Goal: Information Seeking & Learning: Learn about a topic

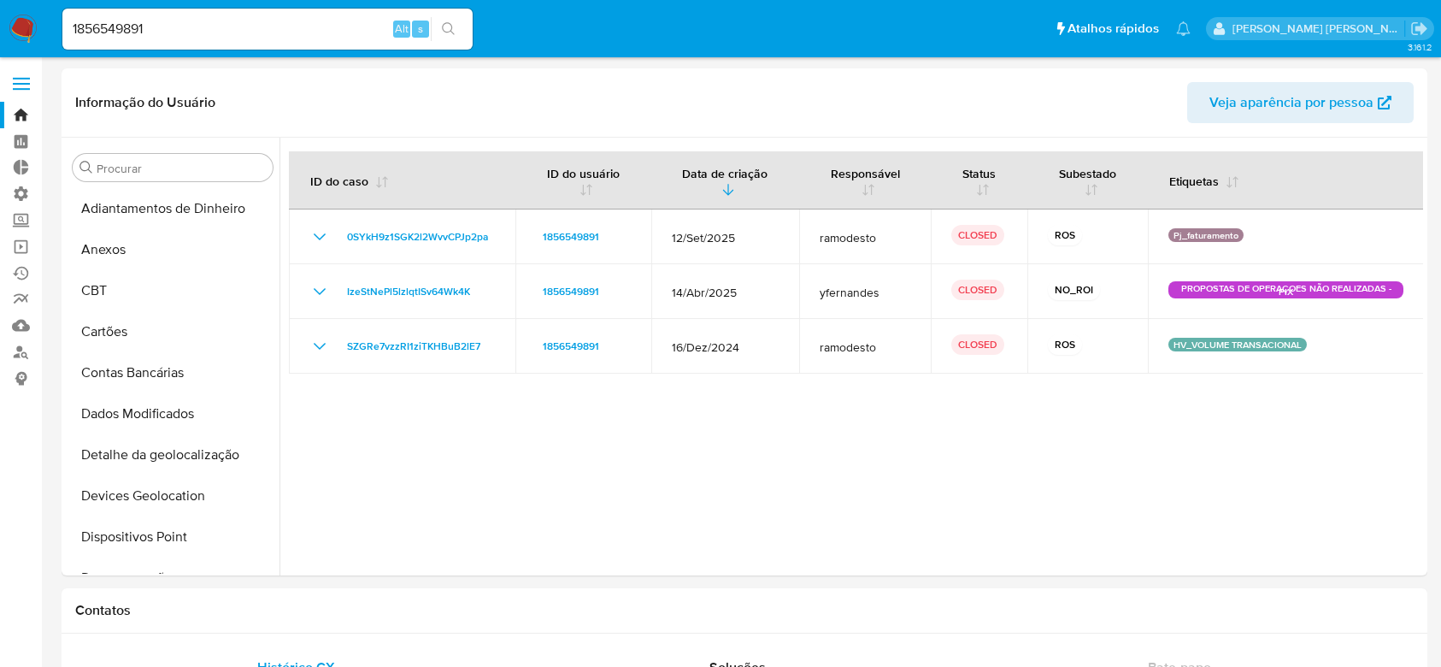
select select "10"
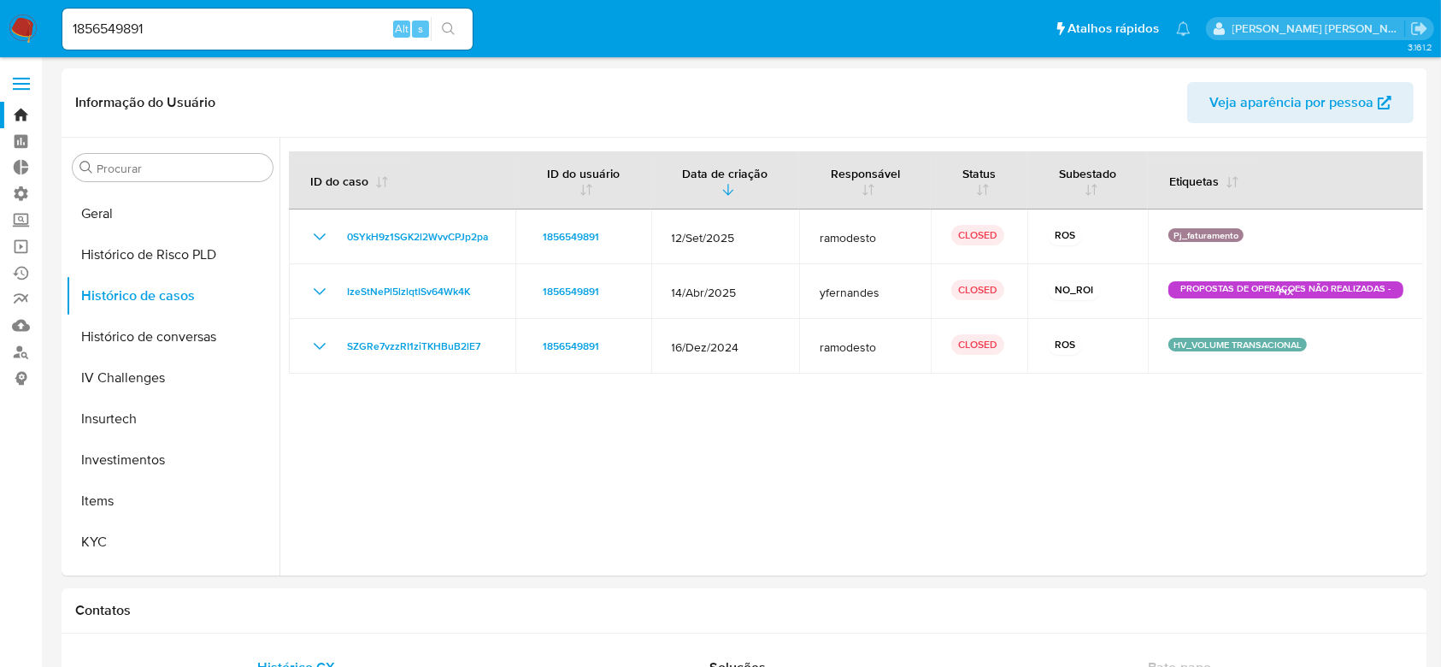
click at [132, 53] on nav "Pausado Ver notificaciones 1856549891 Alt s Atalhos rápidos Presiona las siguie…" at bounding box center [720, 28] width 1441 height 57
click at [139, 22] on input "1856549891" at bounding box center [267, 29] width 410 height 22
paste input "hqks6qyA5d8QFD4MMn6wR9b9"
type input "hqks6qyA5d8QFD4MMn6wR9b9"
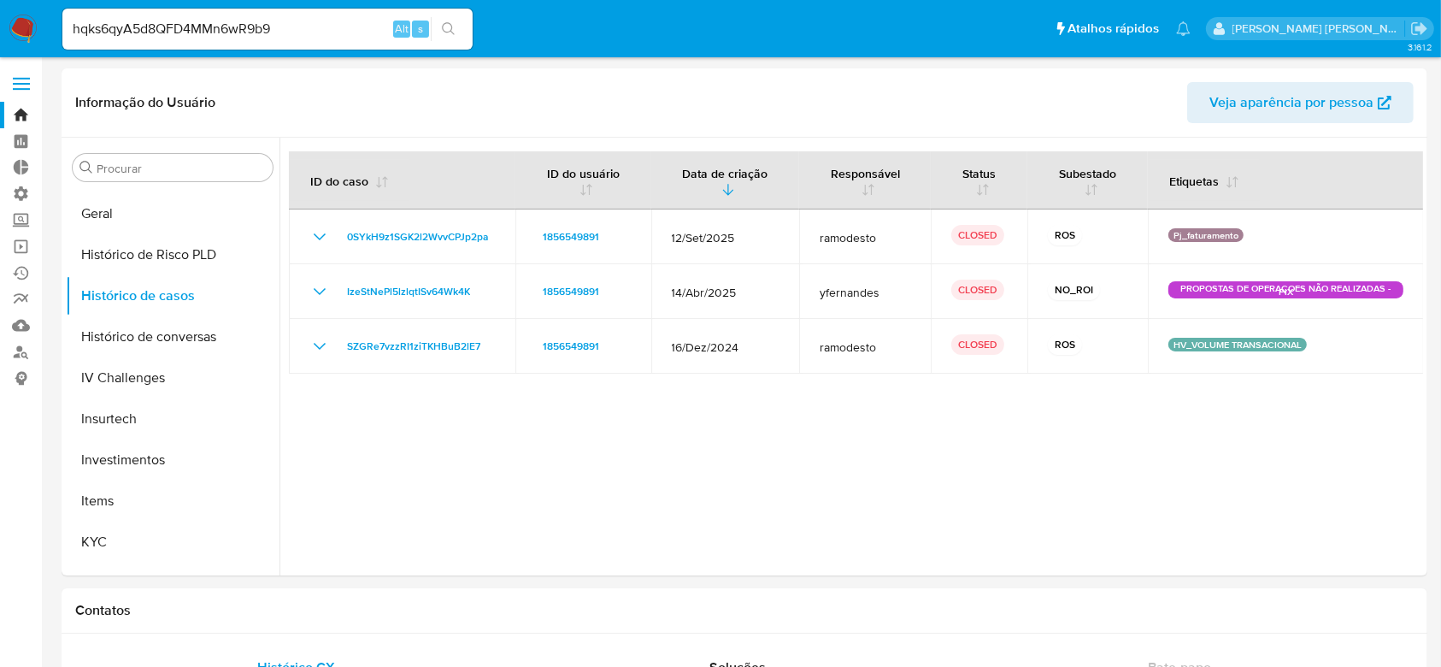
click at [448, 29] on icon "search-icon" at bounding box center [449, 29] width 14 height 14
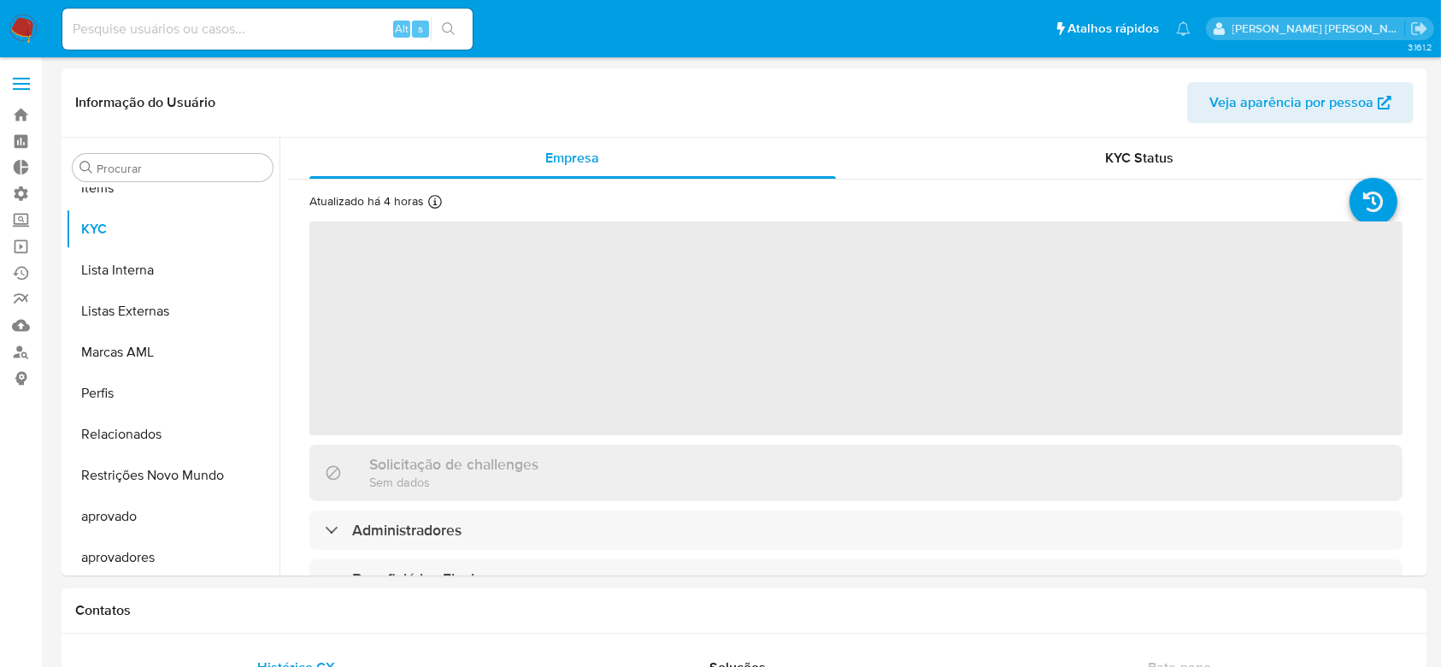
scroll to position [886, 0]
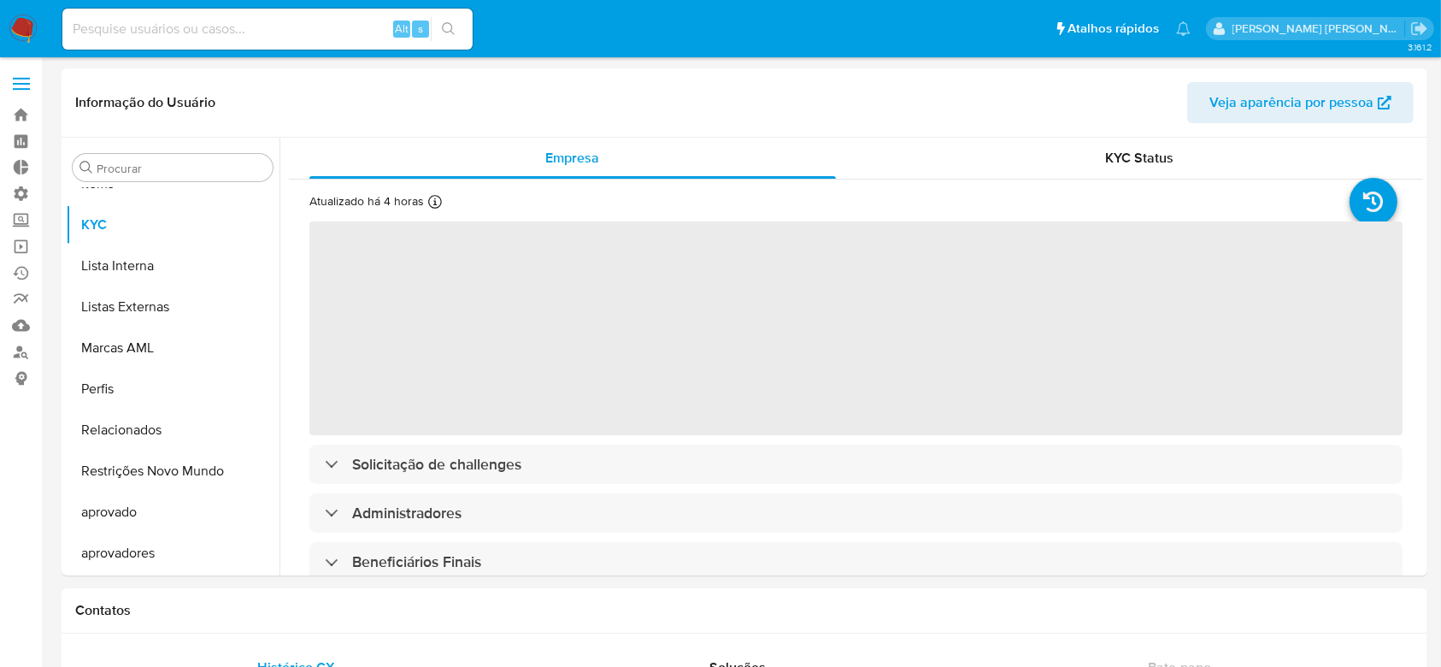
select select "10"
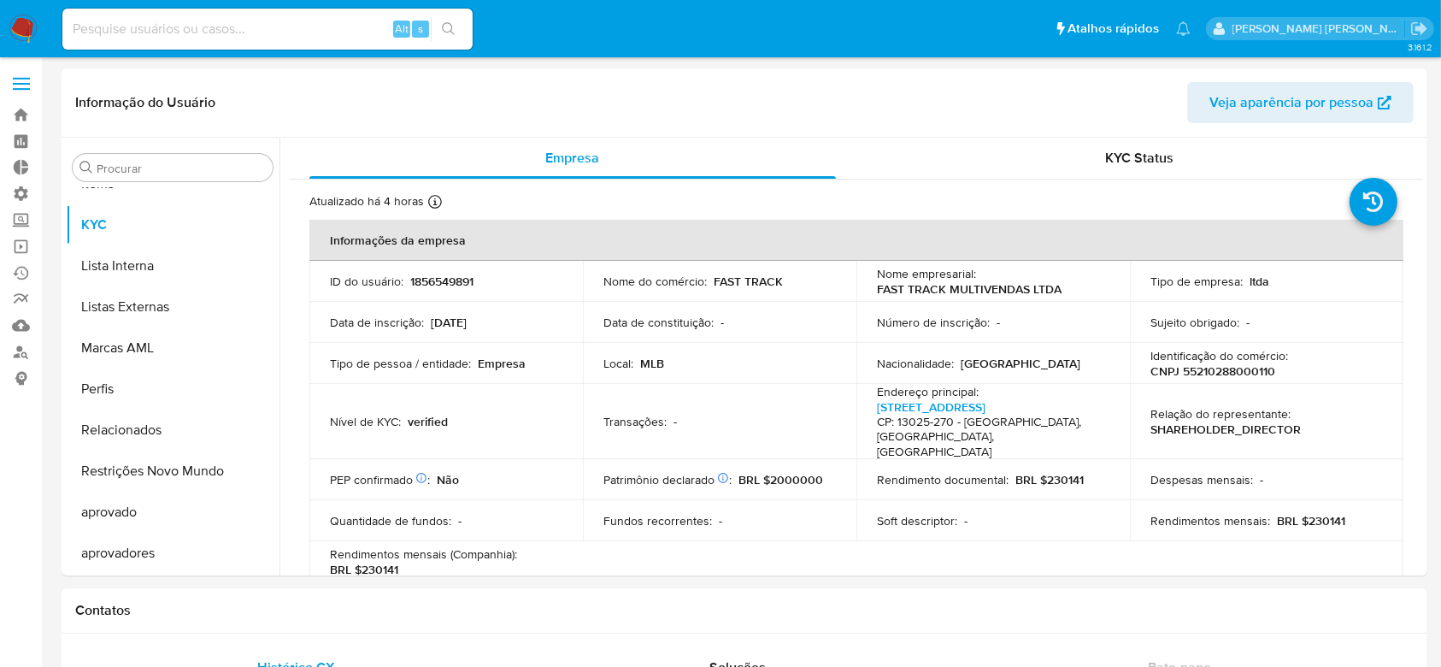
click at [175, 21] on input at bounding box center [267, 29] width 410 height 22
paste input "hqks6qyA5d8QFD4MMn6wR9b9"
type input "hqks6qyA5d8QFD4MMn6wR9b9"
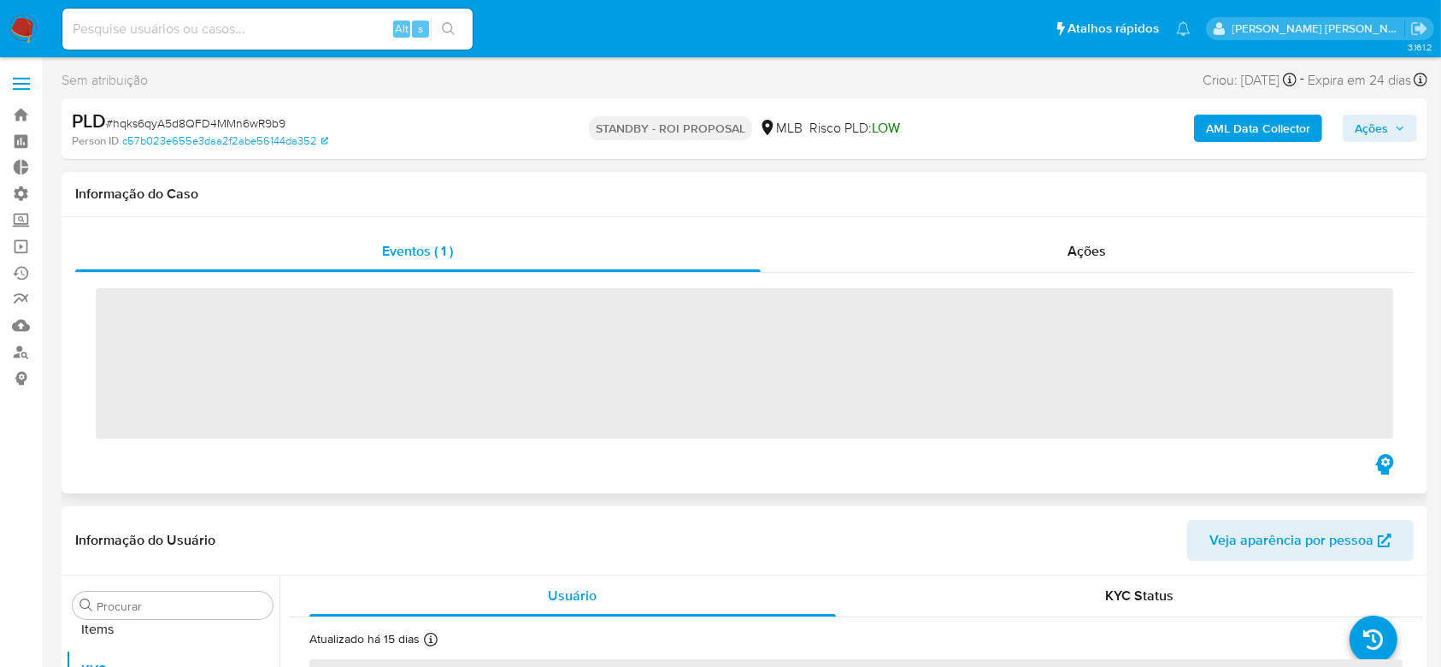
scroll to position [886, 0]
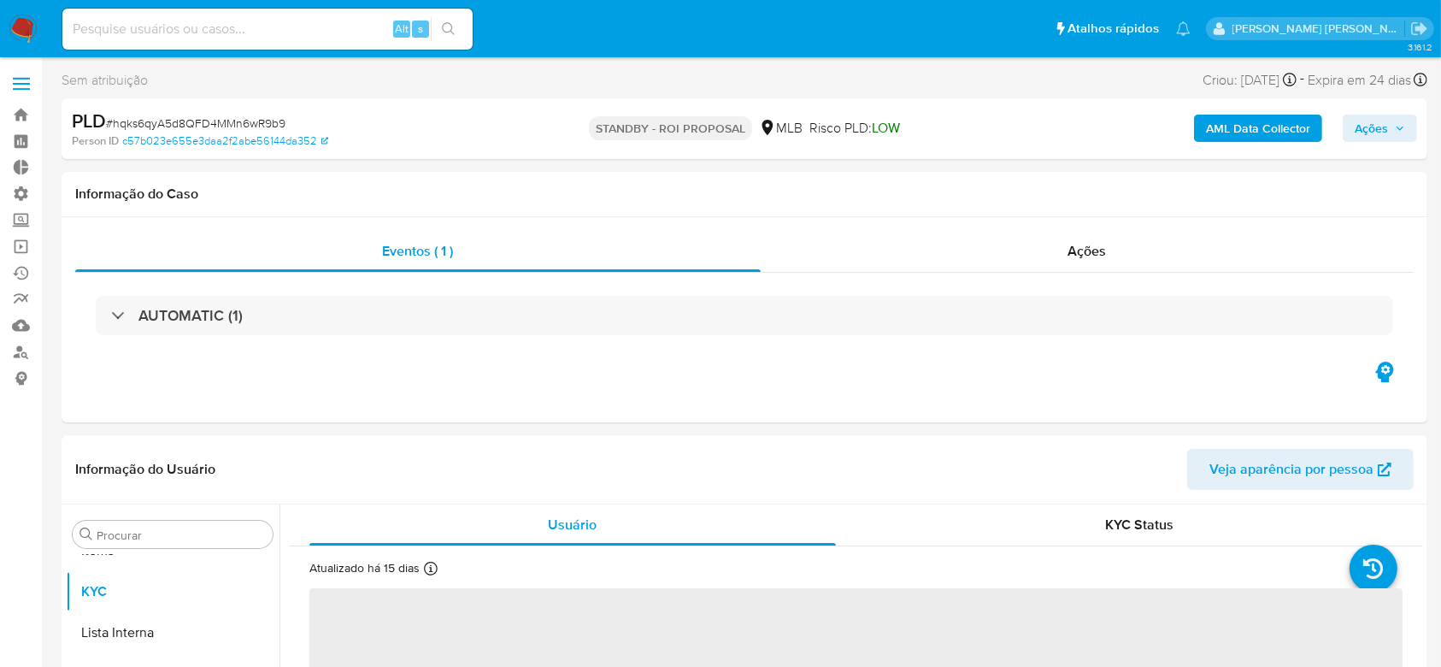
select select "10"
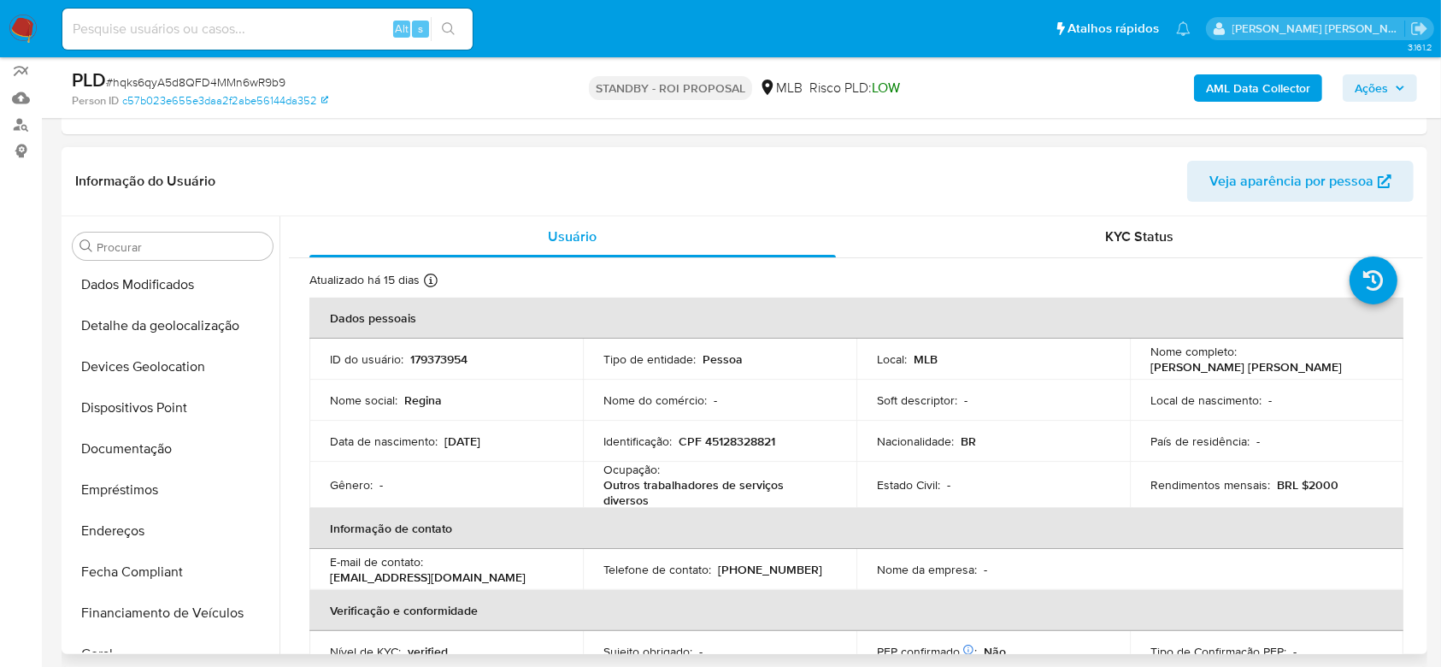
scroll to position [203, 0]
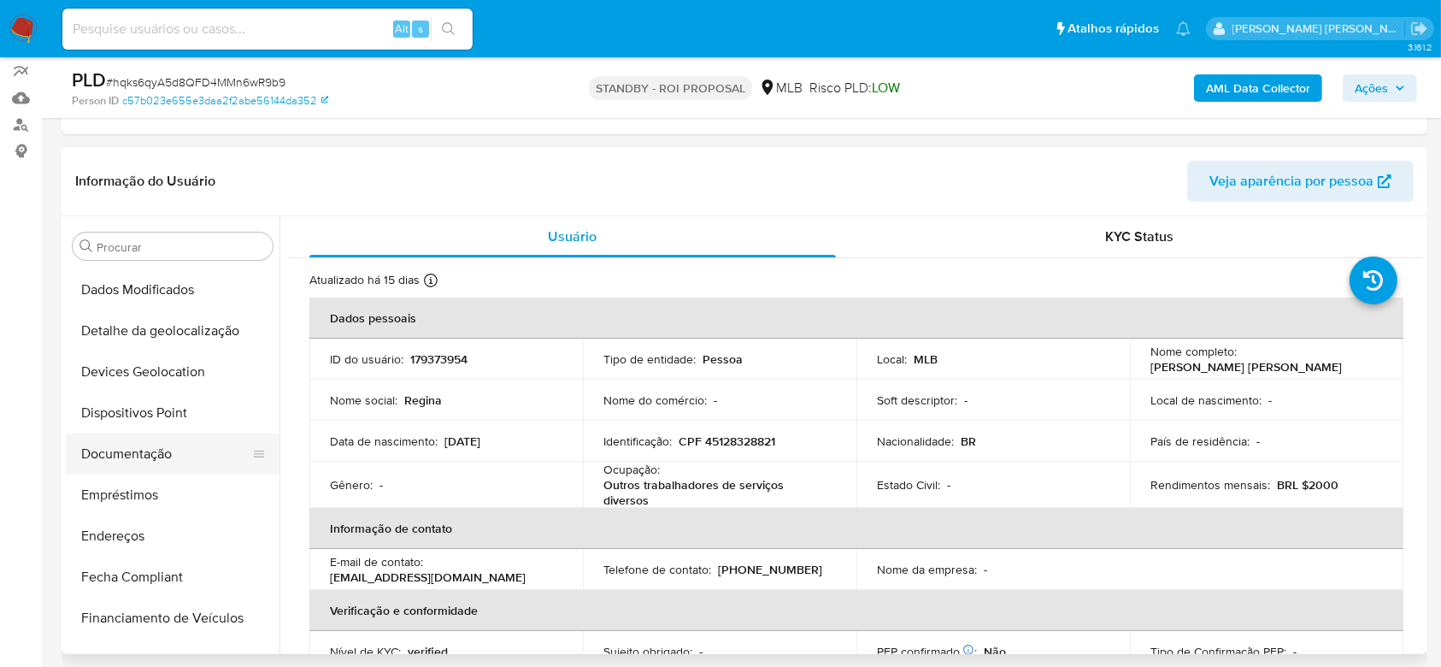
click at [146, 449] on button "Documentação" at bounding box center [166, 453] width 200 height 41
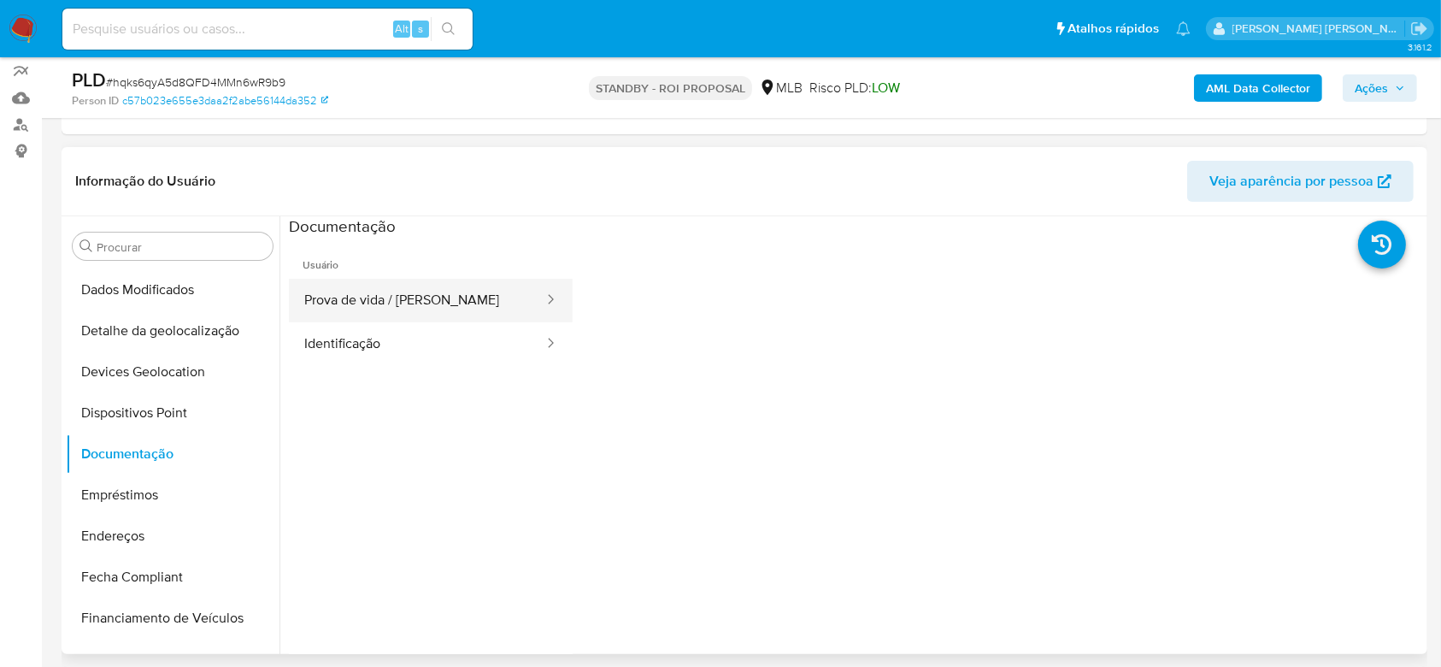
click at [356, 294] on button "Prova de vida / [PERSON_NAME]" at bounding box center [417, 301] width 256 height 44
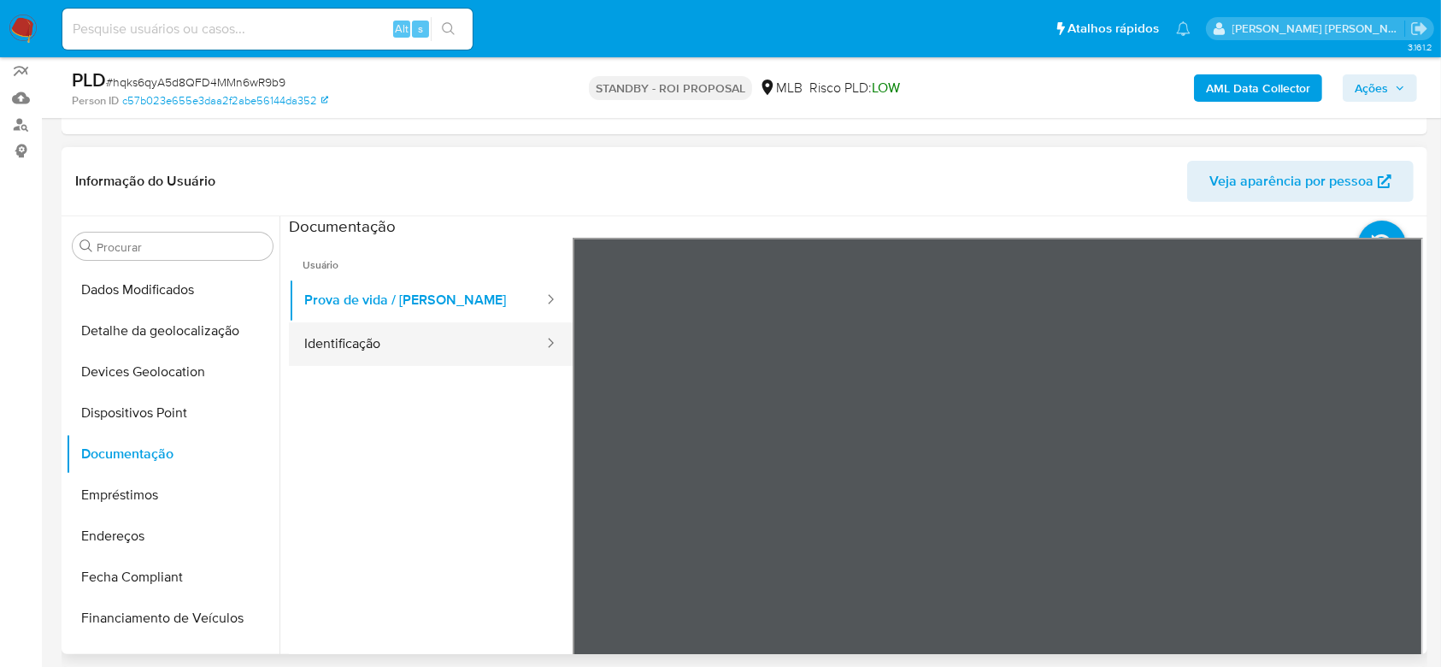
click at [409, 347] on button "Identificação" at bounding box center [417, 344] width 256 height 44
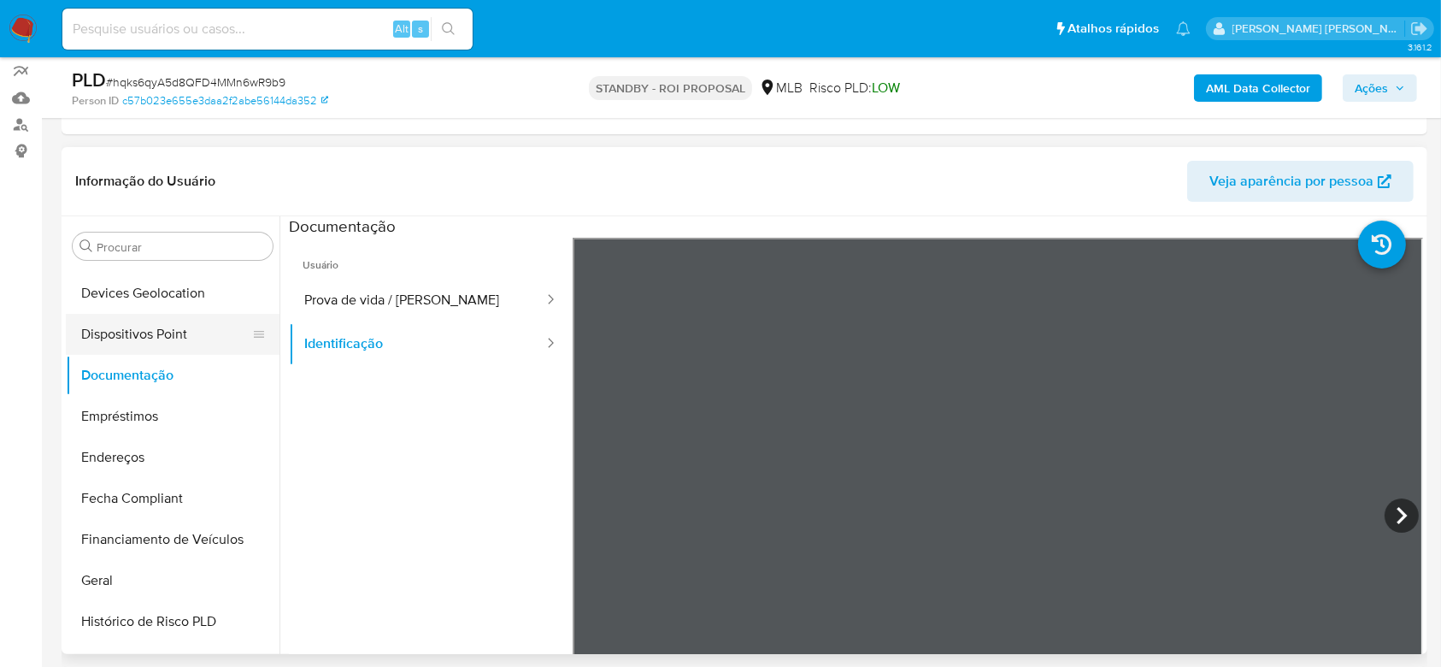
scroll to position [316, 0]
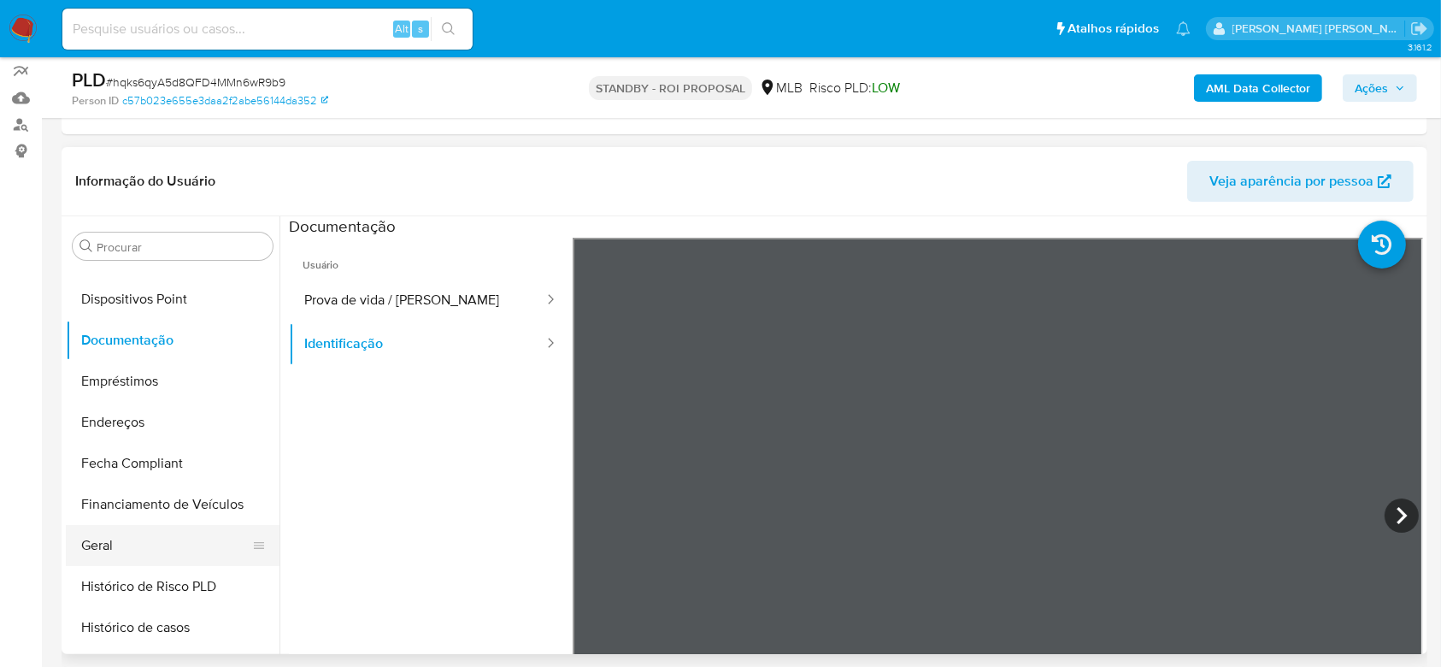
click at [125, 544] on button "Geral" at bounding box center [166, 545] width 200 height 41
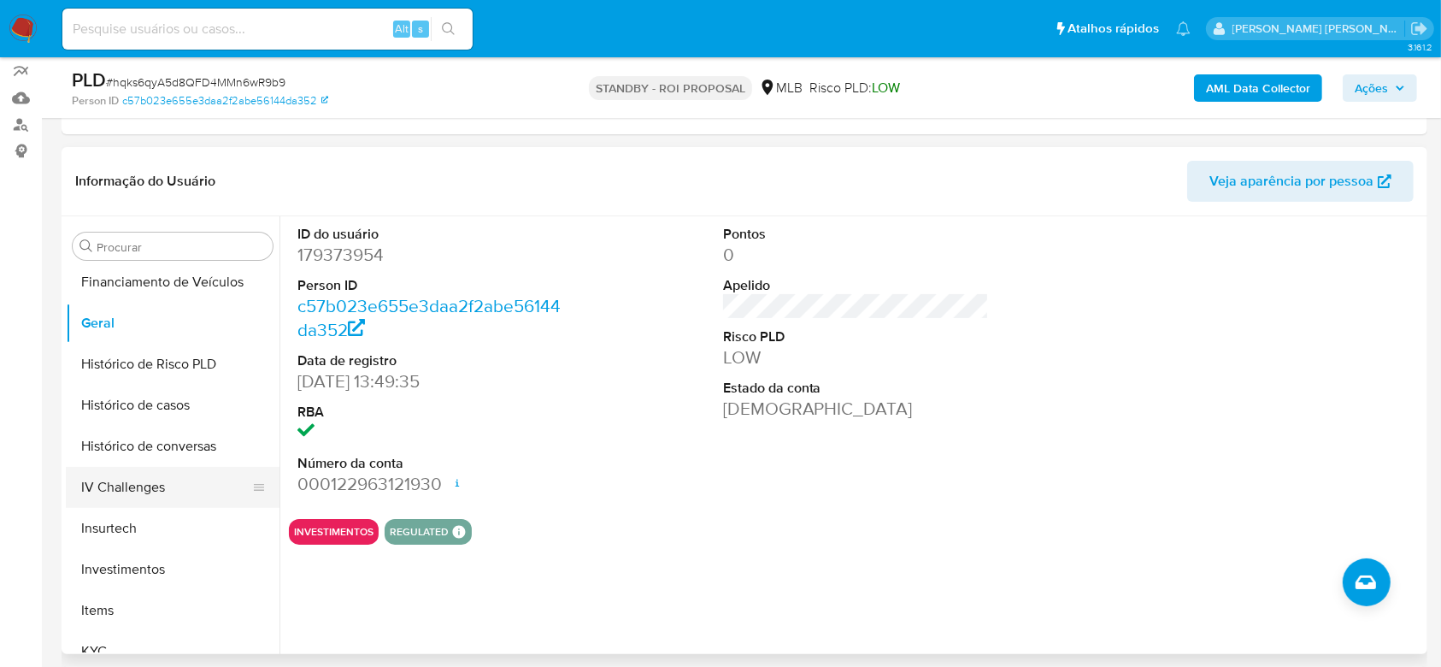
scroll to position [544, 0]
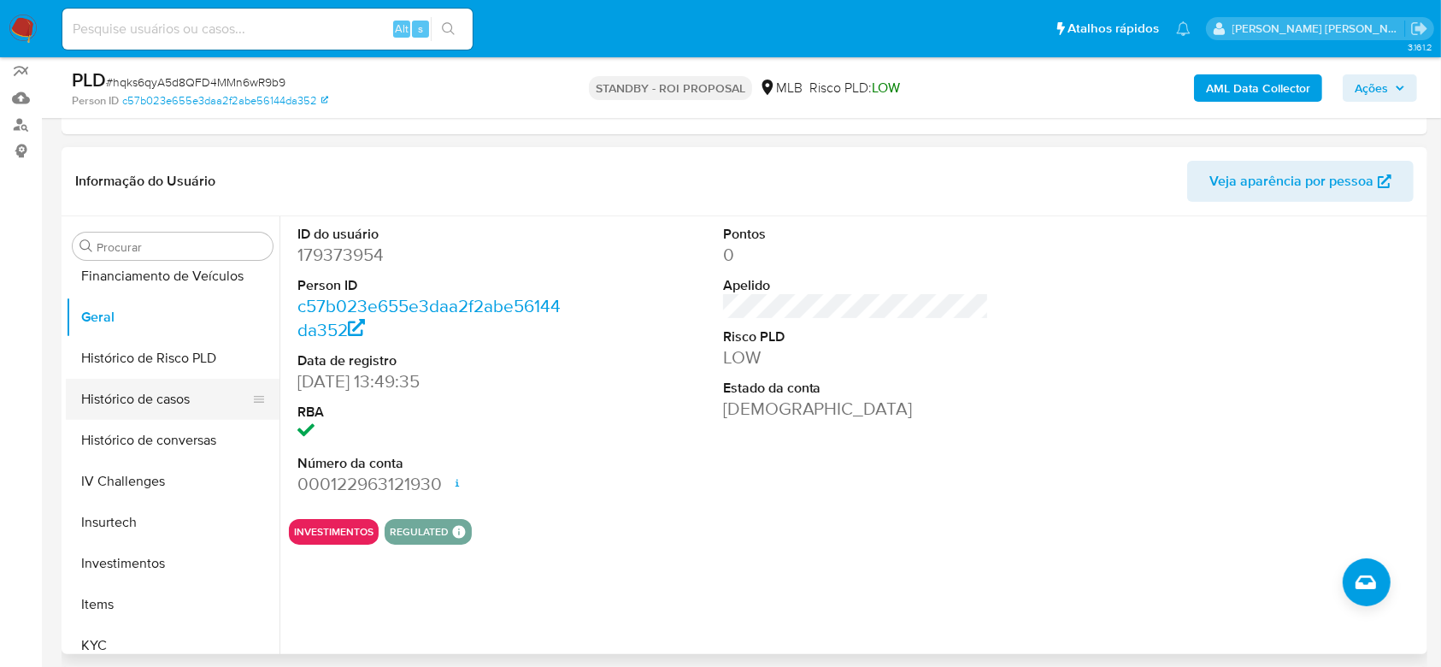
click at [156, 409] on button "Histórico de casos" at bounding box center [166, 399] width 200 height 41
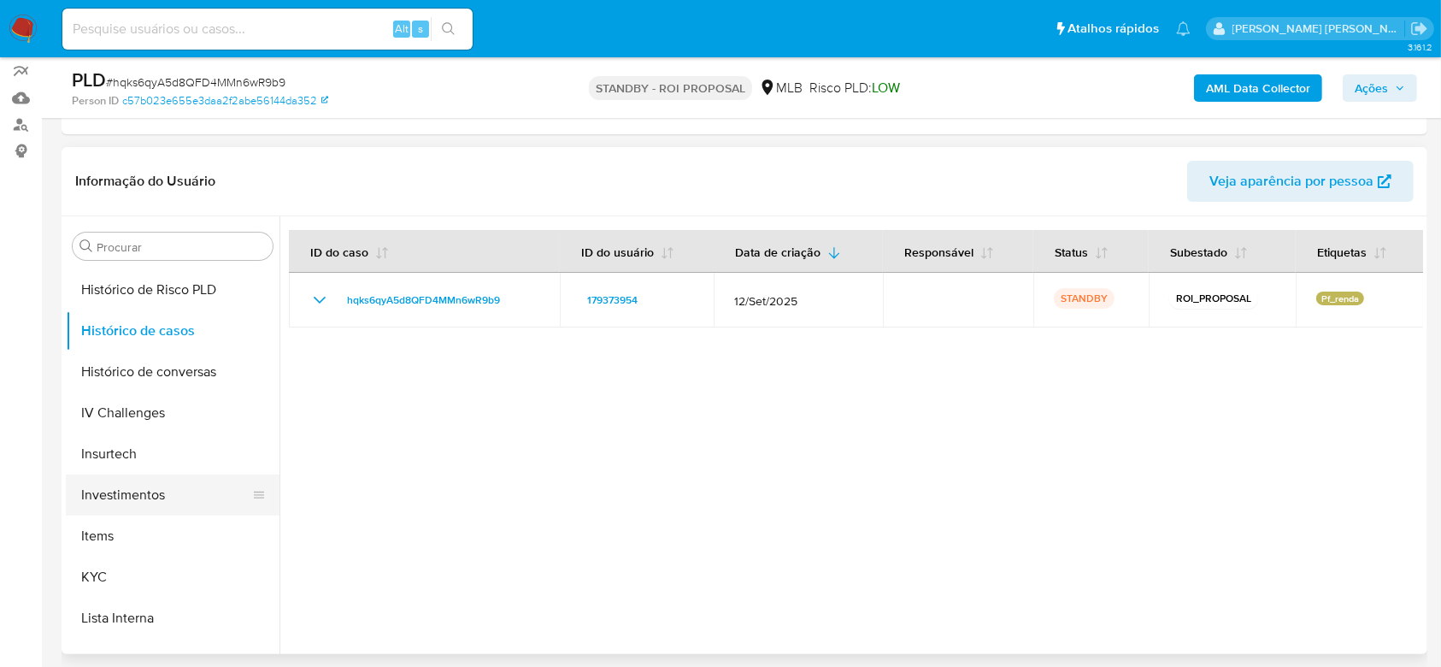
scroll to position [658, 0]
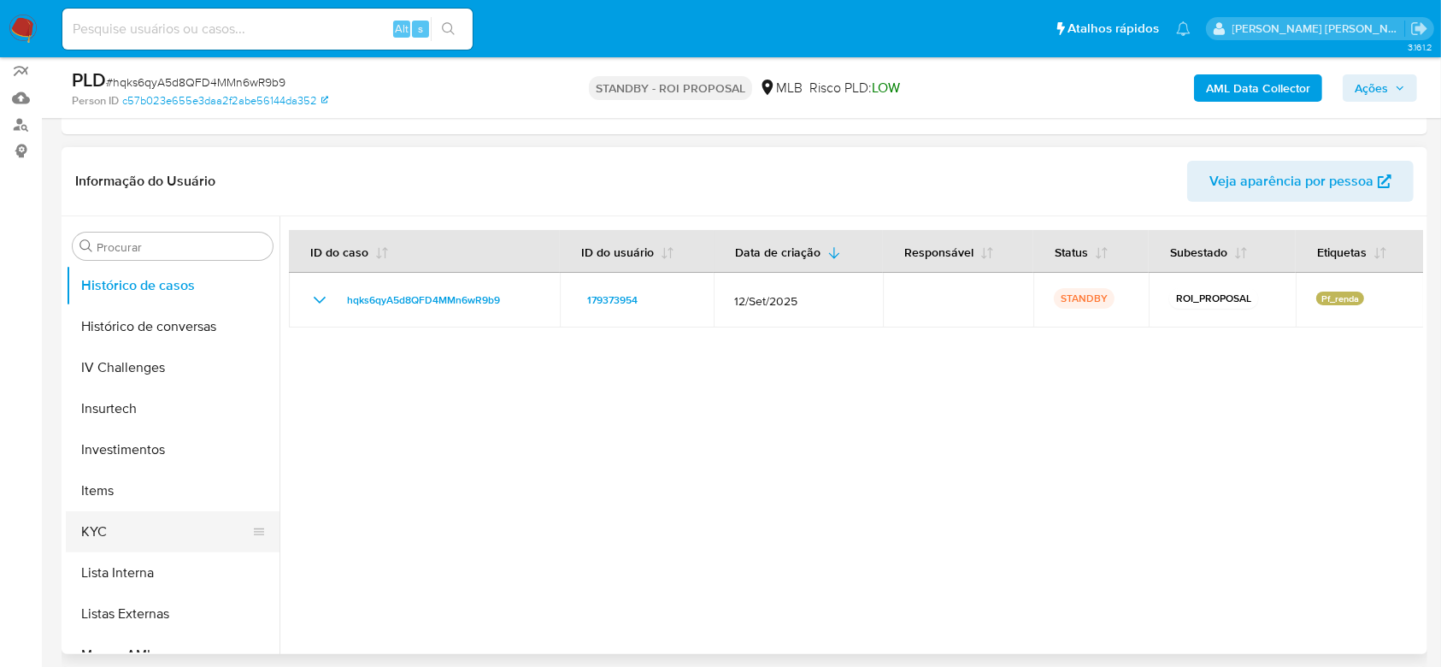
click at [134, 523] on button "KYC" at bounding box center [166, 531] width 200 height 41
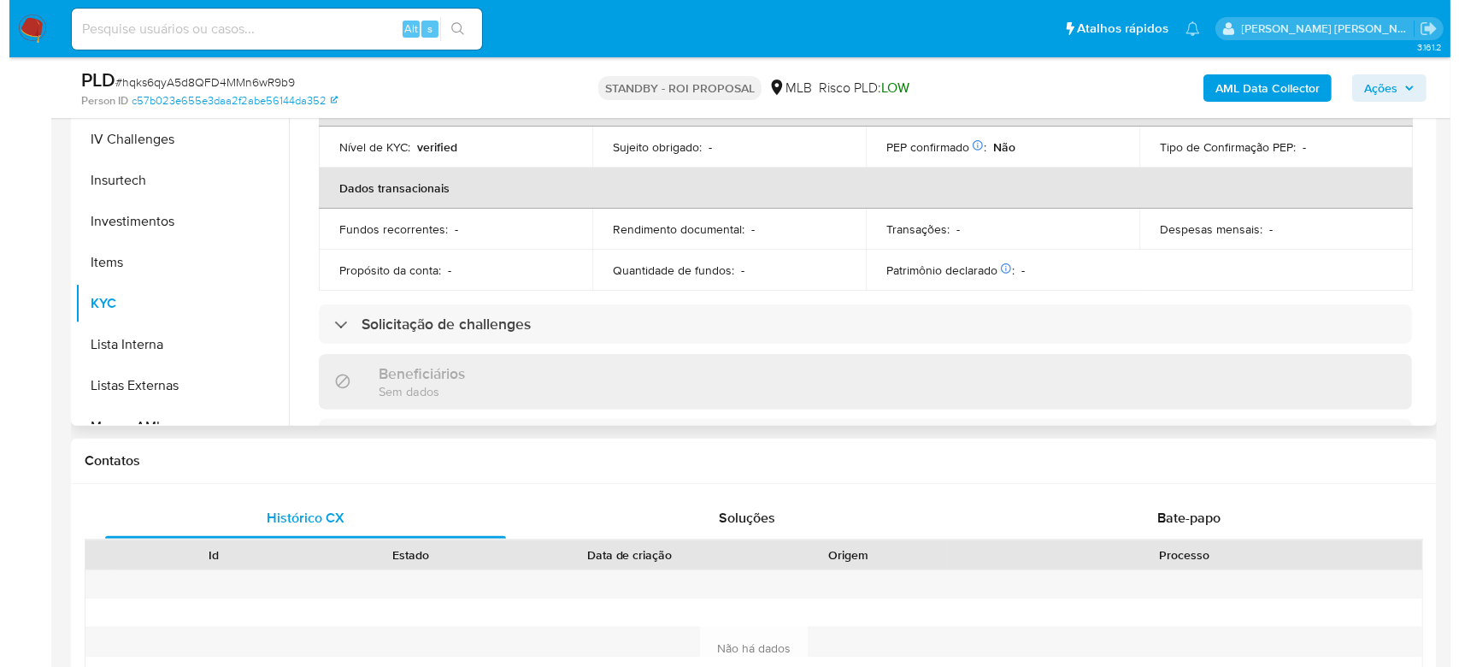
scroll to position [0, 0]
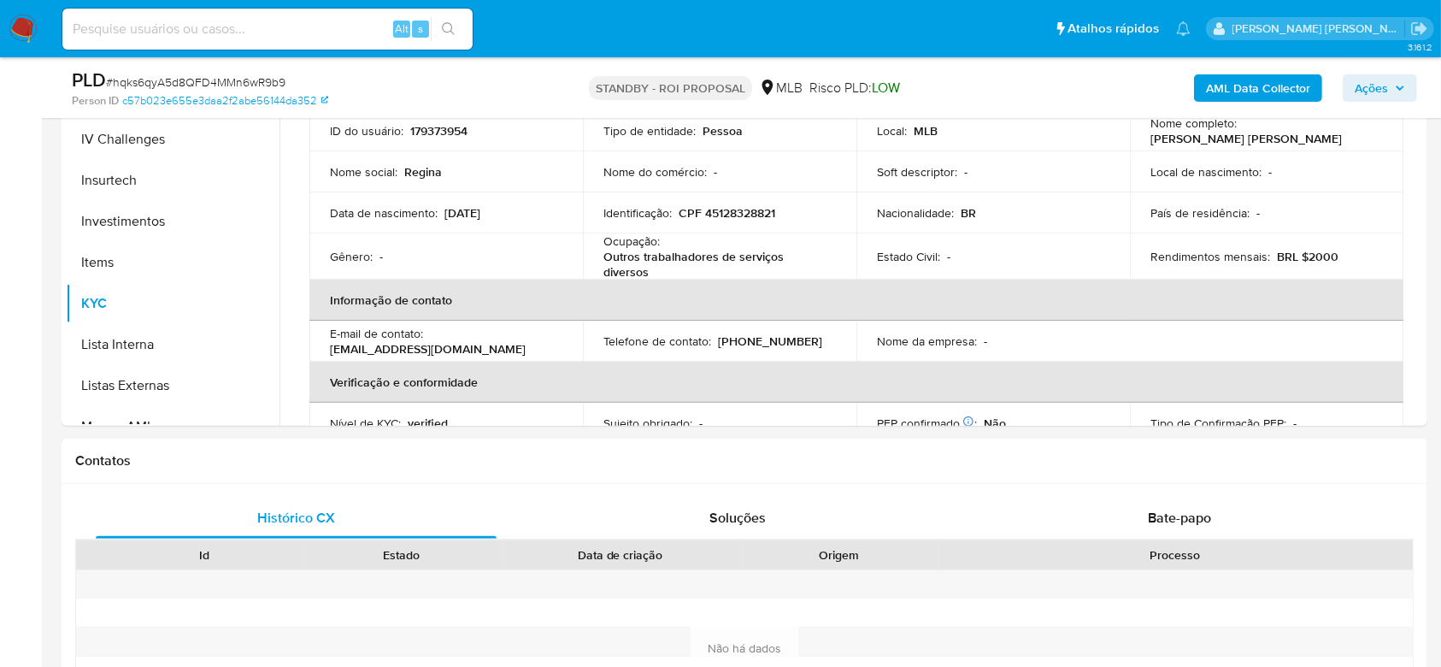
click at [1268, 83] on b "AML Data Collector" at bounding box center [1258, 87] width 104 height 27
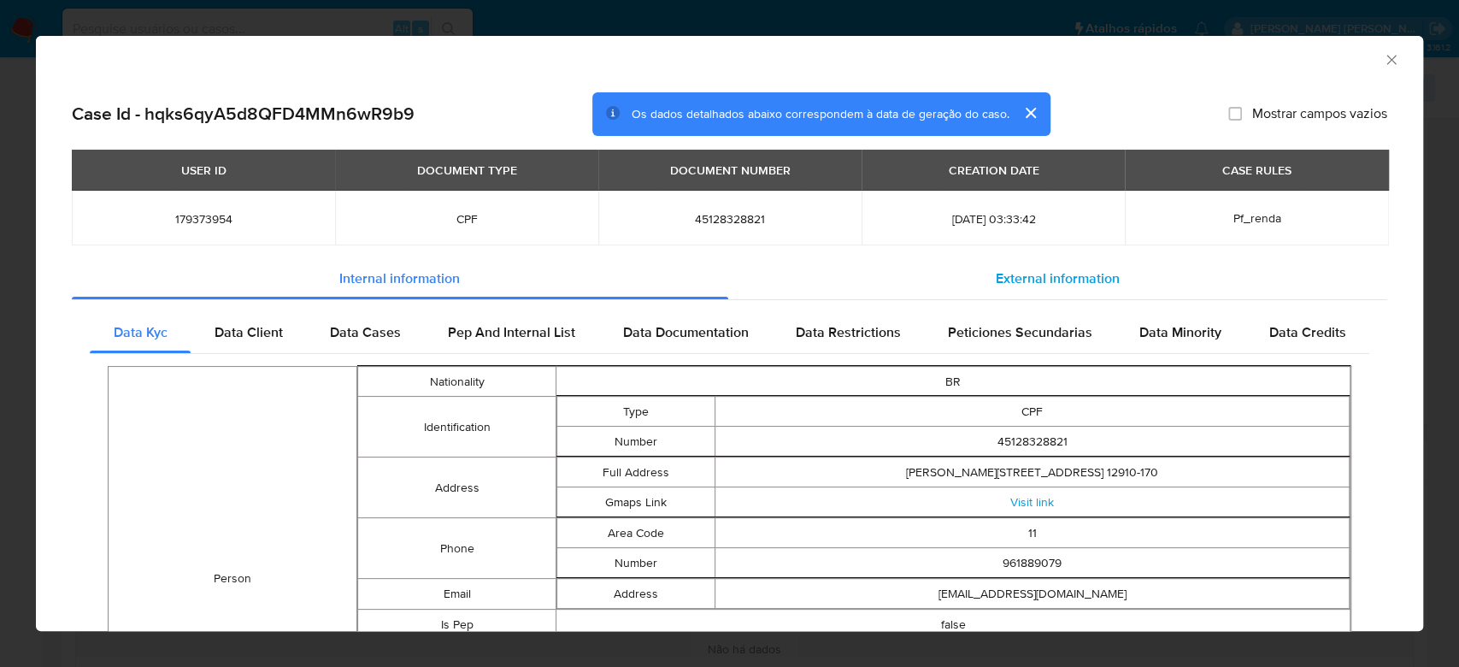
click at [1054, 282] on span "External information" at bounding box center [1058, 278] width 124 height 20
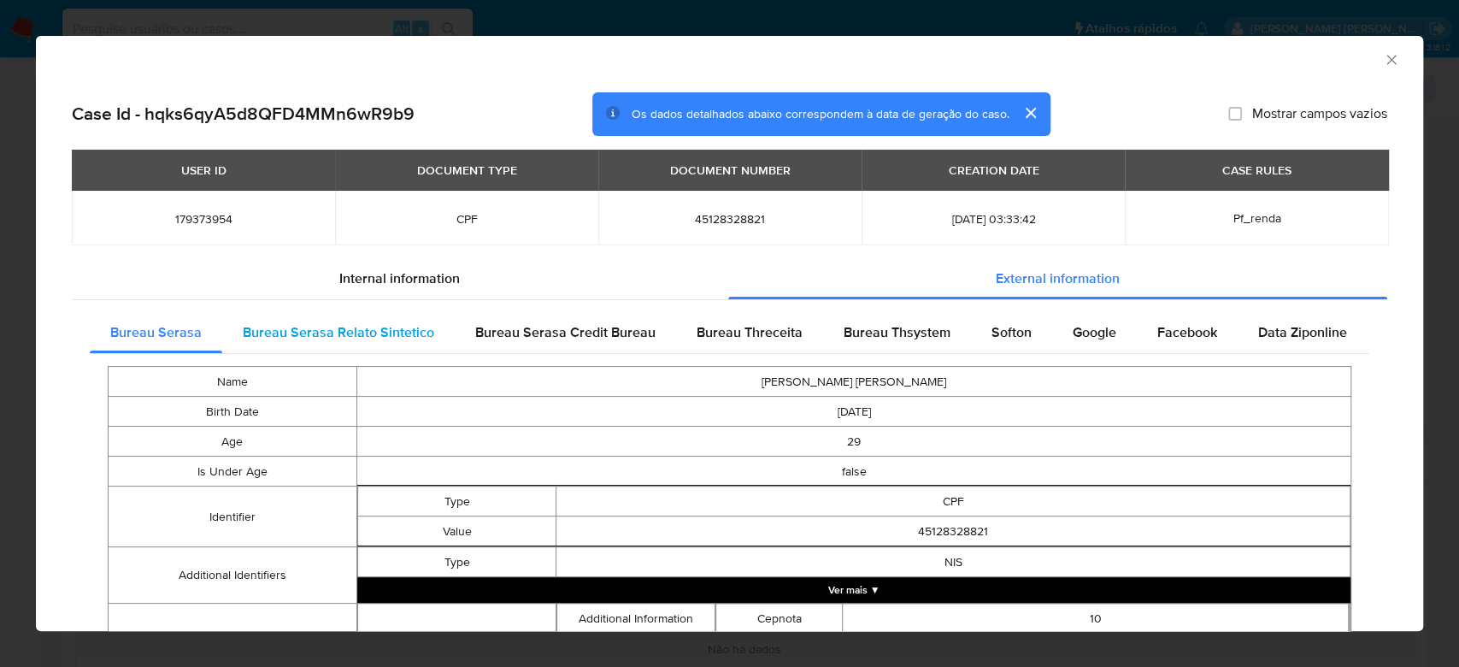
click at [330, 333] on span "Bureau Serasa Relato Sintetico" at bounding box center [338, 332] width 191 height 20
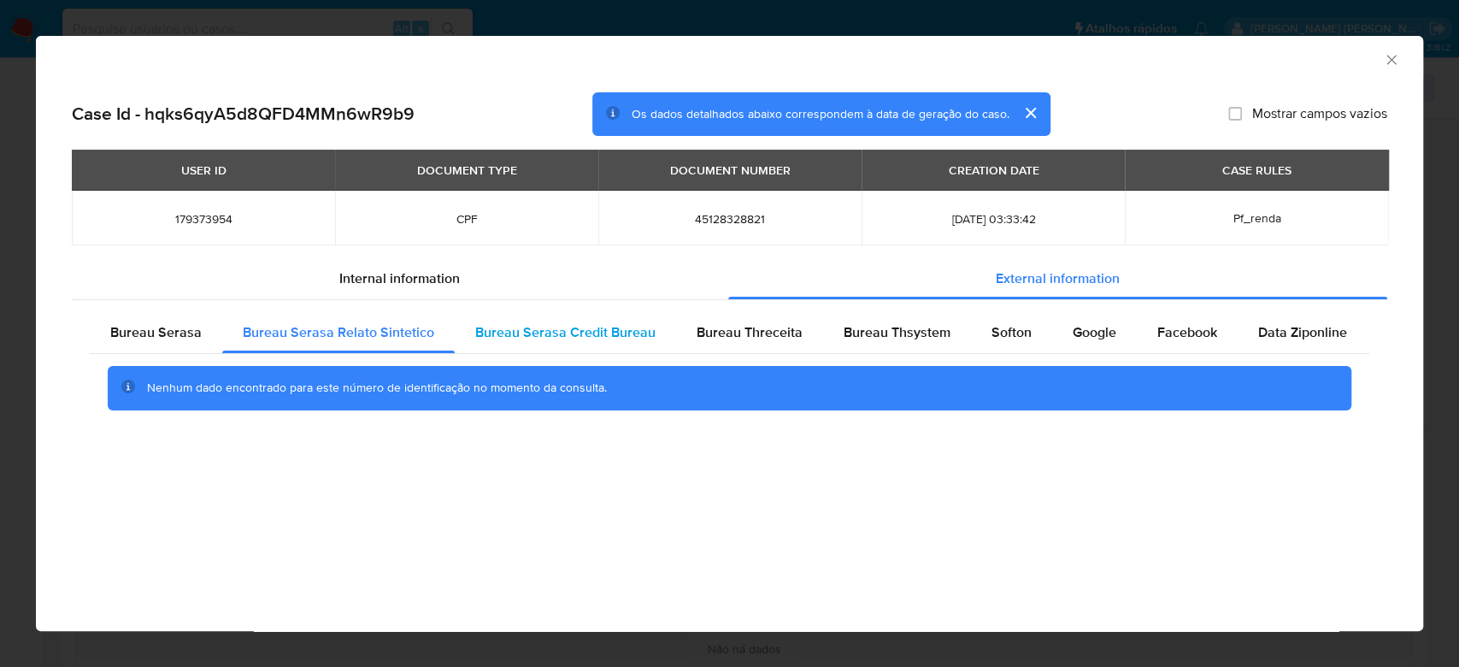
click at [574, 332] on span "Bureau Serasa Credit Bureau" at bounding box center [565, 332] width 180 height 20
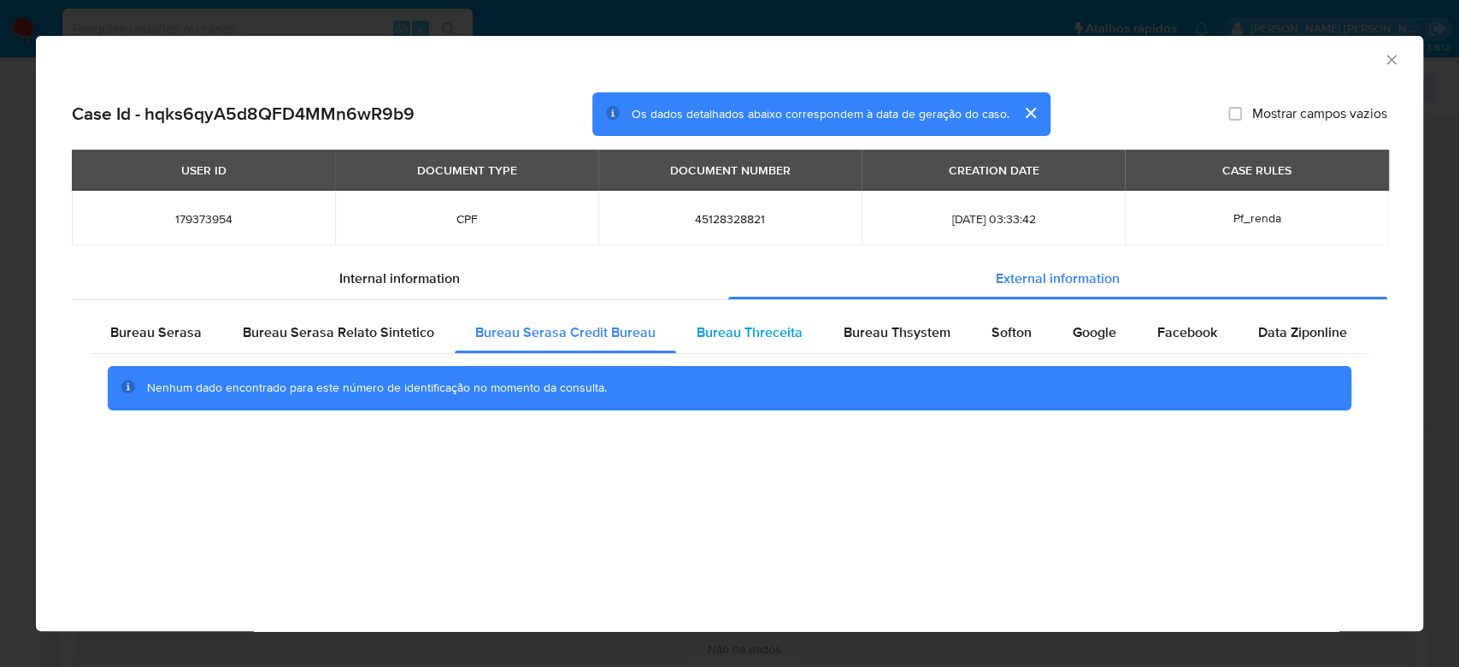
click at [754, 331] on span "Bureau Threceita" at bounding box center [750, 332] width 106 height 20
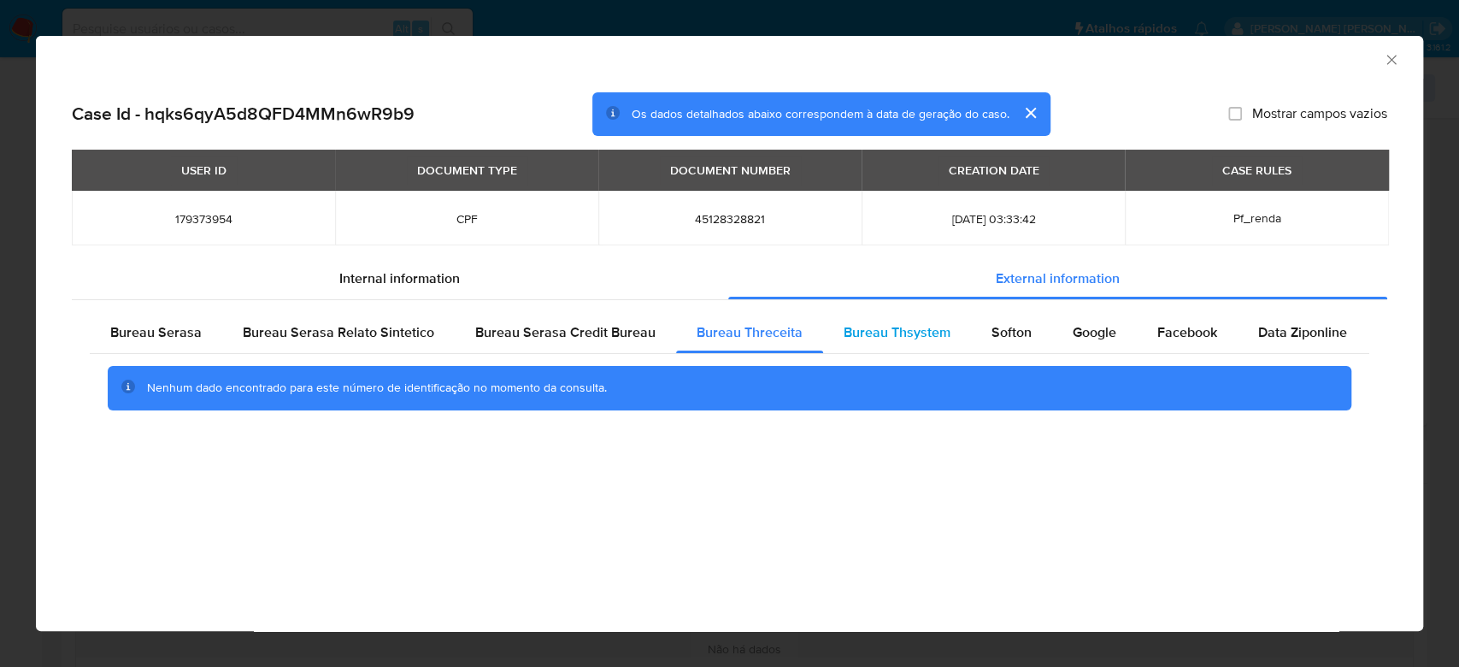
click at [893, 334] on span "Bureau Thsystem" at bounding box center [897, 332] width 107 height 20
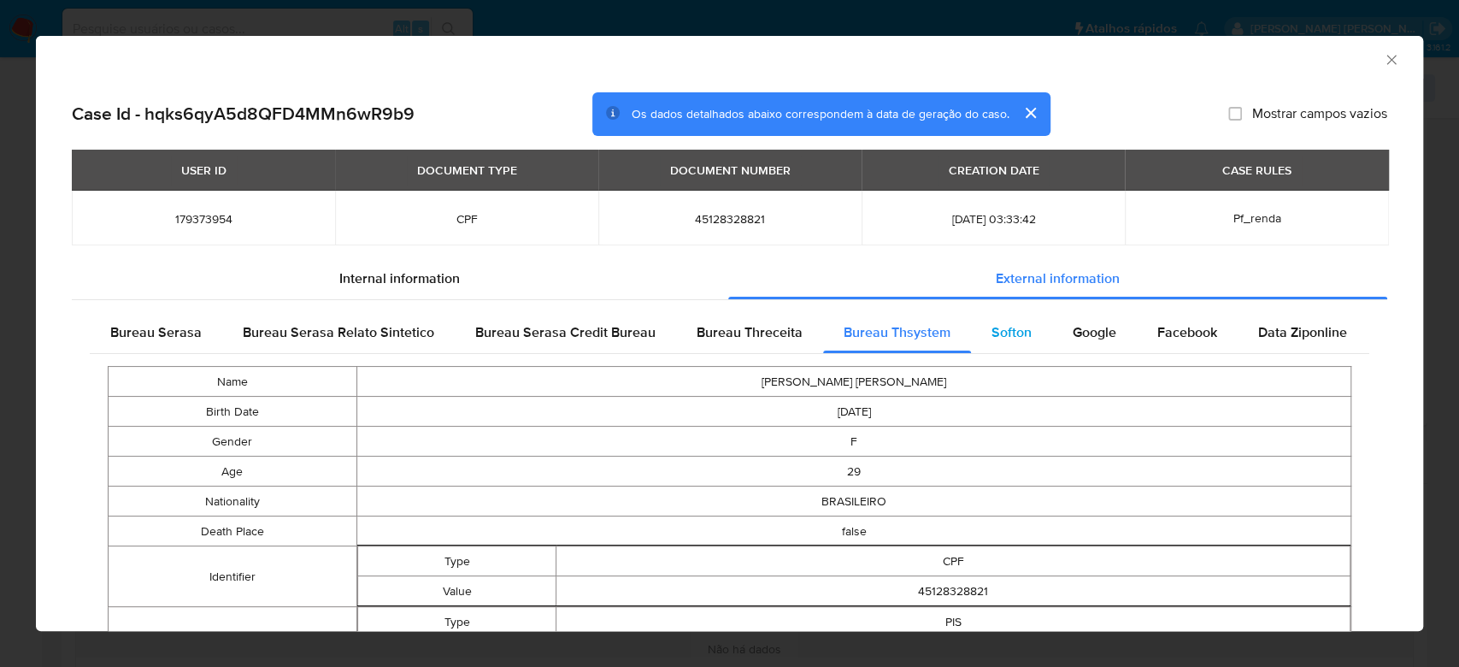
click at [992, 335] on span "Softon" at bounding box center [1012, 332] width 40 height 20
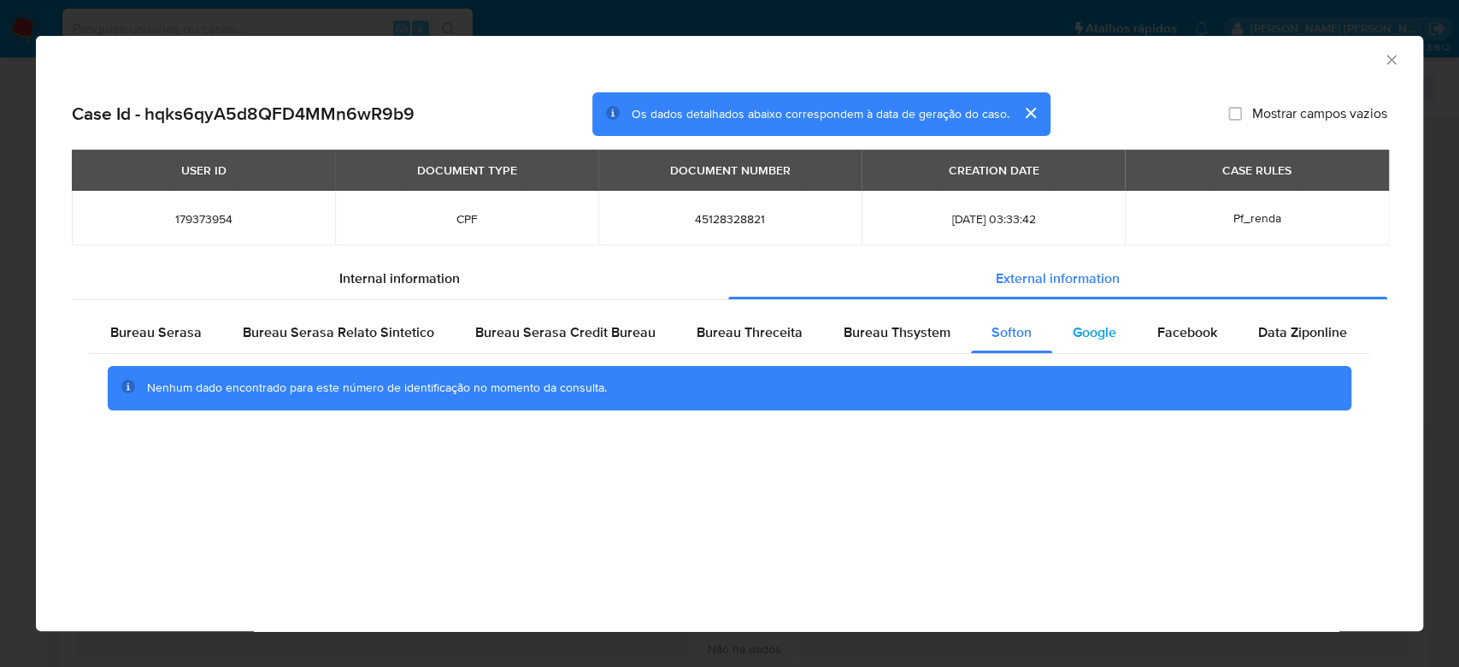
click at [1094, 332] on span "Google" at bounding box center [1095, 332] width 44 height 20
click at [1170, 332] on span "Facebook" at bounding box center [1187, 332] width 60 height 20
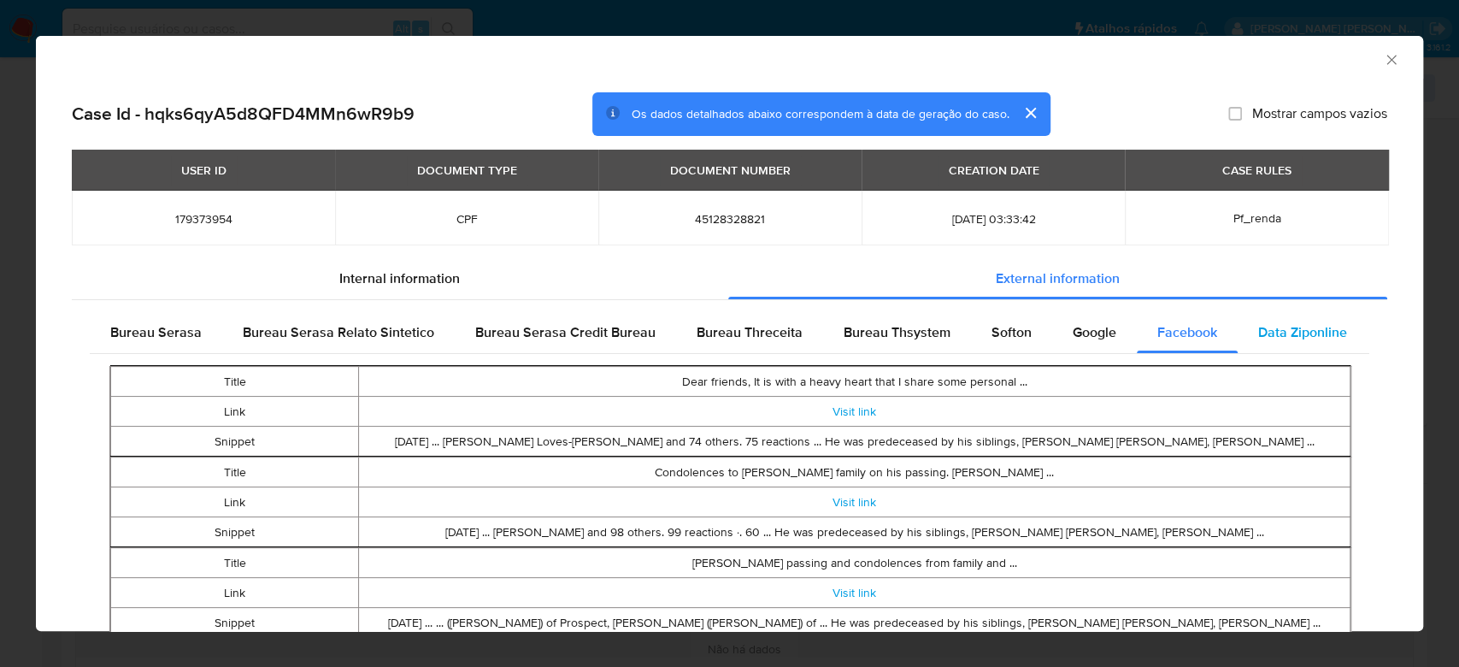
click at [1274, 332] on span "Data Ziponline" at bounding box center [1302, 332] width 89 height 20
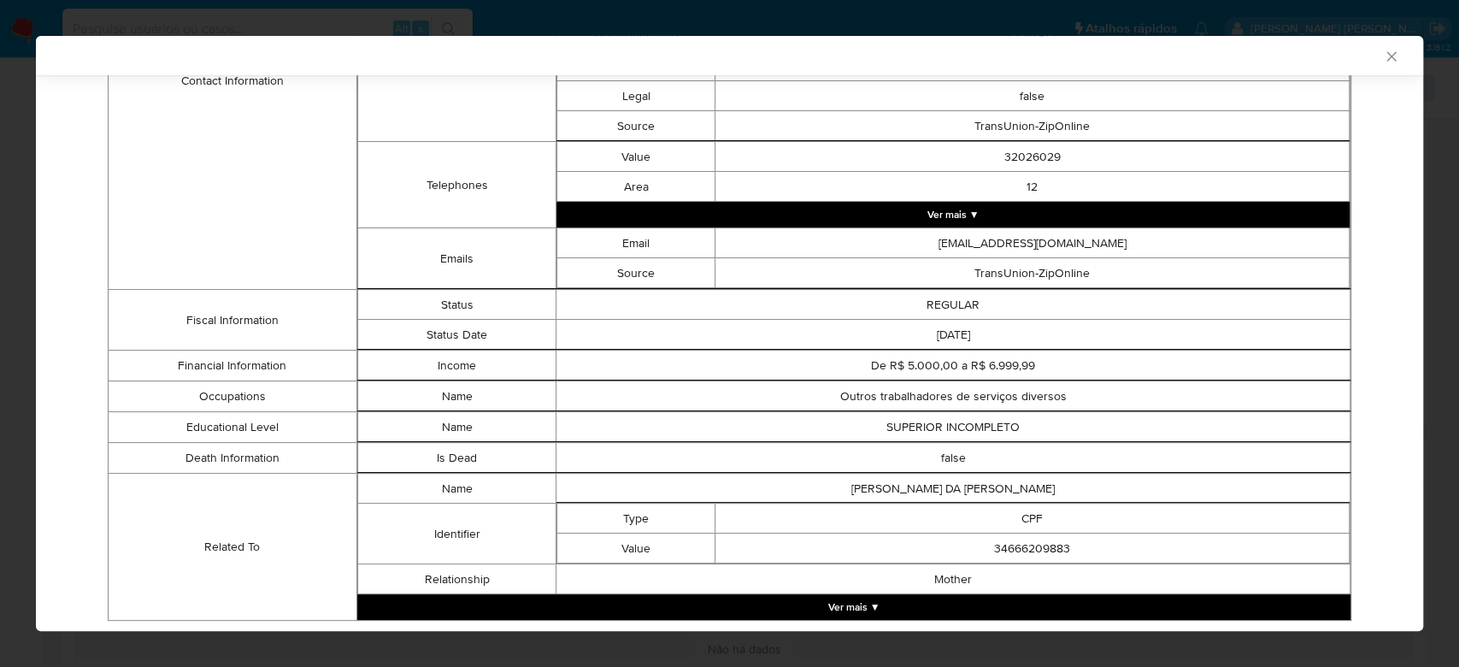
scroll to position [838, 0]
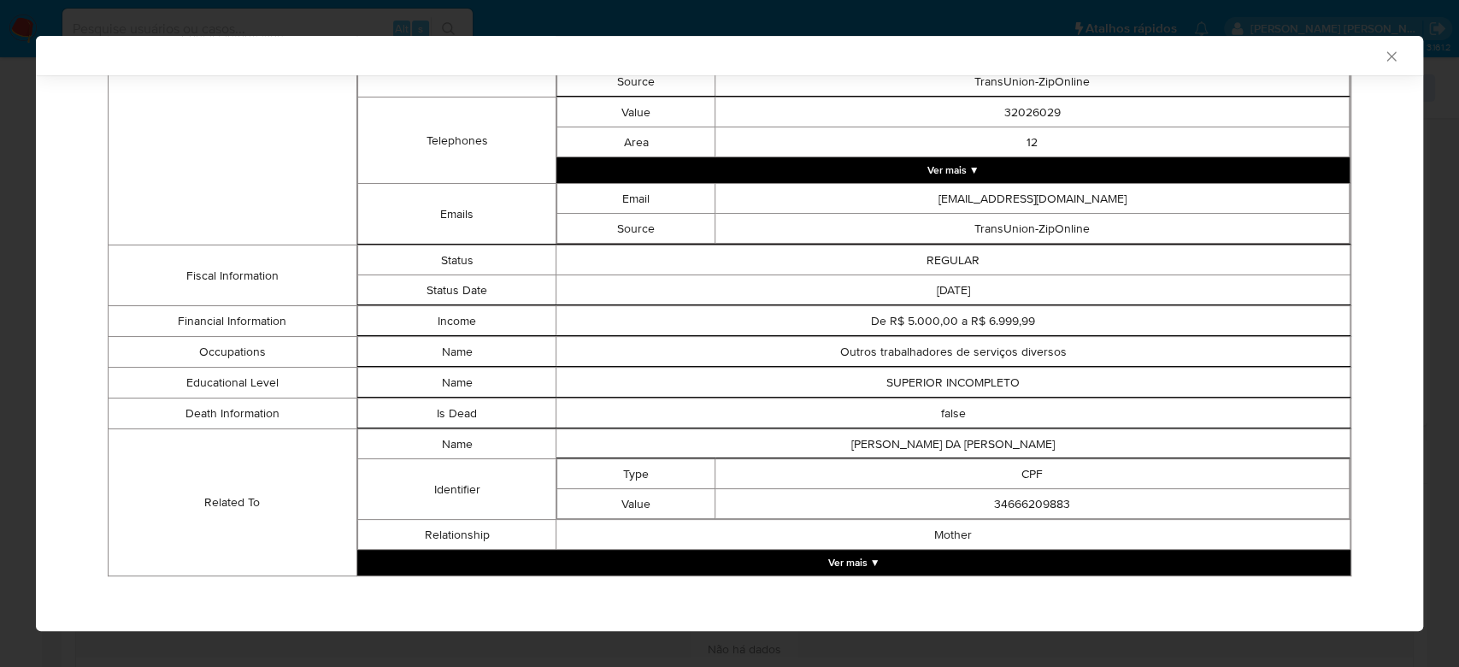
click at [828, 563] on button "Ver mais ▼" at bounding box center [853, 563] width 993 height 26
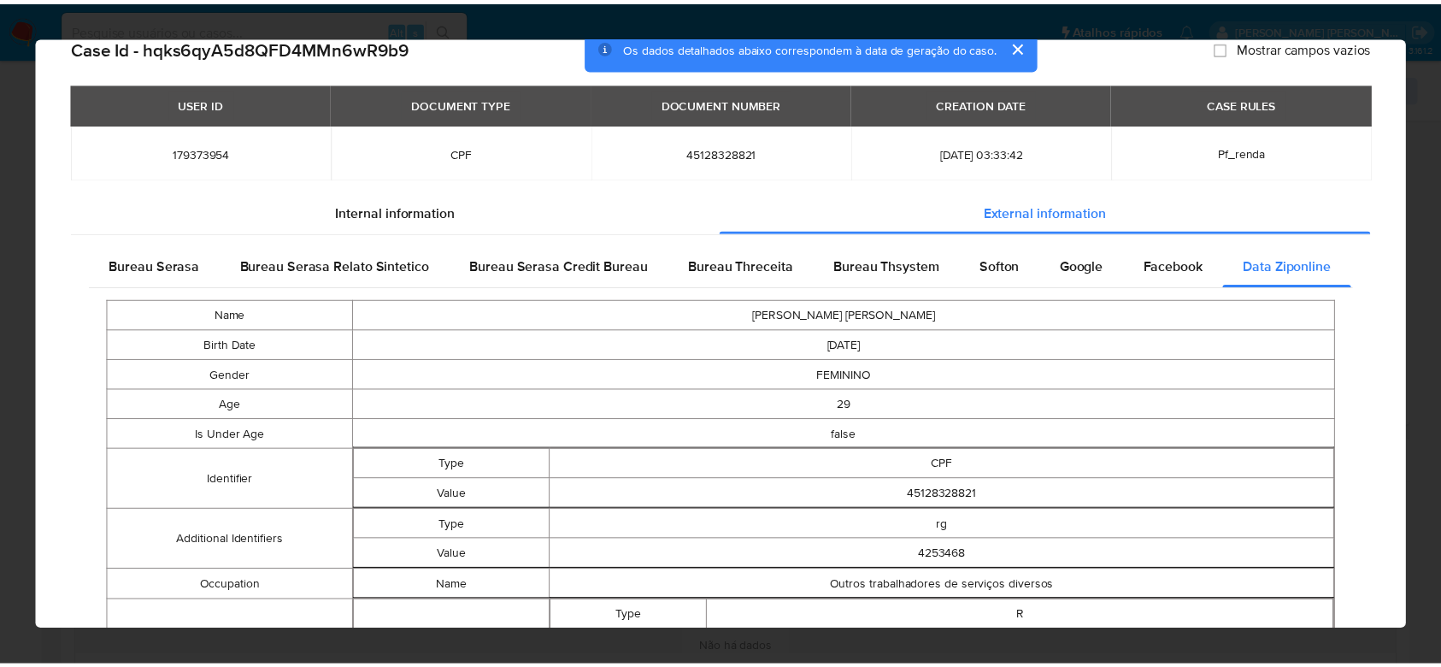
scroll to position [0, 0]
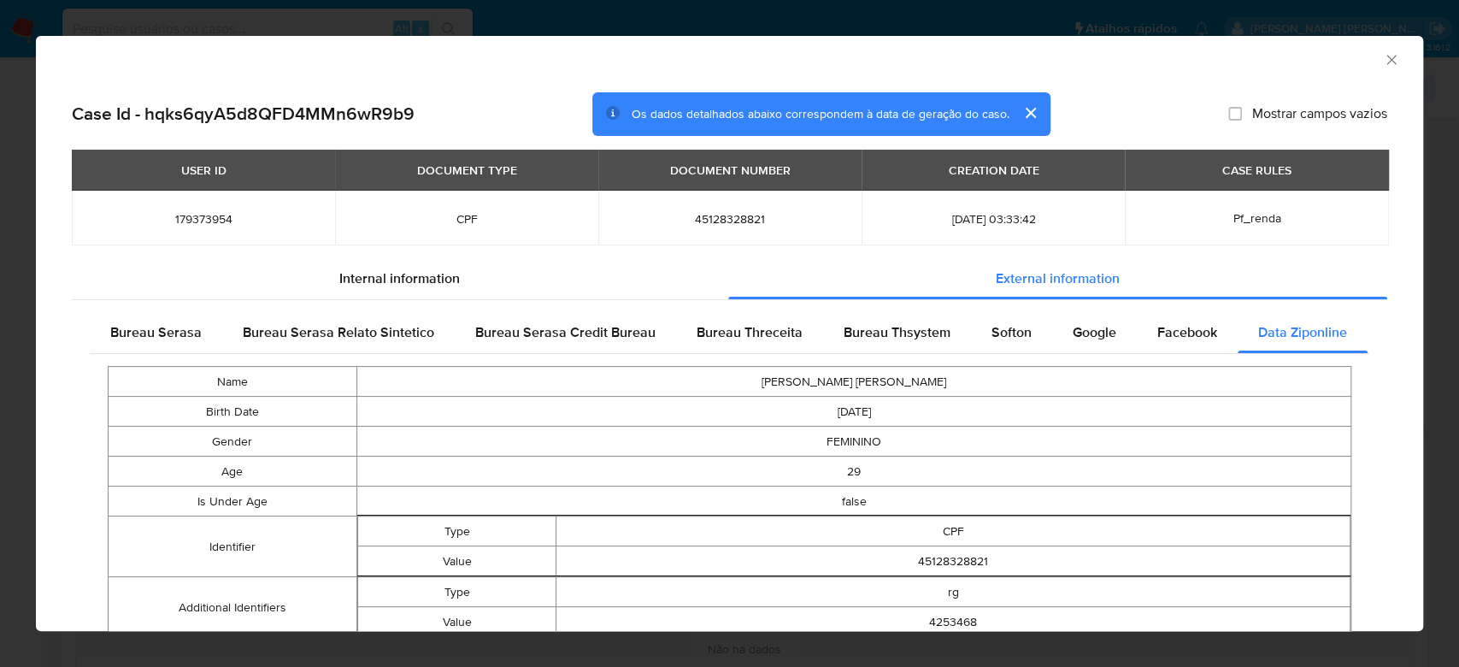
click at [1383, 58] on icon "Fechar a janela" at bounding box center [1391, 59] width 17 height 17
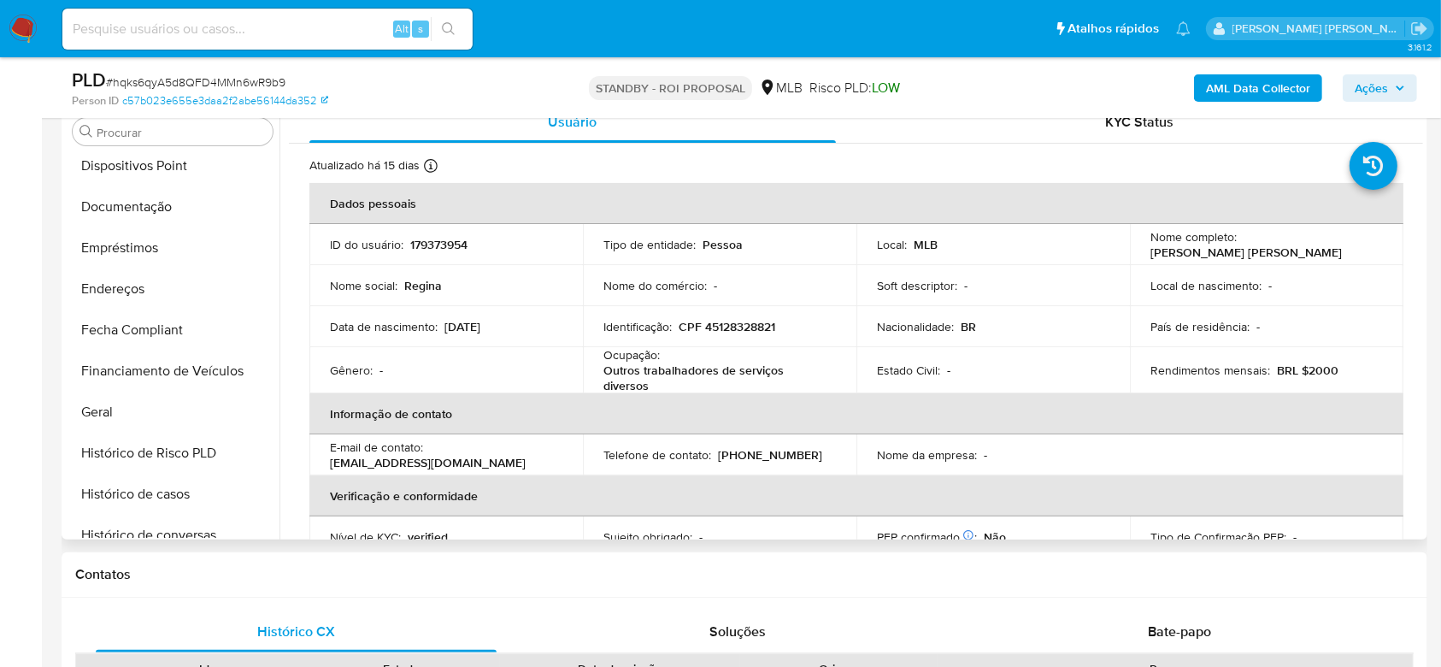
scroll to position [342, 0]
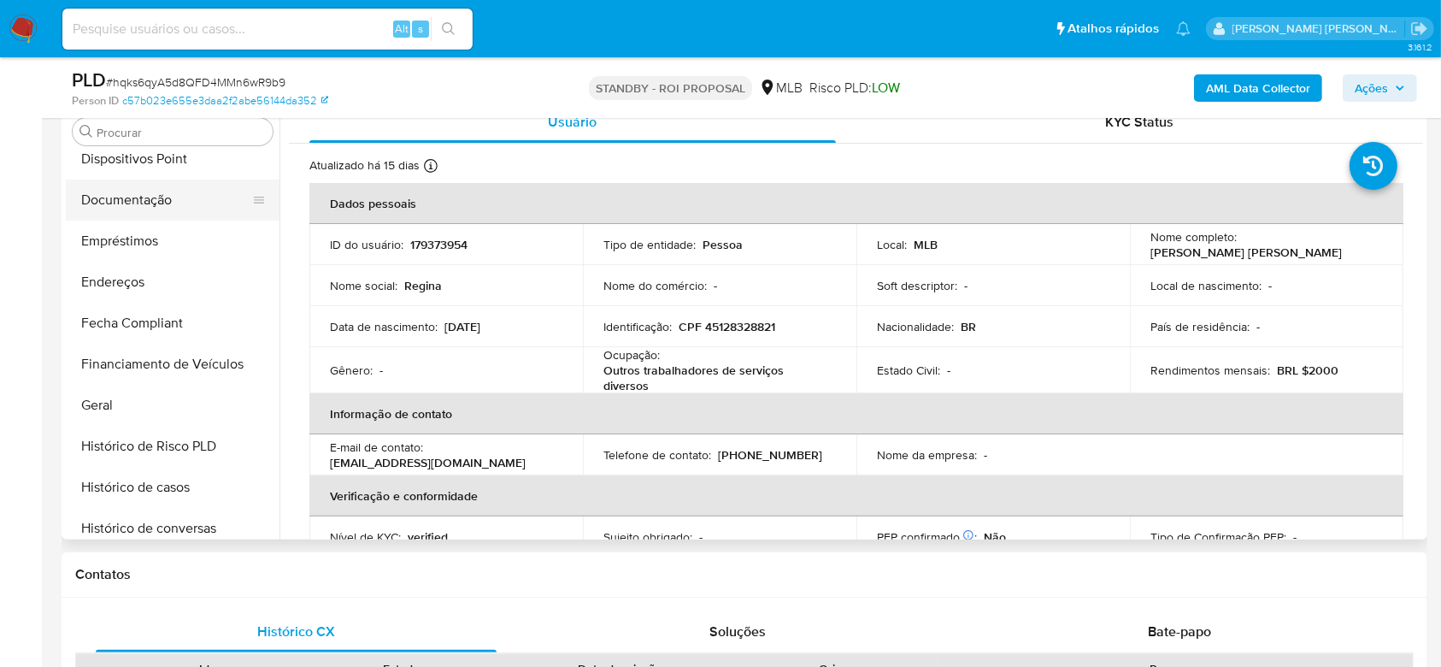
click at [123, 209] on button "Documentação" at bounding box center [166, 199] width 200 height 41
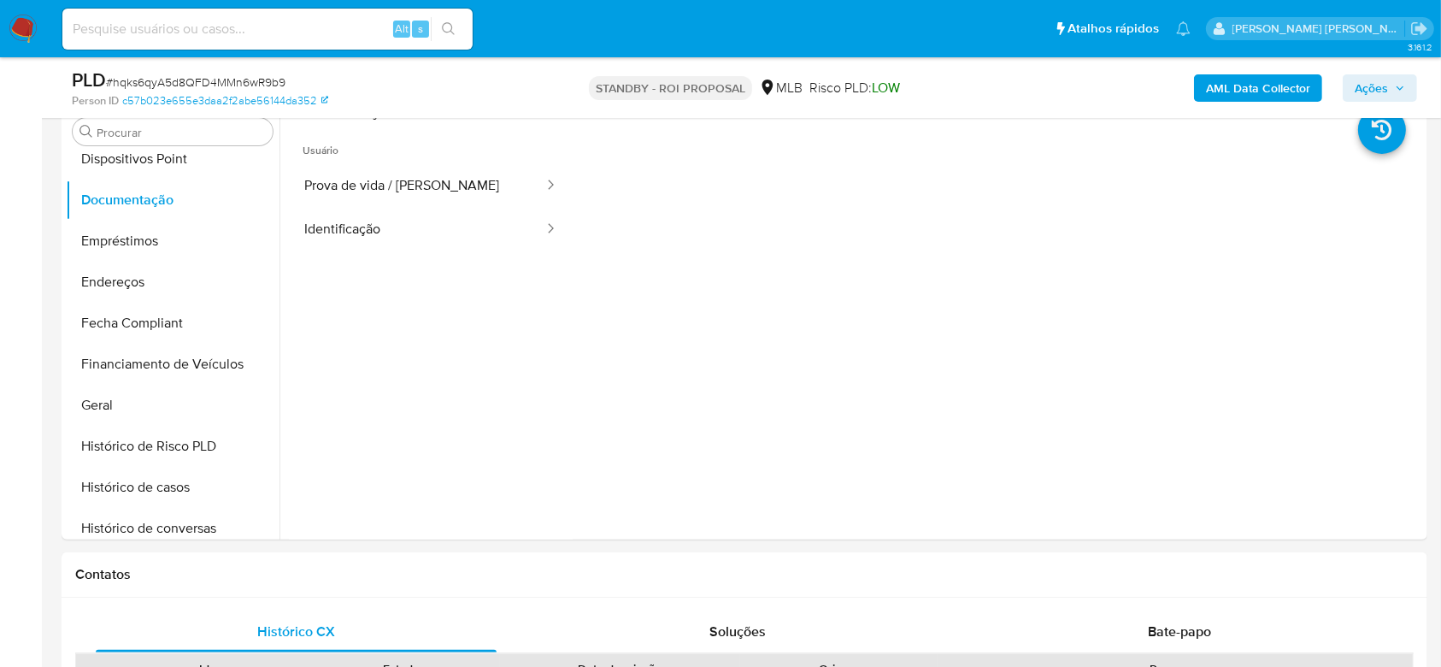
scroll to position [114, 0]
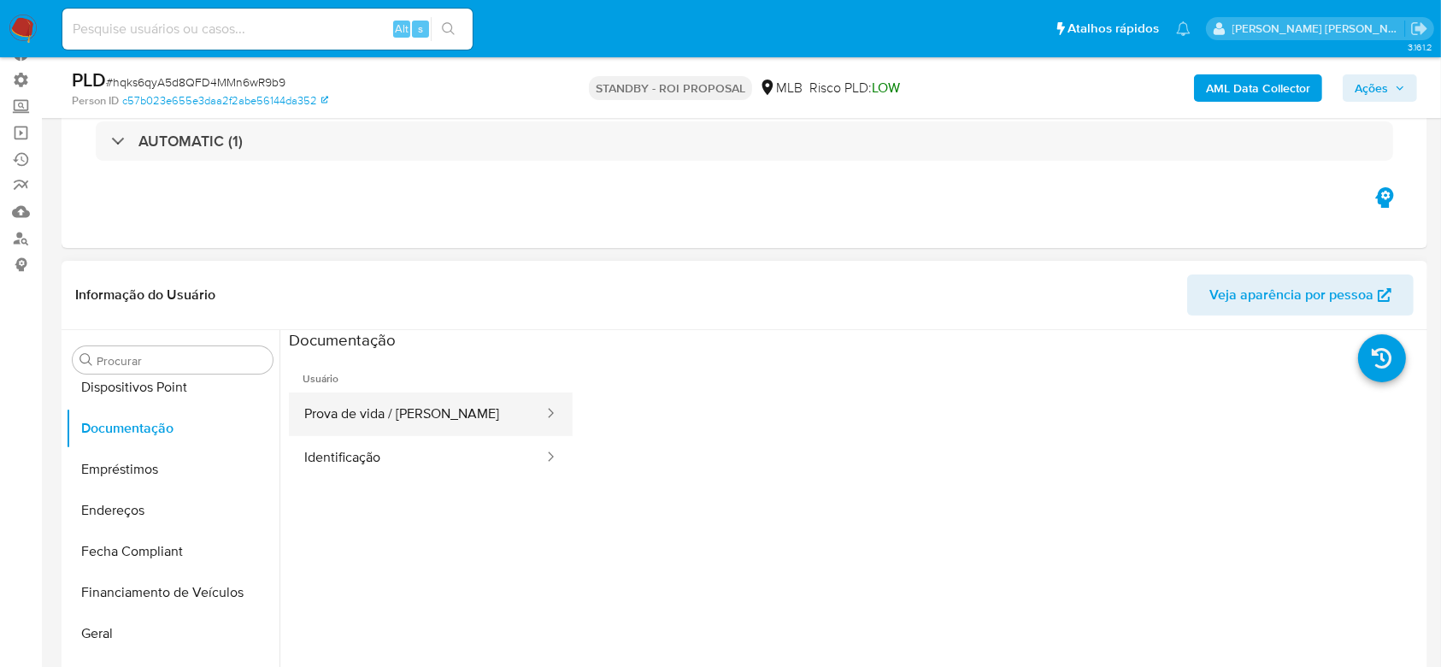
click at [421, 422] on button "Prova de vida / Selfie" at bounding box center [417, 414] width 256 height 44
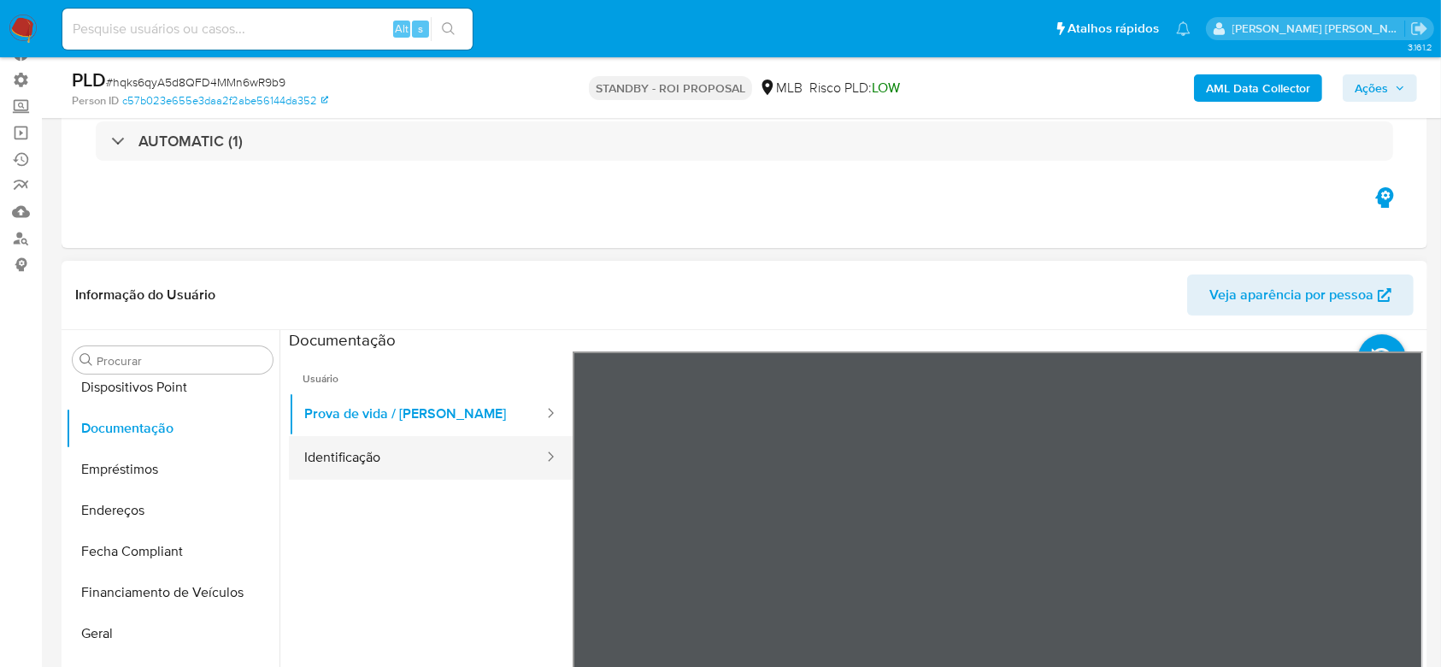
click at [328, 446] on button "Identificação" at bounding box center [417, 458] width 256 height 44
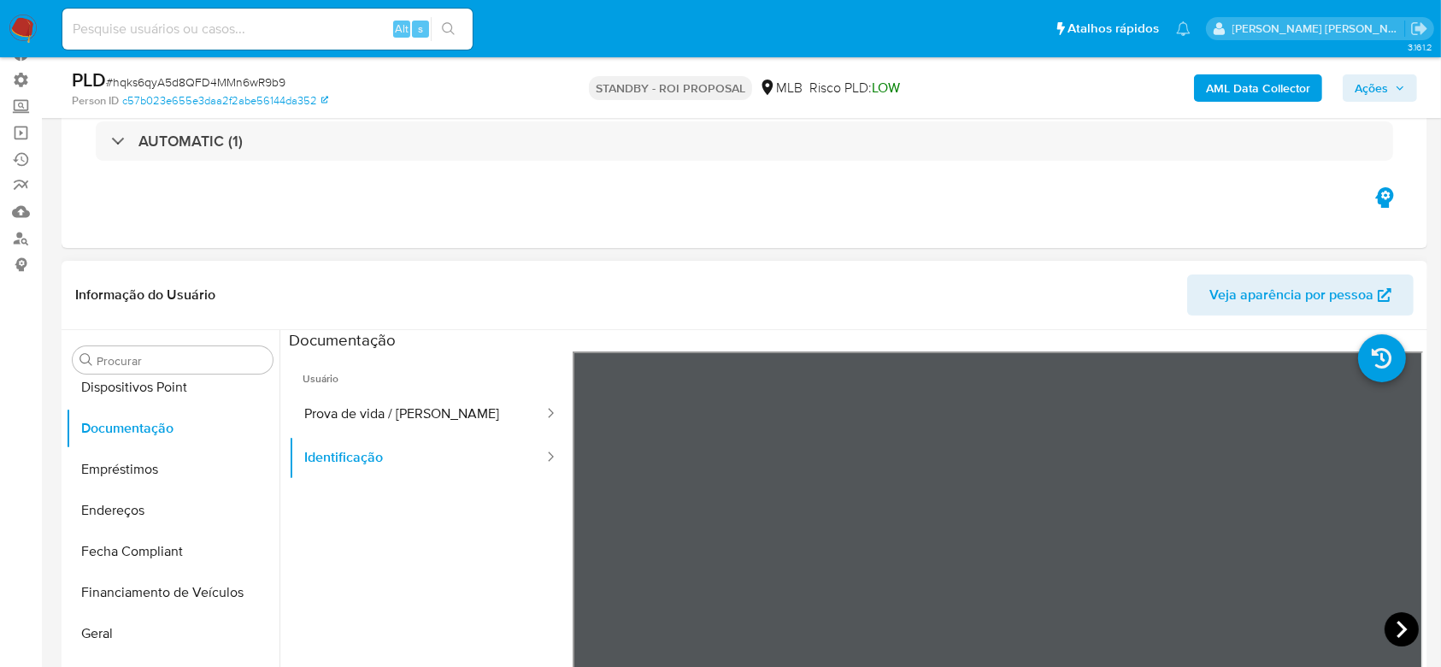
click at [1392, 614] on icon at bounding box center [1402, 629] width 34 height 34
click at [27, 133] on link "Operações em massa" at bounding box center [101, 133] width 203 height 26
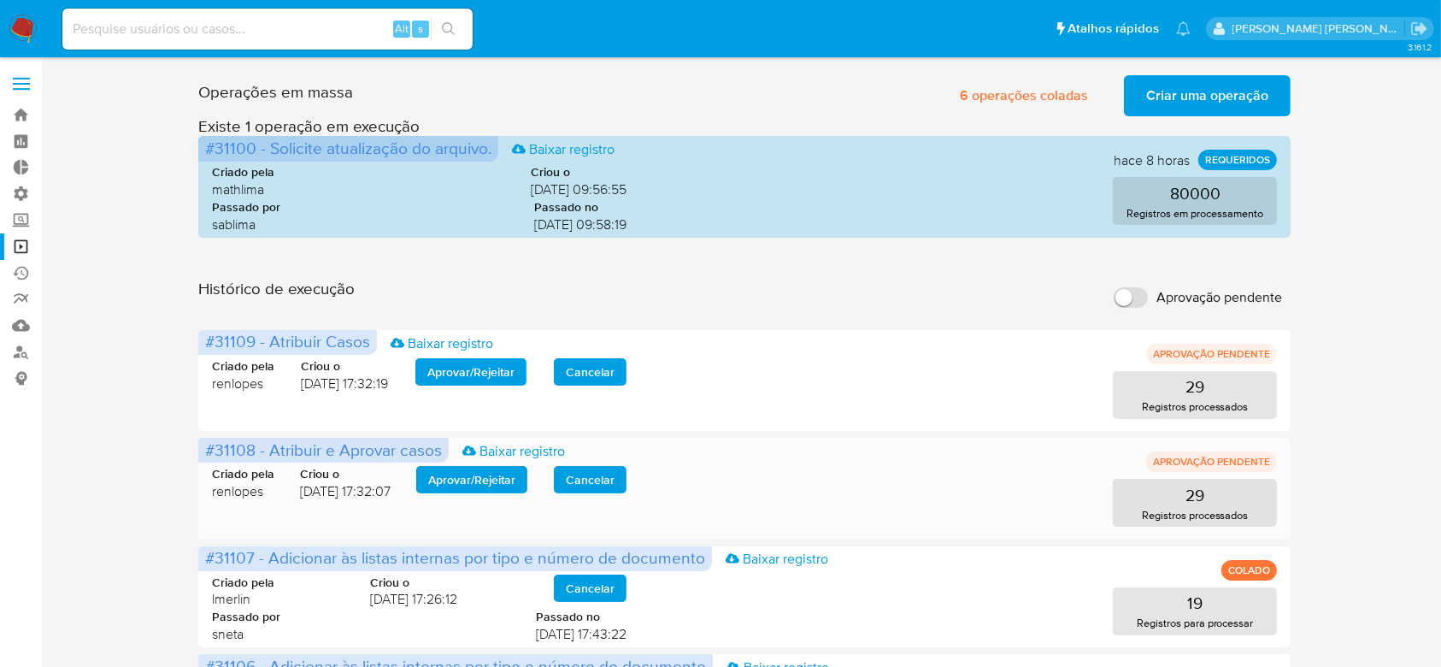
click at [478, 482] on span "Aprovar / Rejeitar" at bounding box center [471, 480] width 87 height 24
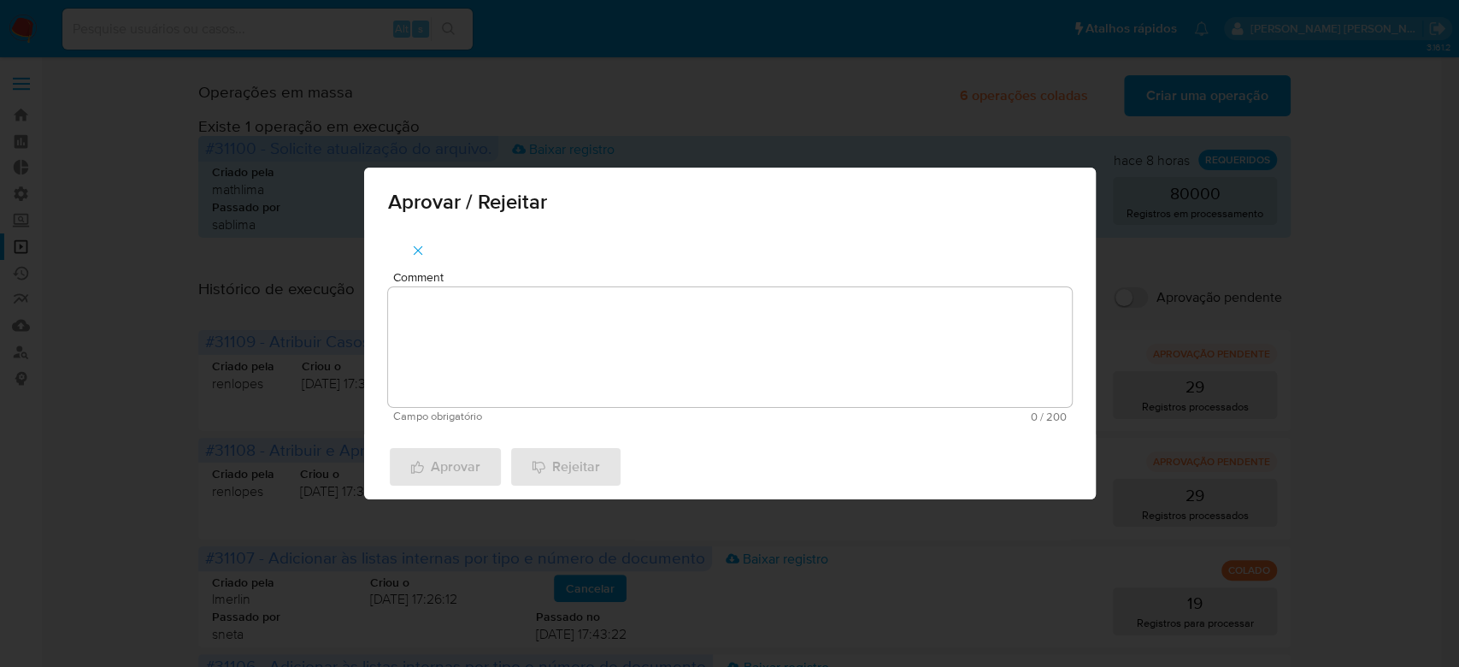
click at [534, 367] on textarea "Comment" at bounding box center [730, 347] width 684 height 120
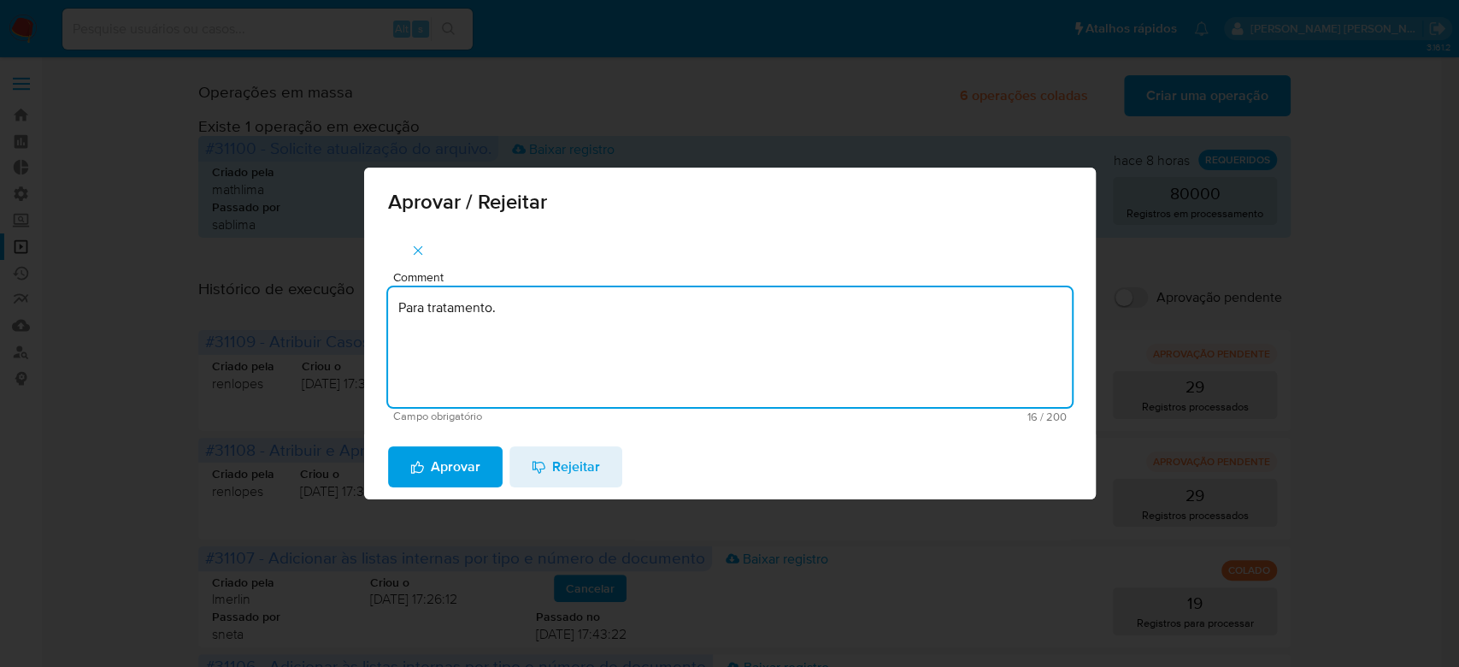
drag, startPoint x: 519, startPoint y: 303, endPoint x: 289, endPoint y: 265, distance: 233.0
click at [289, 265] on div "Aprovar / Rejeitar Comment Para tratamento. Campo obrigatório 16 / 200 184 cara…" at bounding box center [729, 333] width 1459 height 667
click at [437, 335] on textarea "Para tratamento." at bounding box center [730, 347] width 684 height 120
type textarea "Para tratamento."
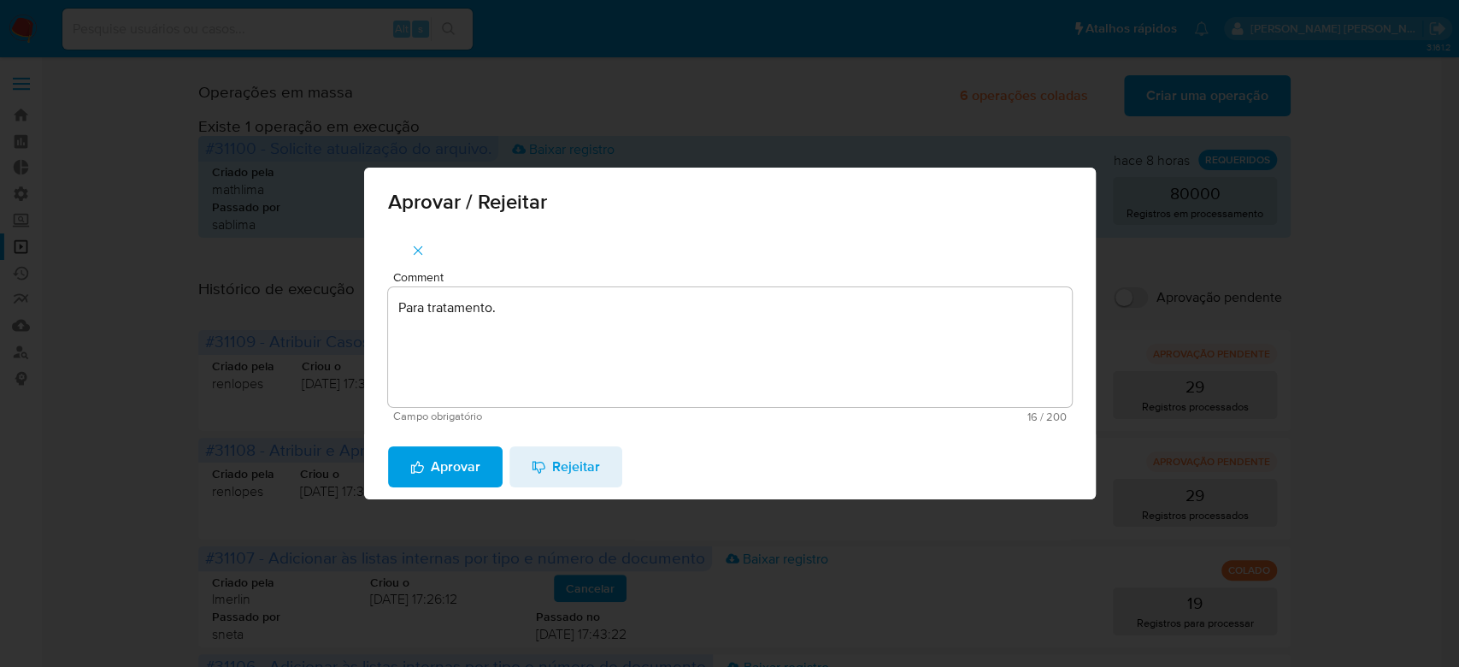
click at [417, 480] on span "Aprovar" at bounding box center [445, 467] width 70 height 38
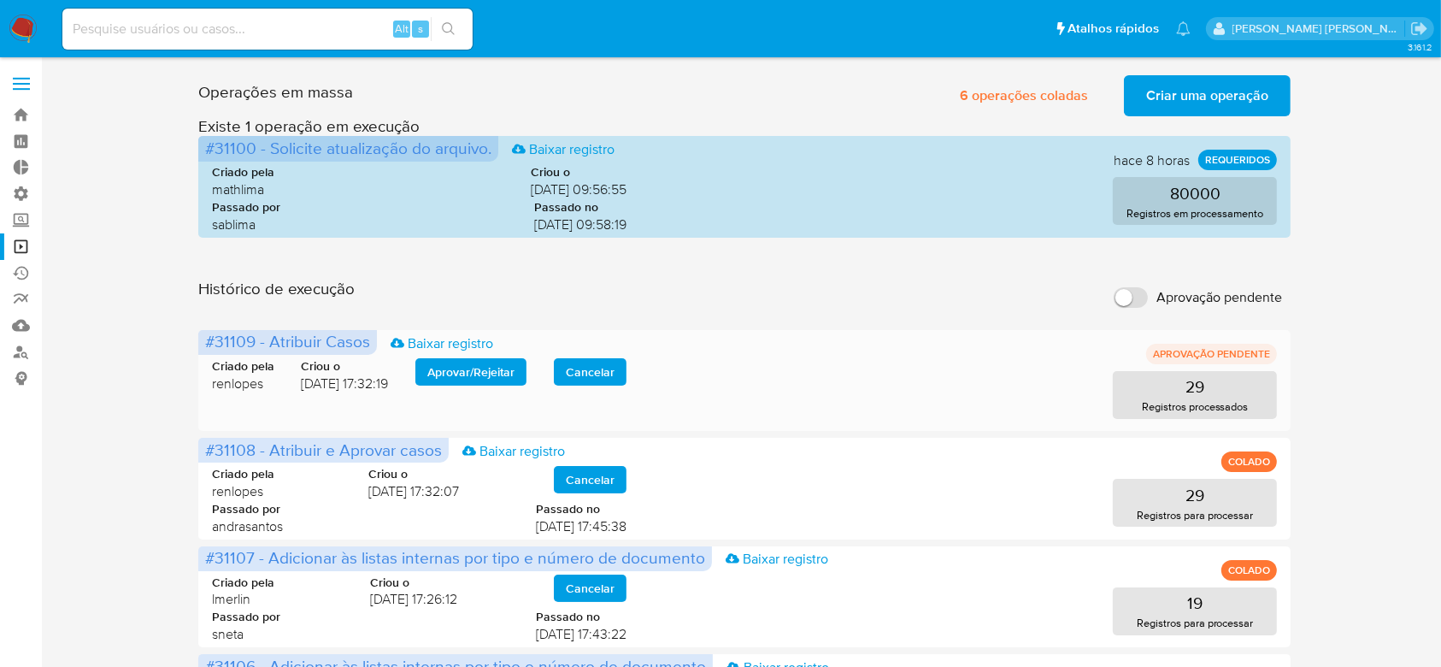
click at [512, 370] on span "Aprovar / Rejeitar" at bounding box center [470, 372] width 87 height 24
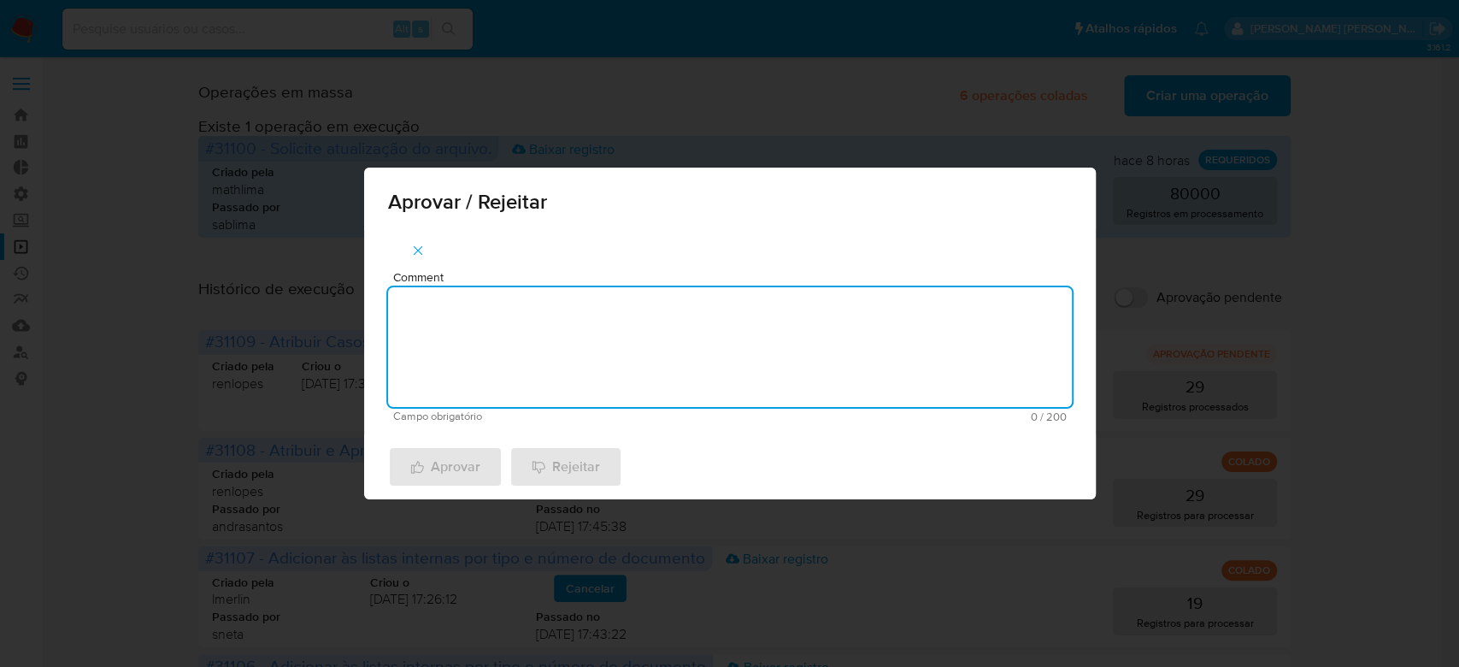
click at [509, 393] on textarea "Comment" at bounding box center [730, 347] width 684 height 120
paste textarea "Para tratamento."
type textarea "Para tratamento."
click at [456, 471] on span "Aprovar" at bounding box center [445, 467] width 70 height 38
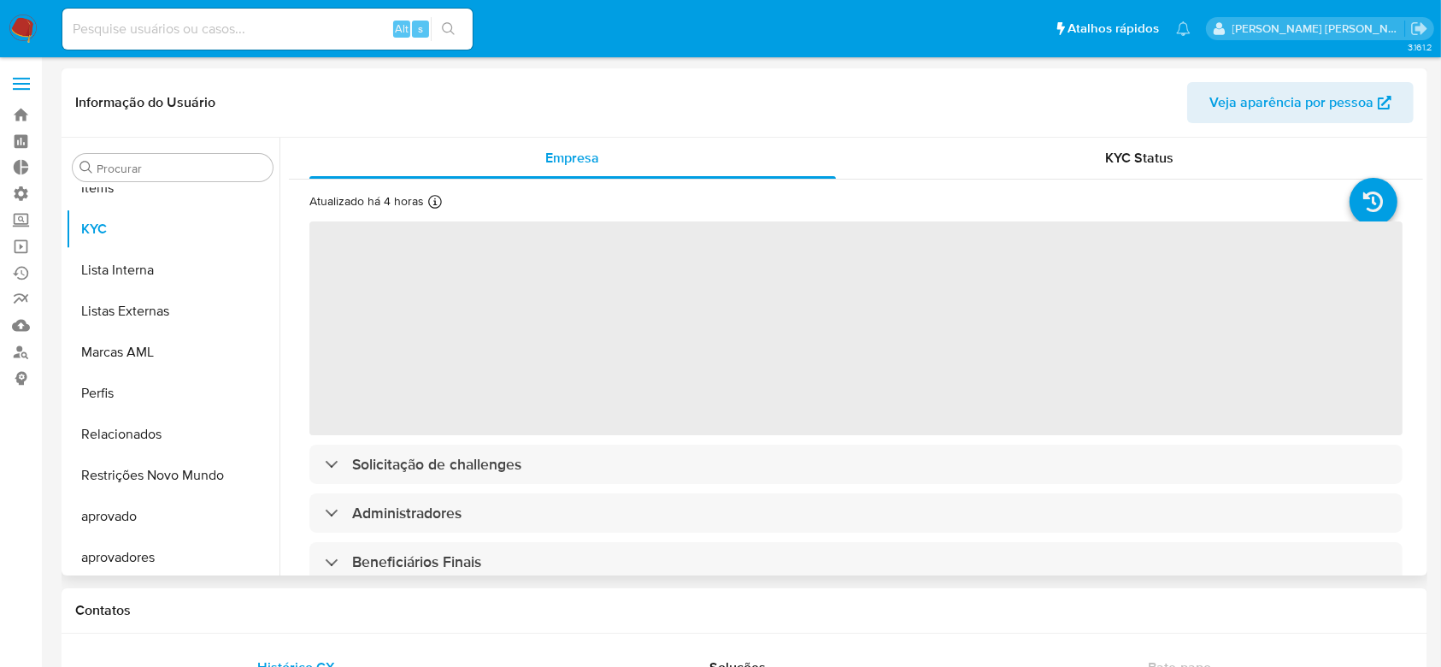
scroll to position [886, 0]
select select "10"
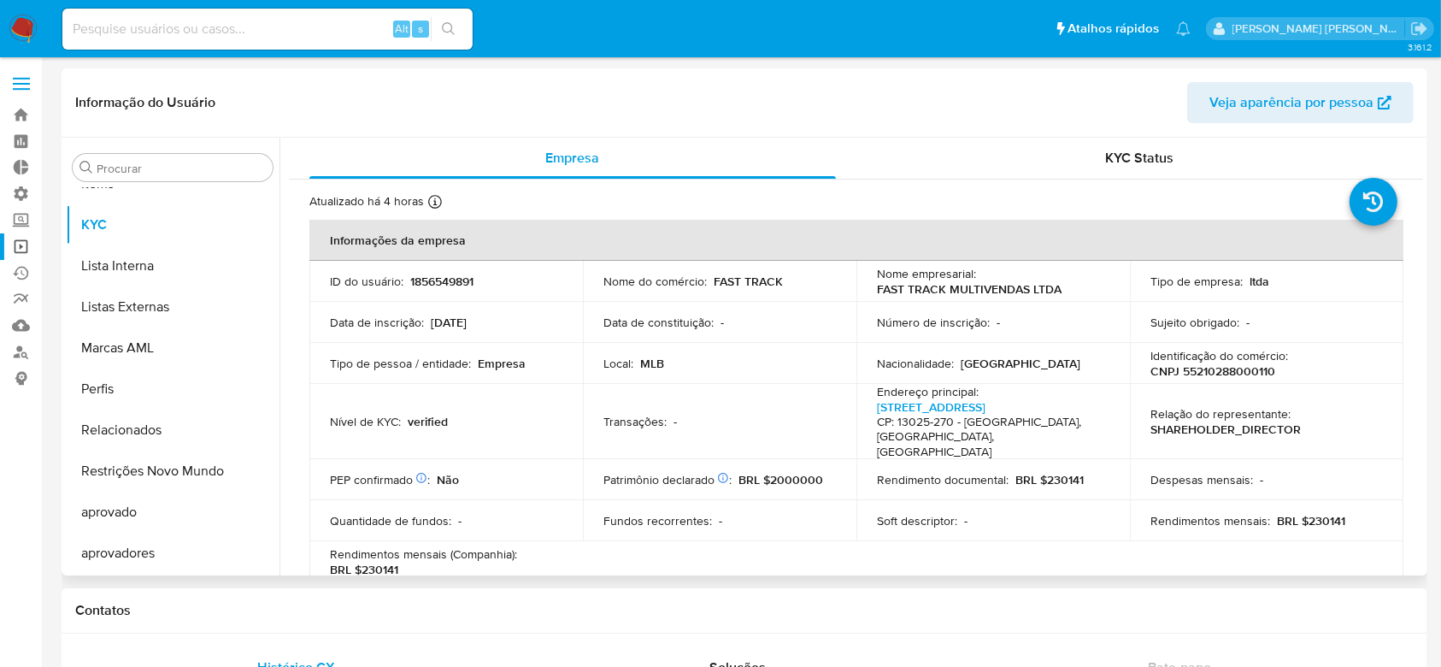
click at [21, 250] on link "Operações em massa" at bounding box center [101, 246] width 203 height 26
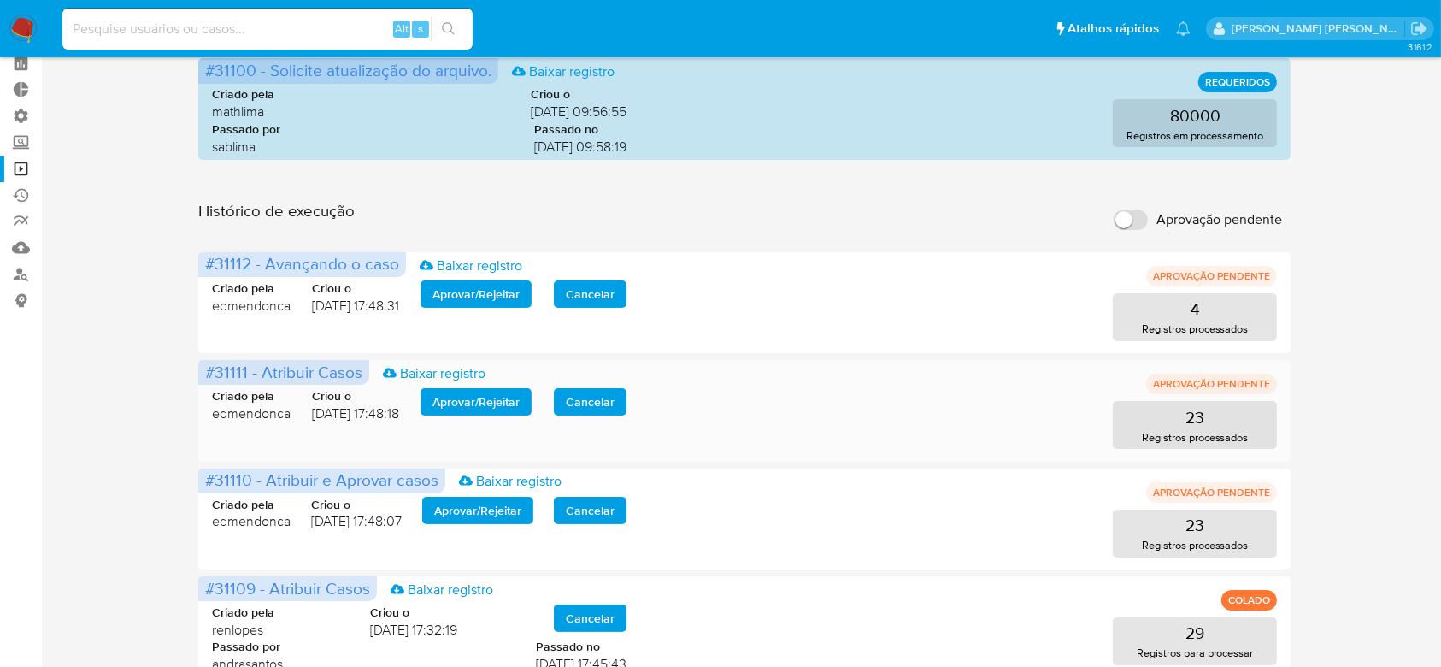
scroll to position [114, 0]
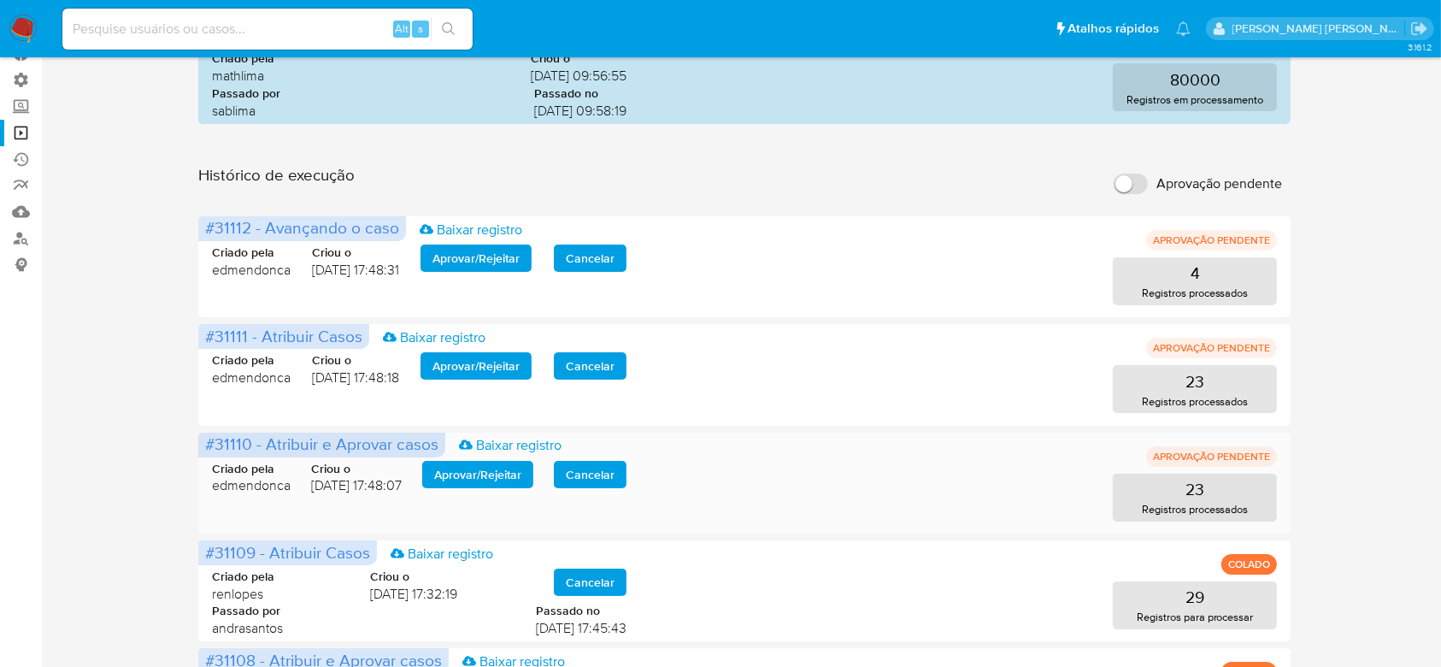
click at [504, 477] on span "Aprovar / Rejeitar" at bounding box center [477, 474] width 87 height 24
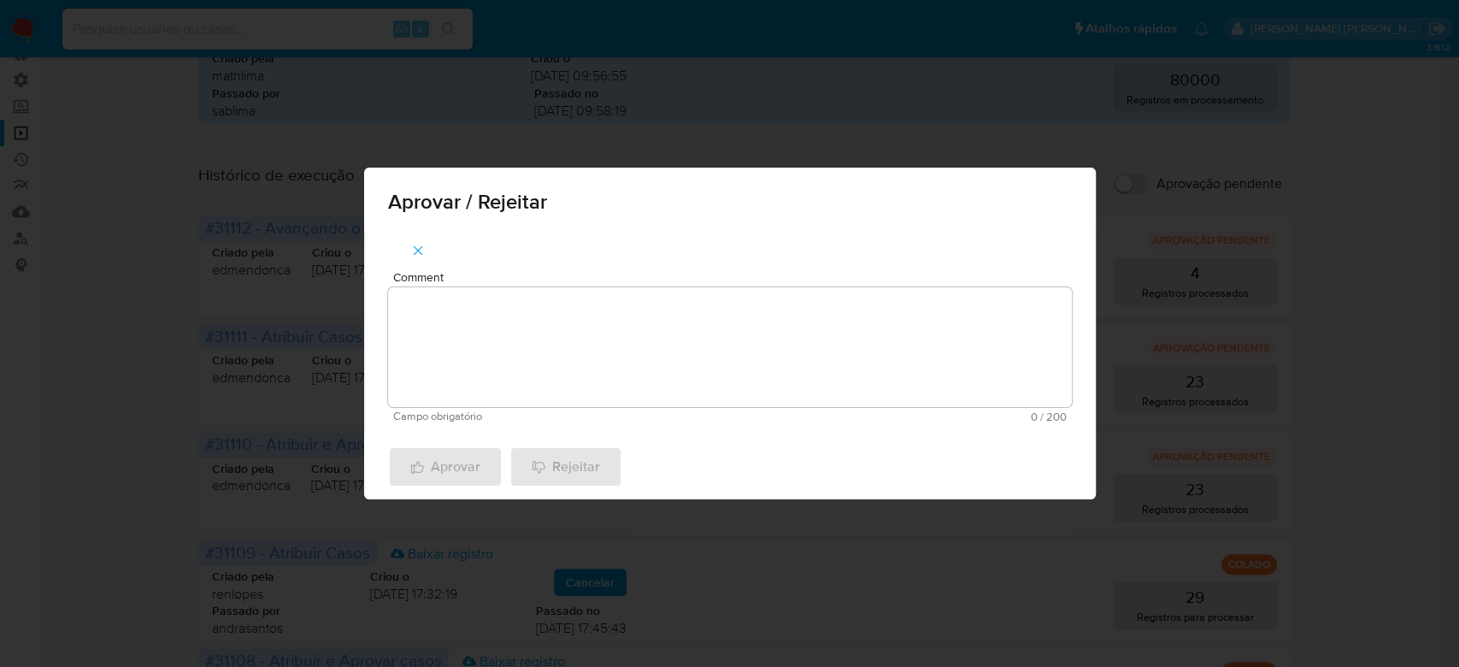
click at [530, 350] on textarea "Comment" at bounding box center [730, 347] width 684 height 120
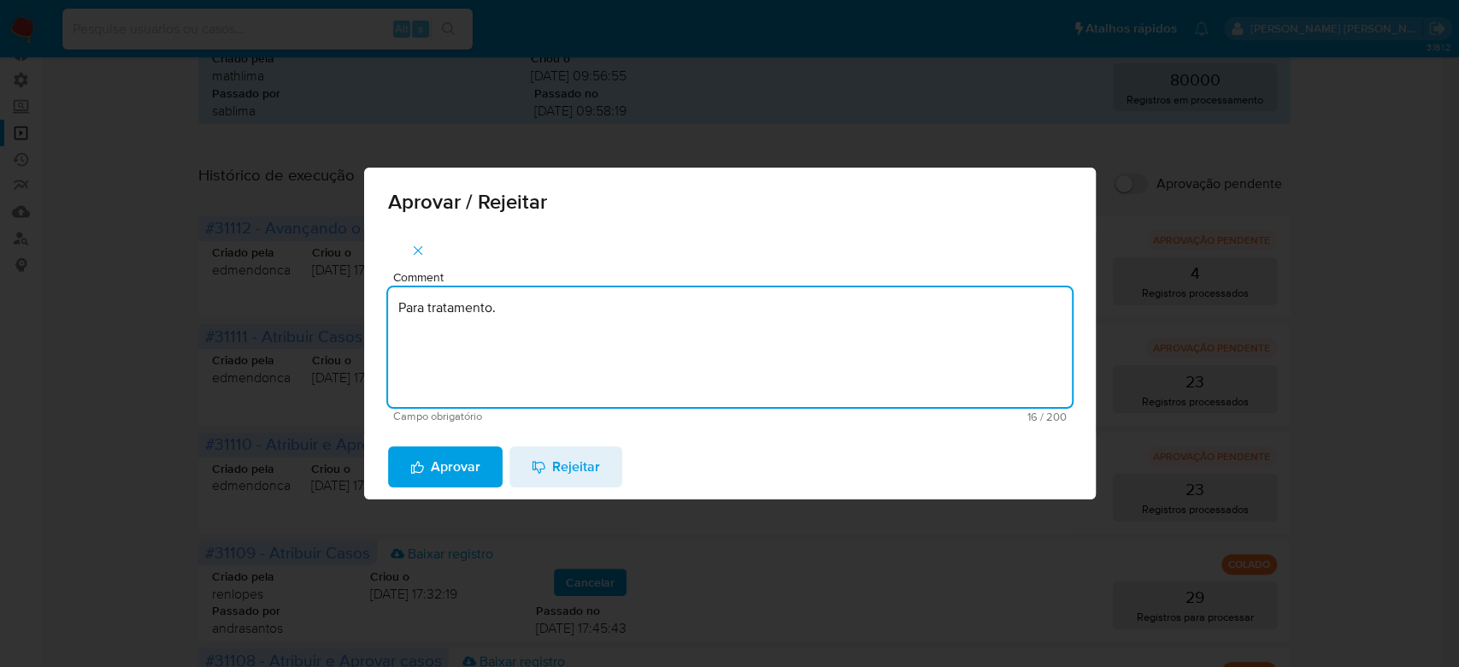
drag, startPoint x: 514, startPoint y: 314, endPoint x: 330, endPoint y: 307, distance: 183.9
click at [330, 307] on div "Aprovar / Rejeitar Comment Para tratamento. Campo obrigatório 16 / 200 184 cara…" at bounding box center [729, 333] width 1459 height 667
click at [451, 368] on textarea "Para tratamento." at bounding box center [730, 347] width 684 height 120
type textarea "Para tratamento."
click at [444, 468] on span "Aprovar" at bounding box center [445, 467] width 70 height 38
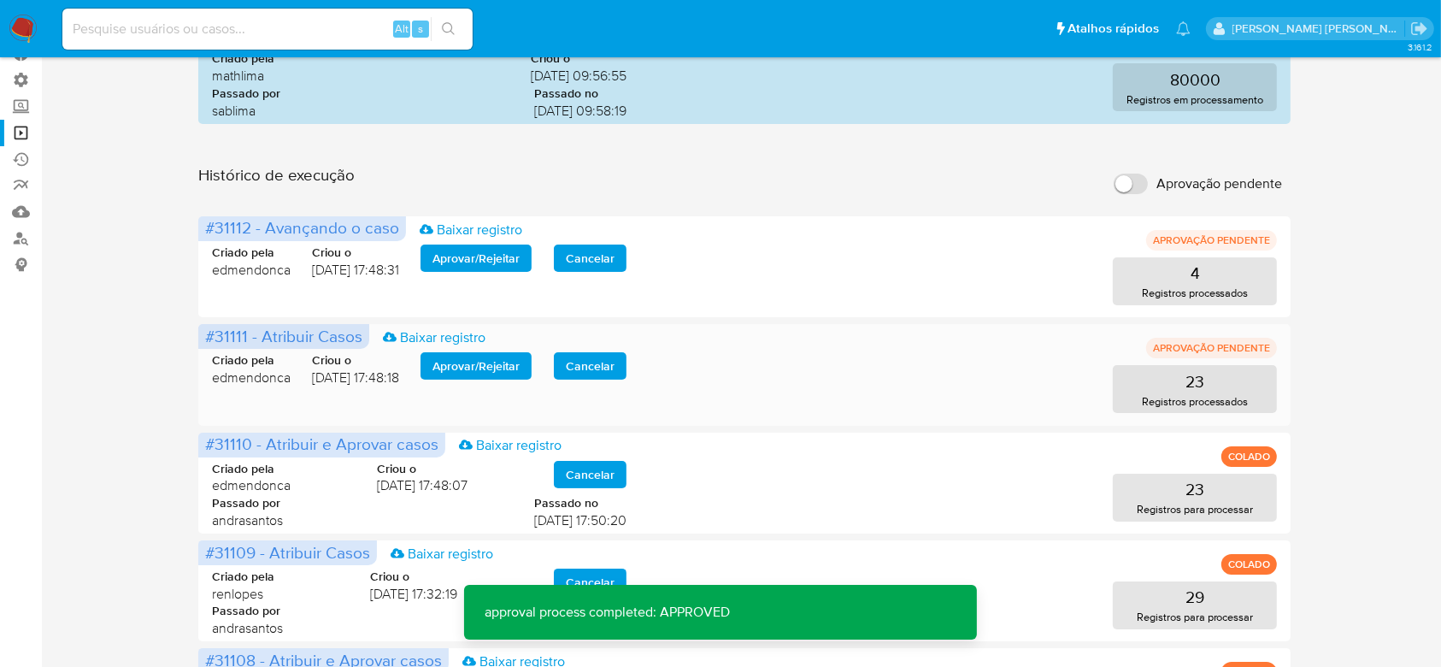
click at [464, 356] on span "Aprovar / Rejeitar" at bounding box center [476, 366] width 87 height 24
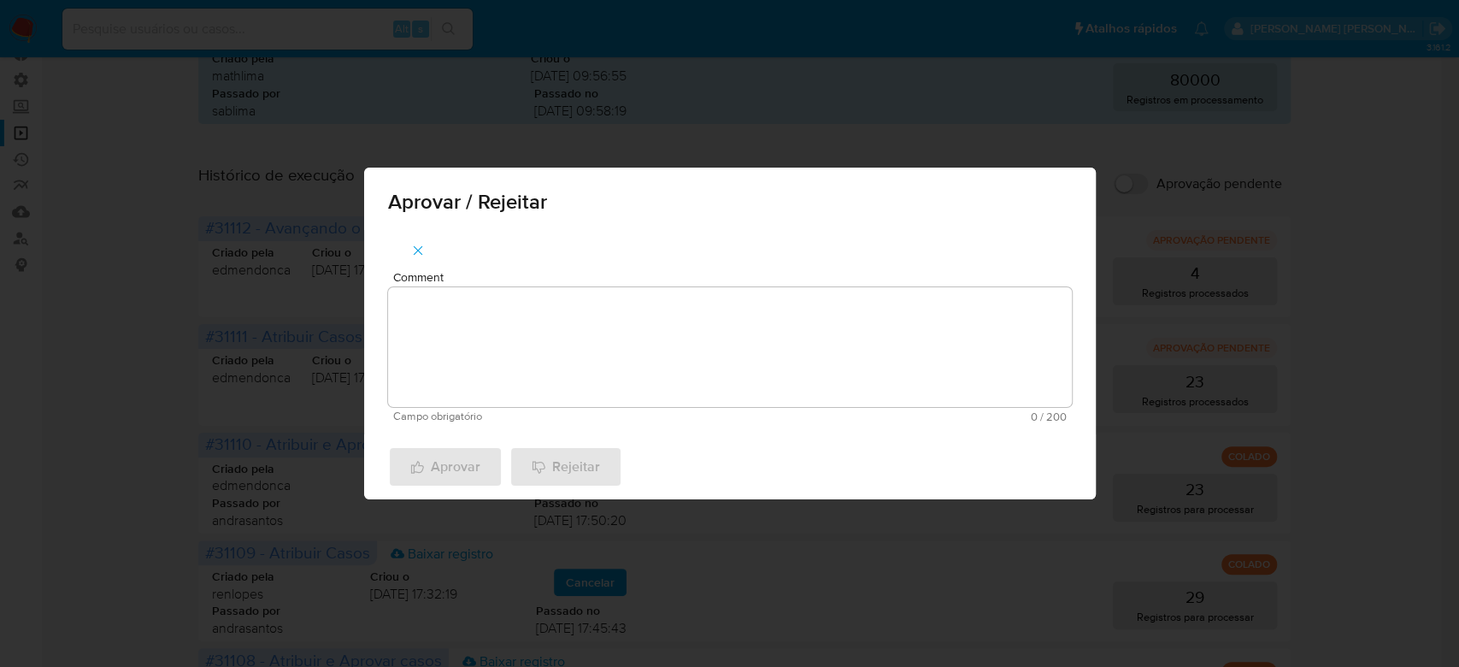
click at [459, 374] on textarea "Comment" at bounding box center [730, 347] width 684 height 120
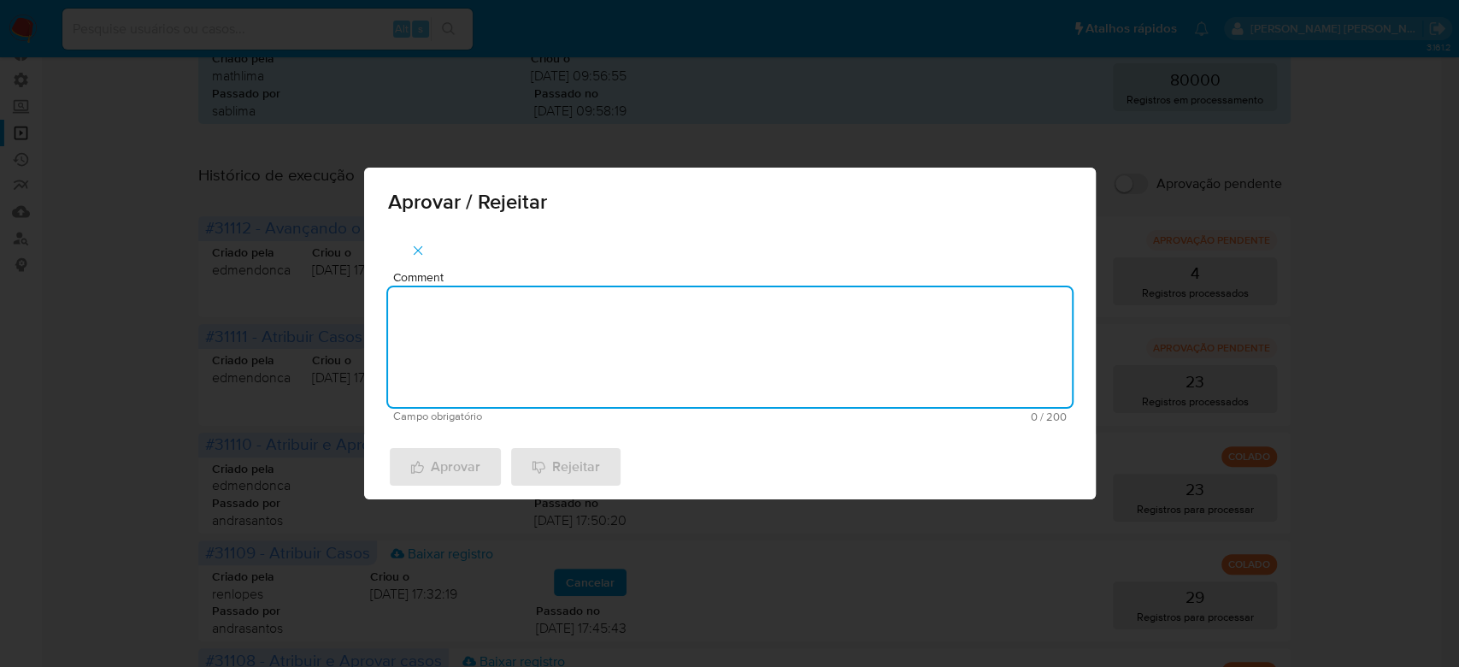
paste textarea "Para tratamento."
type textarea "Para tratamento."
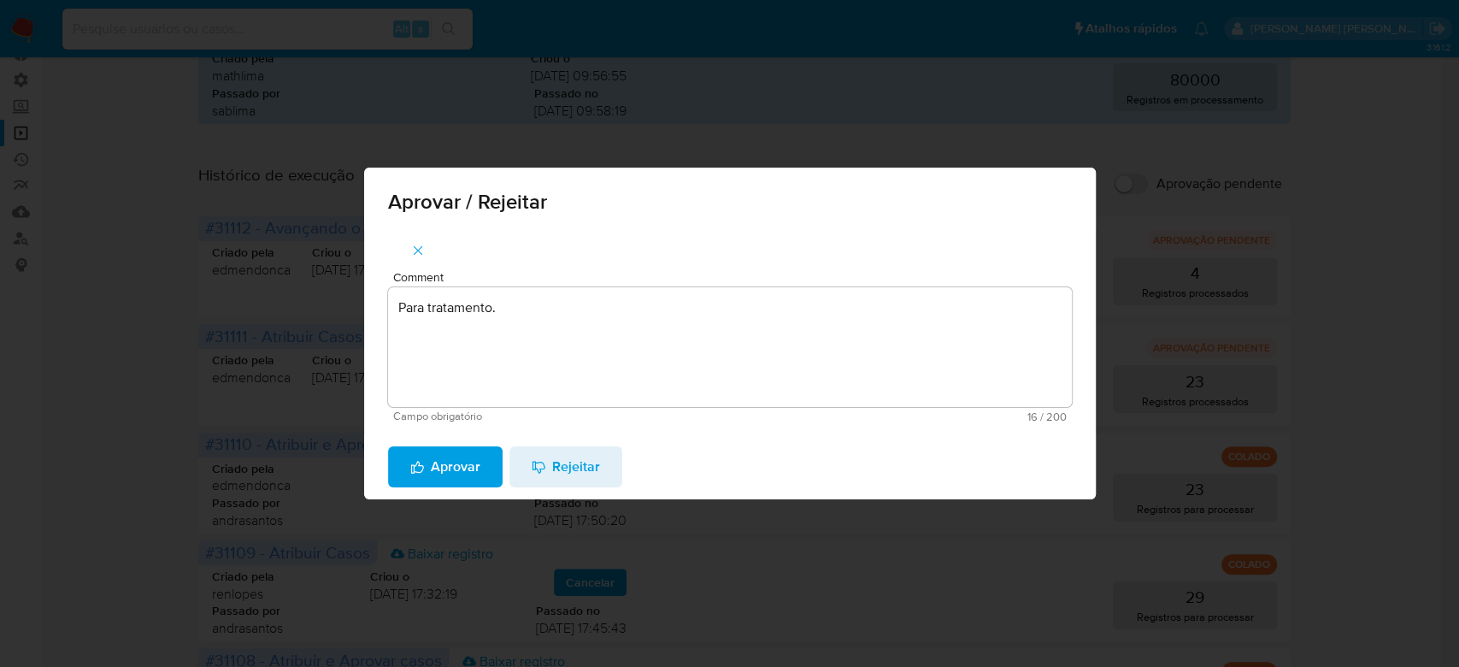
click at [429, 473] on span "Aprovar" at bounding box center [445, 467] width 70 height 38
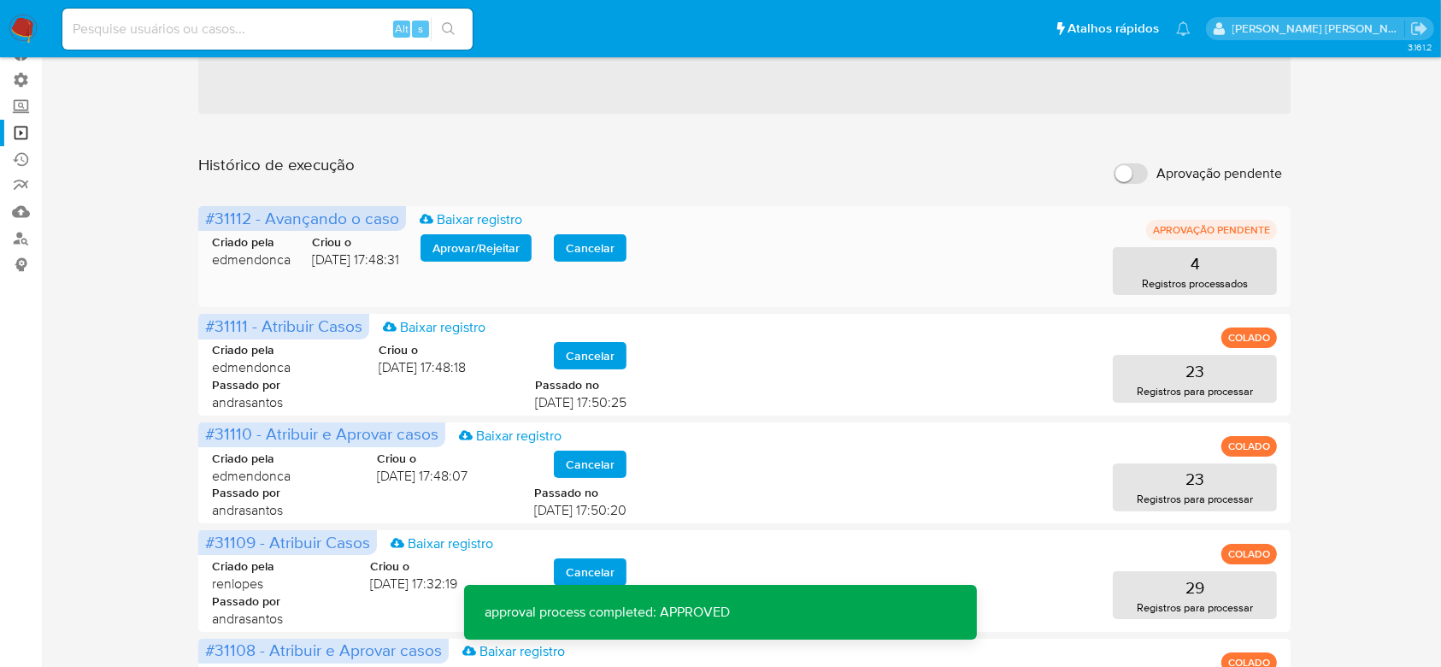
click at [463, 247] on span "Aprovar / Rejeitar" at bounding box center [476, 248] width 87 height 24
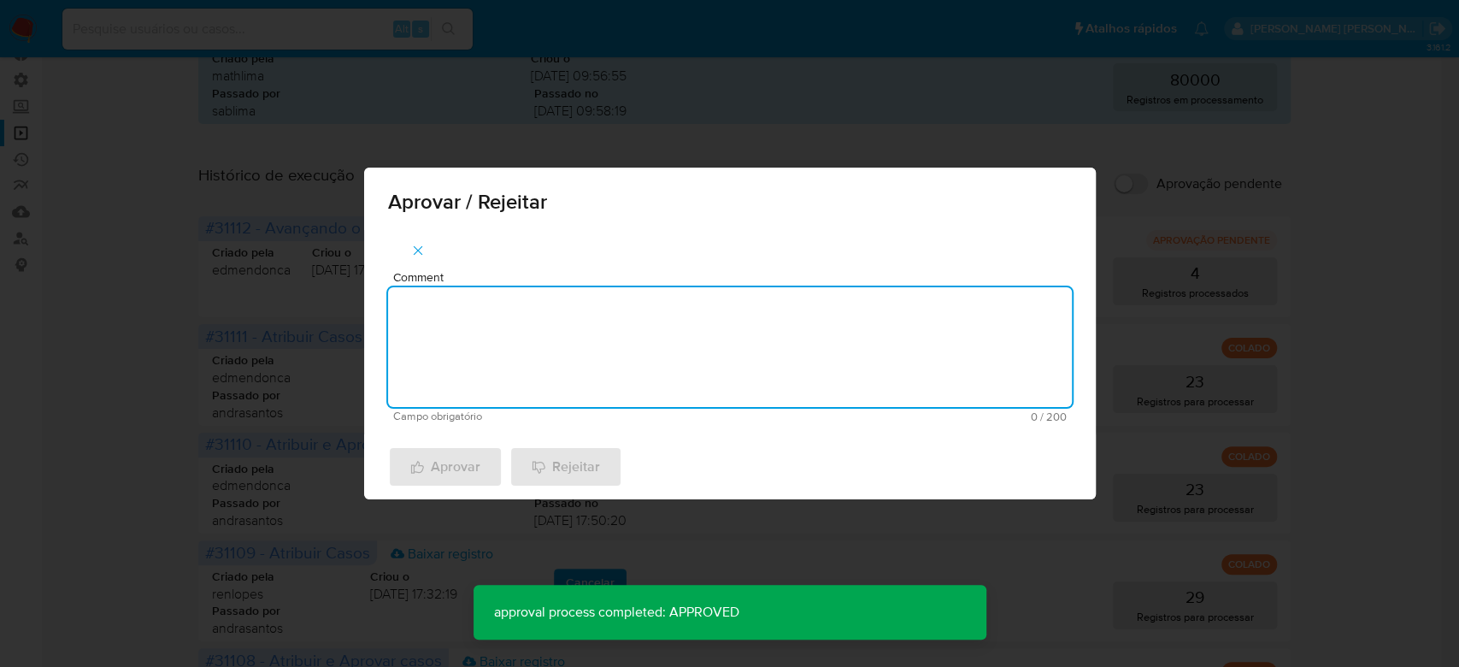
click at [458, 316] on textarea "Comment" at bounding box center [730, 347] width 684 height 120
paste textarea "Para tratamento."
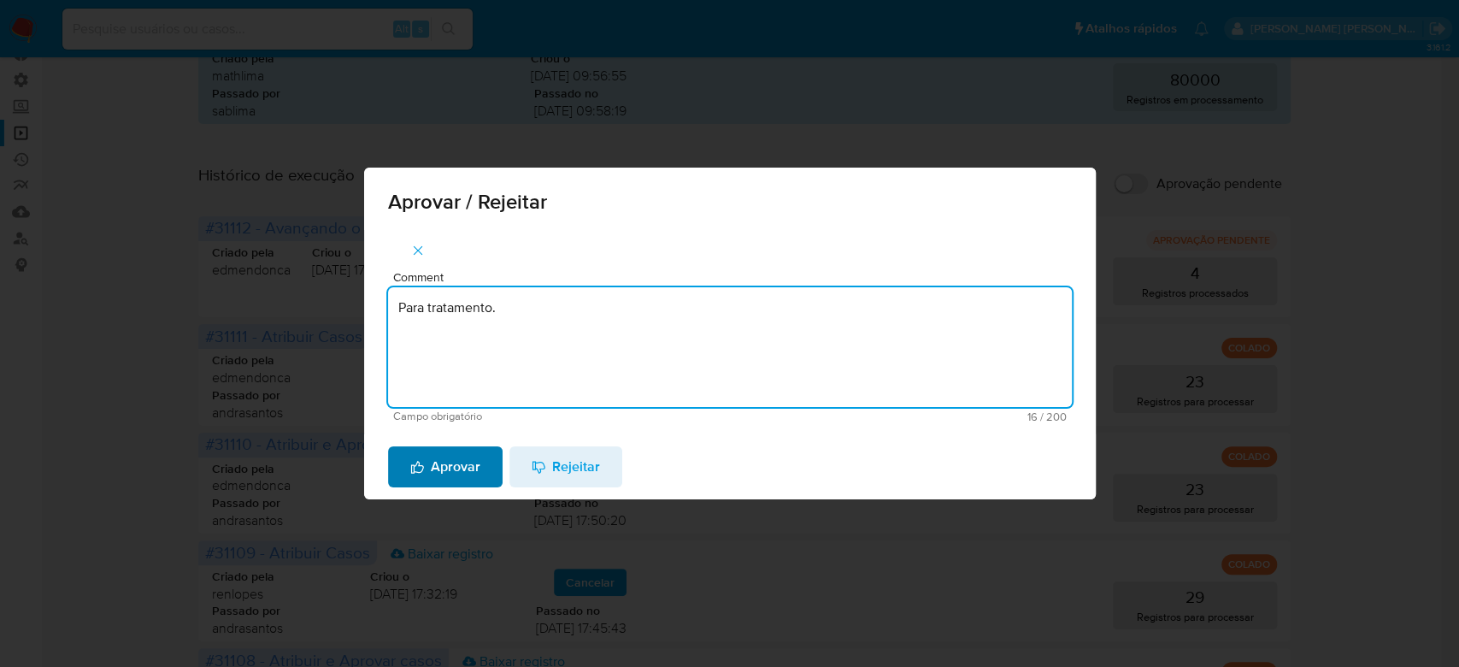
type textarea "Para tratamento."
click at [431, 457] on span "Aprovar" at bounding box center [445, 467] width 70 height 38
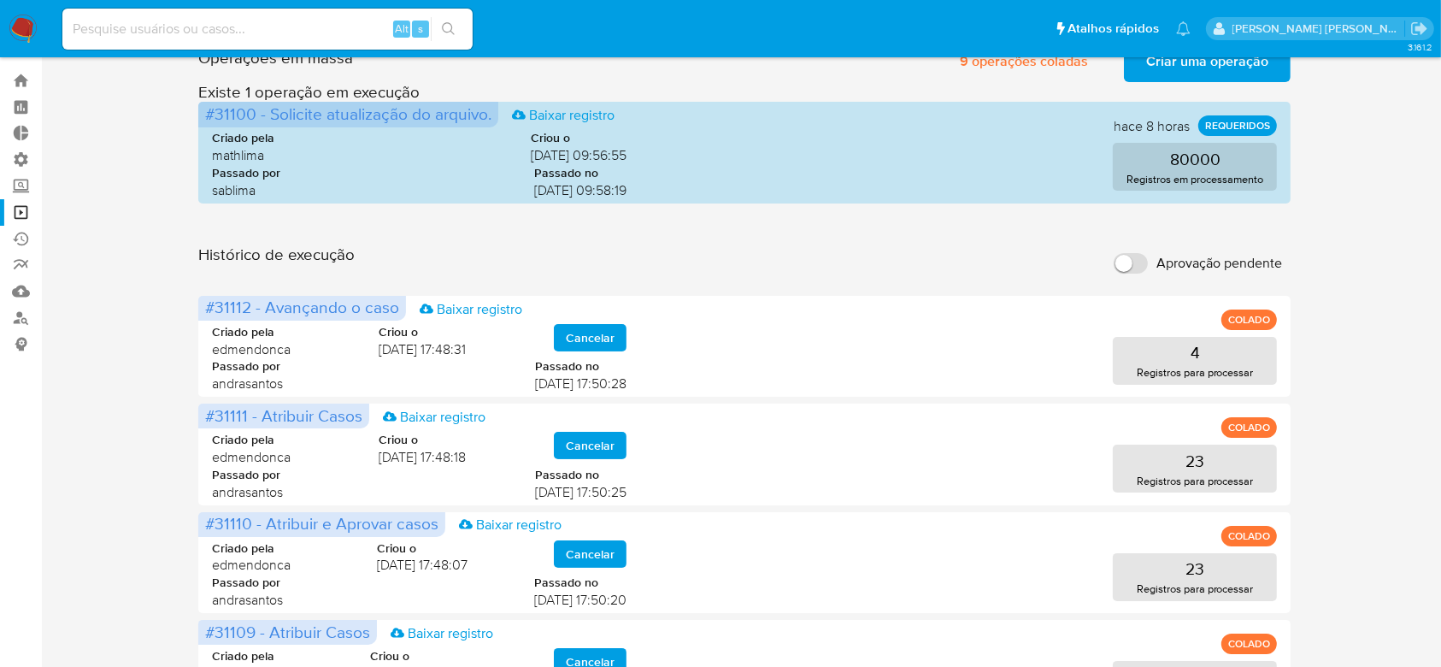
scroll to position [0, 0]
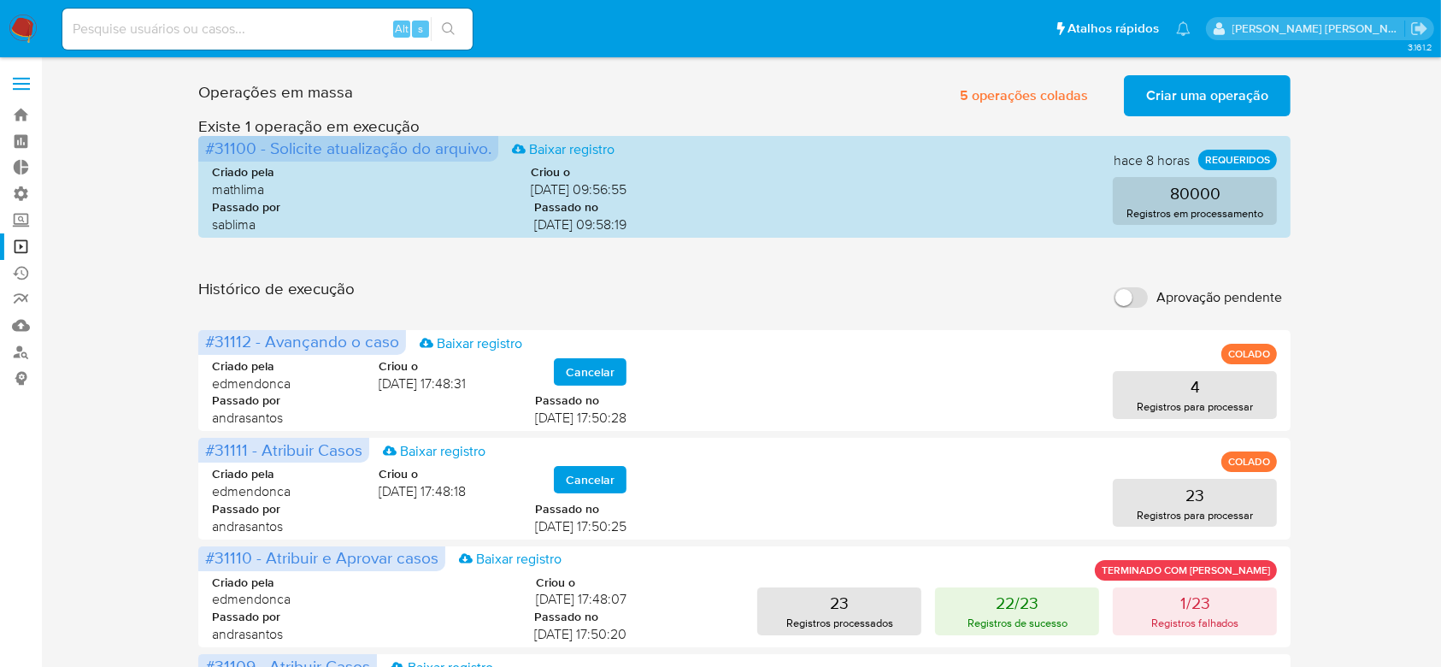
click at [275, 33] on input at bounding box center [267, 29] width 410 height 22
paste input "iCqPmfBC74MYp3mae0IgKYf6"
type input "iCqPmfBC74MYp3mae0IgKYf6"
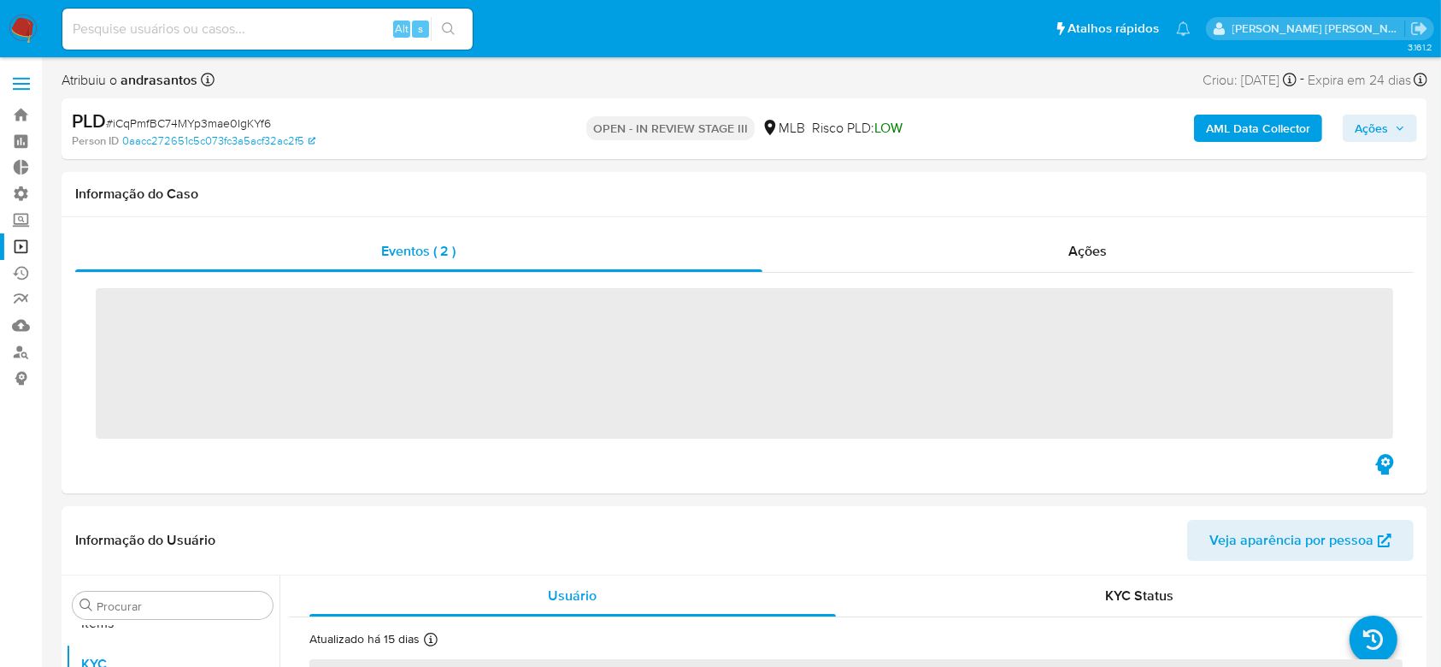
scroll to position [886, 0]
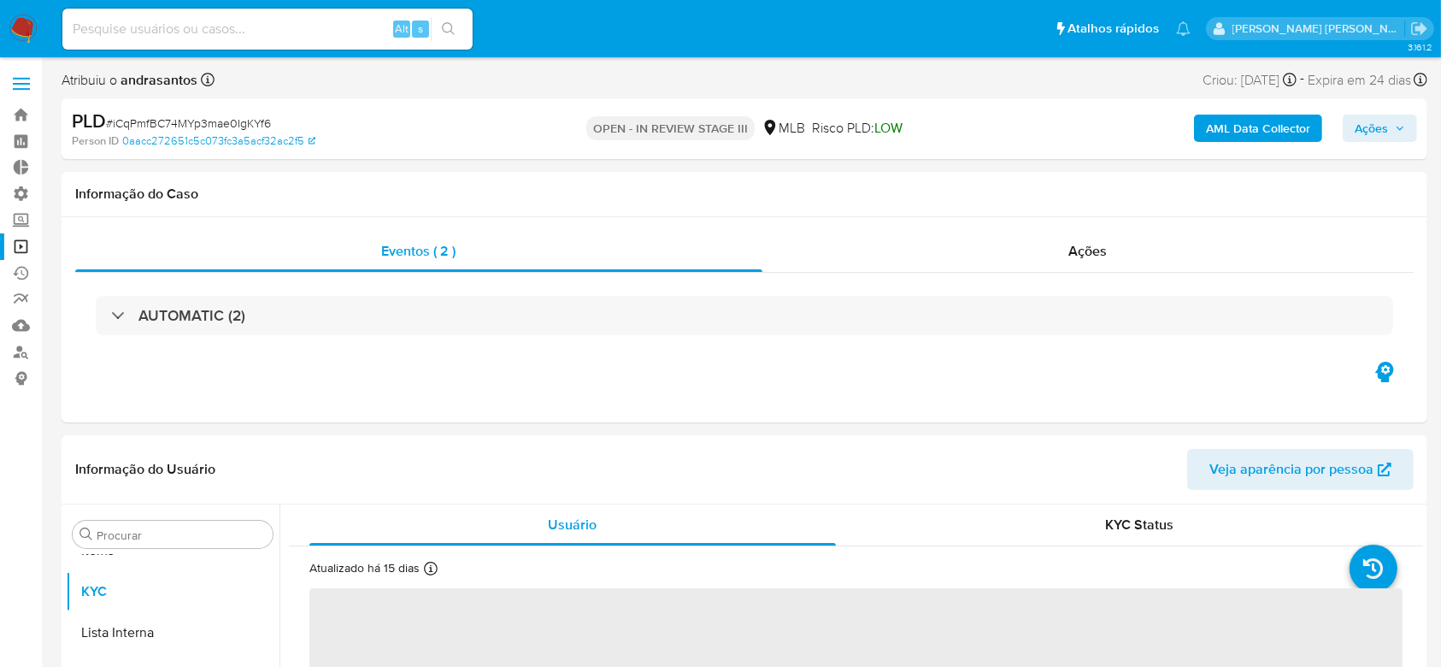
select select "10"
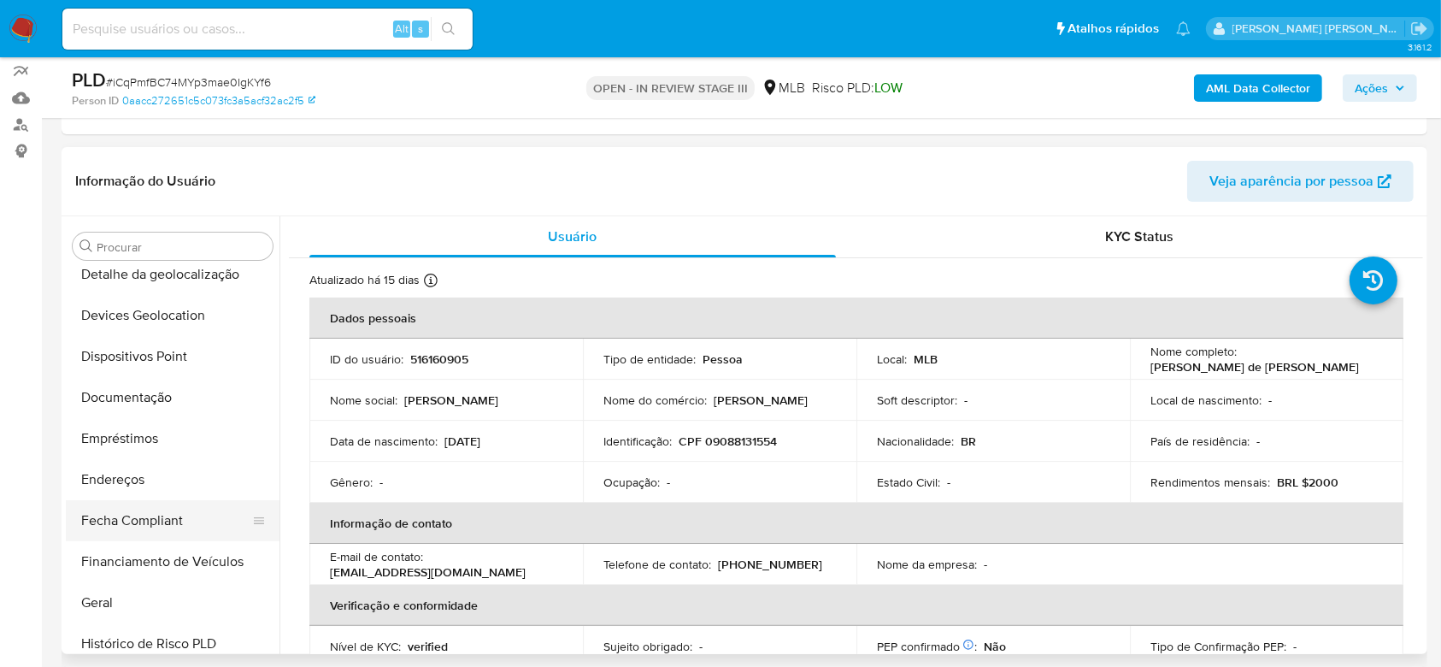
scroll to position [203, 0]
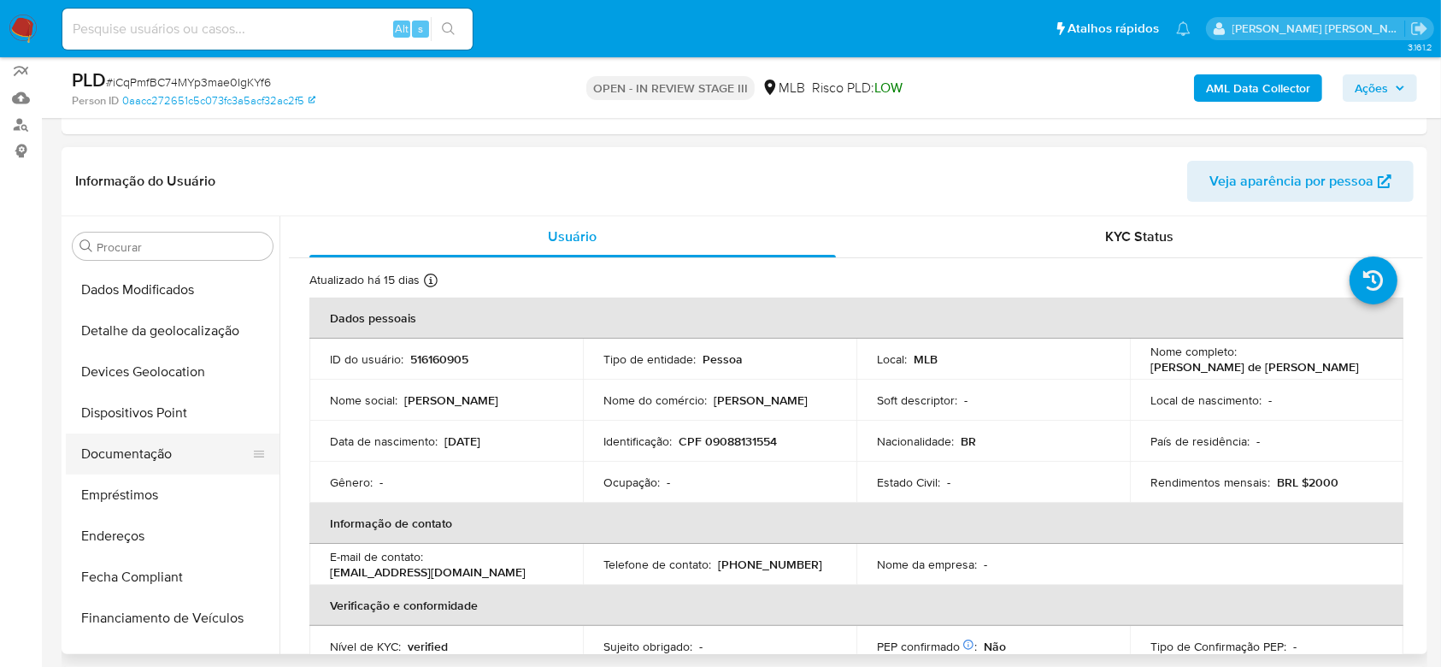
click at [150, 457] on button "Documentação" at bounding box center [166, 453] width 200 height 41
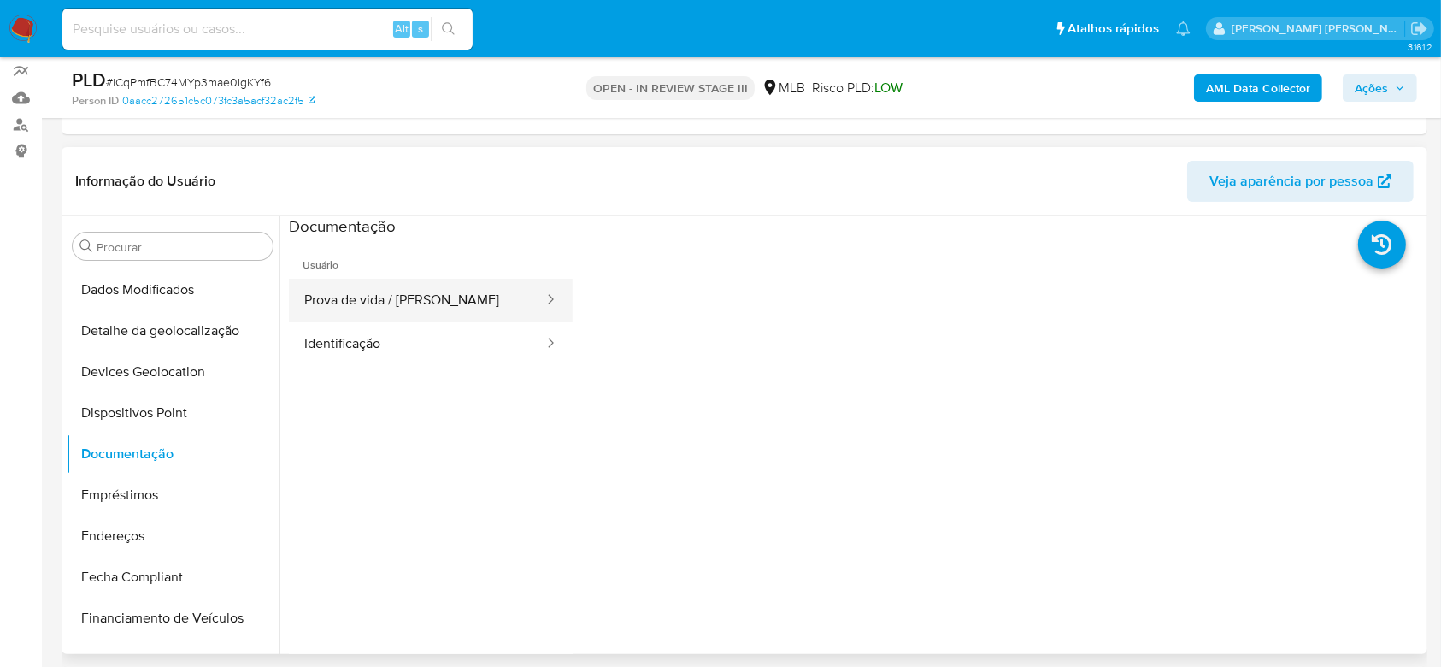
click at [413, 308] on button "Prova de vida / [PERSON_NAME]" at bounding box center [417, 301] width 256 height 44
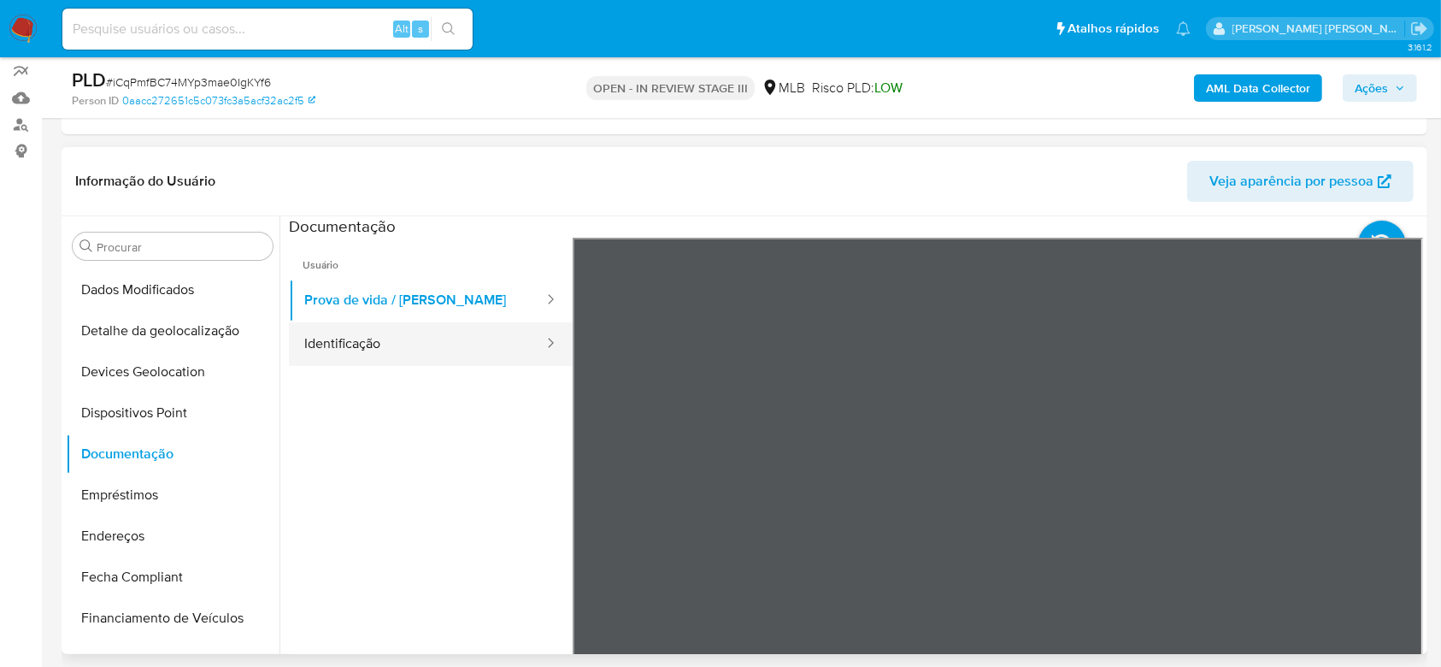
click at [352, 346] on button "Identificação" at bounding box center [417, 344] width 256 height 44
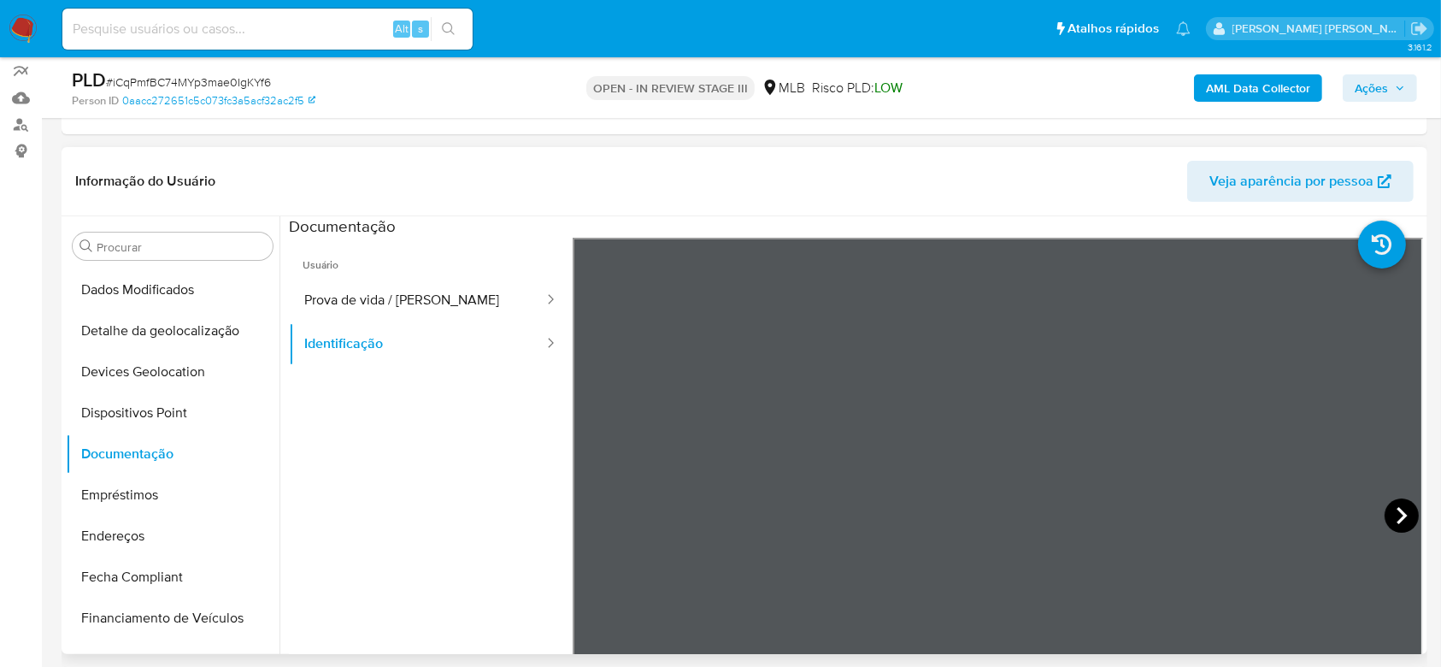
click at [1398, 509] on icon at bounding box center [1402, 515] width 34 height 34
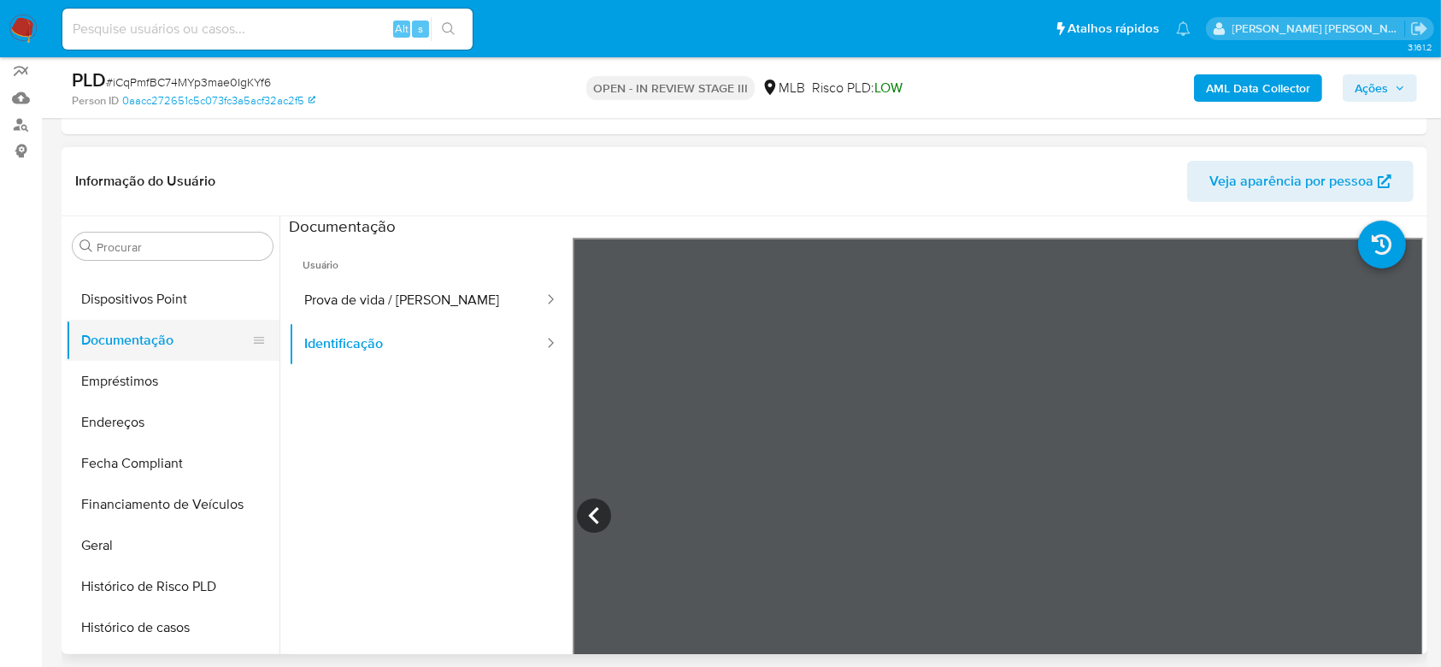
scroll to position [431, 0]
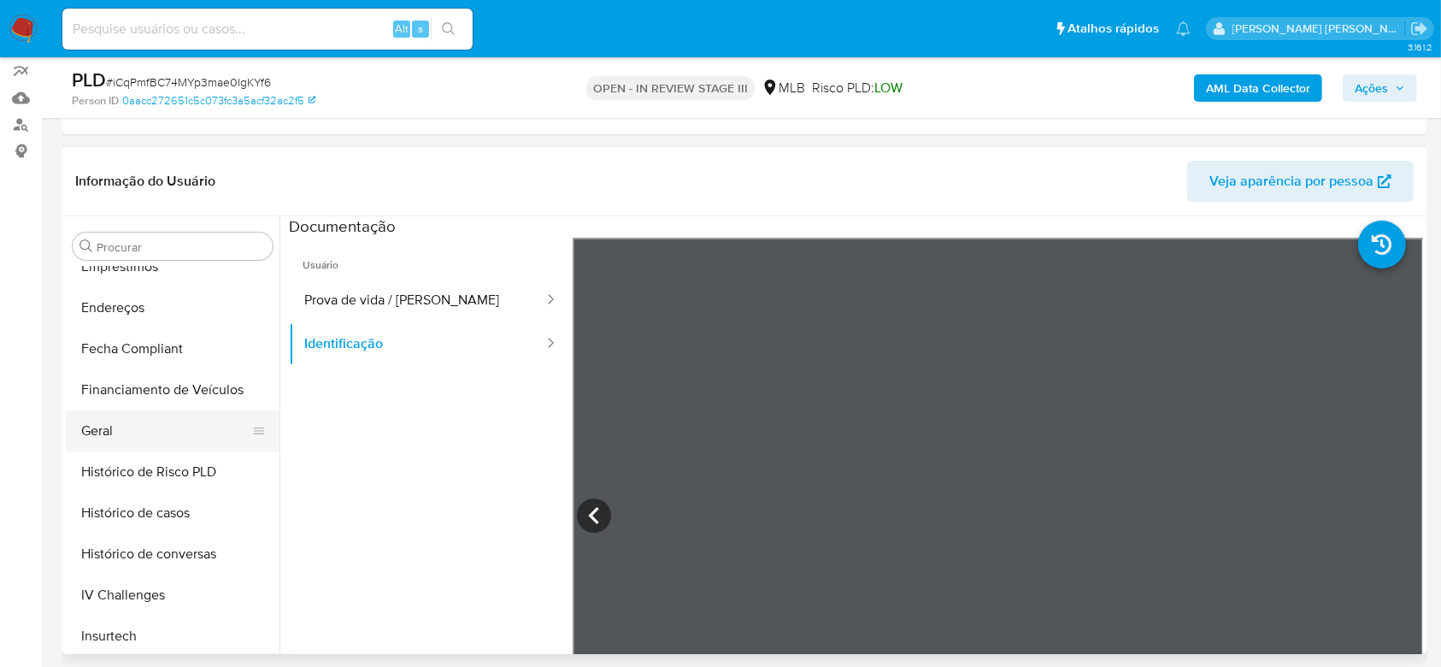
click at [140, 438] on button "Geral" at bounding box center [166, 430] width 200 height 41
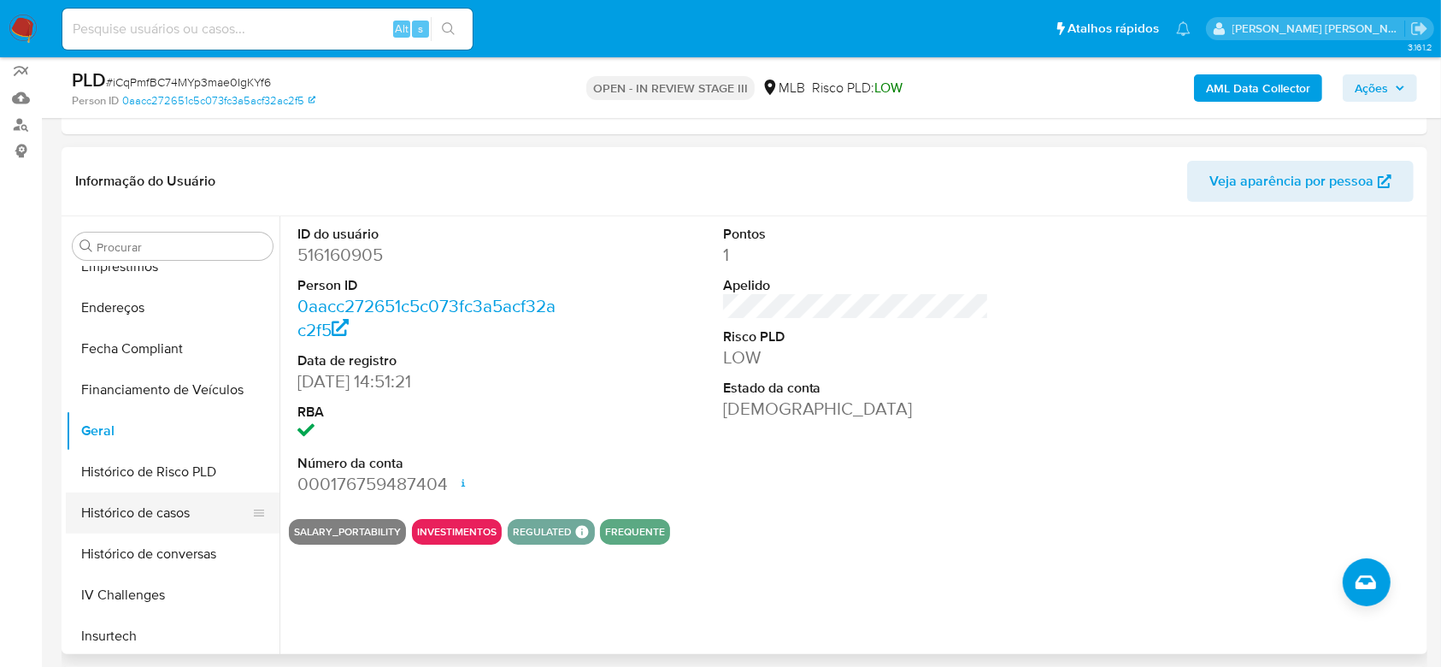
click at [161, 504] on button "Histórico de casos" at bounding box center [166, 512] width 200 height 41
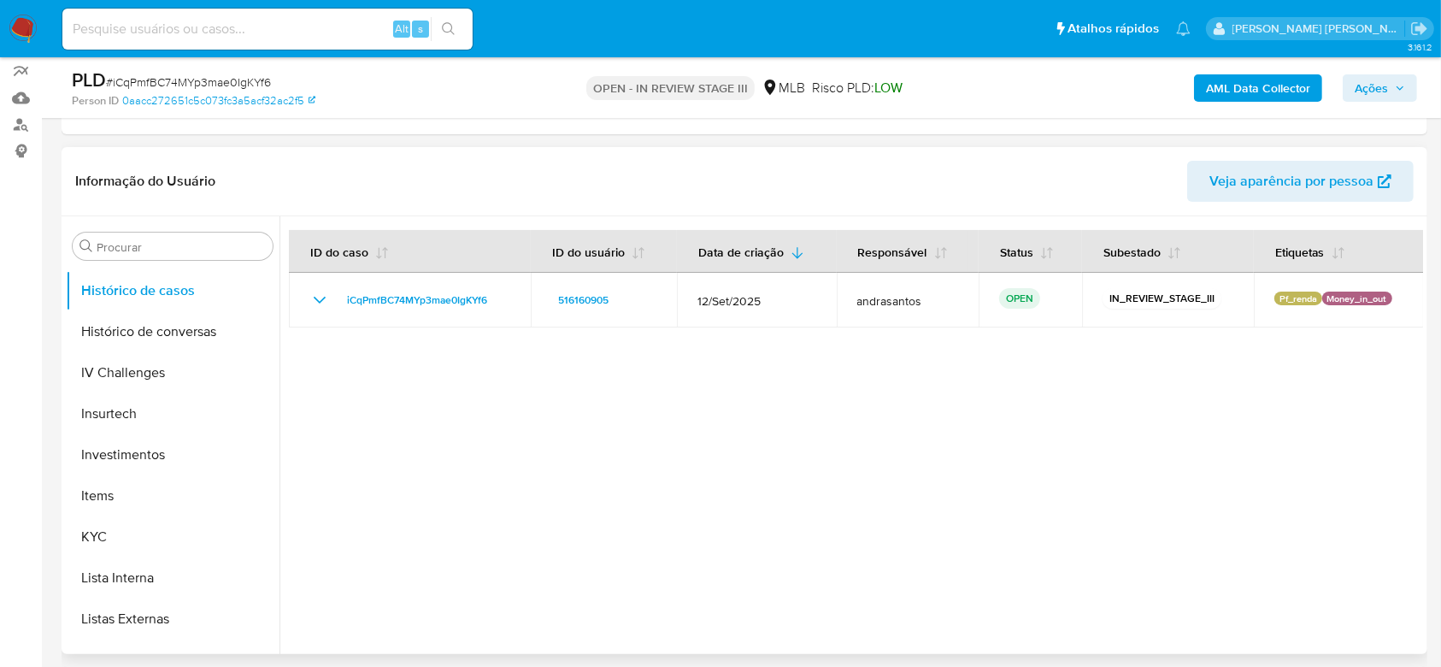
scroll to position [658, 0]
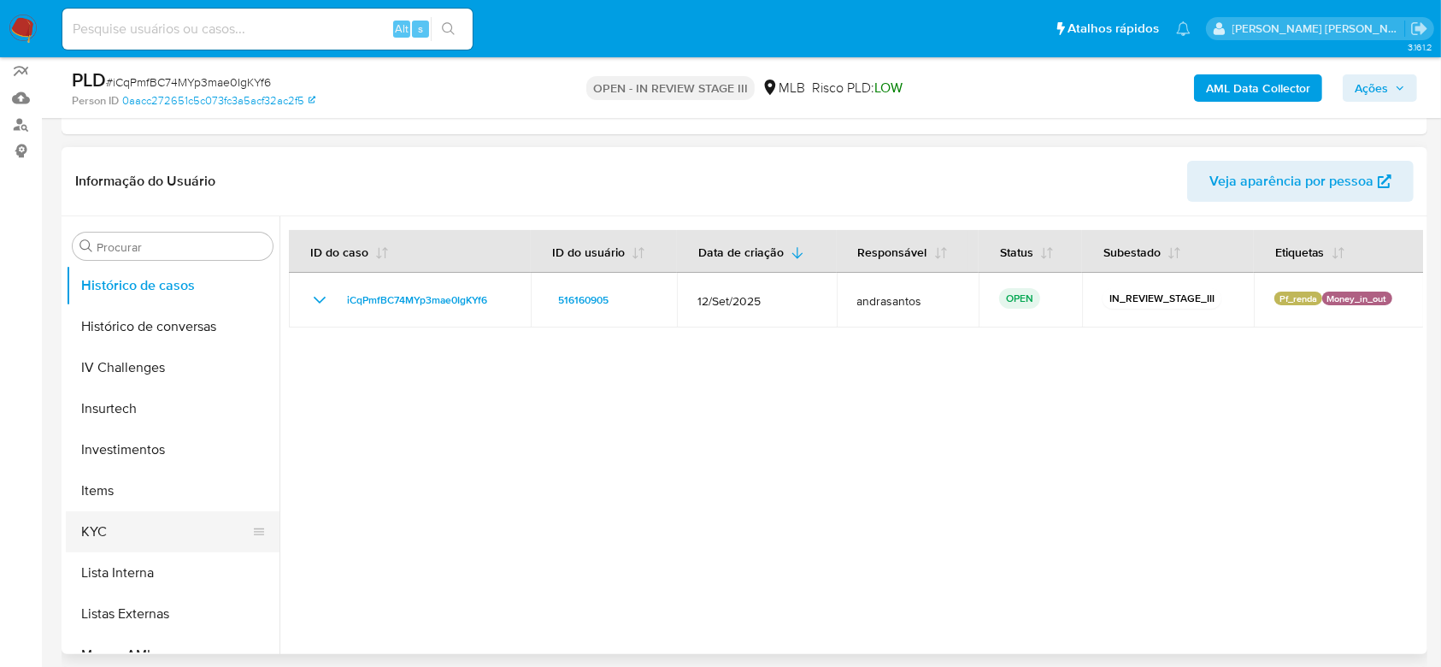
click at [152, 529] on button "KYC" at bounding box center [166, 531] width 200 height 41
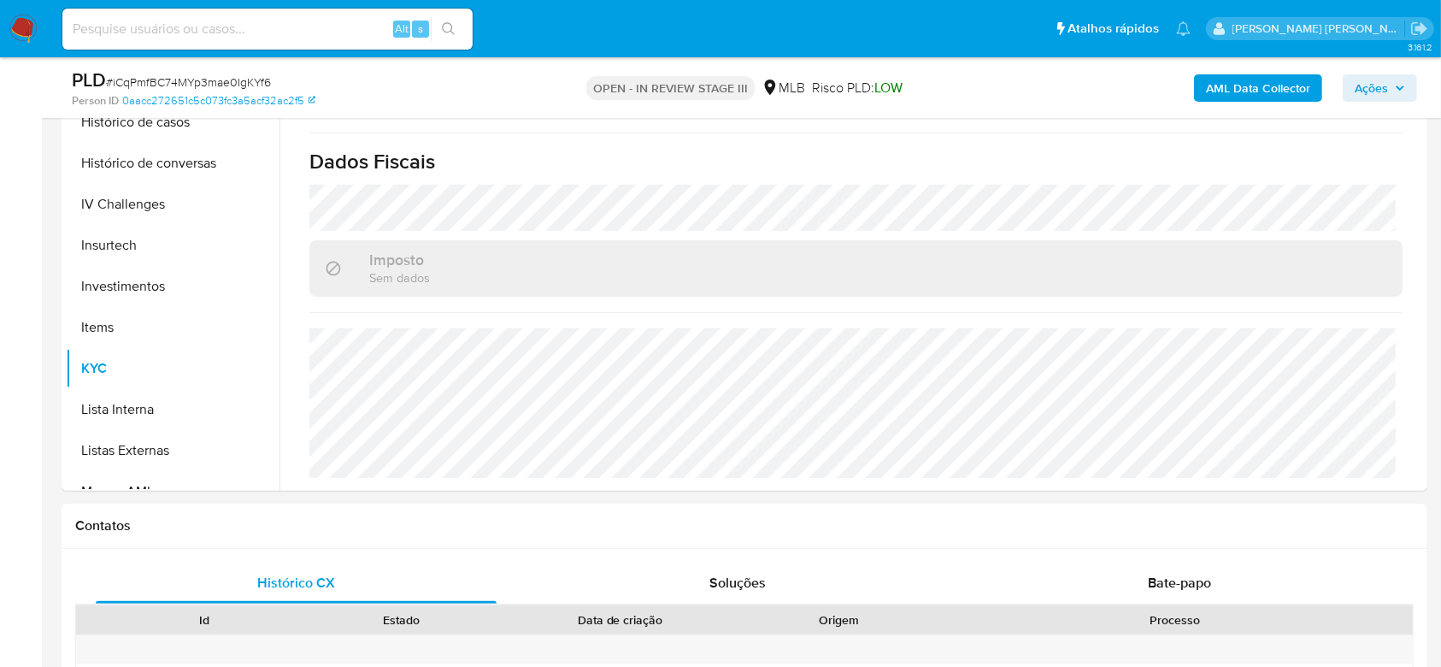
scroll to position [727, 0]
drag, startPoint x: 255, startPoint y: 50, endPoint x: 256, endPoint y: 38, distance: 12.9
click at [255, 50] on div "Alt s" at bounding box center [267, 29] width 410 height 48
click at [260, 29] on input at bounding box center [267, 29] width 410 height 22
paste input "WJozdCC3SszJ8MVBtC7UsK1w"
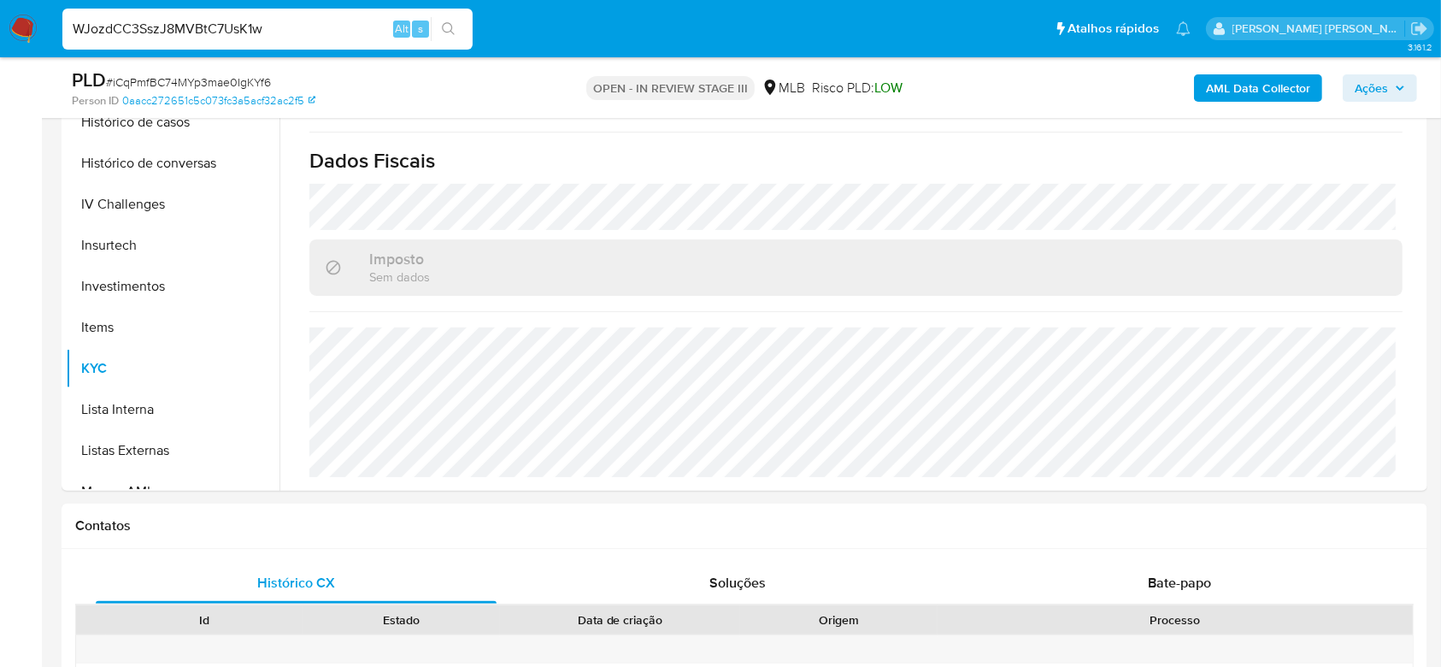
type input "WJozdCC3SszJ8MVBtC7UsK1w"
click at [450, 29] on icon "search-icon" at bounding box center [449, 29] width 14 height 14
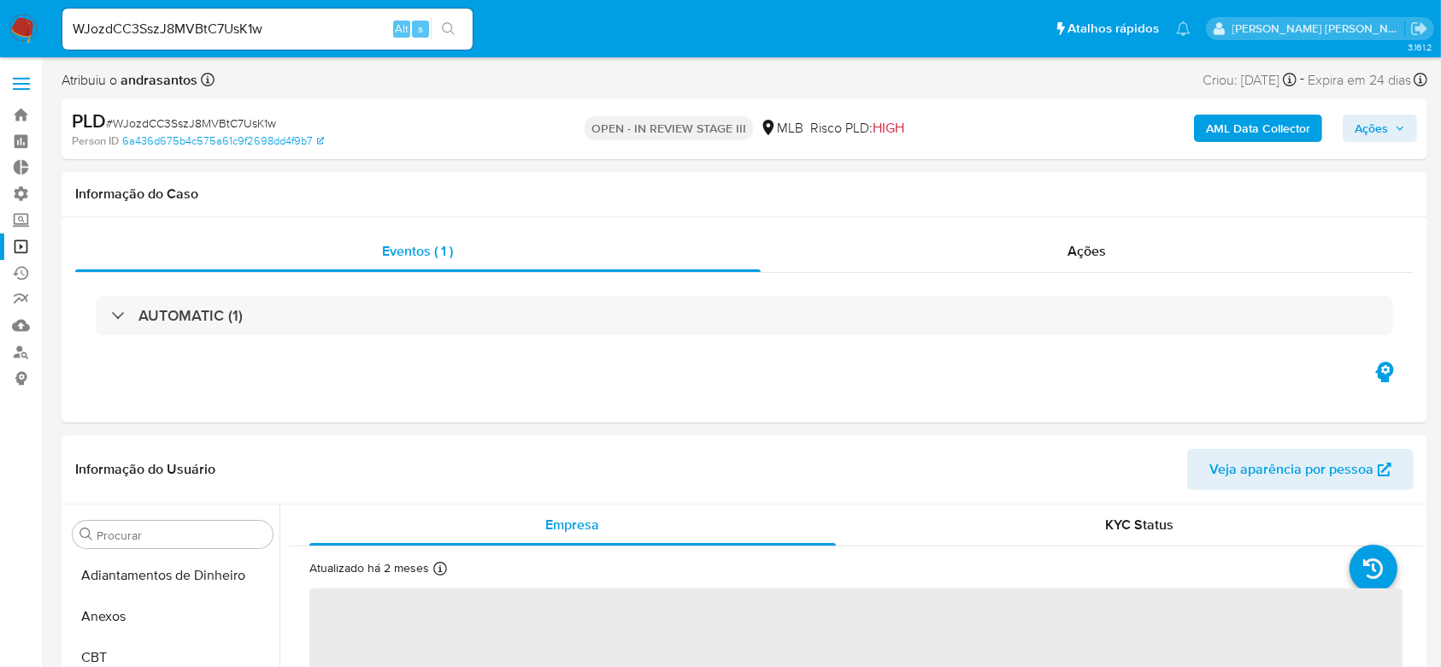
select select "10"
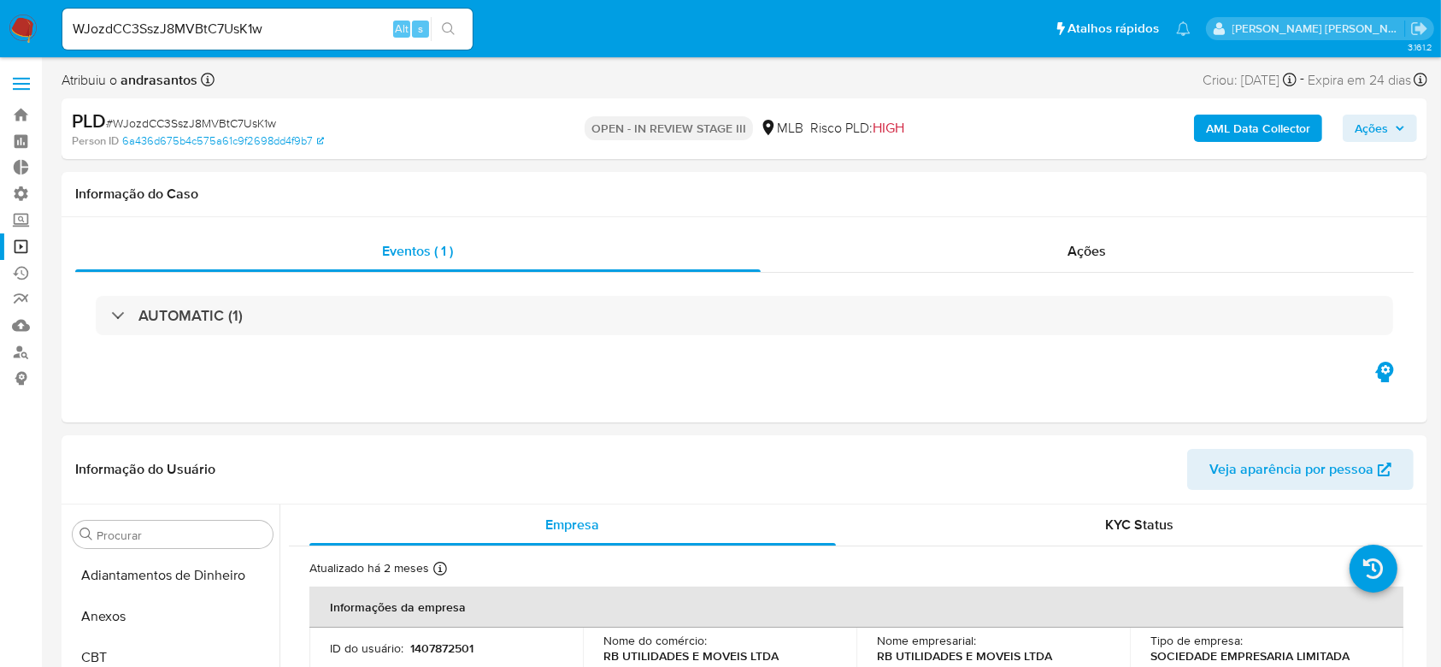
scroll to position [886, 0]
click at [21, 241] on link "Operações em massa" at bounding box center [101, 246] width 203 height 26
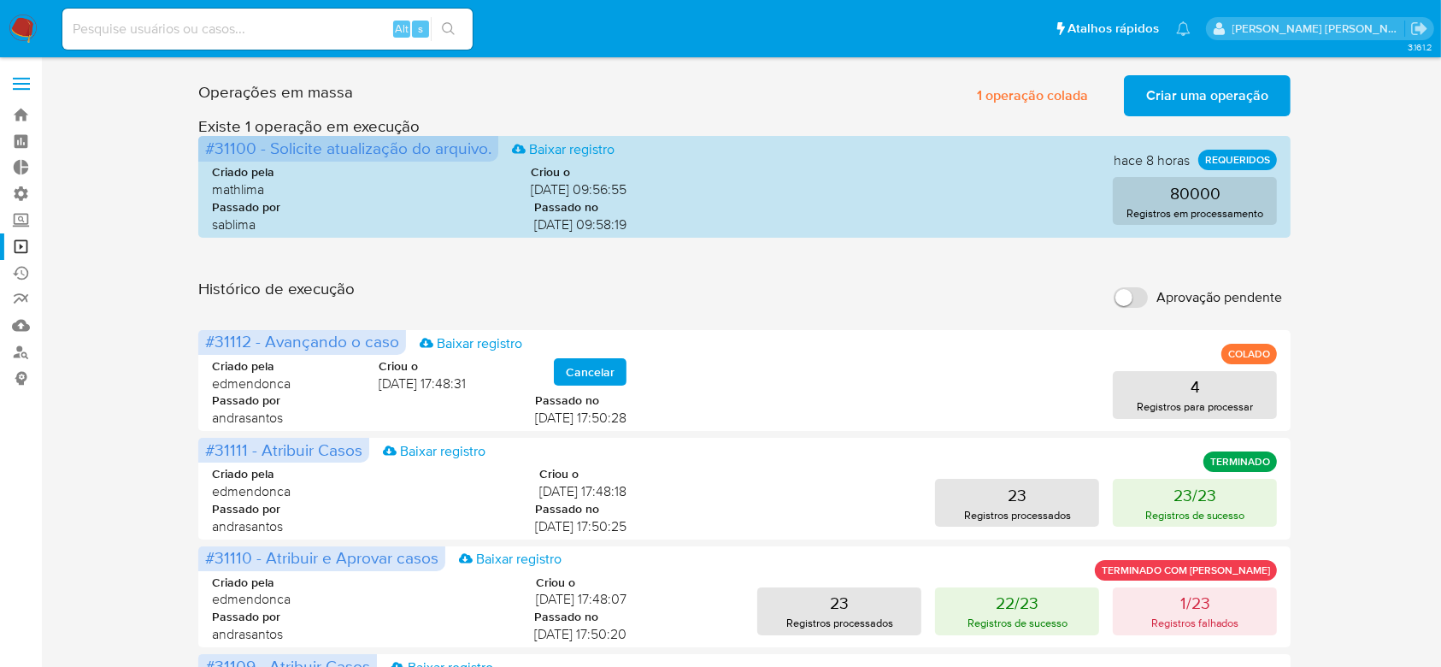
click at [226, 55] on nav "Pausado Ver notificaciones Alt s Atalhos rápidos Presiona las siguientes teclas…" at bounding box center [720, 28] width 1441 height 57
click at [244, 33] on input at bounding box center [267, 29] width 410 height 22
paste input "WJozdCC3SszJ8MVBtC7UsK1w"
type input "WJozdCC3SszJ8MVBtC7UsK1w"
click at [459, 31] on button "search-icon" at bounding box center [448, 29] width 35 height 24
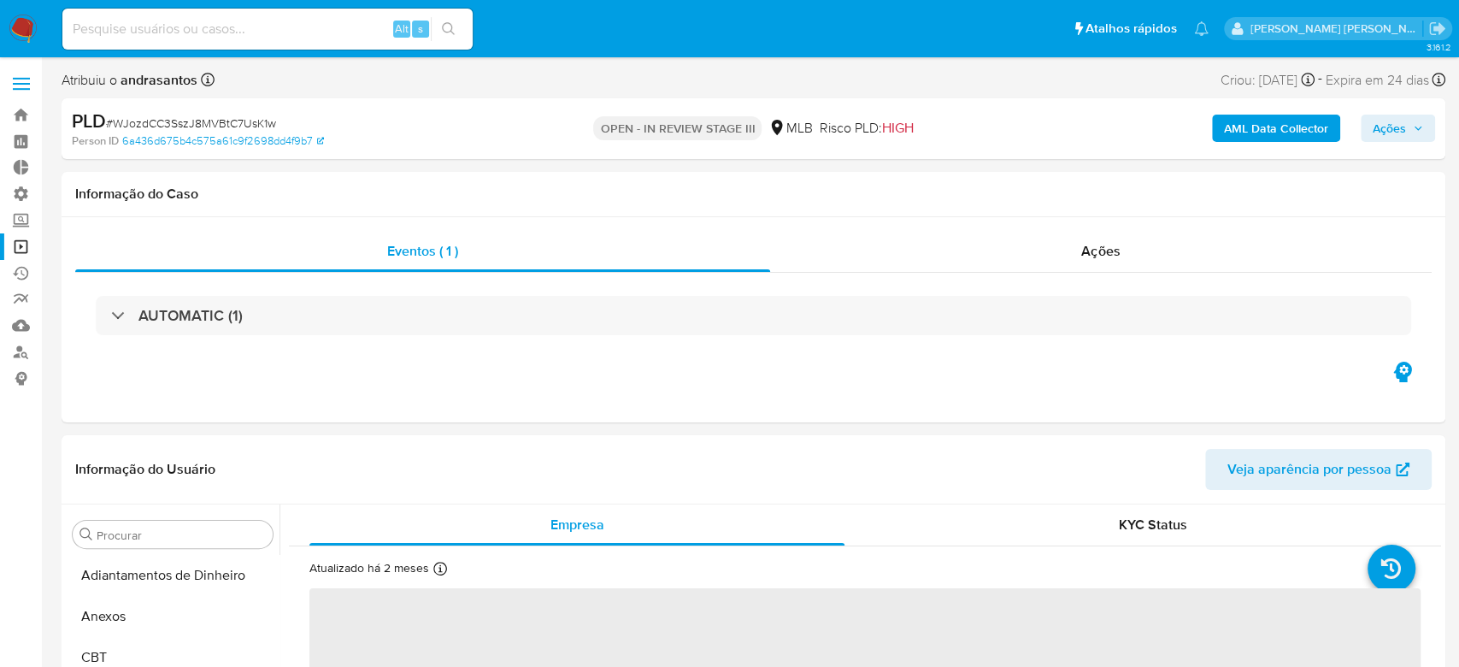
select select "10"
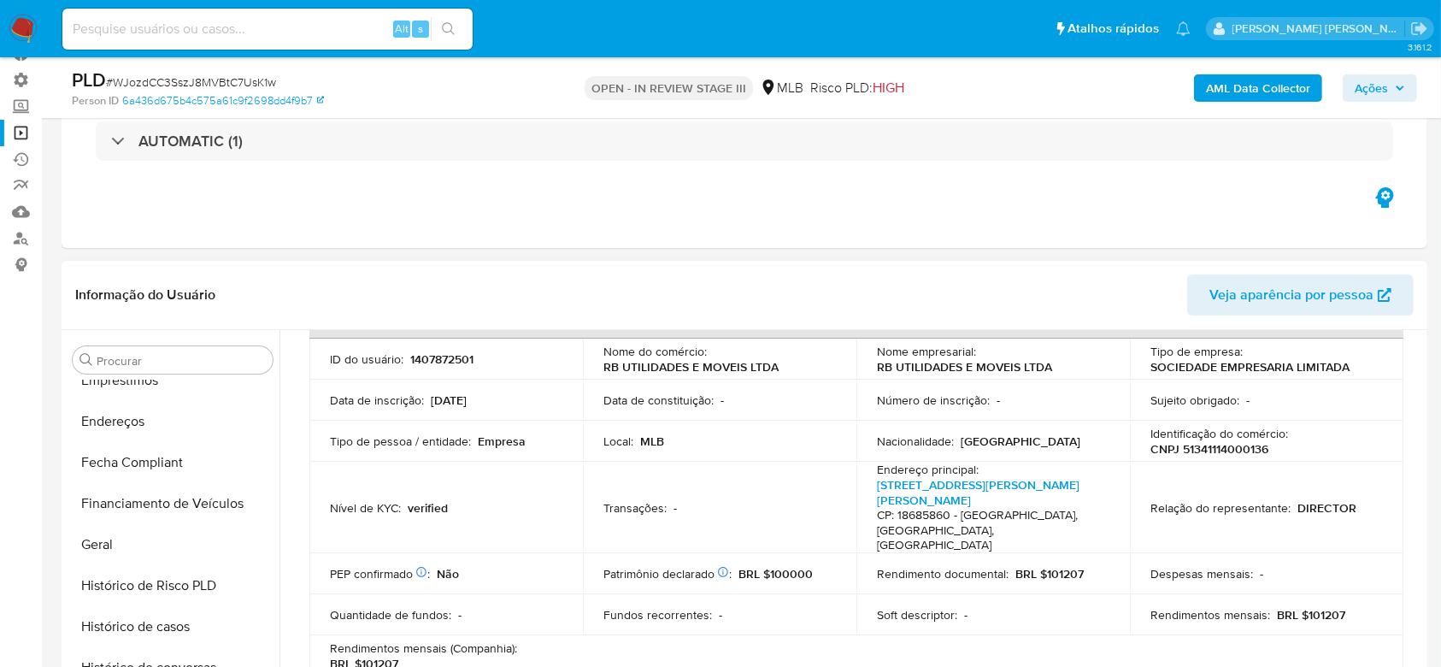
scroll to position [316, 0]
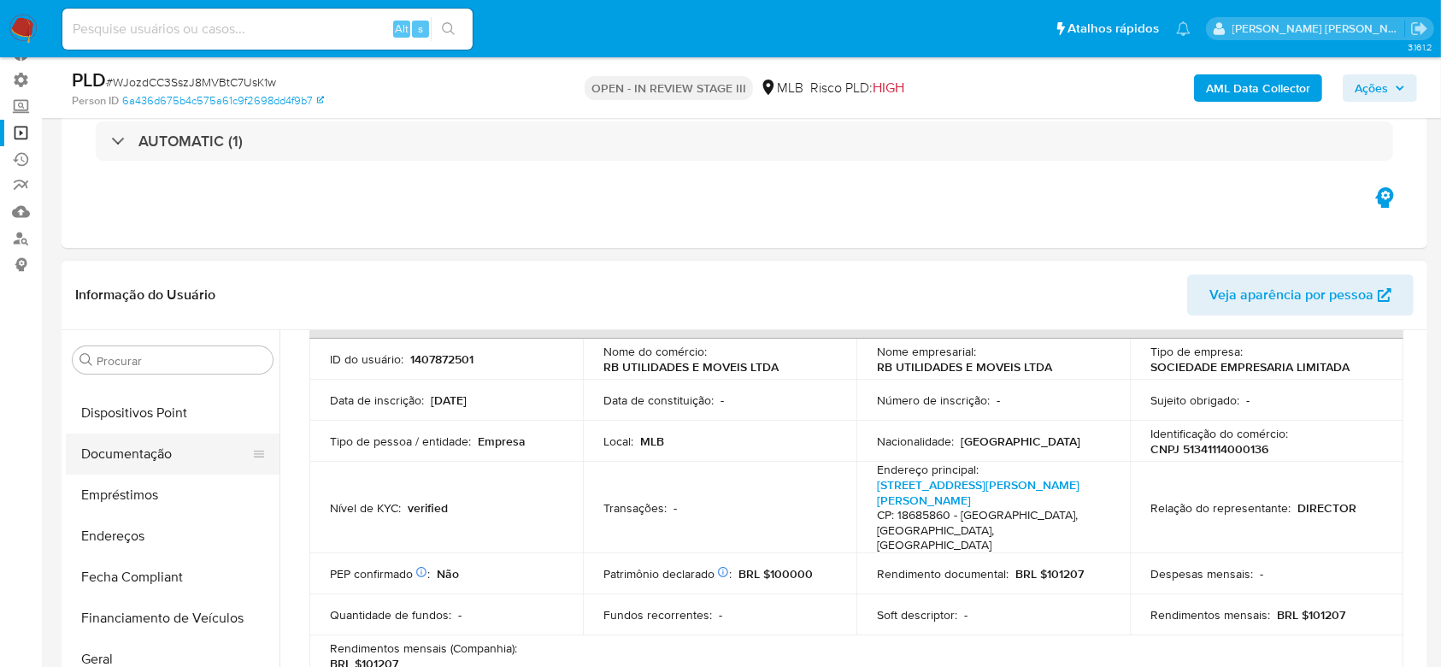
click at [146, 446] on button "Documentação" at bounding box center [166, 453] width 200 height 41
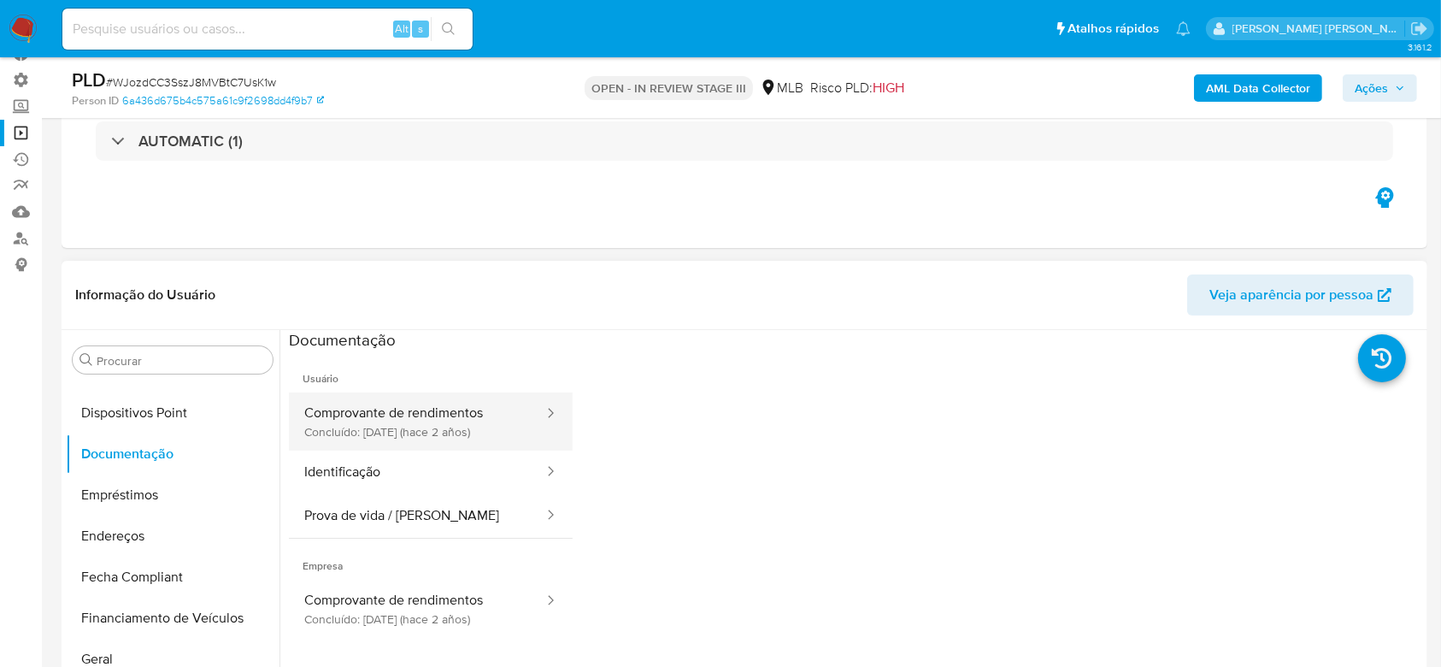
click at [450, 417] on button "Comprovante de rendimentos Concluído: 27/12/2023 (hace 2 años)" at bounding box center [417, 421] width 256 height 58
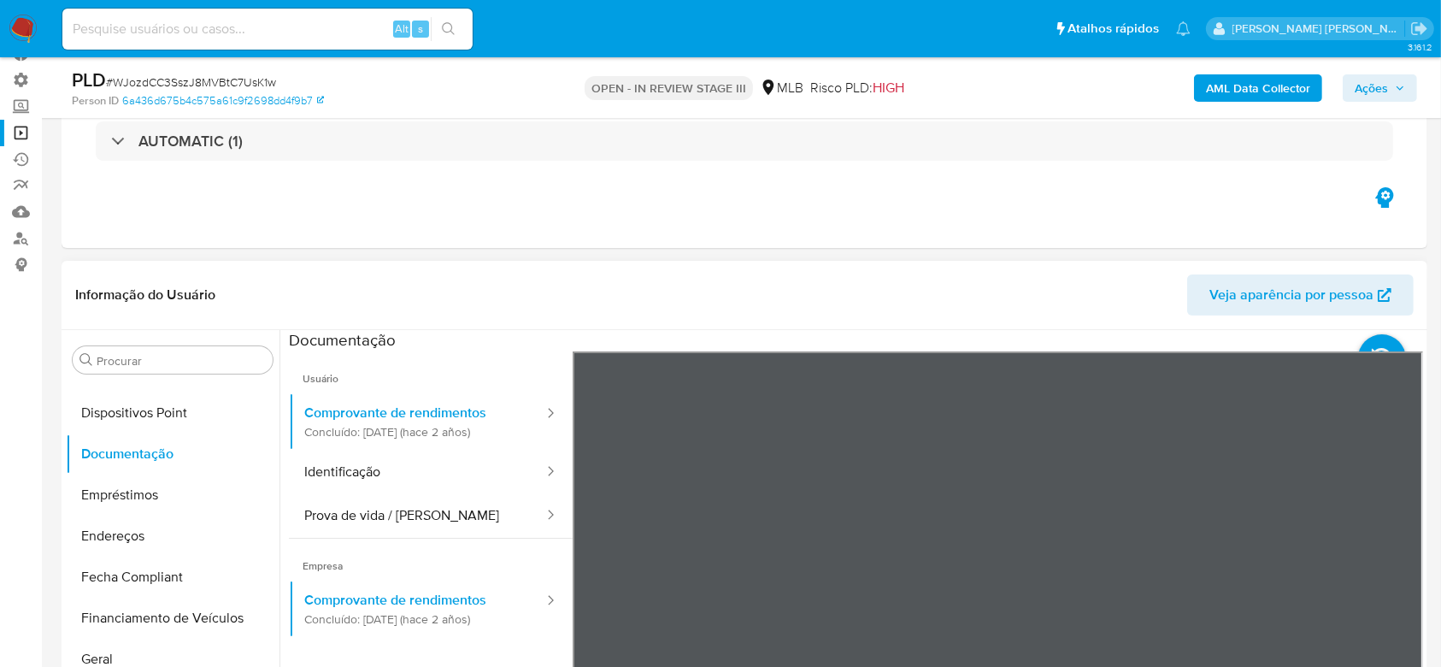
click at [1172, 346] on section at bounding box center [856, 614] width 1134 height 568
click at [377, 468] on button "Identificação" at bounding box center [417, 472] width 256 height 44
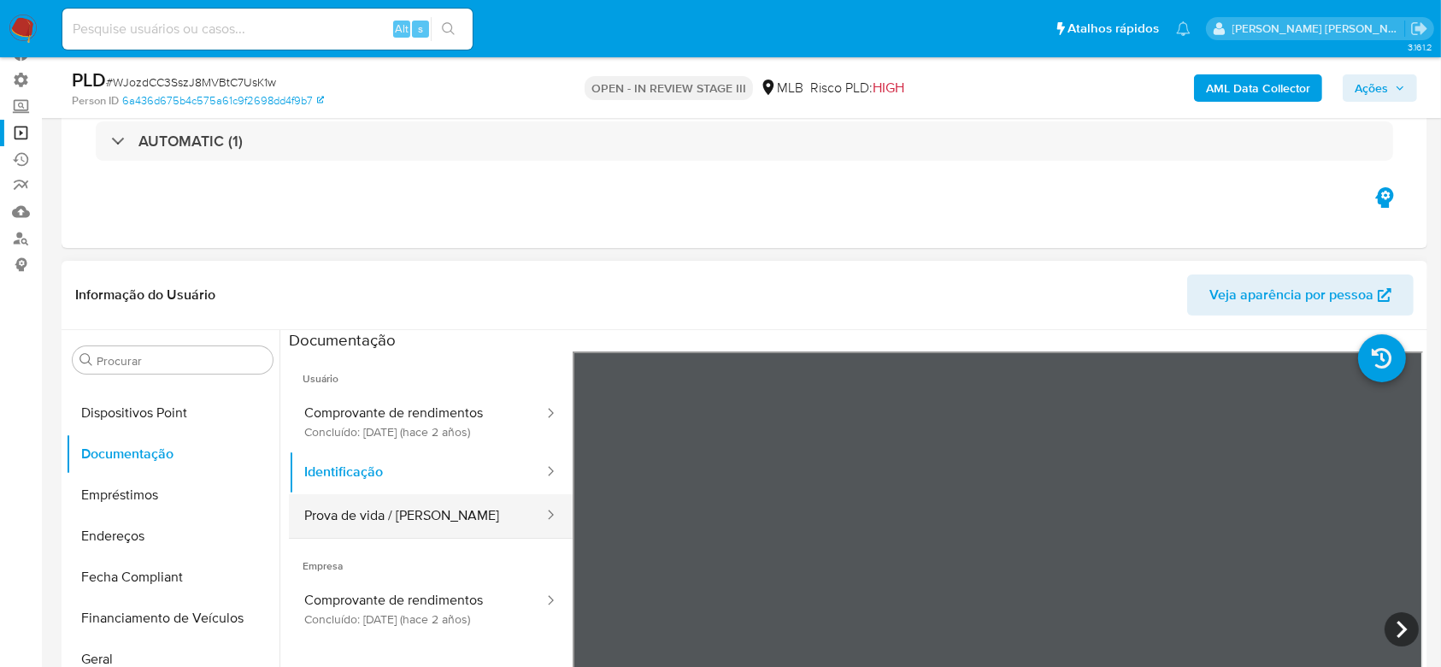
click at [426, 517] on button "Prova de vida / [PERSON_NAME]" at bounding box center [417, 516] width 256 height 44
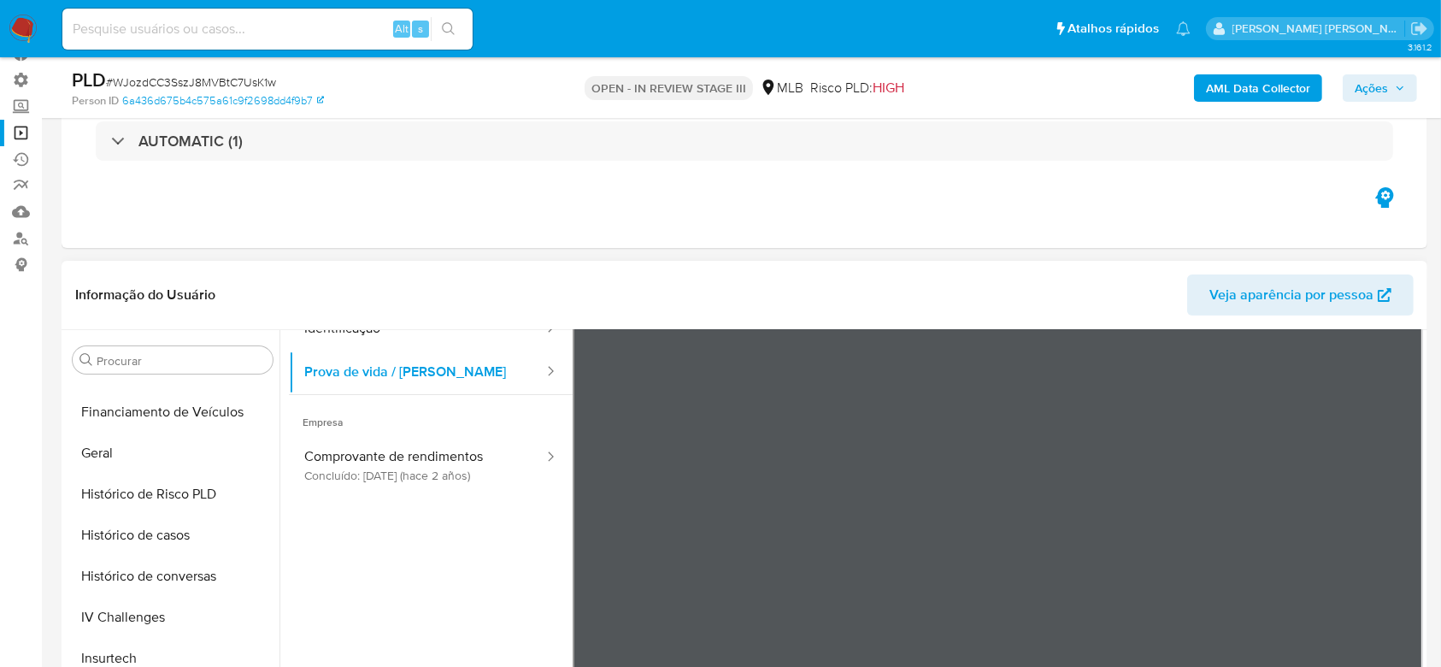
scroll to position [544, 0]
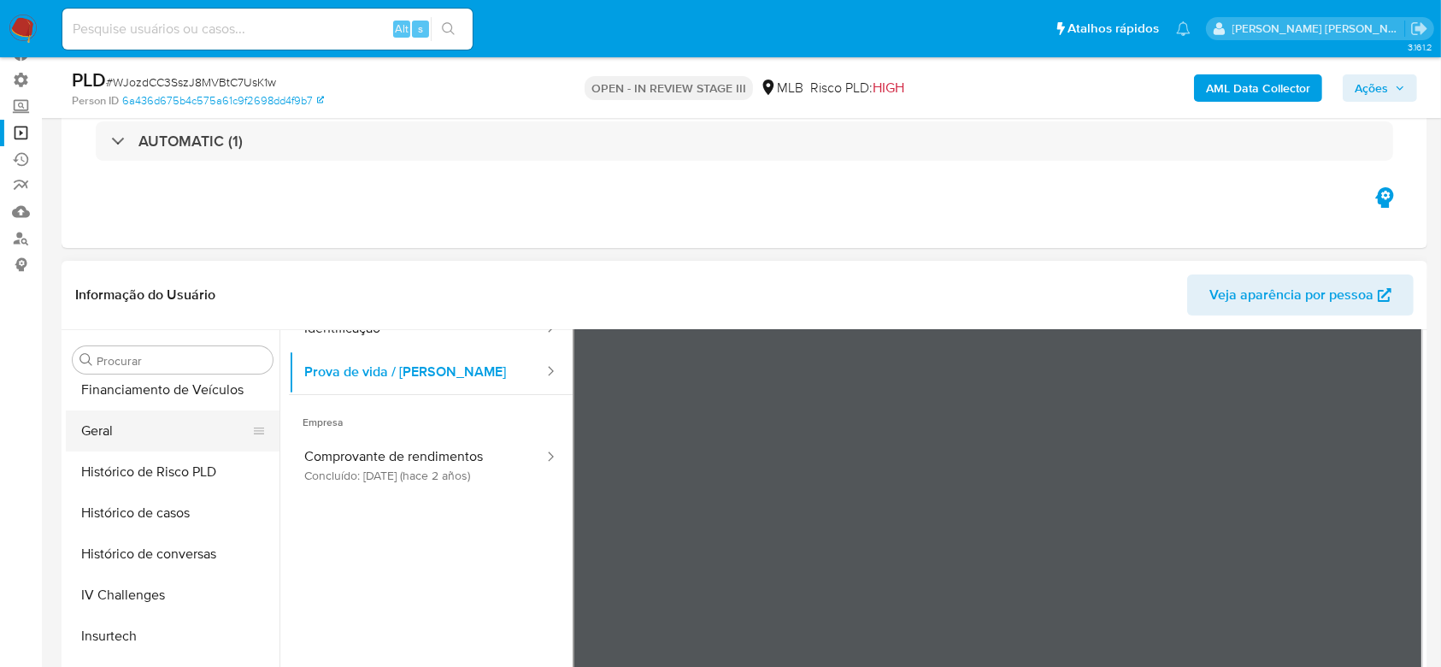
click at [150, 426] on button "Geral" at bounding box center [166, 430] width 200 height 41
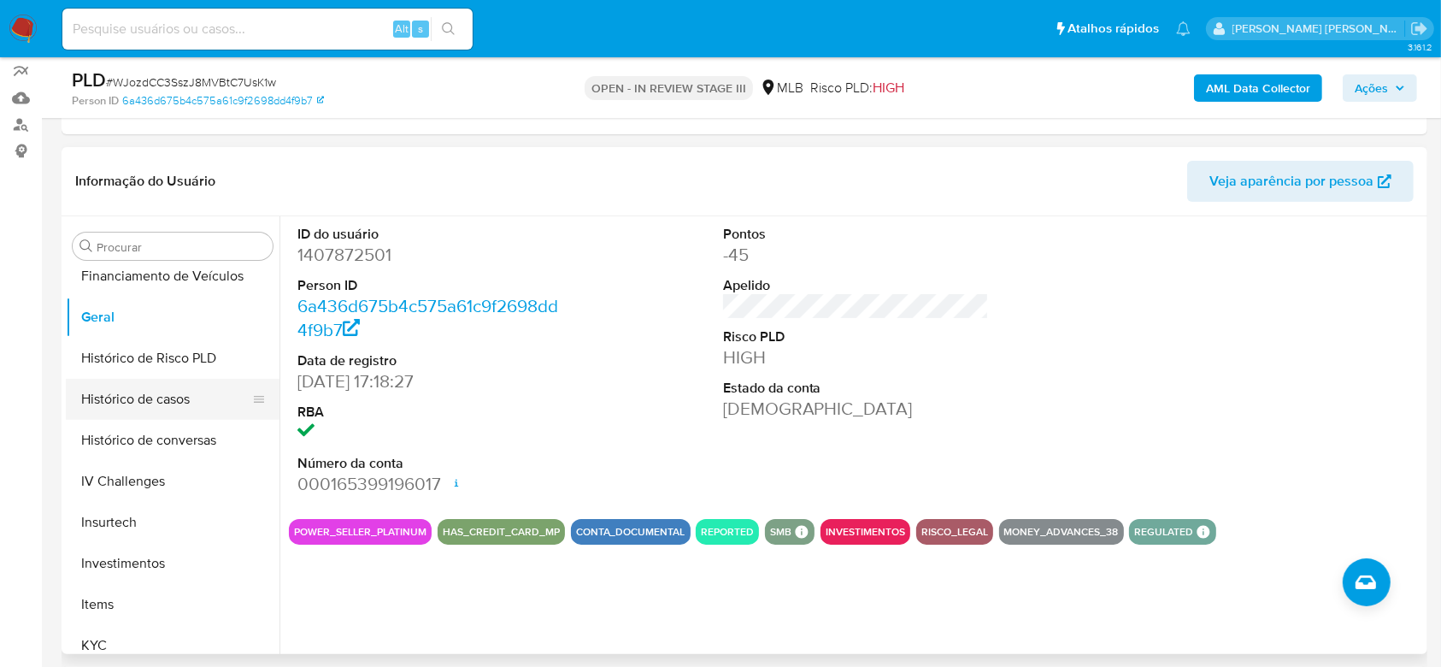
click at [146, 397] on button "Histórico de casos" at bounding box center [166, 399] width 200 height 41
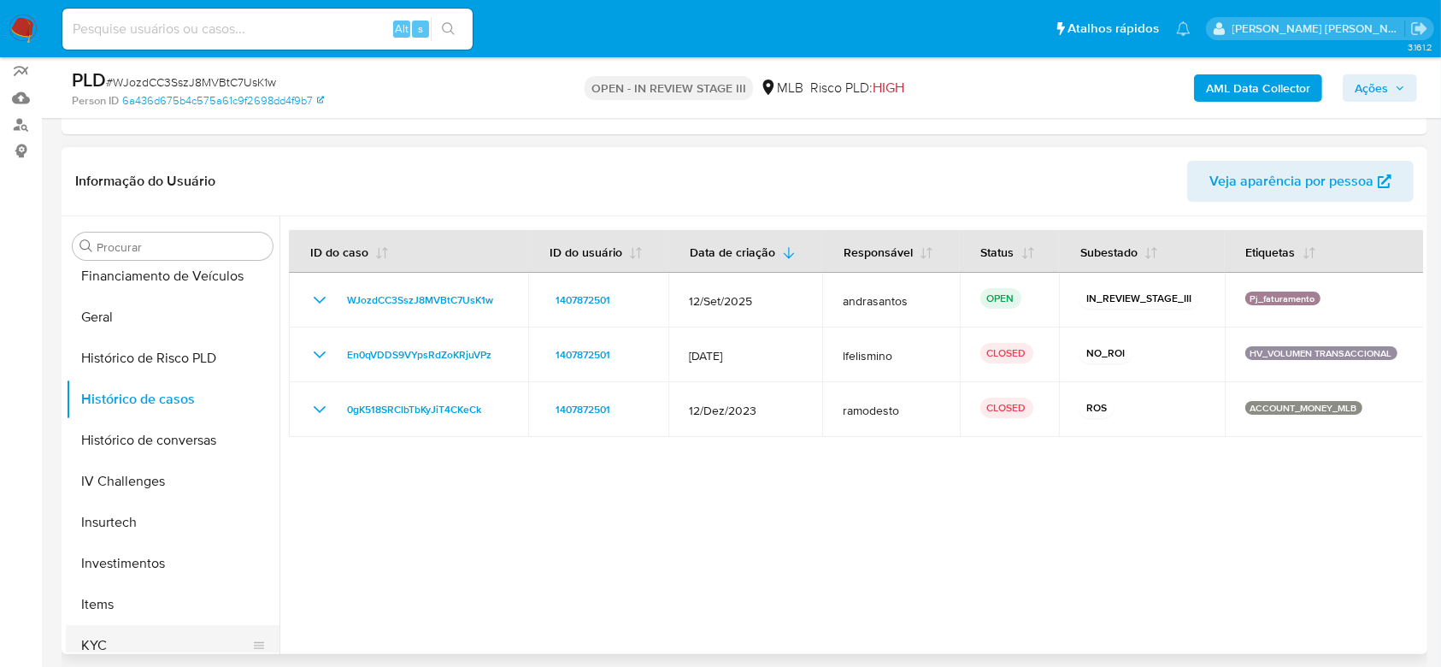
click at [109, 644] on button "KYC" at bounding box center [166, 645] width 200 height 41
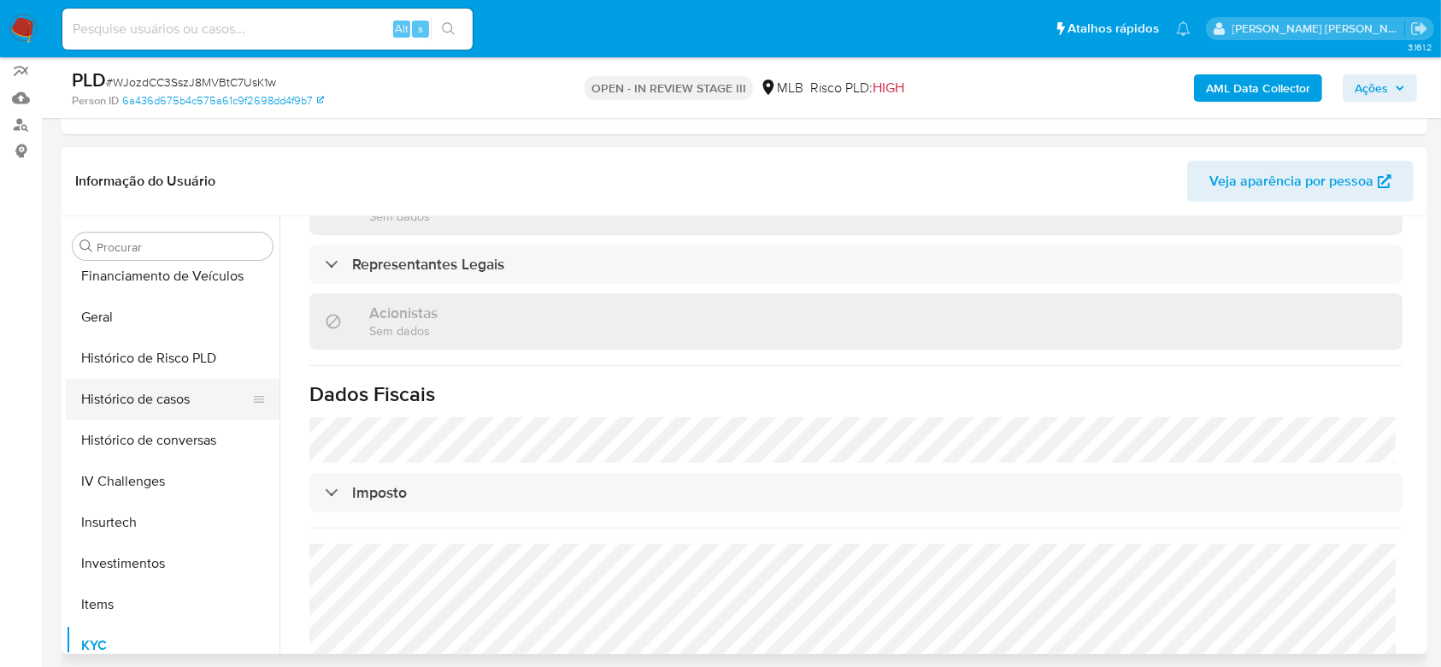
click at [180, 384] on button "Histórico de casos" at bounding box center [166, 399] width 200 height 41
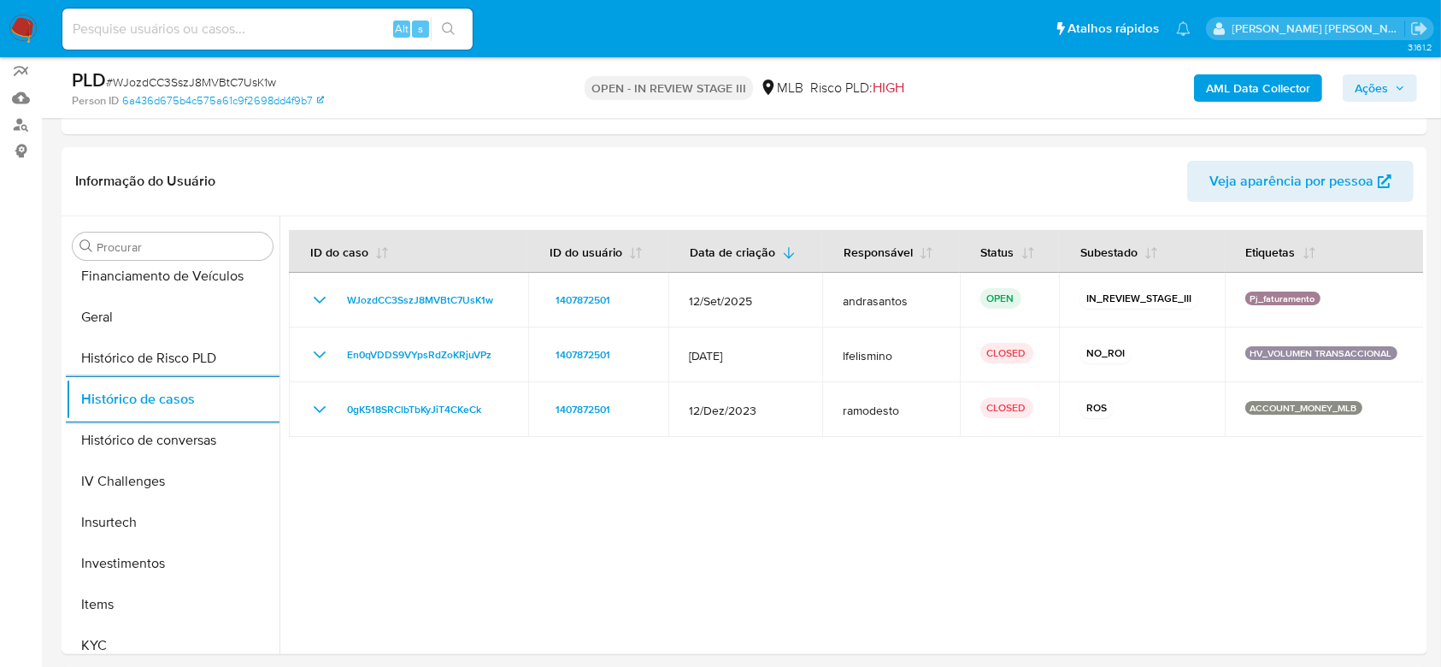
click at [207, 38] on input at bounding box center [267, 29] width 410 height 22
paste input "9fpP8dDngR8fWmhXPZZ8Pk5T"
type input "9fpP8dDngR8fWmhXPZZ8Pk5T"
click at [448, 27] on icon "search-icon" at bounding box center [449, 29] width 14 height 14
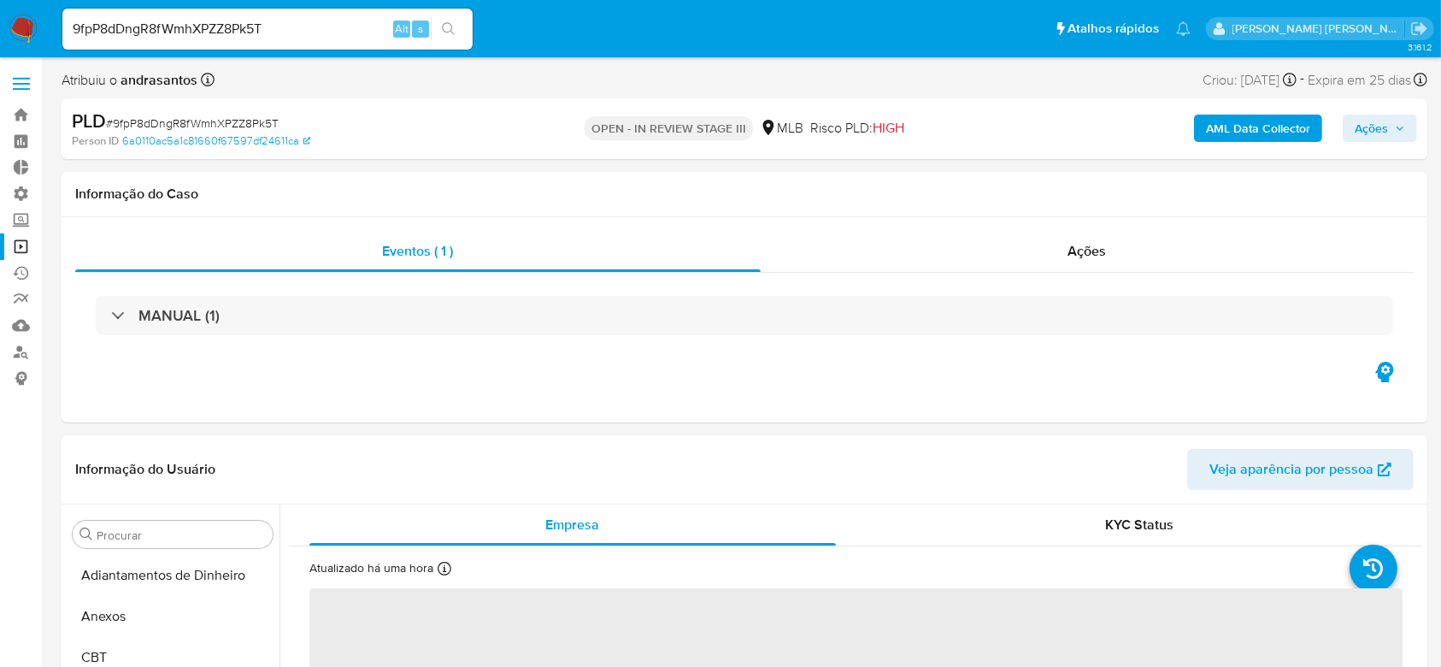
select select "10"
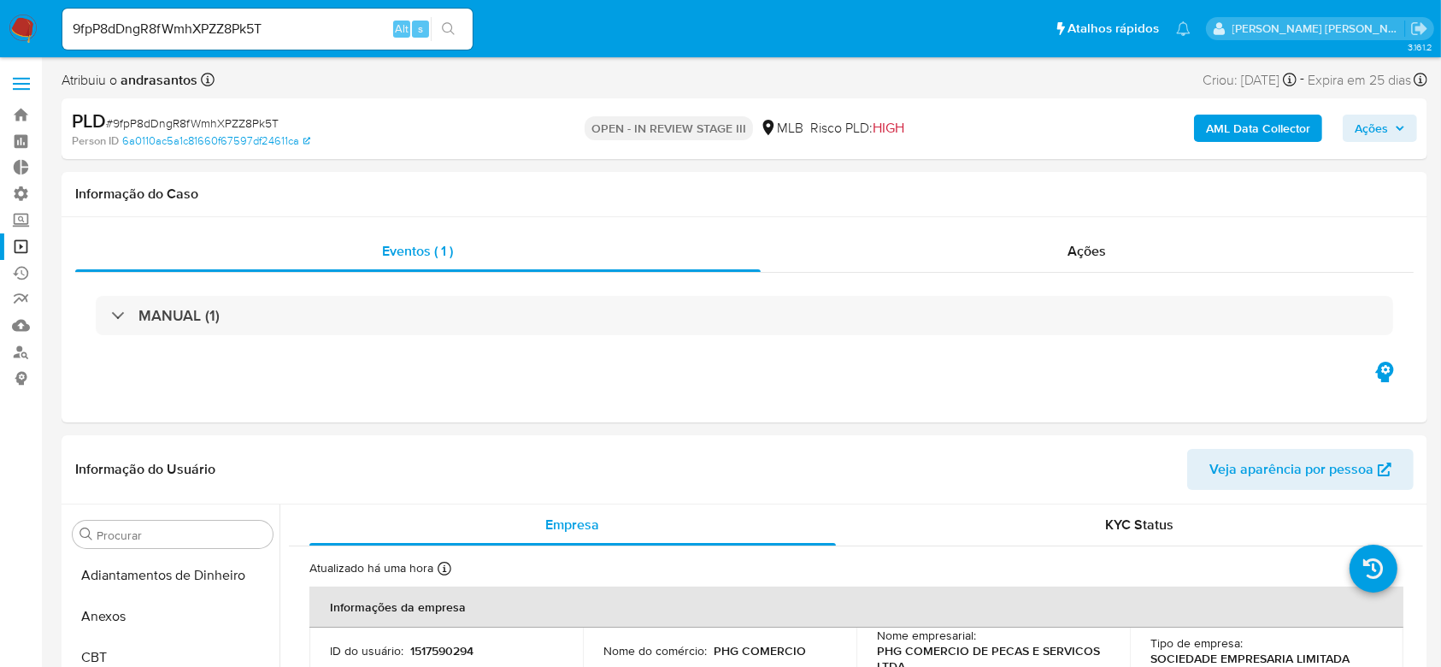
scroll to position [886, 0]
click at [31, 243] on link "Operações em massa" at bounding box center [101, 246] width 203 height 26
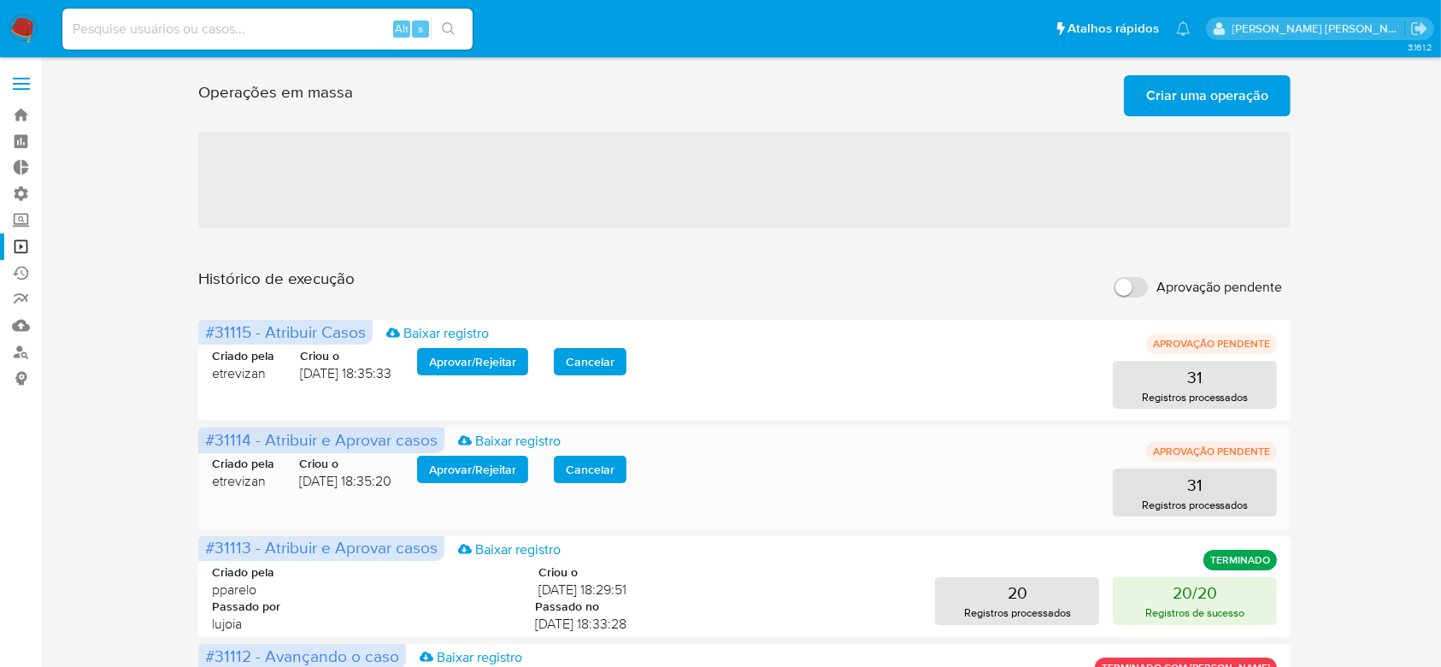
click at [502, 475] on span "Aprovar / Rejeitar" at bounding box center [472, 469] width 87 height 24
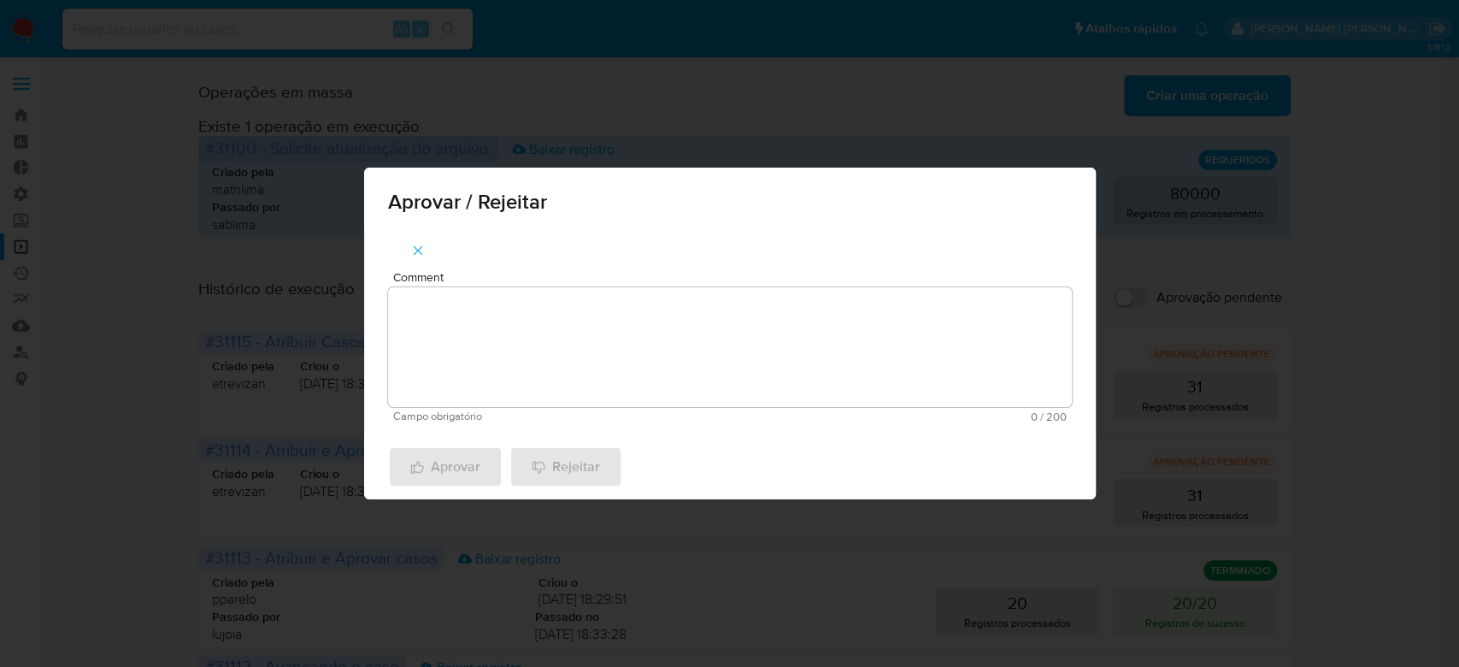
click at [607, 393] on textarea "Comment" at bounding box center [730, 347] width 684 height 120
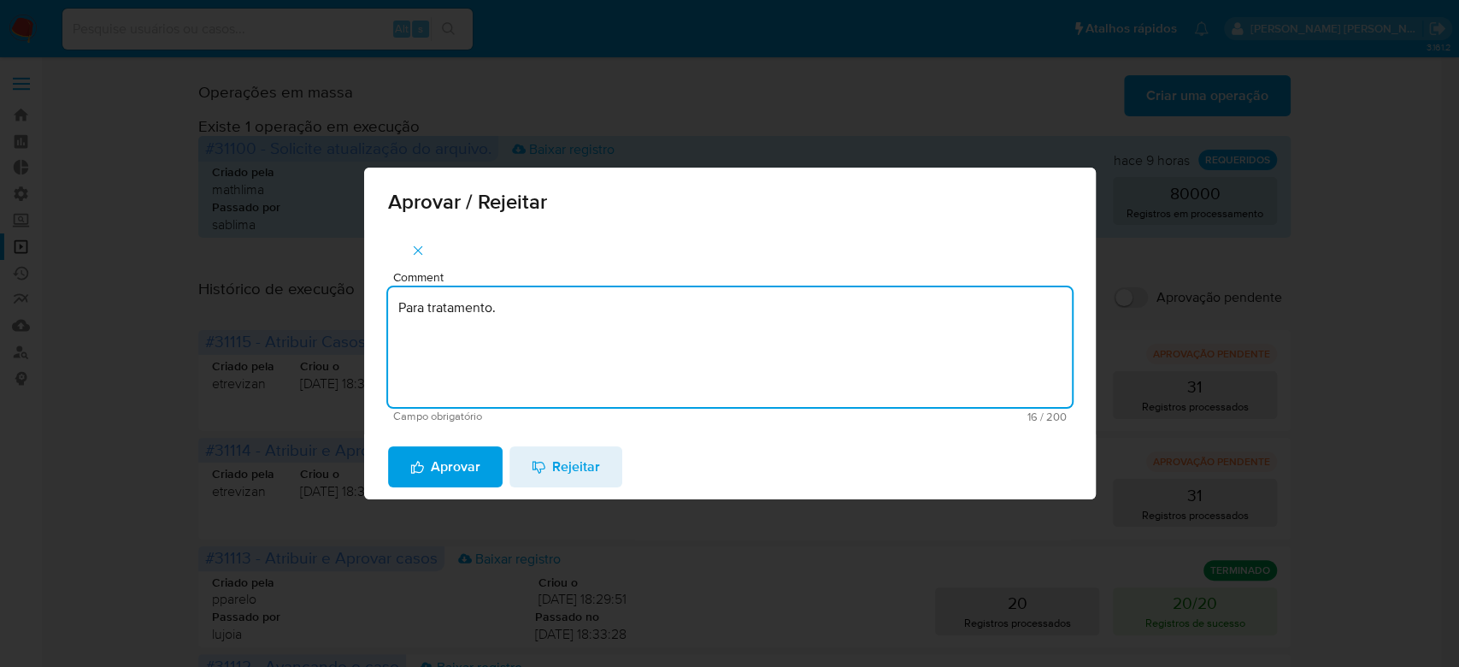
drag, startPoint x: 534, startPoint y: 318, endPoint x: 310, endPoint y: 271, distance: 228.8
click at [315, 273] on div "Aprovar / Rejeitar Comment Para tratamento. Campo obrigatório 16 / 200 184 cara…" at bounding box center [729, 333] width 1459 height 667
click at [479, 366] on textarea "Para tratamento." at bounding box center [730, 347] width 684 height 120
type textarea "Para tratamento."
click at [415, 466] on icon "button" at bounding box center [417, 467] width 14 height 15
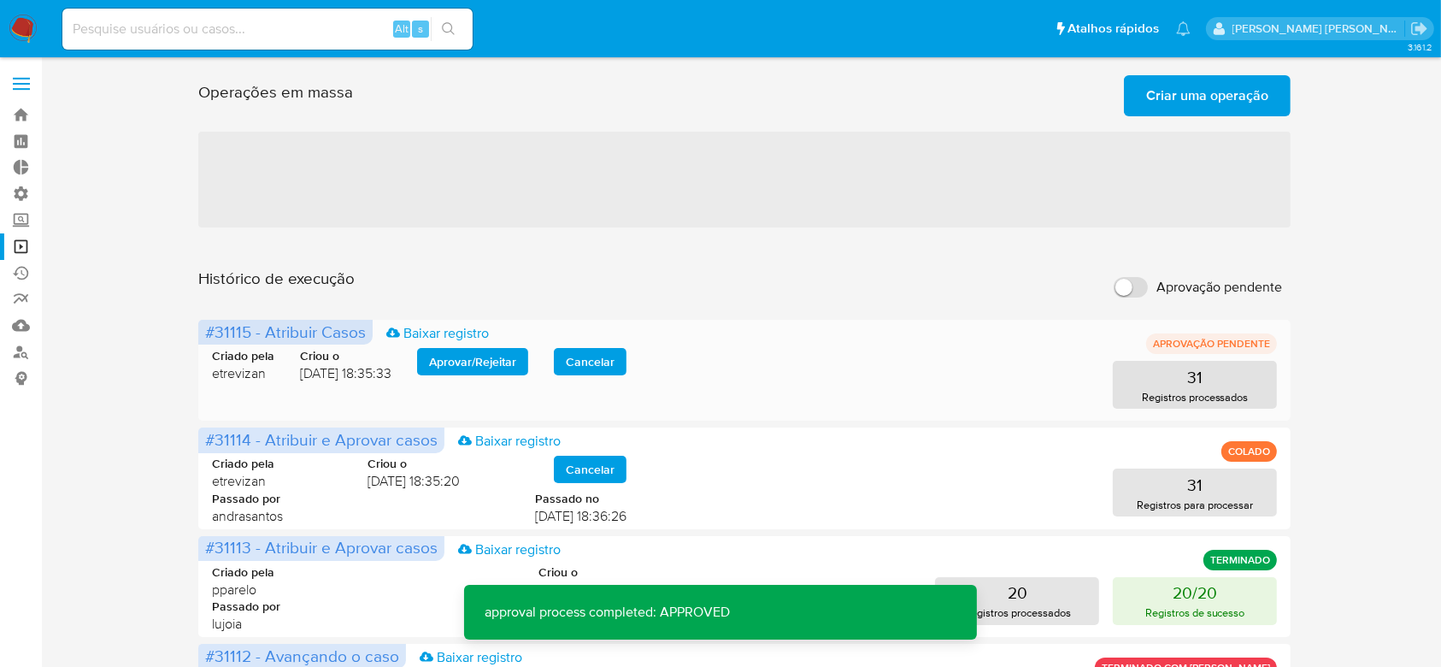
click at [488, 369] on span "Aprovar / Rejeitar" at bounding box center [472, 362] width 87 height 24
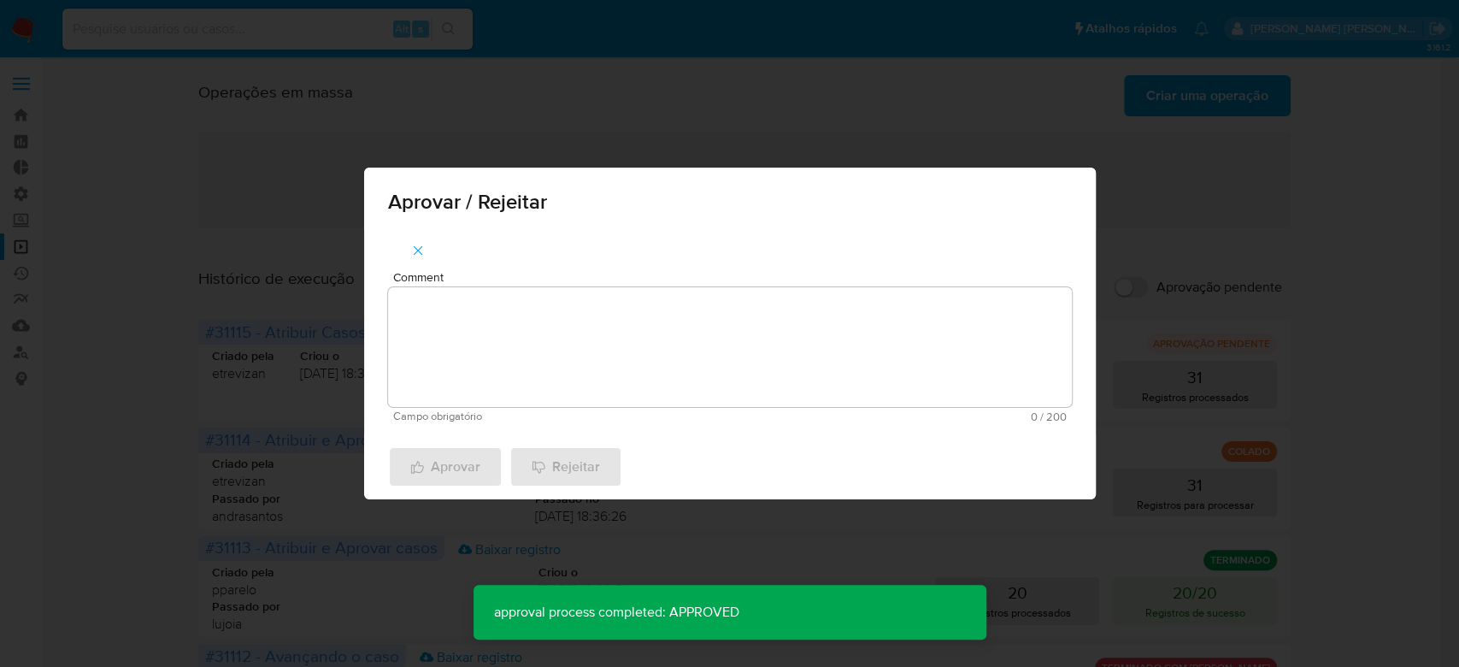
click at [496, 386] on textarea "Comment" at bounding box center [730, 347] width 684 height 120
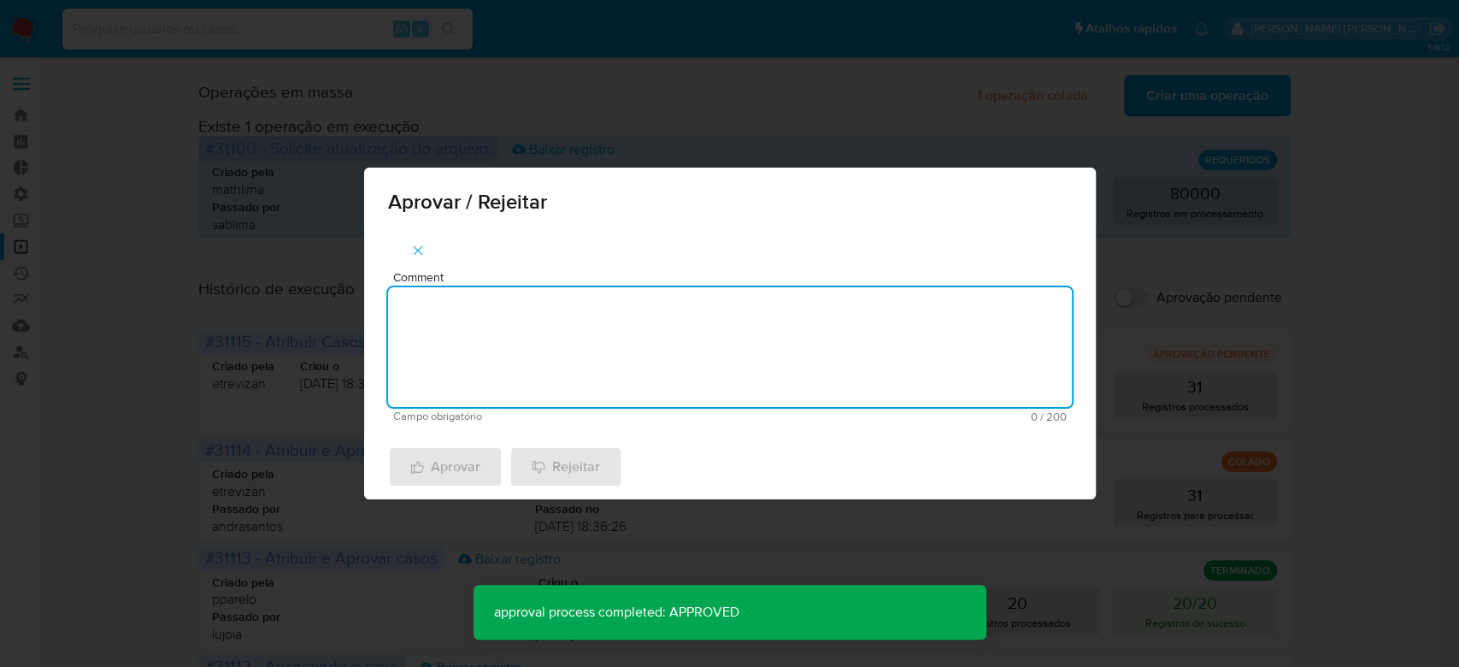
paste textarea "Para tratamento."
type textarea "Para tratamento."
click at [471, 463] on span "Aprovar" at bounding box center [445, 467] width 70 height 38
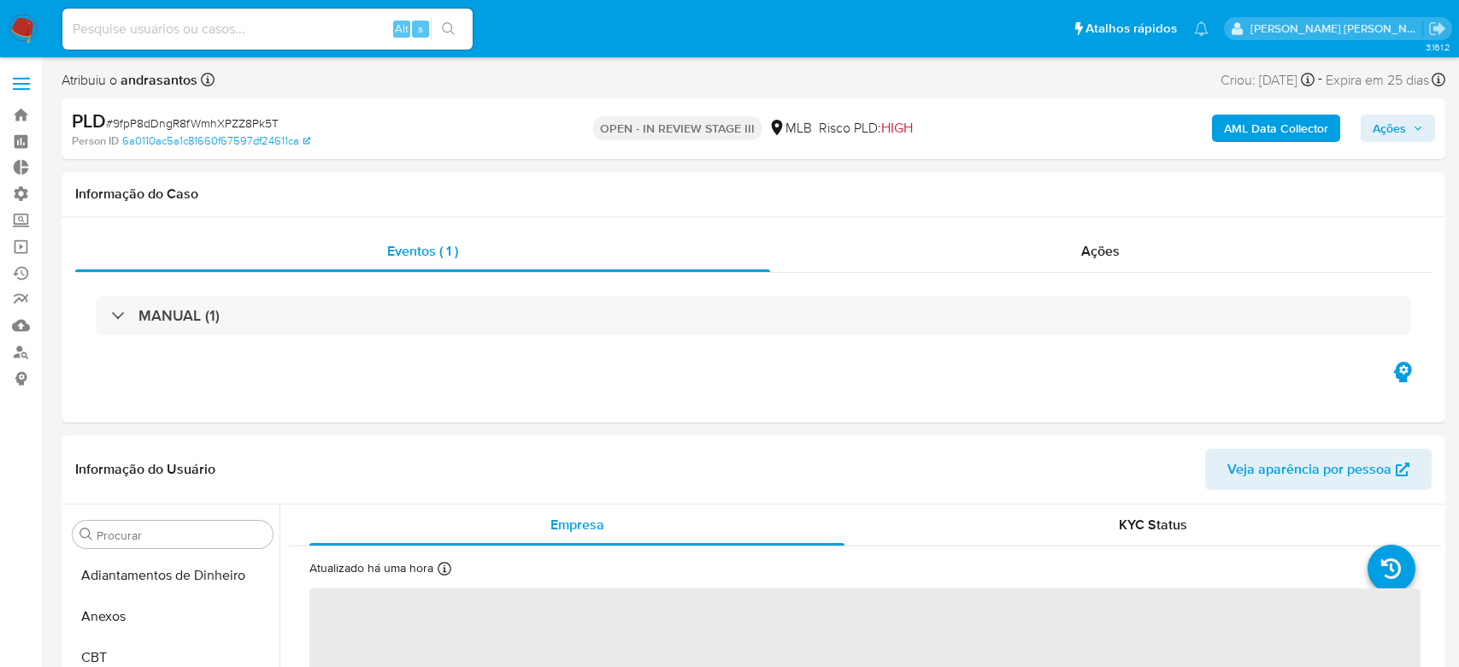
select select "10"
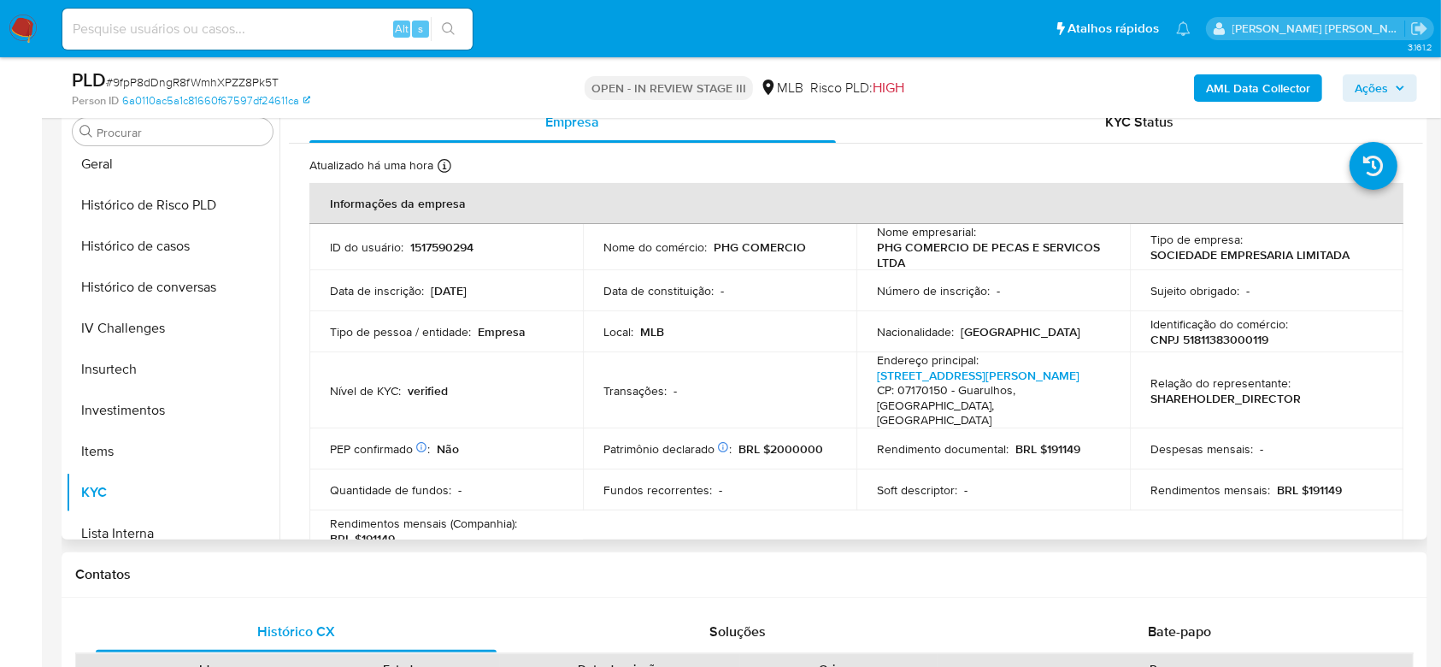
scroll to position [316, 0]
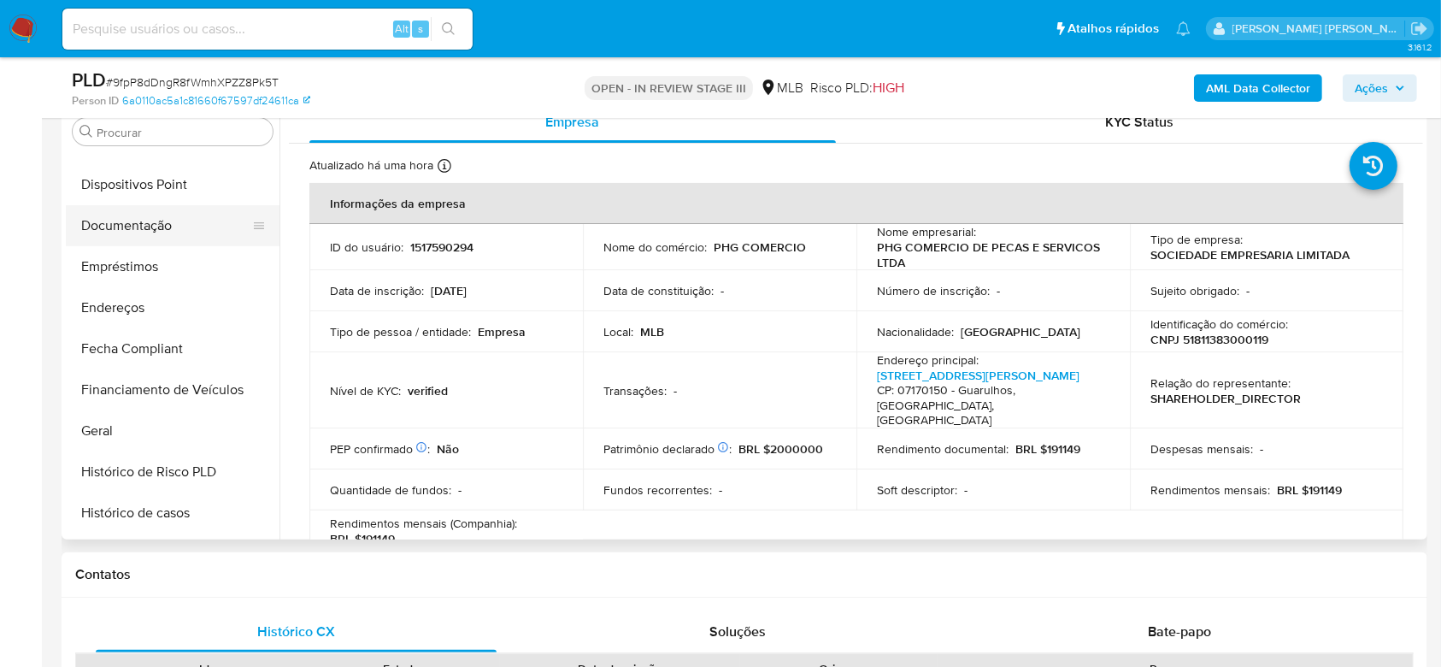
click at [153, 222] on button "Documentação" at bounding box center [166, 225] width 200 height 41
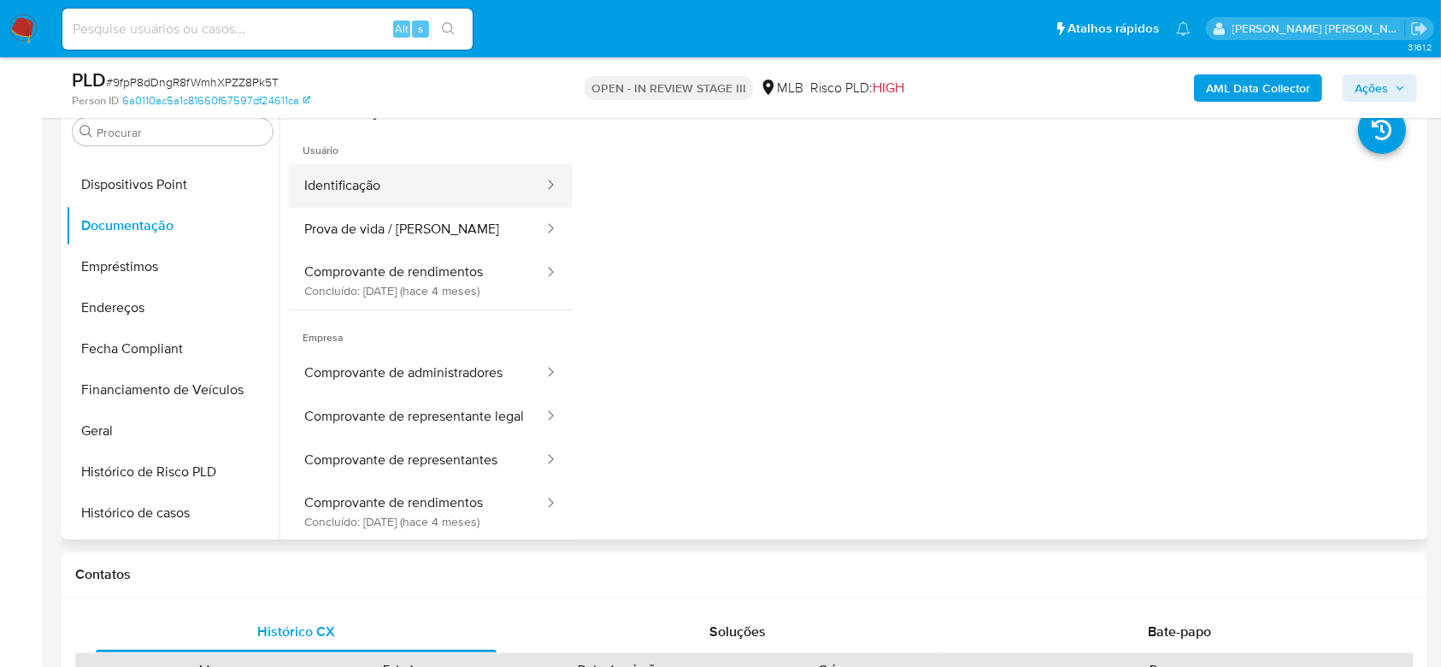
click at [439, 196] on button "Identificação" at bounding box center [417, 186] width 256 height 44
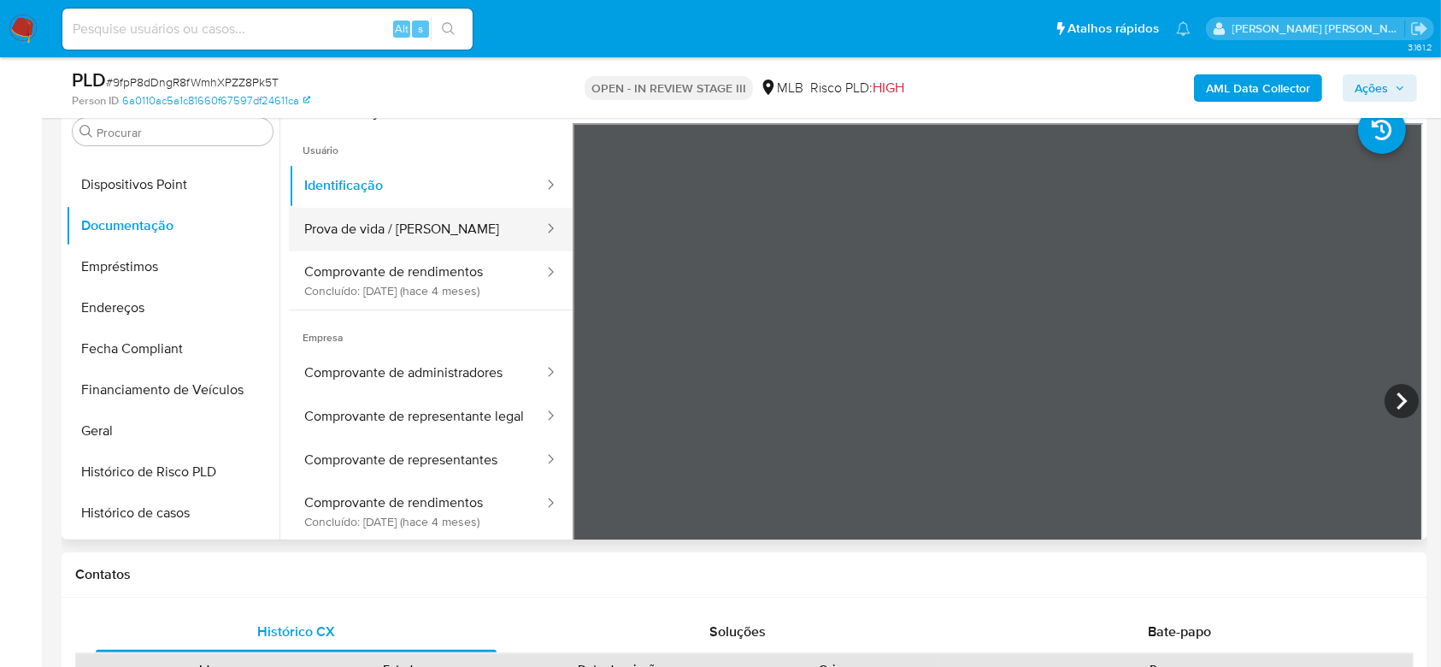
click at [465, 229] on button "Prova de vida / [PERSON_NAME]" at bounding box center [417, 230] width 256 height 44
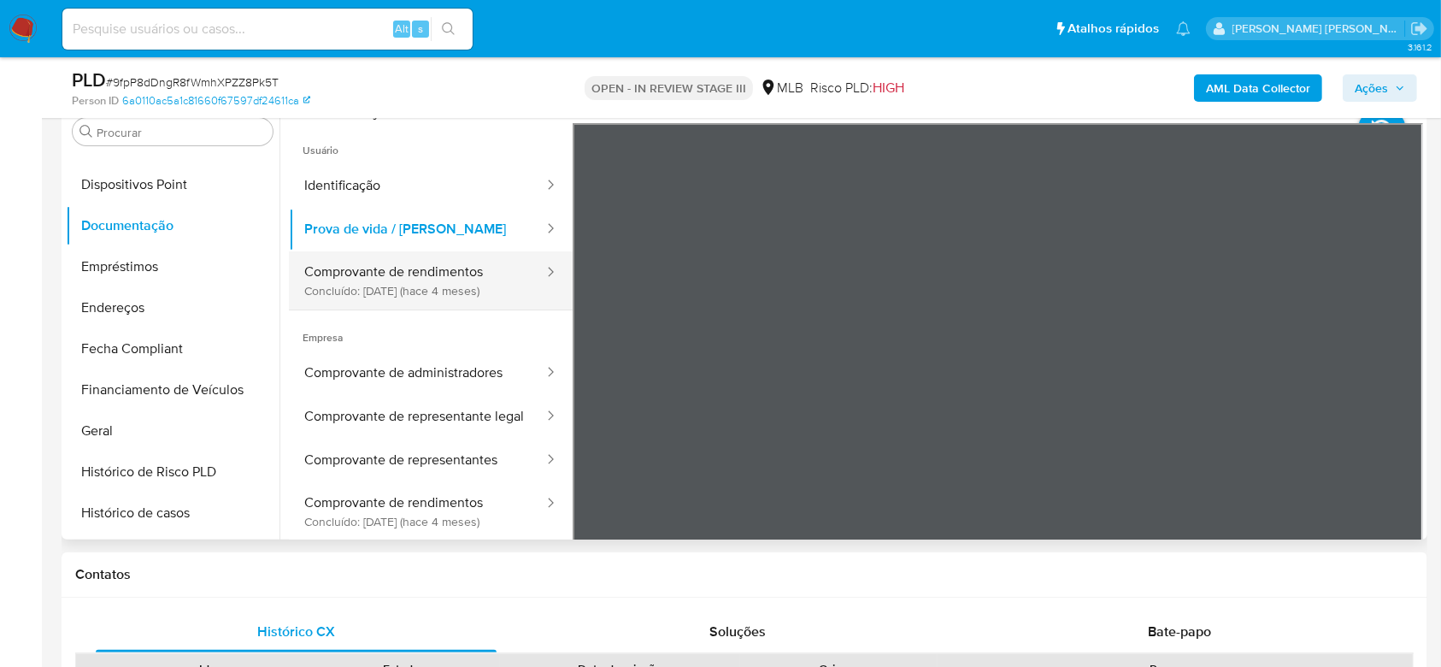
click at [430, 283] on button "Comprovante de rendimentos Concluído: 20/05/2025 (hace 4 meses)" at bounding box center [417, 280] width 256 height 58
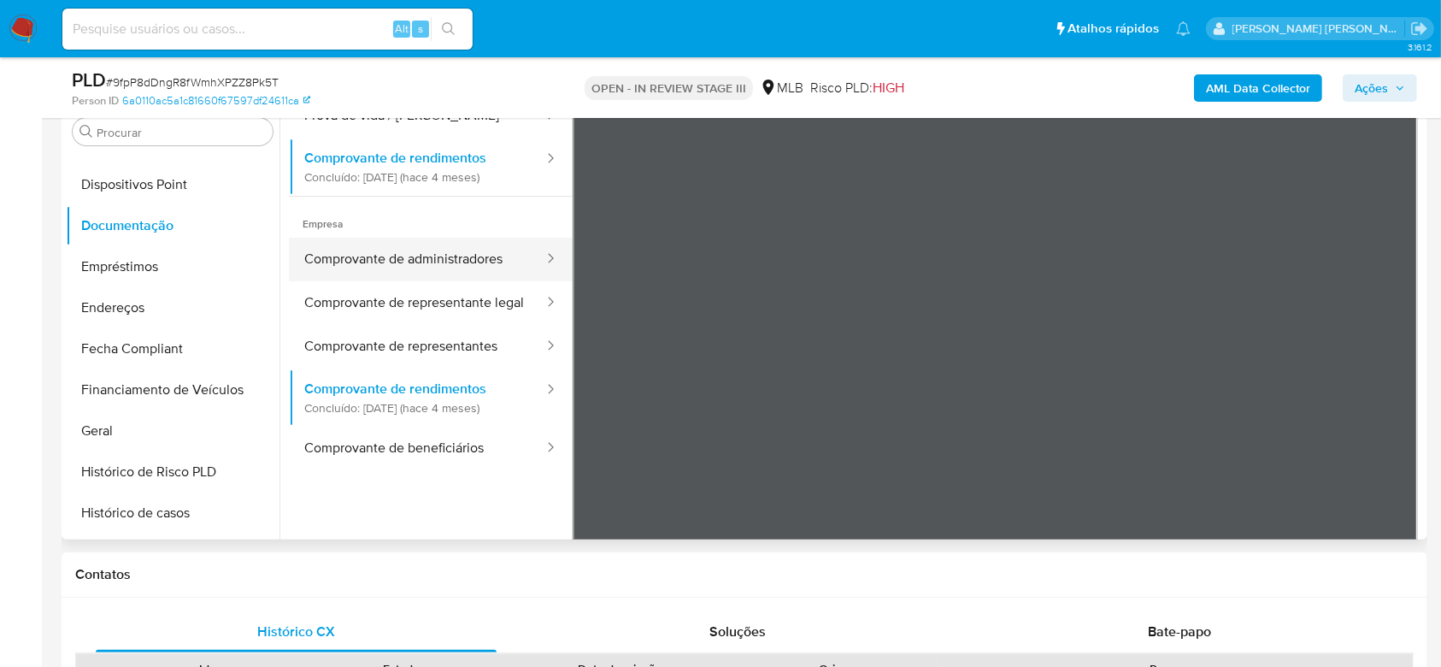
scroll to position [149, 0]
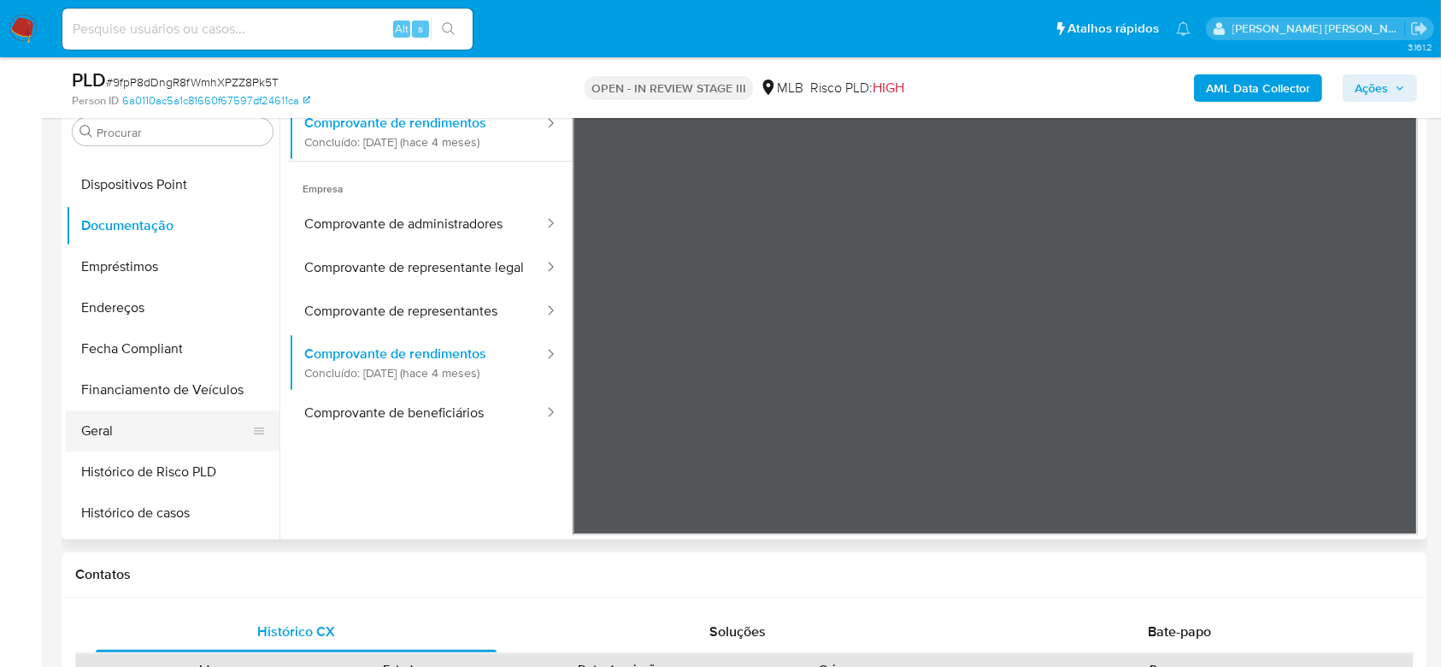
click at [127, 421] on button "Geral" at bounding box center [166, 430] width 200 height 41
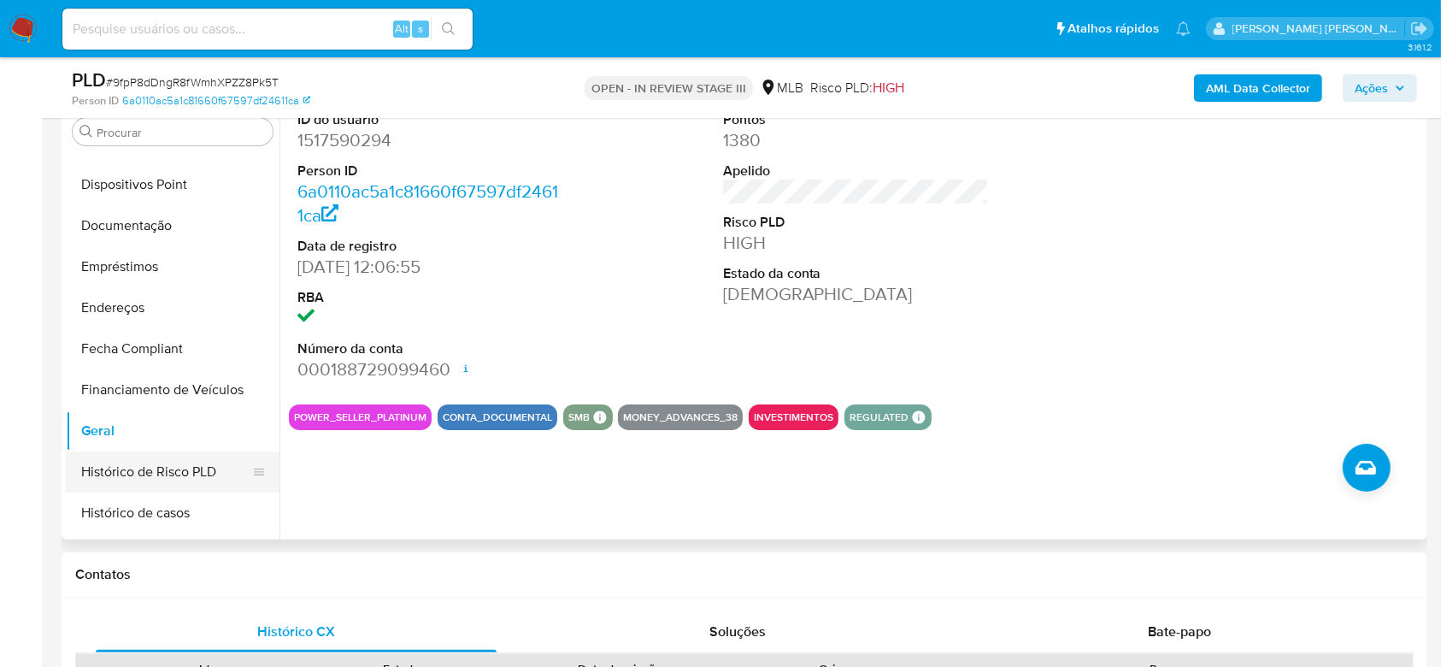
scroll to position [431, 0]
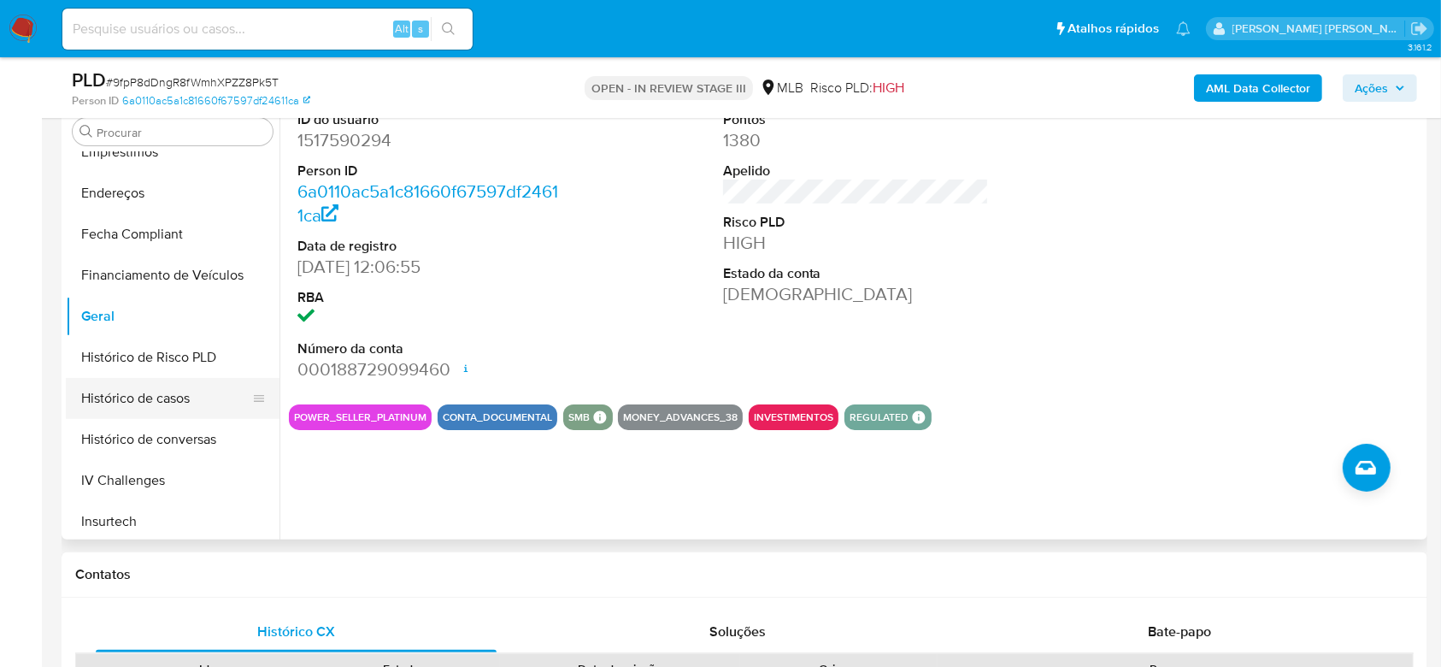
click at [166, 403] on button "Histórico de casos" at bounding box center [166, 398] width 200 height 41
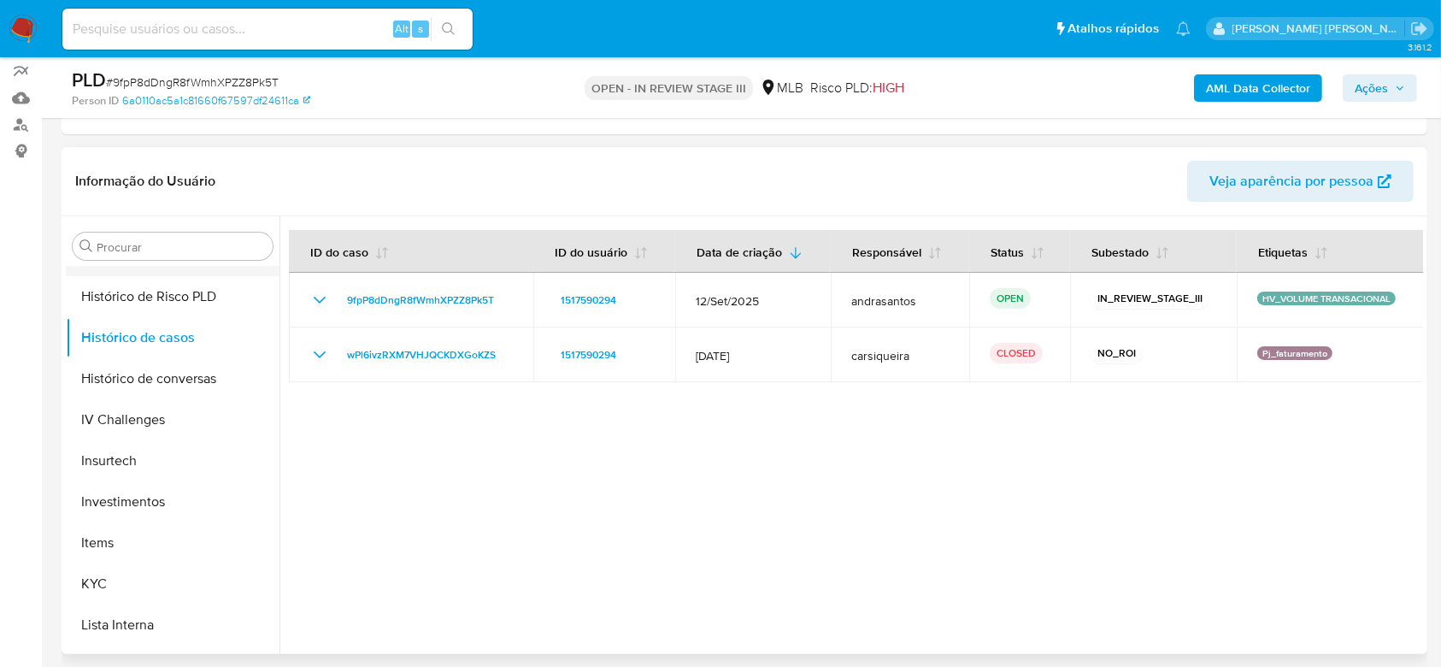
scroll to position [658, 0]
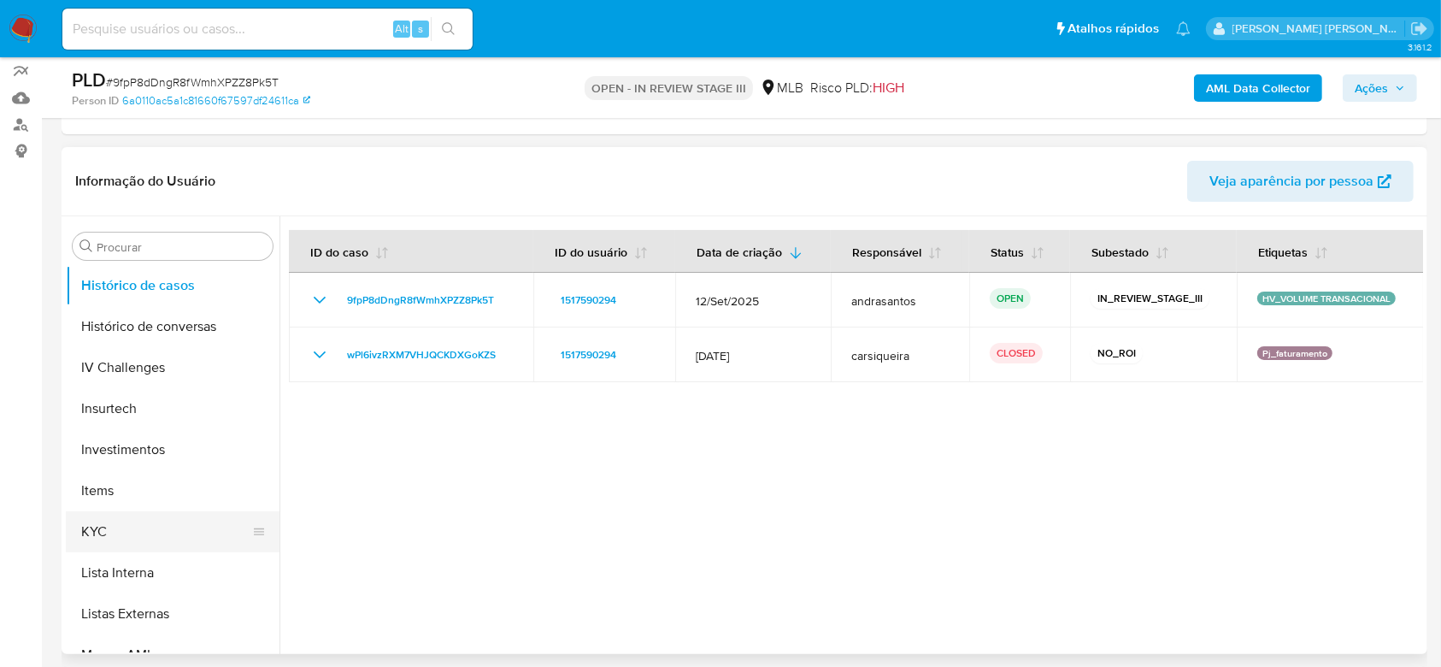
click at [135, 536] on button "KYC" at bounding box center [166, 531] width 200 height 41
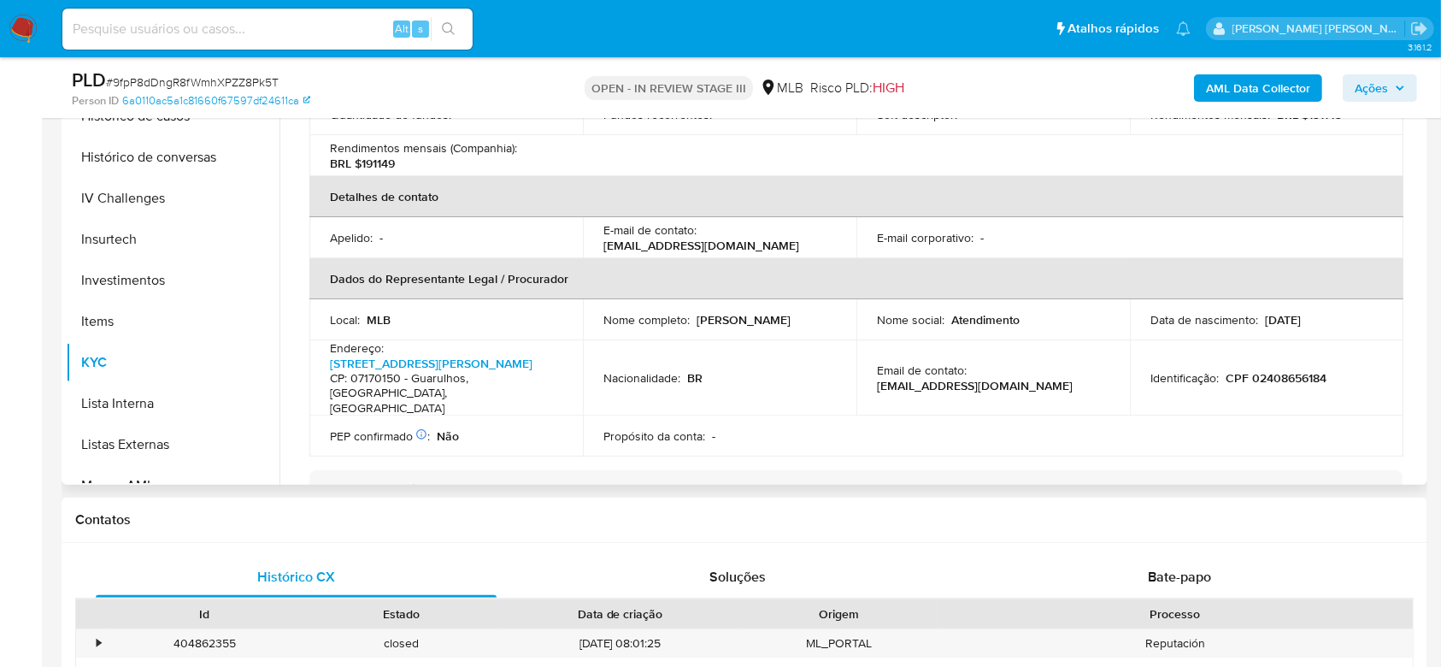
scroll to position [342, 0]
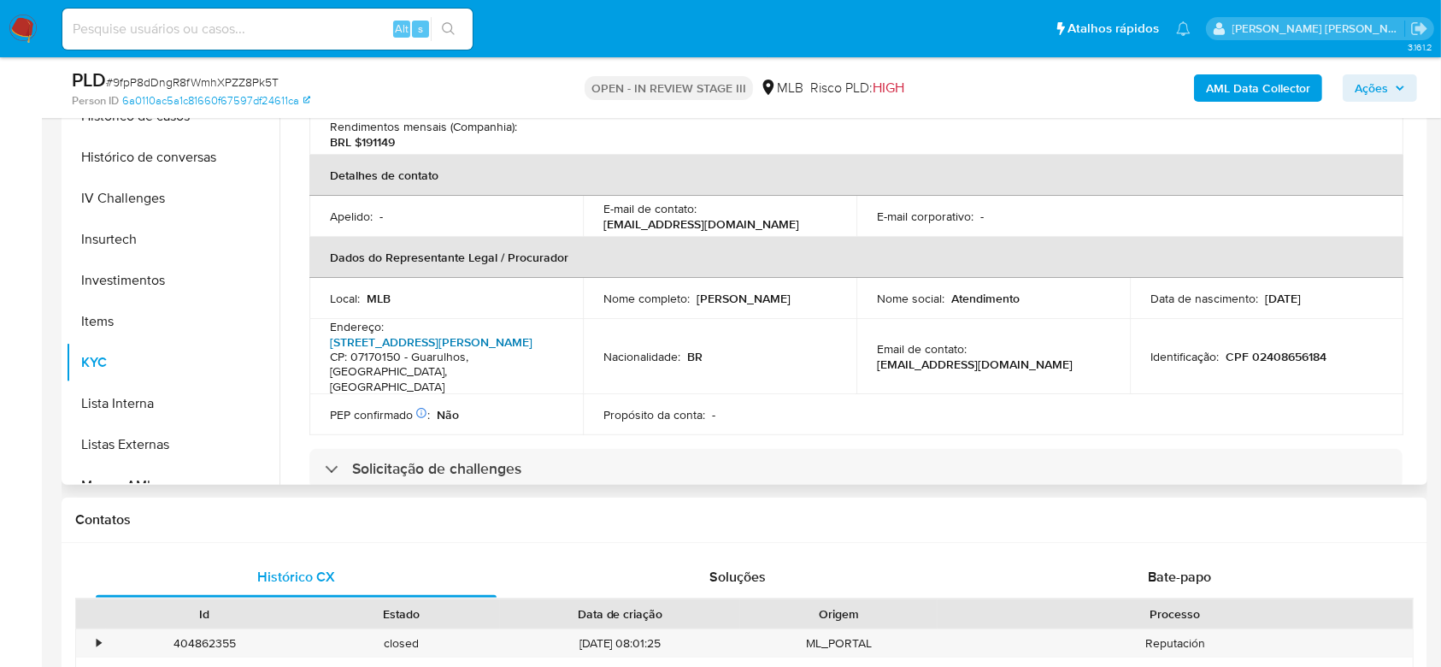
click at [450, 338] on link "Avenida Carmela Dutra 180, Jardim Presidente Dutra" at bounding box center [431, 341] width 203 height 17
click at [265, 22] on input at bounding box center [267, 29] width 410 height 22
paste input "7AQgAem448PZZMxMD1knREzV"
type input "7AQgAem448PZZMxMD1knREzV"
click at [442, 30] on icon "search-icon" at bounding box center [449, 29] width 14 height 14
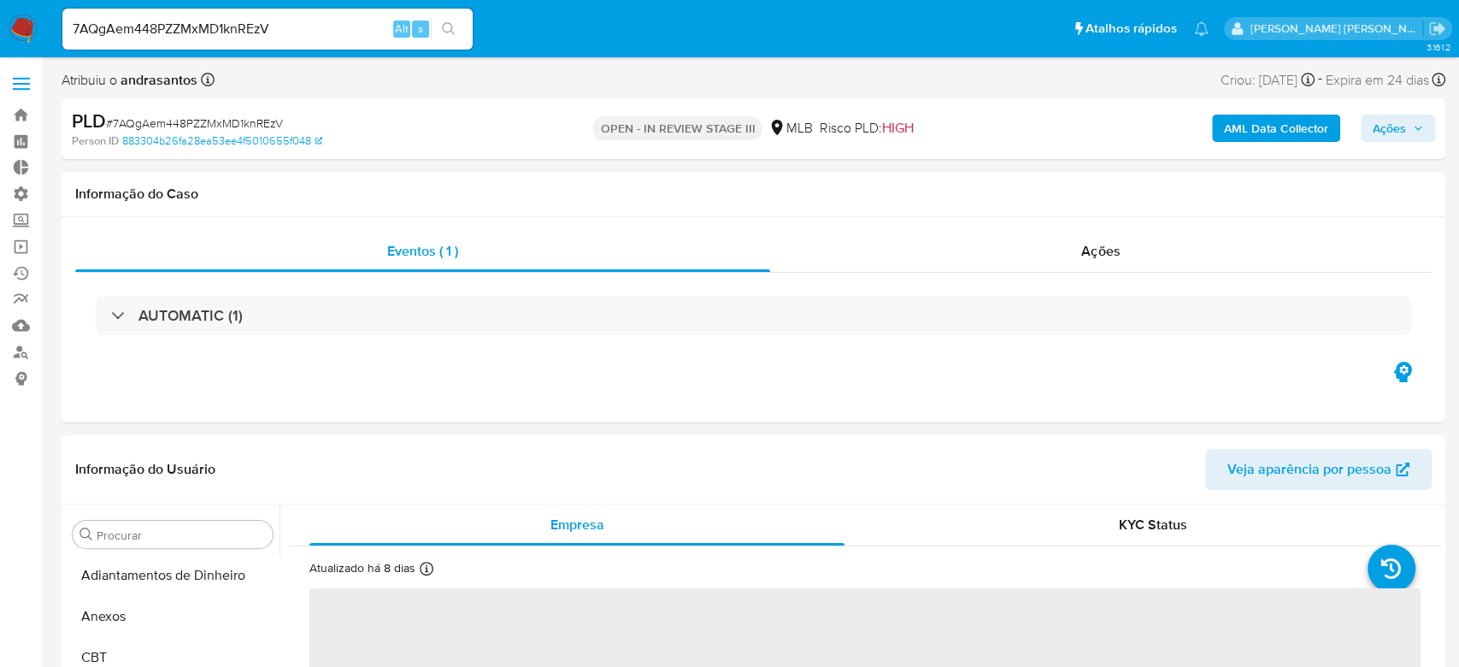
select select "10"
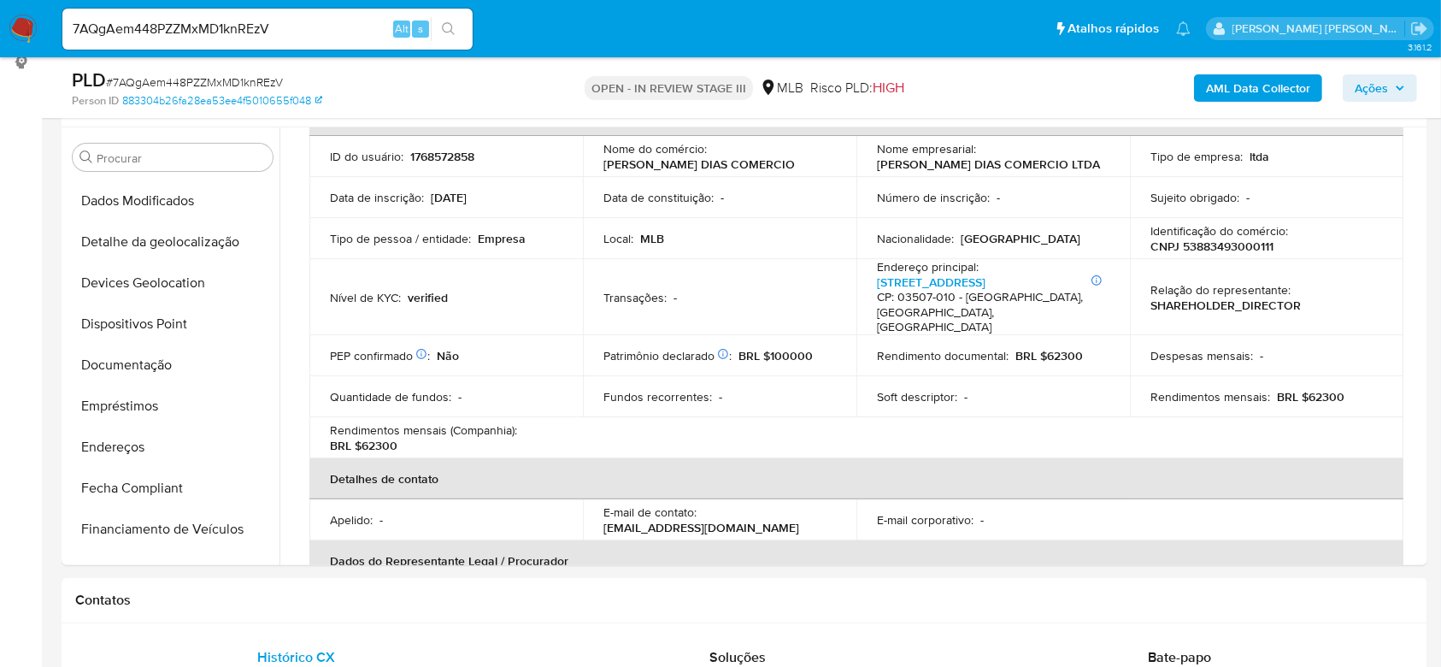
scroll to position [246, 0]
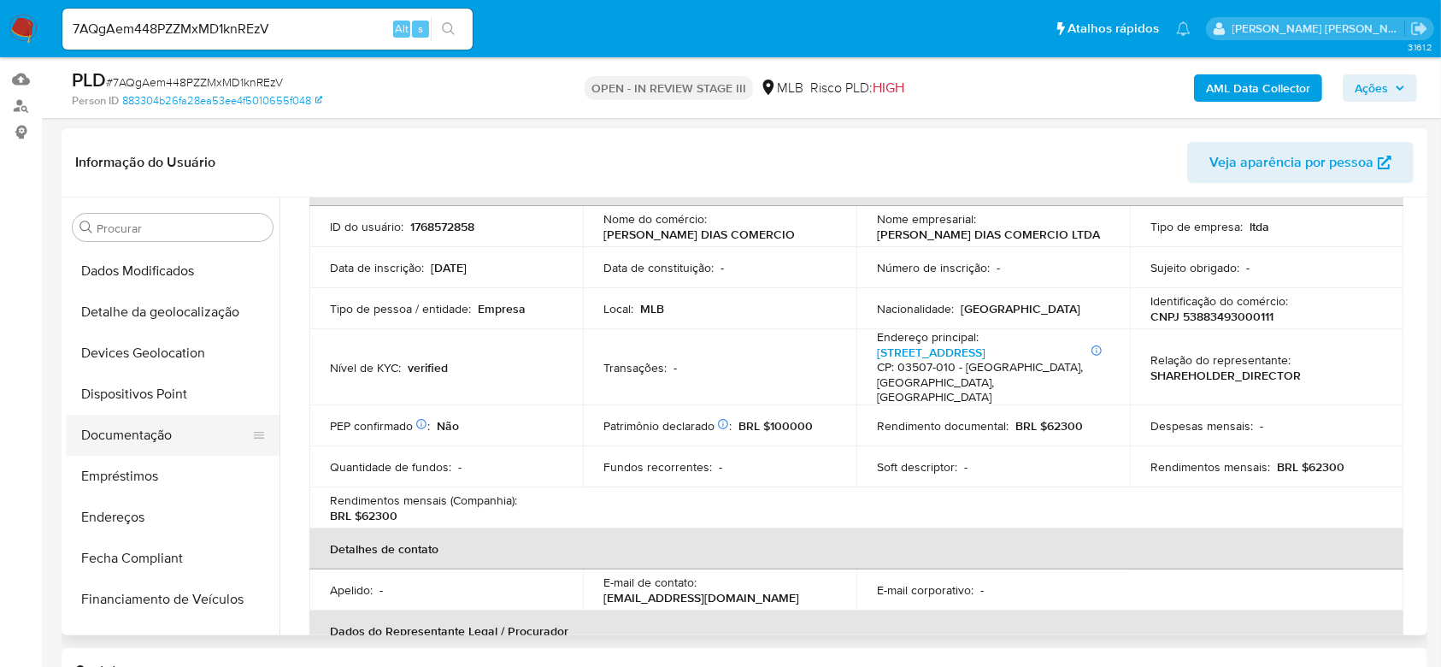
click at [130, 431] on button "Documentação" at bounding box center [166, 435] width 200 height 41
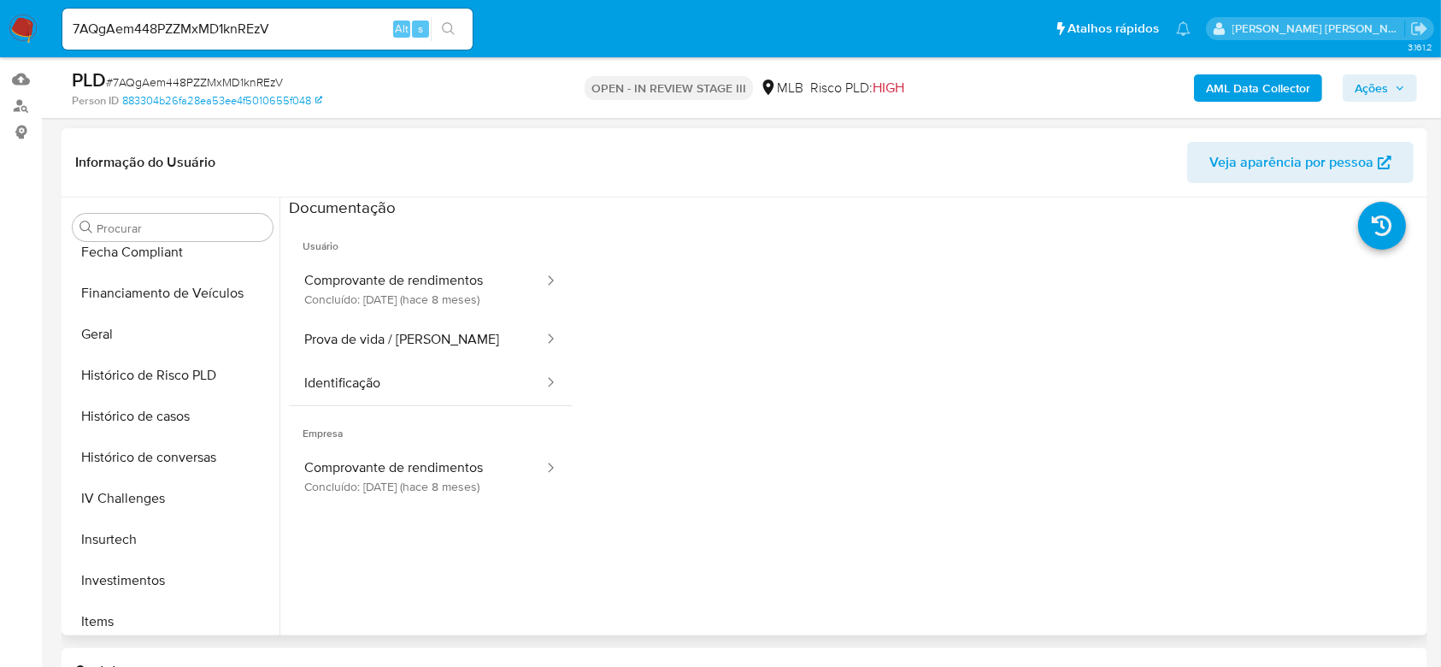
scroll to position [544, 0]
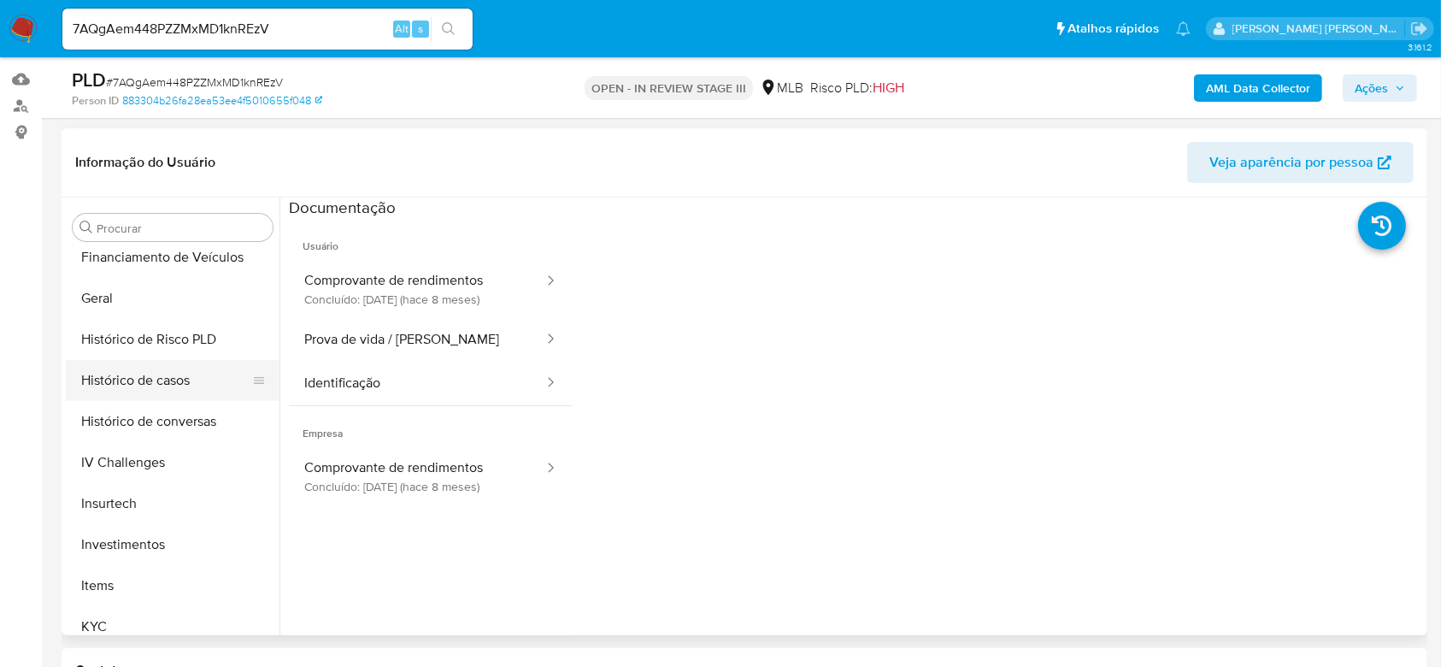
click at [149, 372] on button "Histórico de casos" at bounding box center [166, 380] width 200 height 41
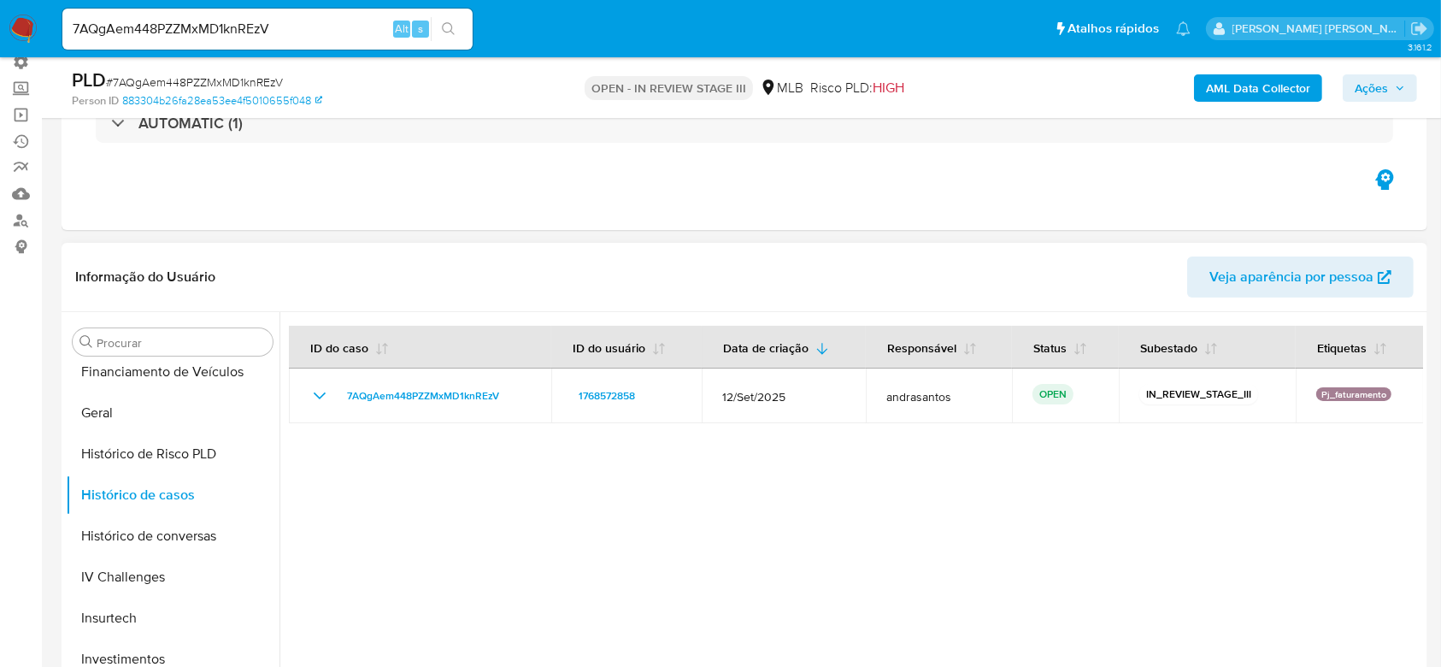
scroll to position [246, 0]
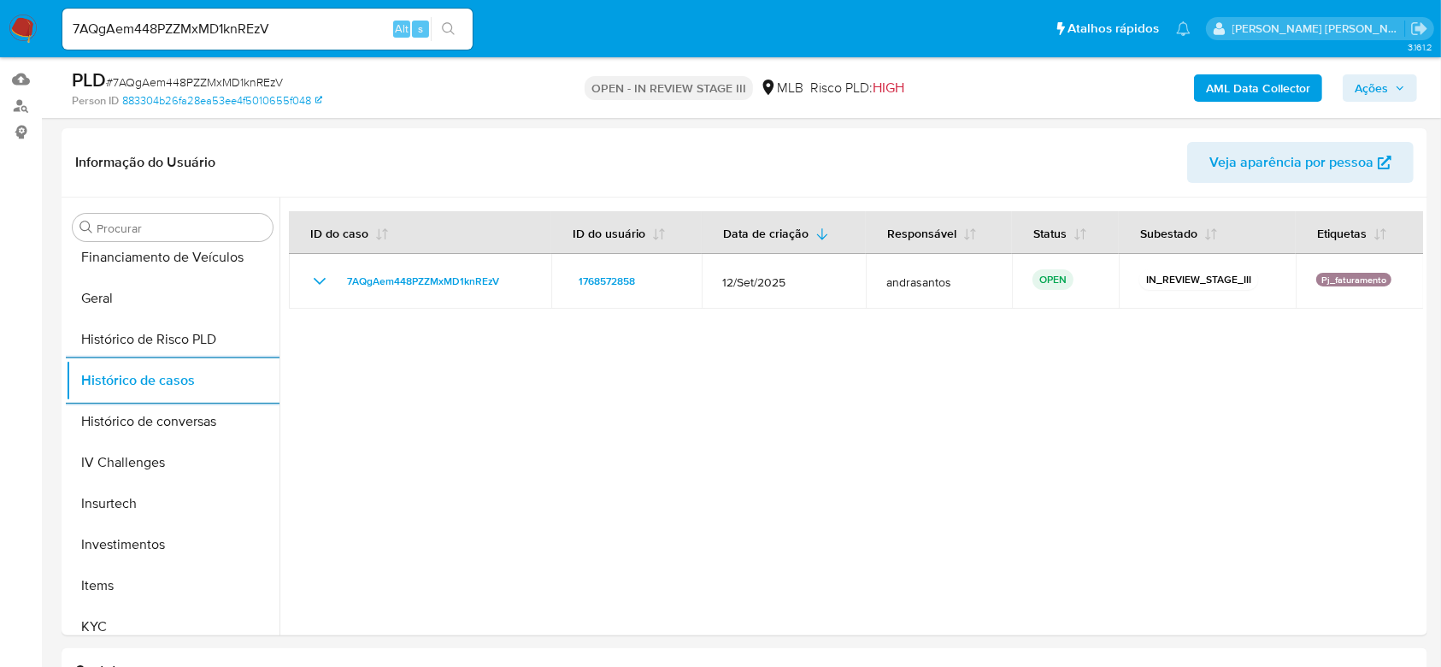
click at [232, 18] on input "7AQgAem448PZZMxMD1knREzV" at bounding box center [267, 29] width 410 height 22
paste input "TdidnRI3XzEABm1IqT3jB0CM"
type input "TdidnRI3XzEABm1IqT3jB0CM"
click at [449, 24] on icon "search-icon" at bounding box center [449, 29] width 14 height 14
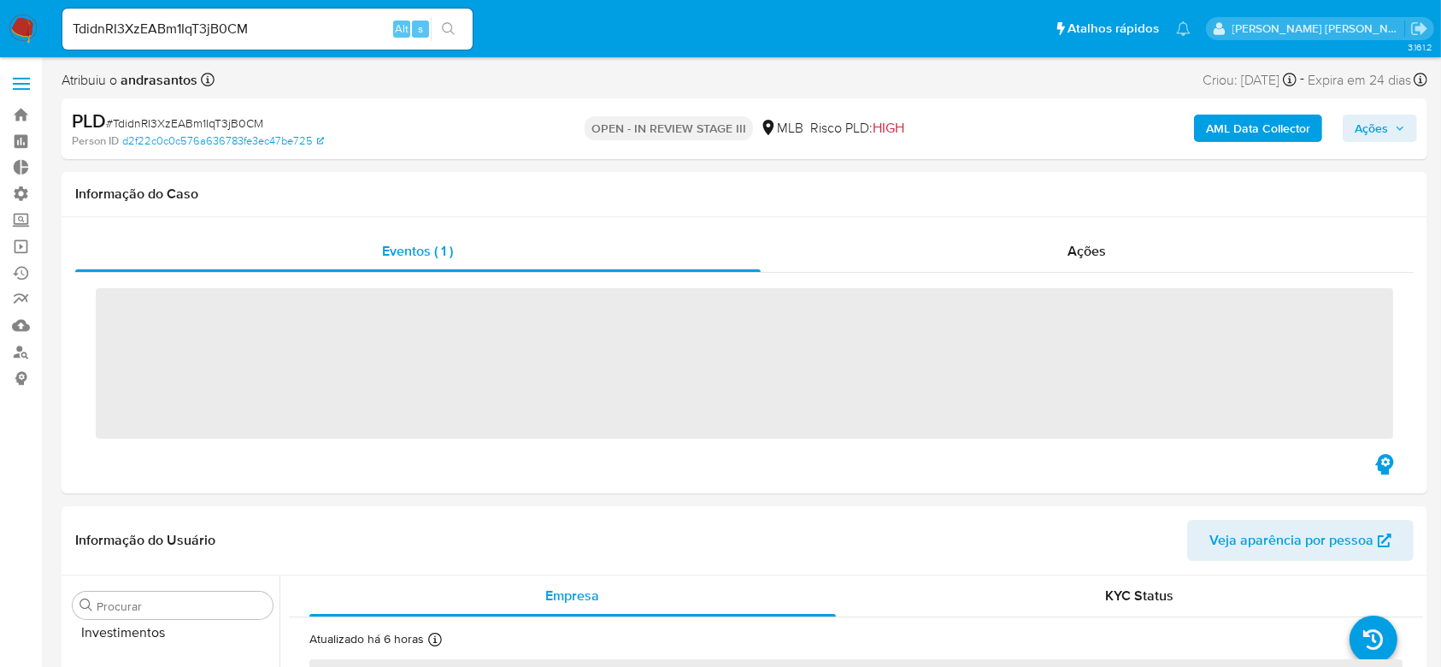
scroll to position [886, 0]
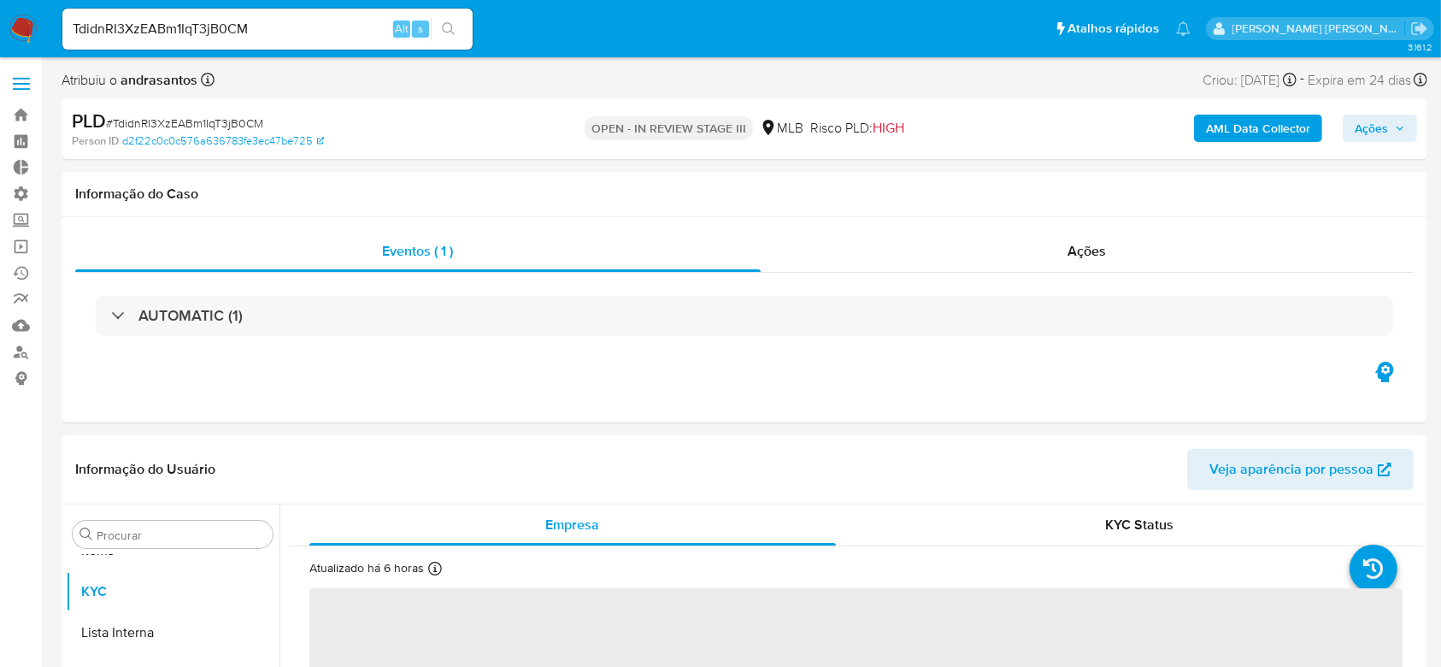
select select "10"
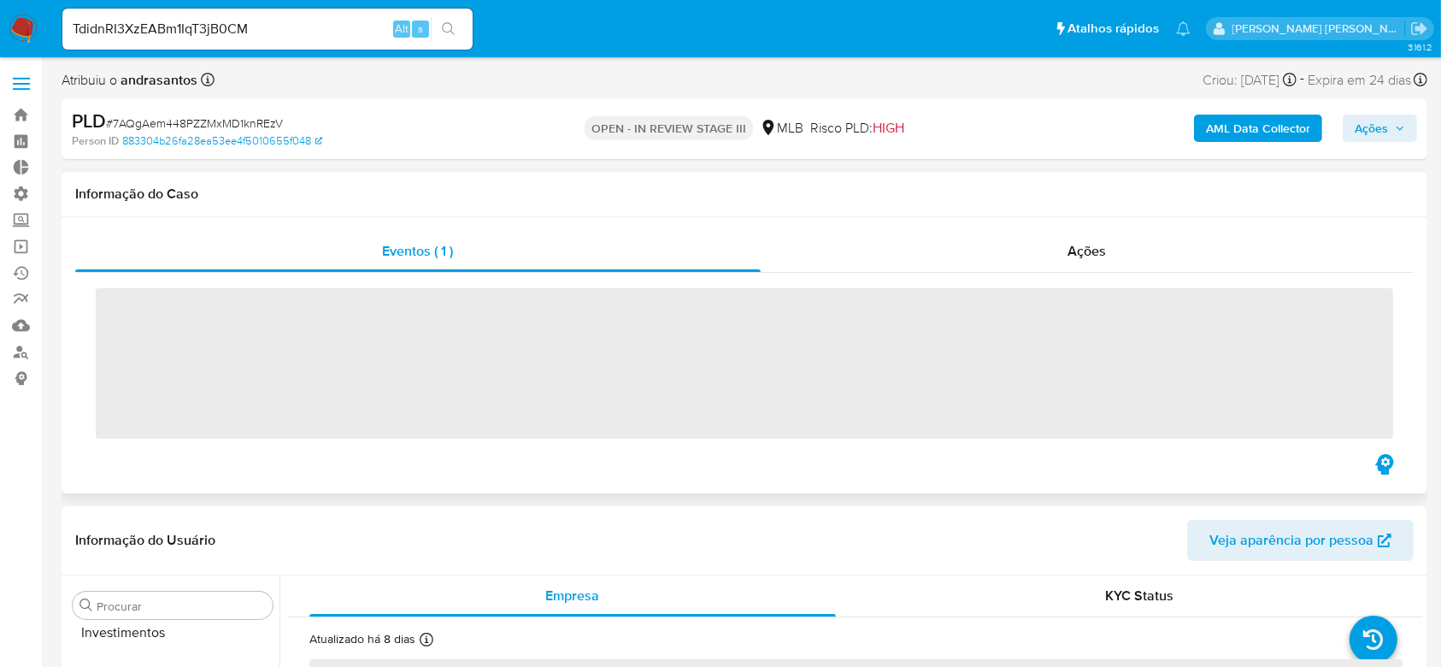
scroll to position [886, 0]
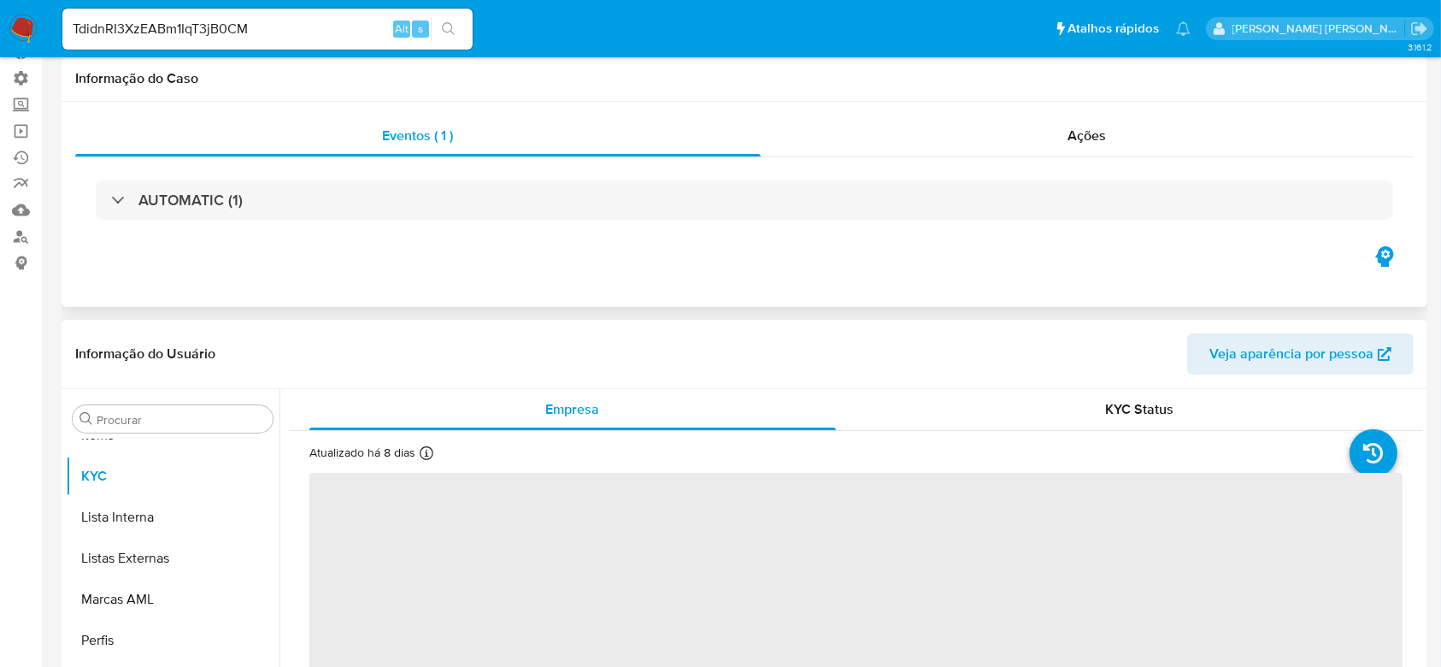
select select "10"
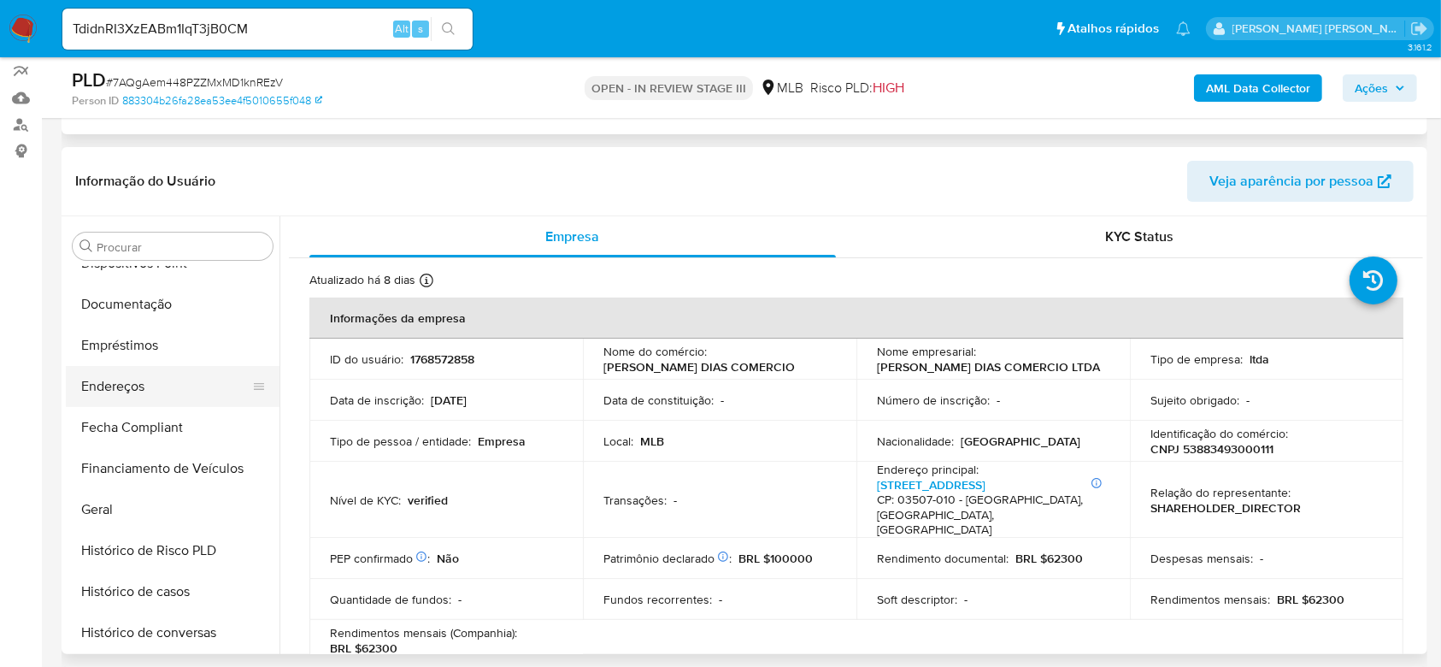
scroll to position [316, 0]
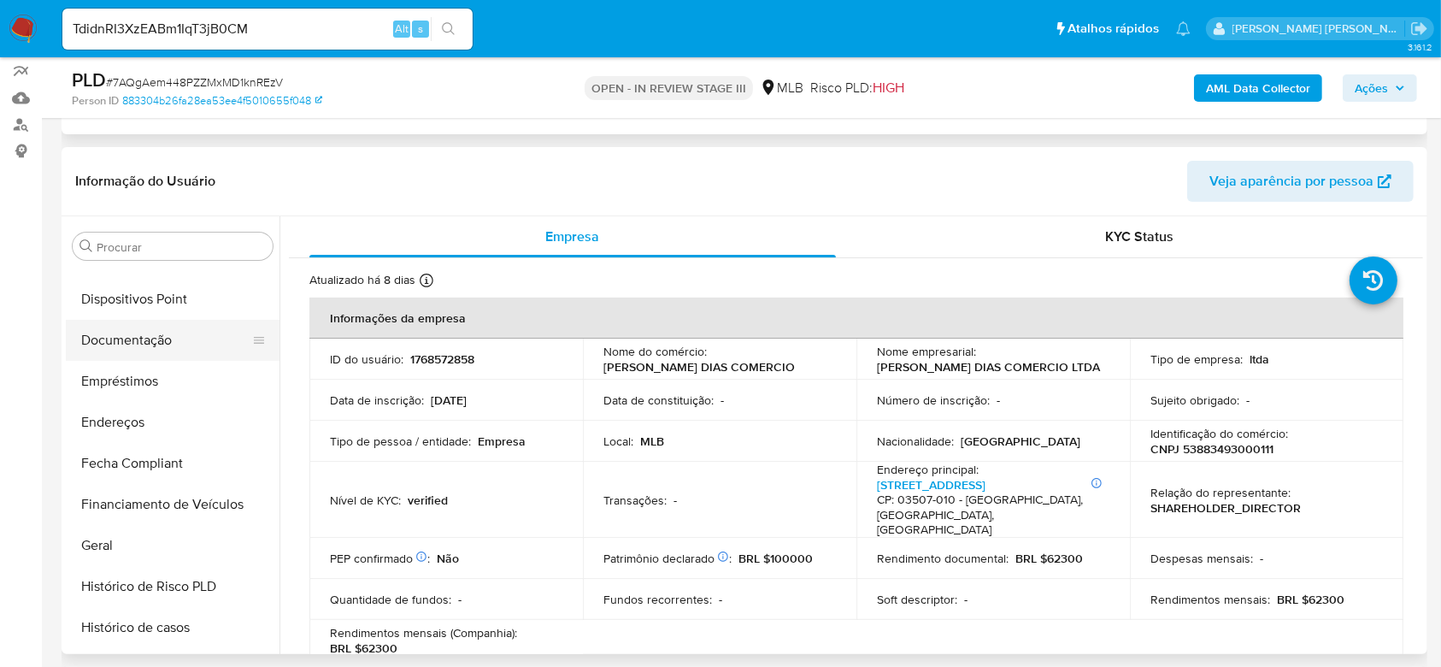
click at [130, 346] on button "Documentação" at bounding box center [166, 340] width 200 height 41
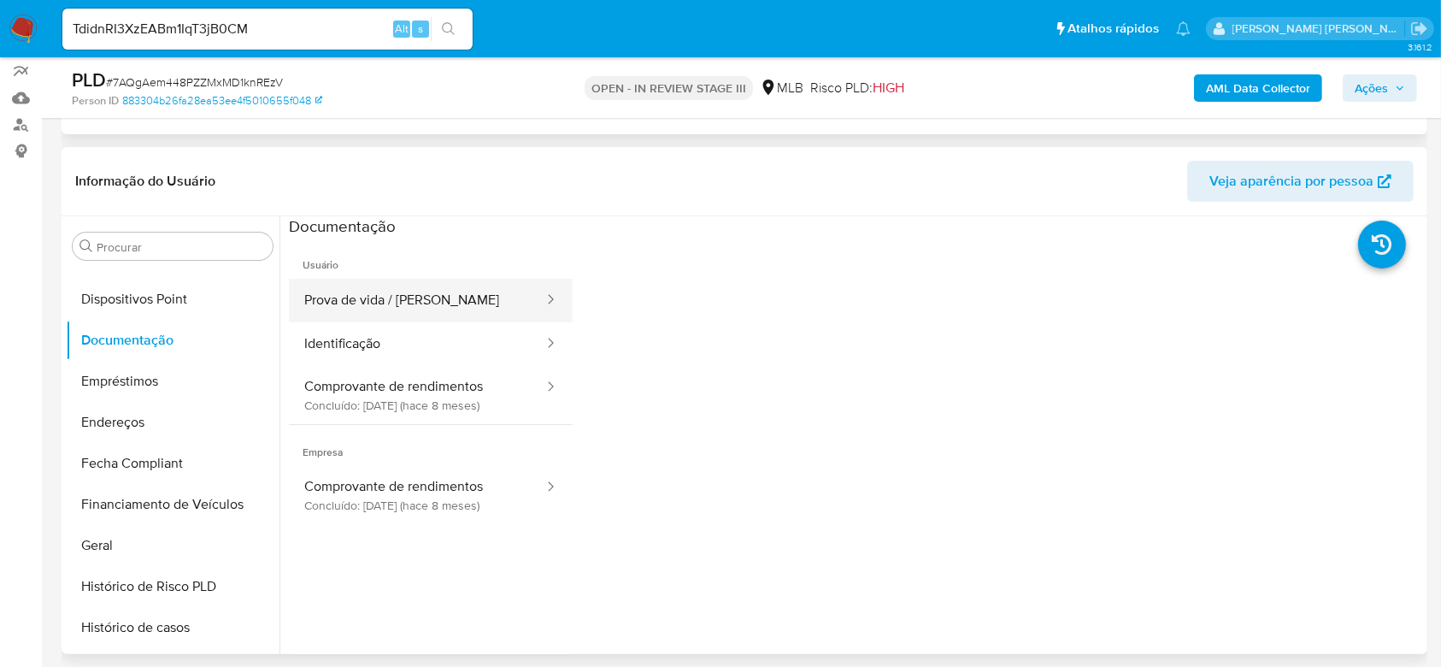
click at [401, 310] on button "Prova de vida / Selfie" at bounding box center [417, 301] width 256 height 44
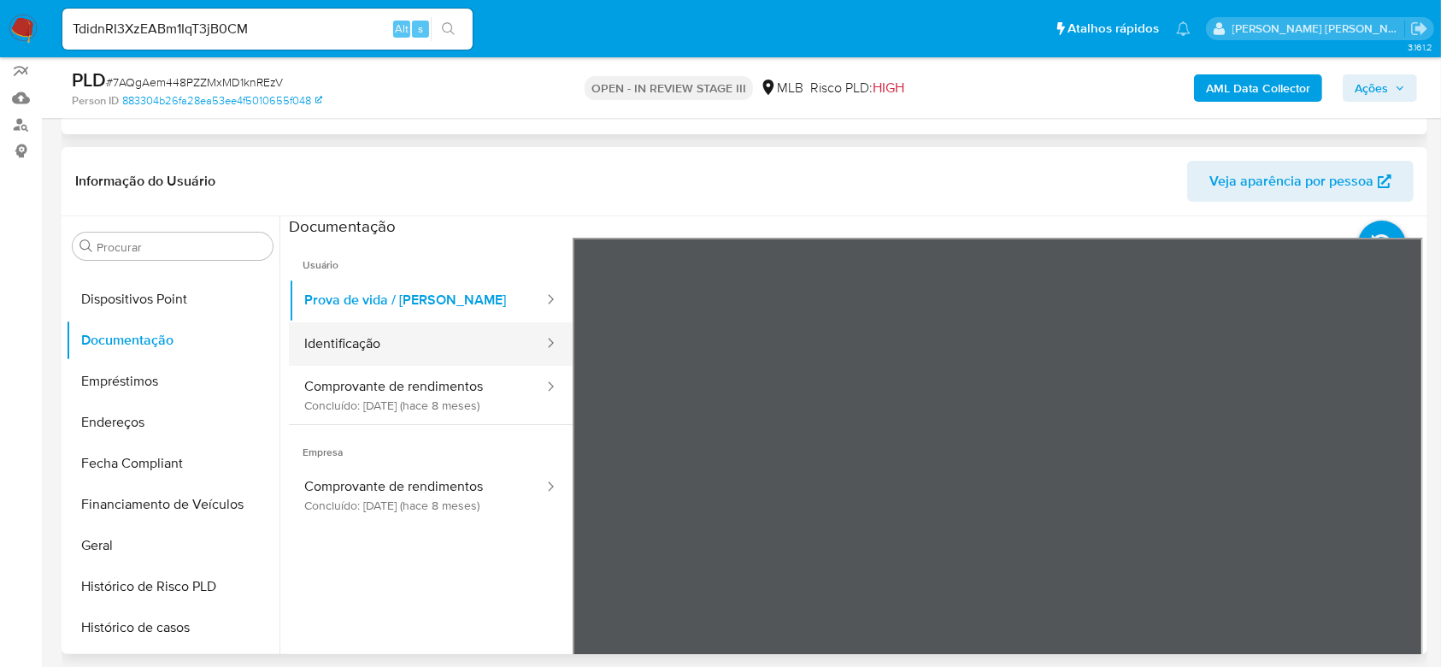
click at [362, 338] on button "Identificação" at bounding box center [417, 344] width 256 height 44
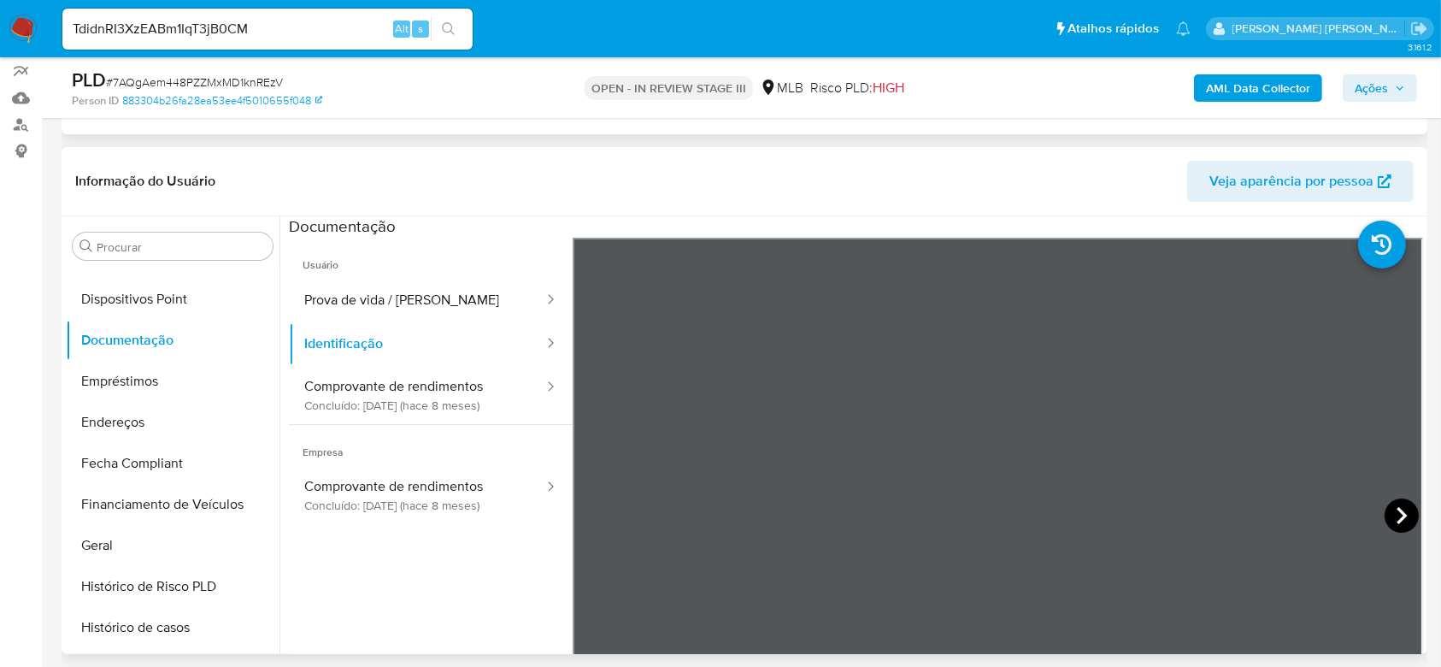
click at [1397, 520] on icon at bounding box center [1402, 515] width 10 height 17
click at [369, 383] on button "Comprovante de rendimentos Concluído: 11/02/2025 (hace 8 meses)" at bounding box center [417, 395] width 256 height 58
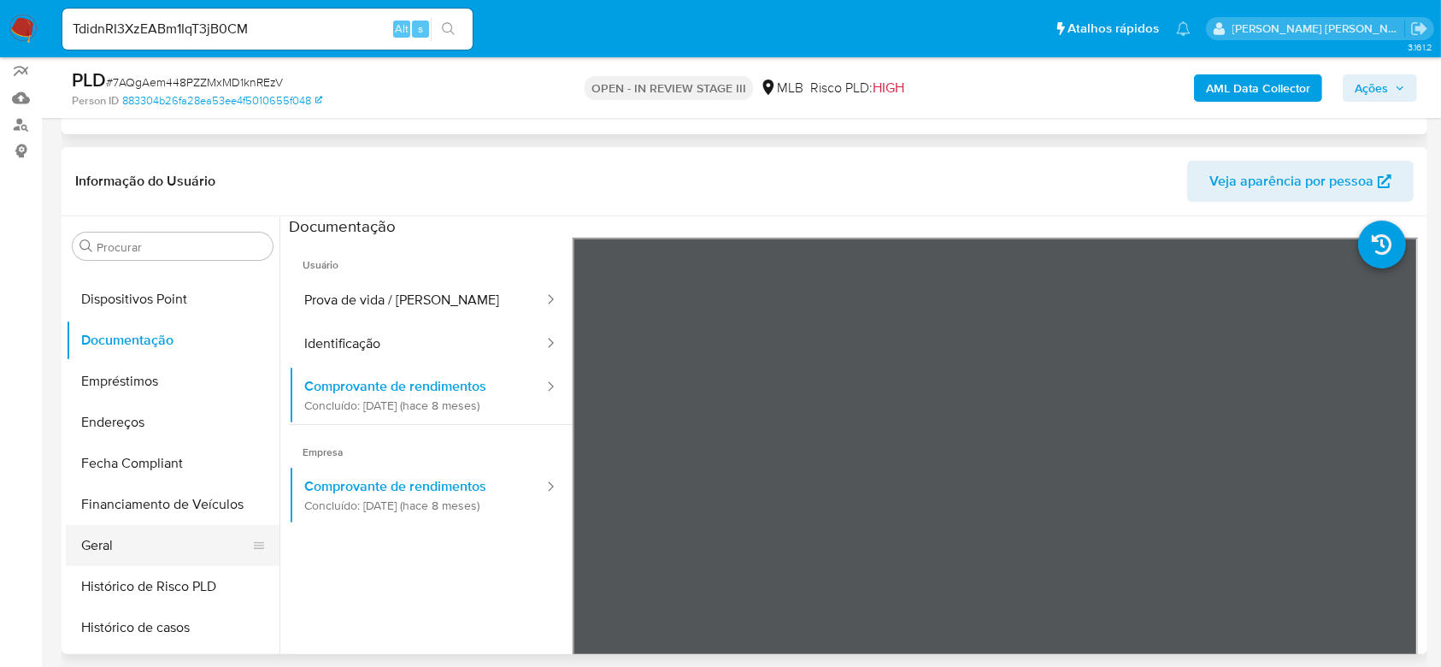
click at [115, 544] on button "Geral" at bounding box center [166, 545] width 200 height 41
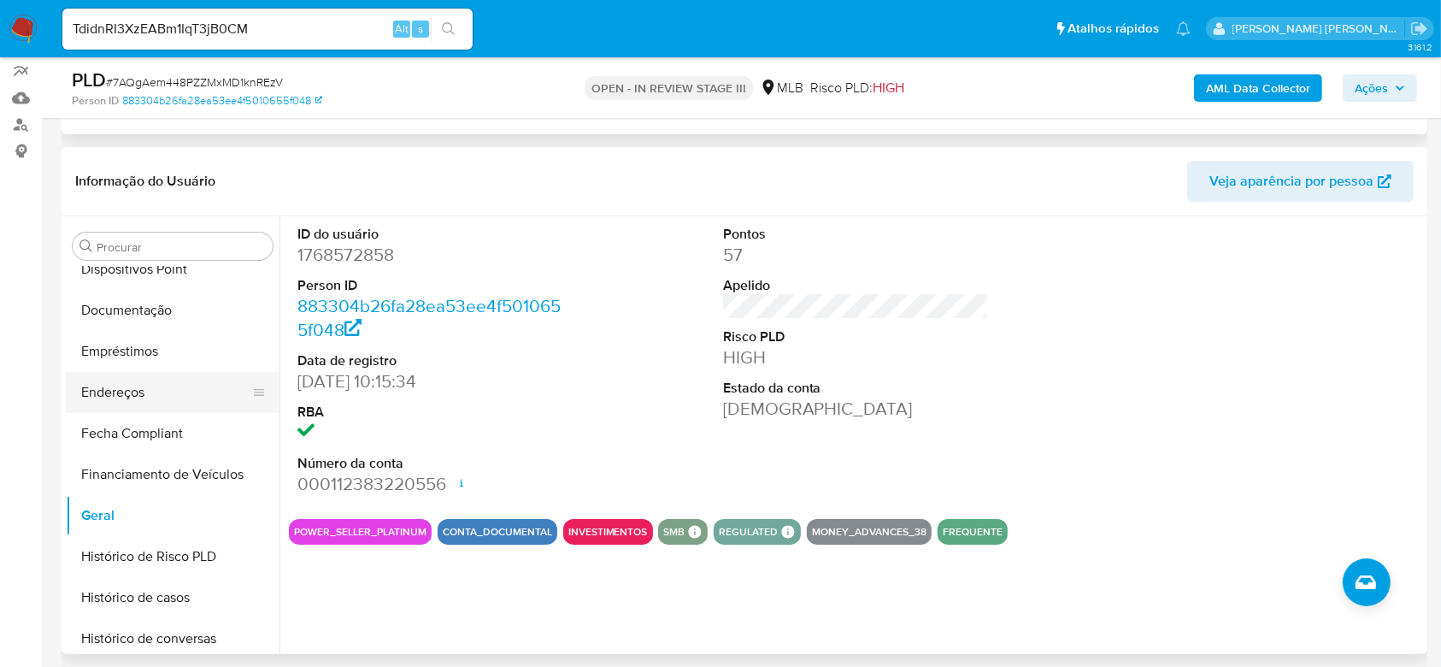
scroll to position [431, 0]
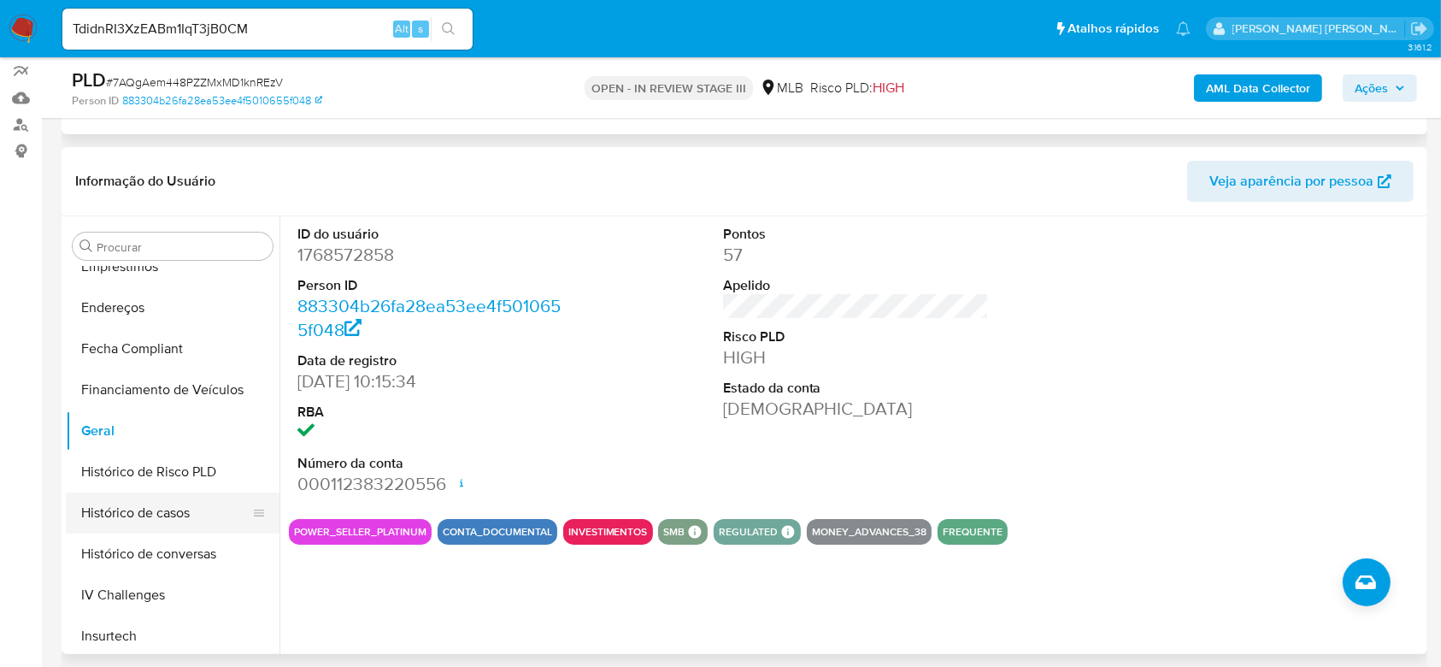
click at [121, 519] on button "Histórico de casos" at bounding box center [166, 512] width 200 height 41
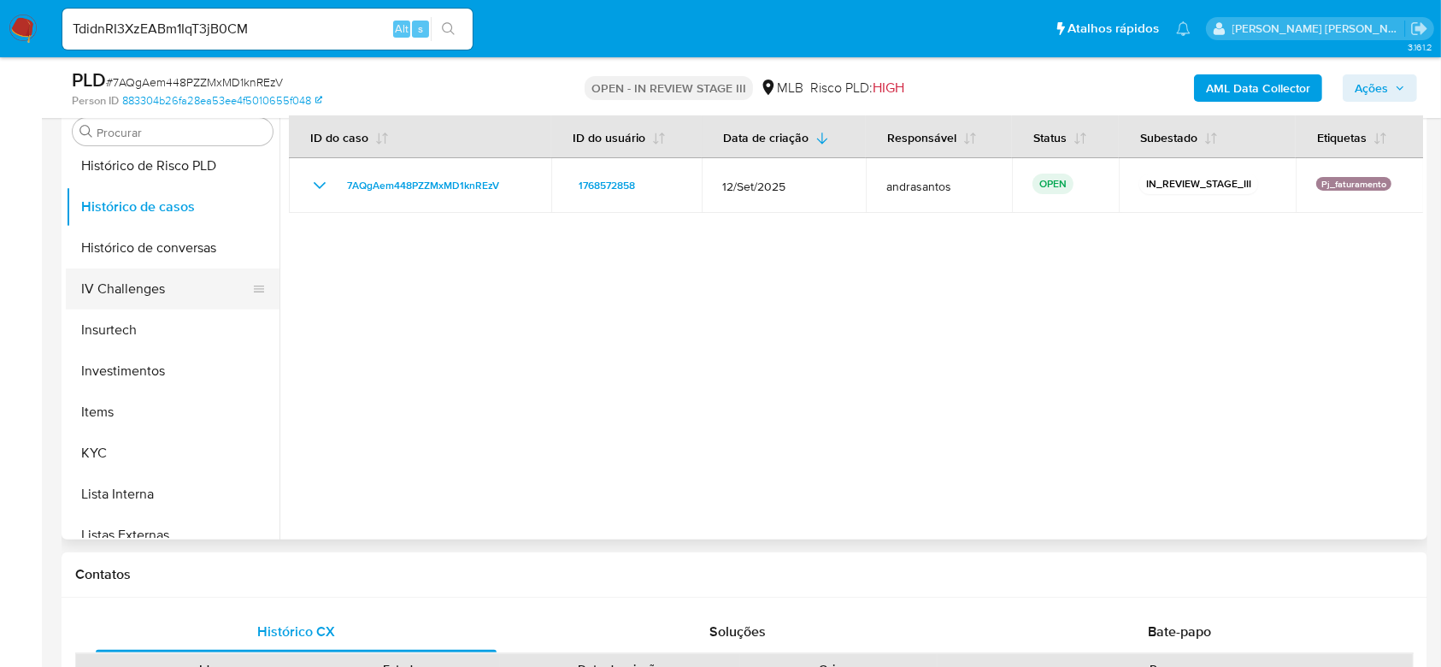
scroll to position [658, 0]
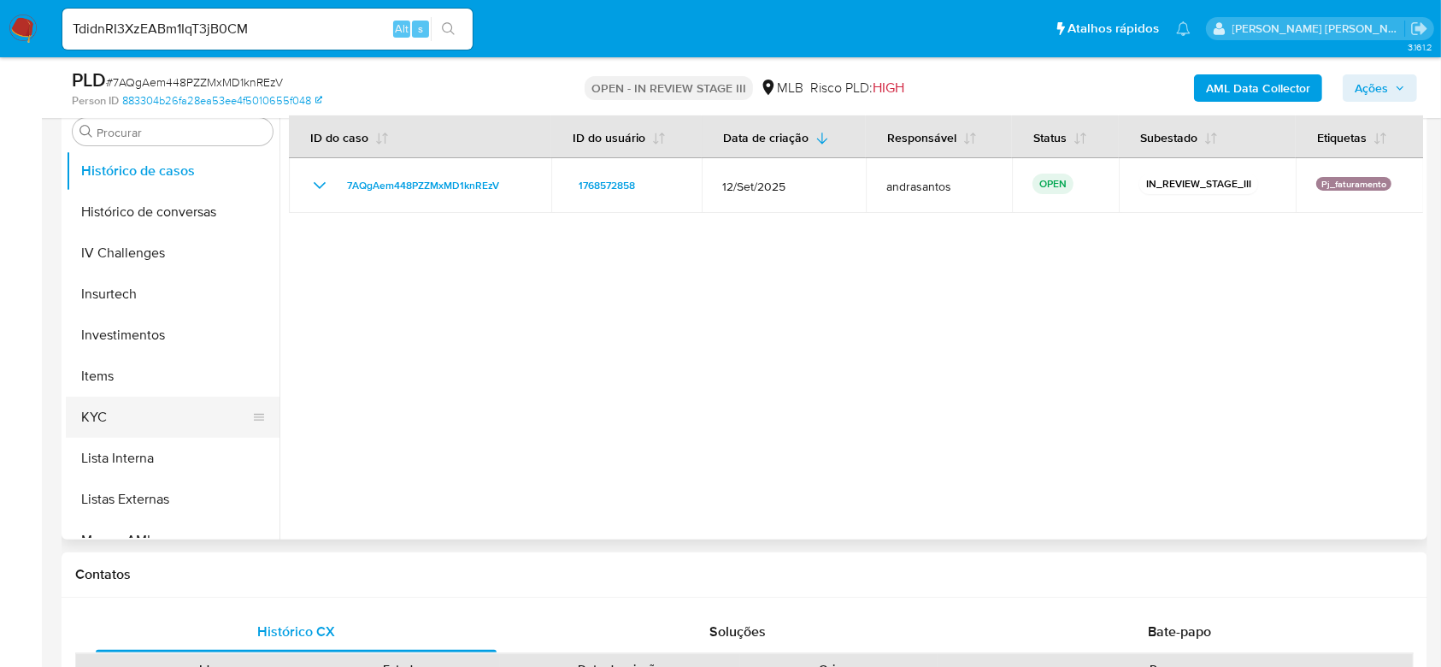
click at [119, 415] on button "KYC" at bounding box center [166, 417] width 200 height 41
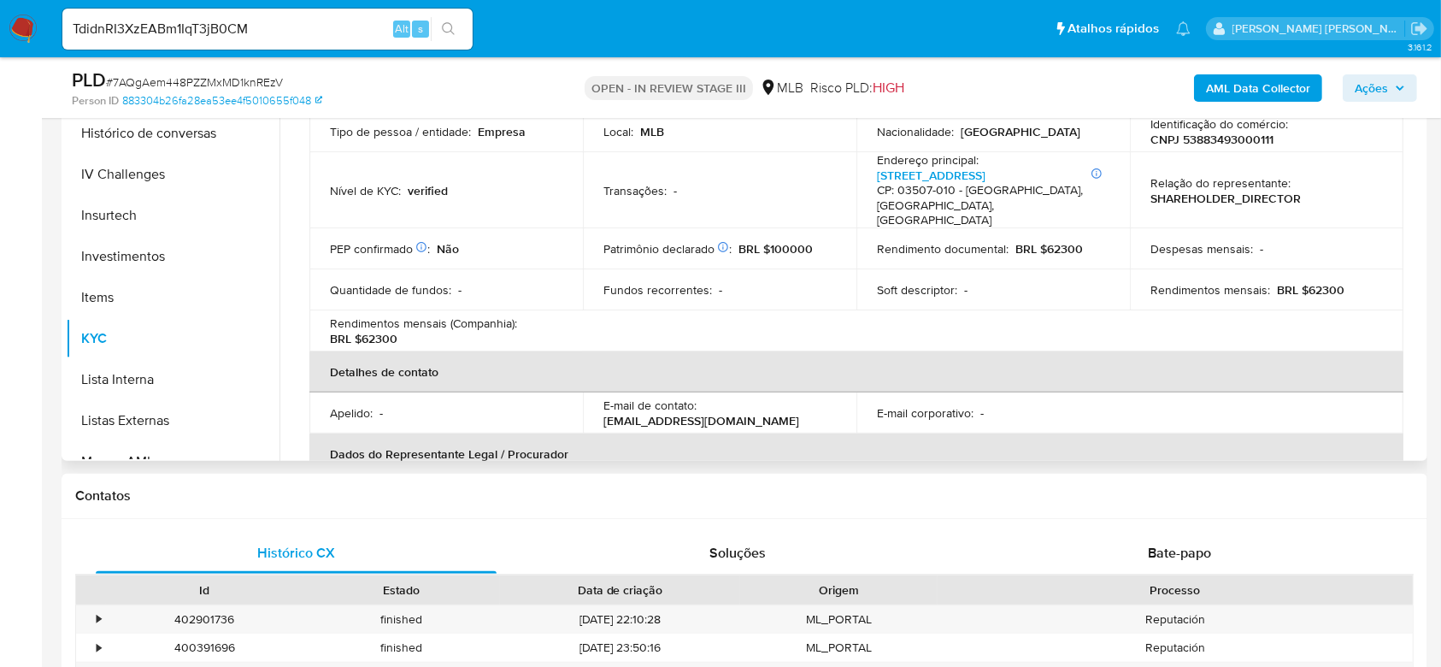
scroll to position [0, 0]
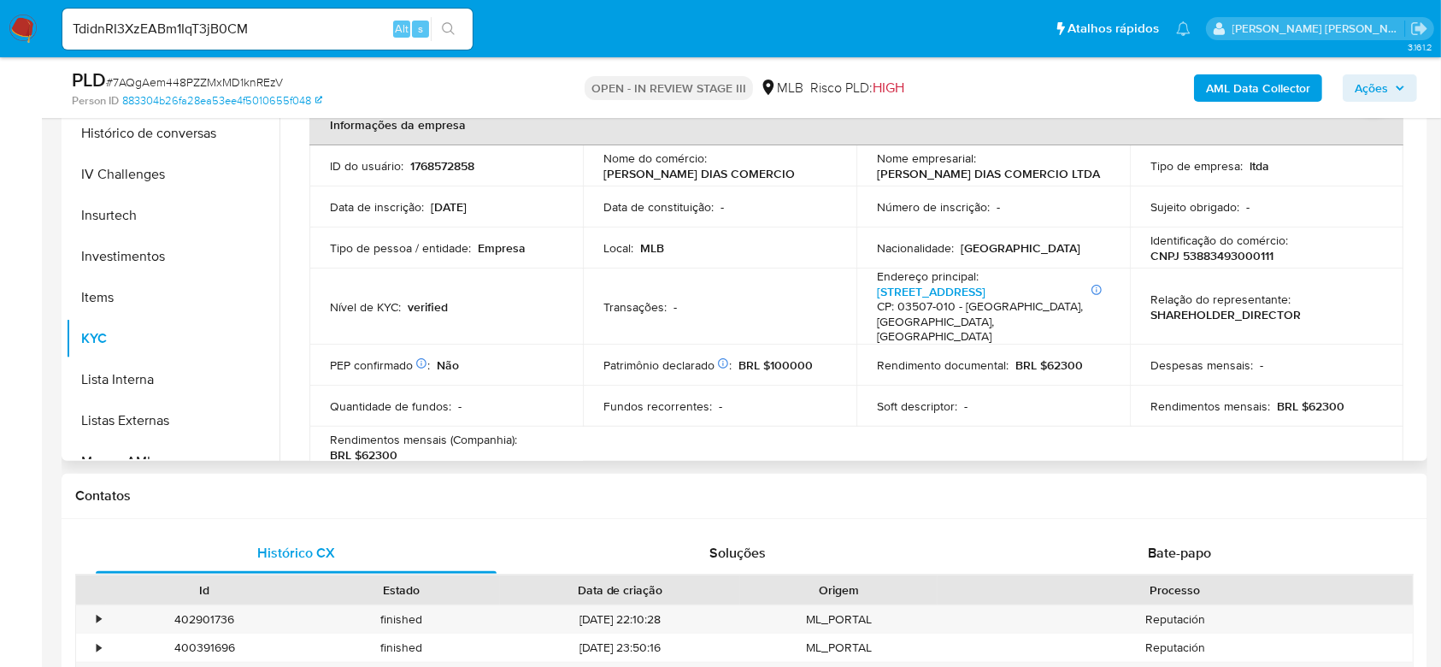
click at [1236, 256] on p "CNPJ 53883493000111" at bounding box center [1211, 255] width 123 height 15
copy p "53883493000111"
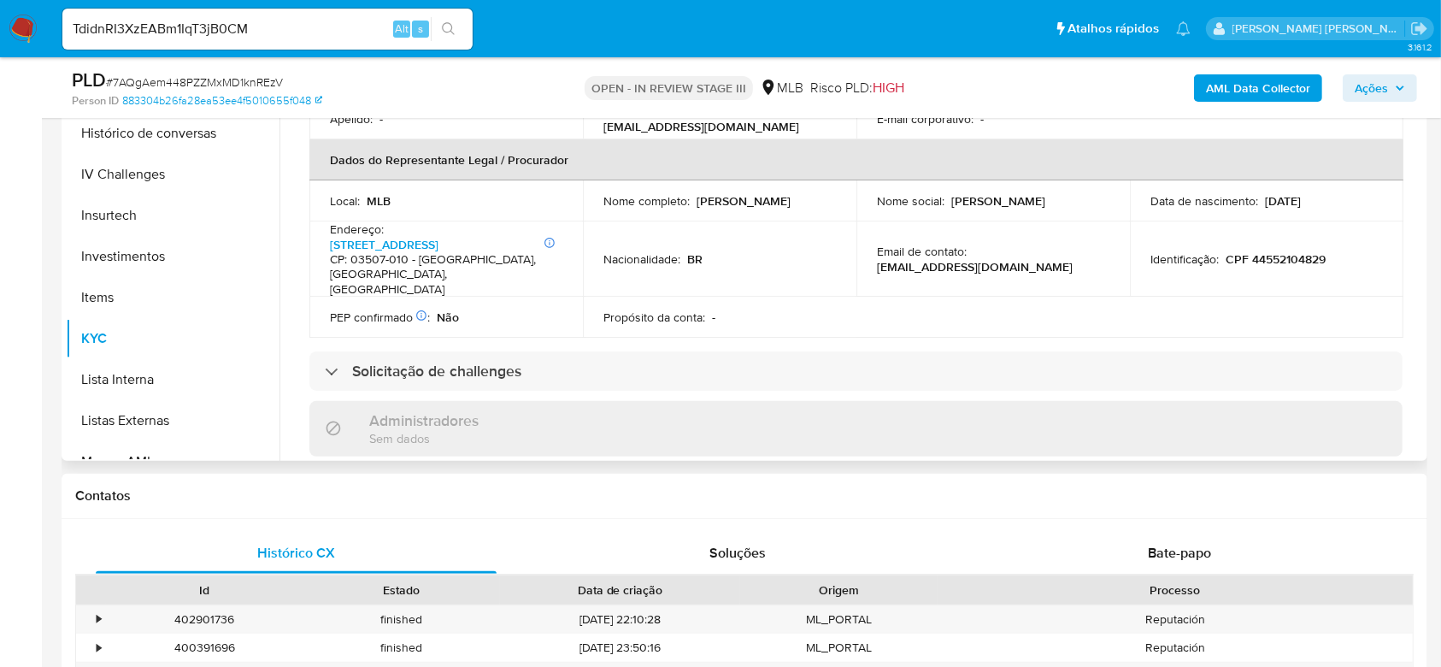
scroll to position [231, 0]
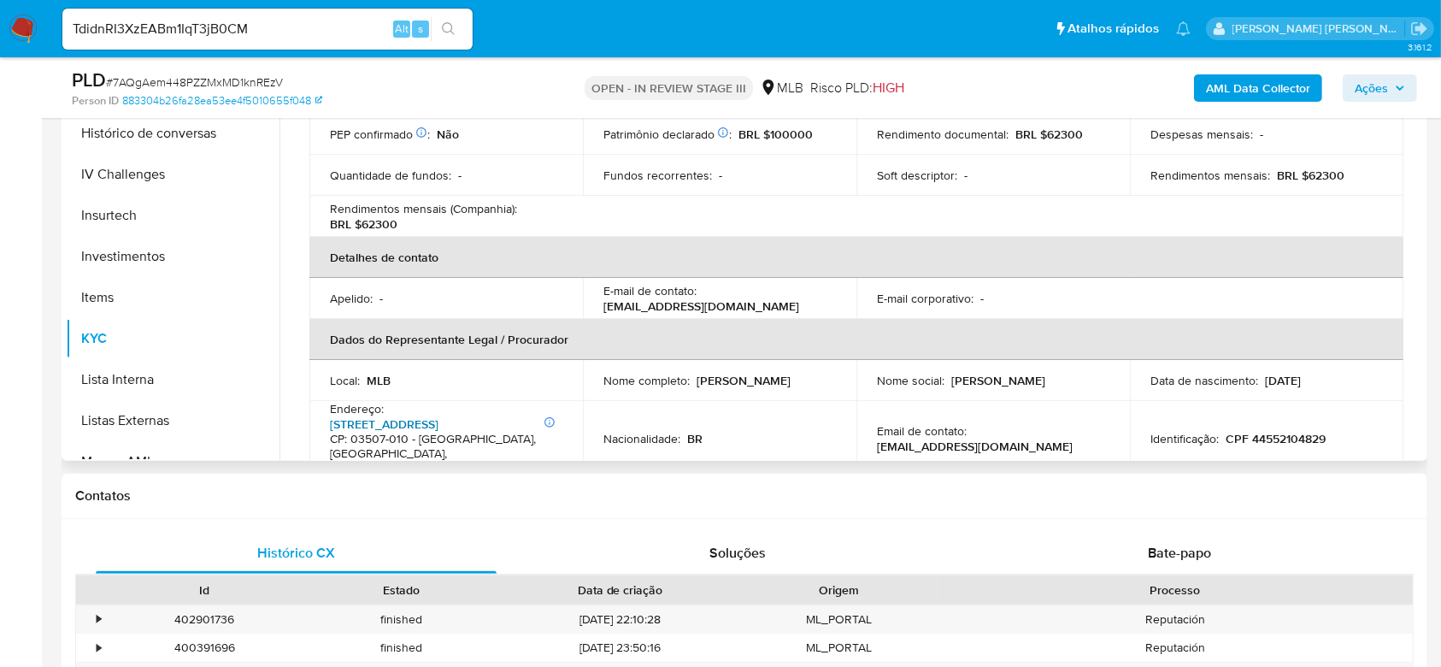
click at [385, 415] on link "Avenida Ibiúna 635, Vila Aricanduva" at bounding box center [384, 423] width 109 height 17
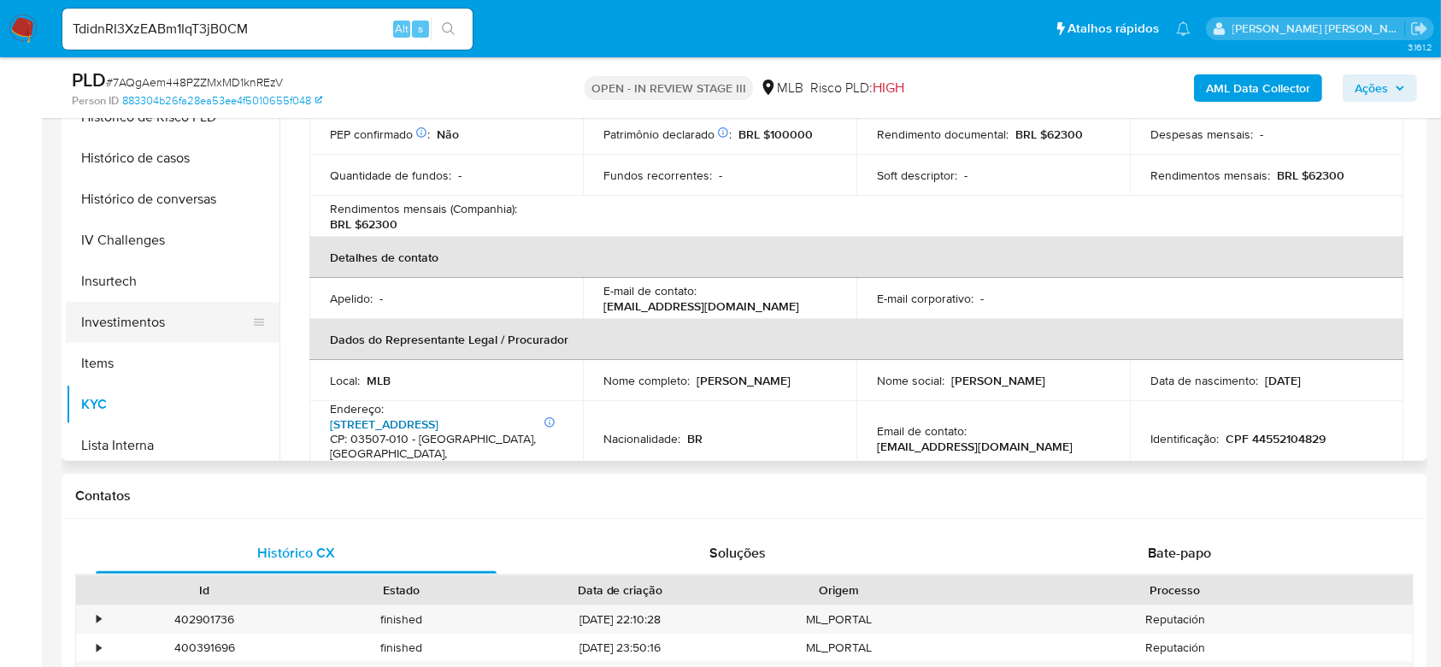
scroll to position [544, 0]
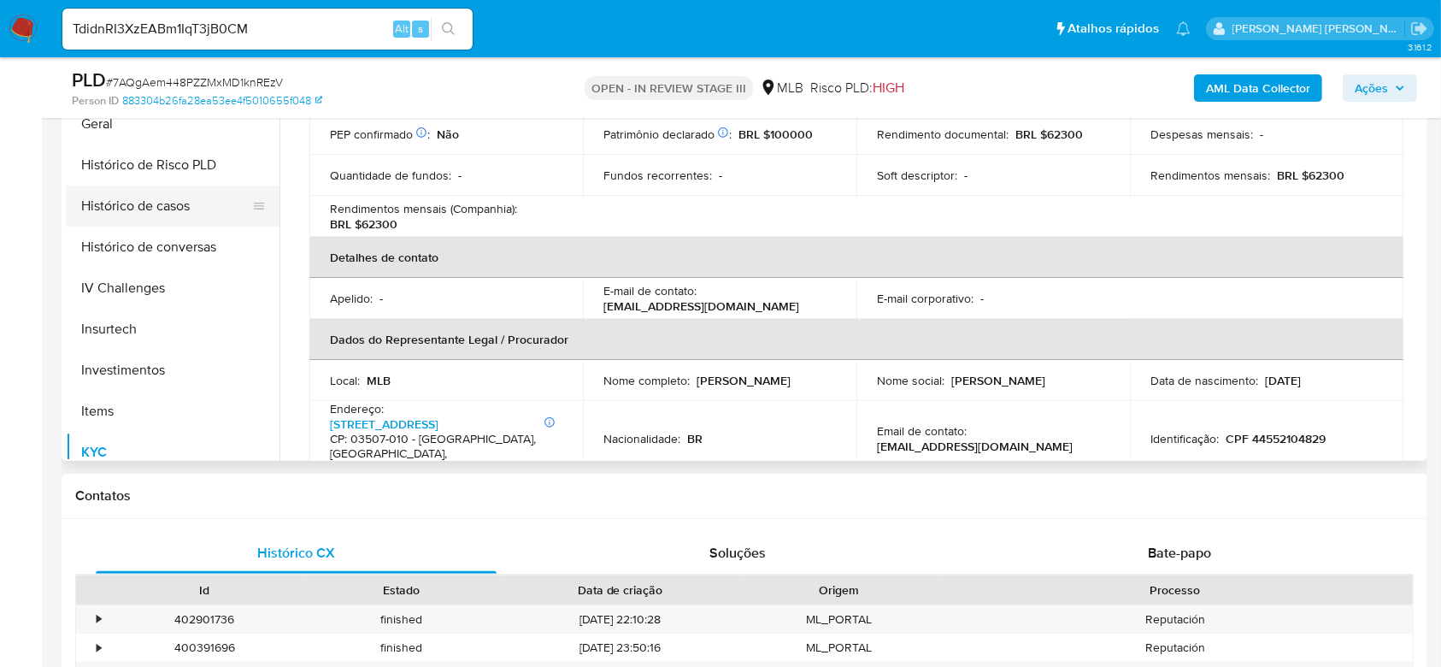
click at [154, 211] on button "Histórico de casos" at bounding box center [166, 205] width 200 height 41
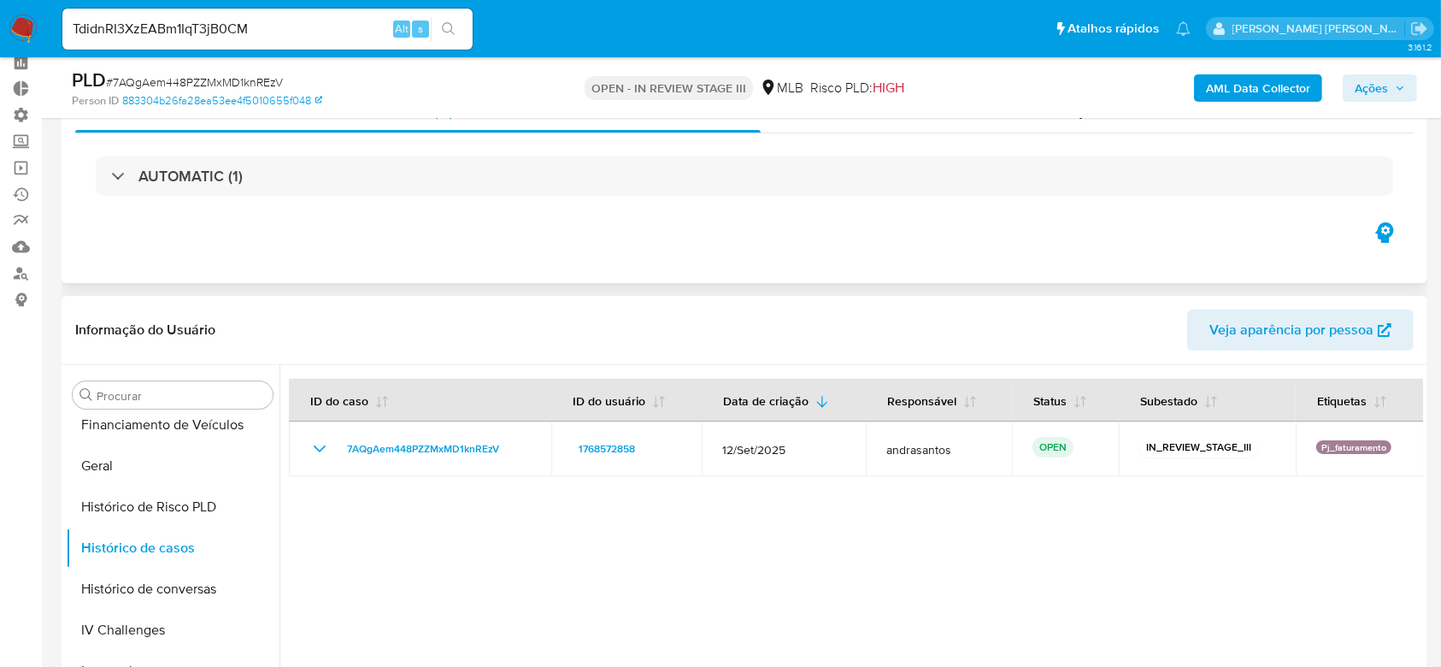
scroll to position [307, 0]
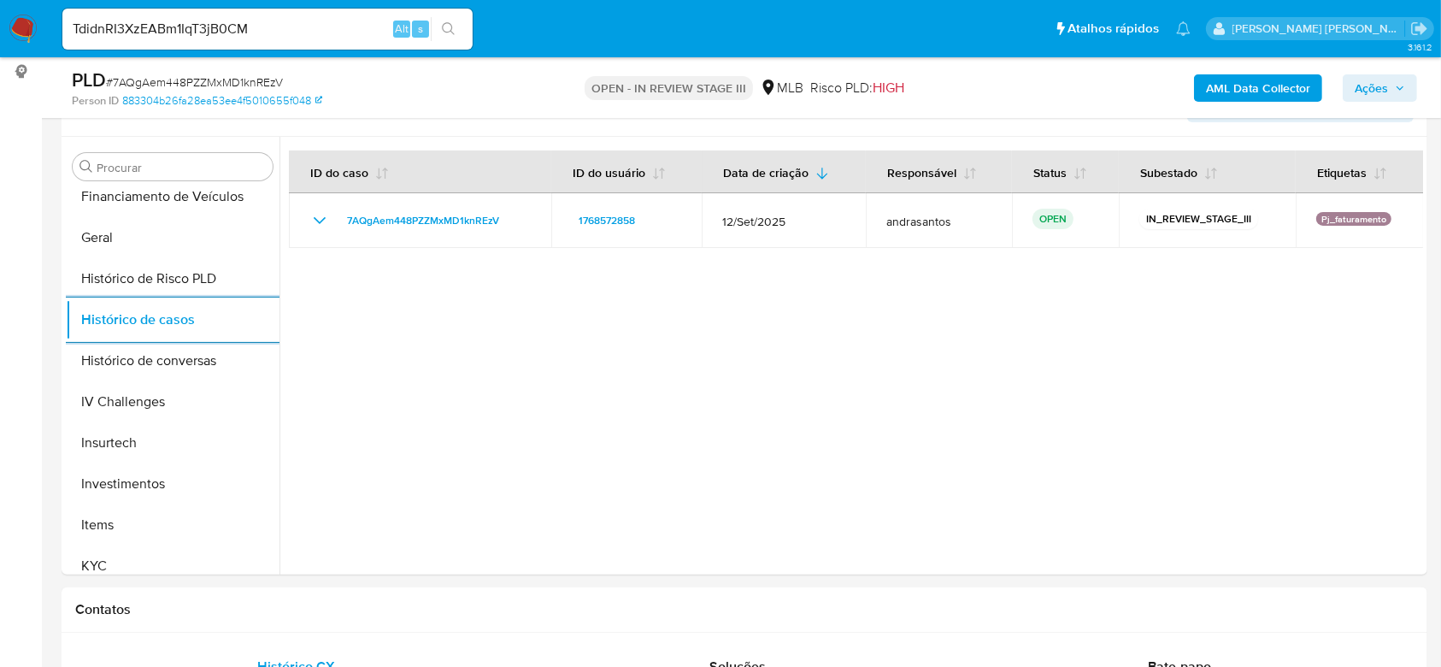
click at [450, 22] on icon "search-icon" at bounding box center [449, 29] width 14 height 14
click at [137, 31] on input "TdidnRI3XzEABm1IqT3jB0CM" at bounding box center [267, 29] width 410 height 22
click at [460, 32] on button "search-icon" at bounding box center [448, 29] width 35 height 24
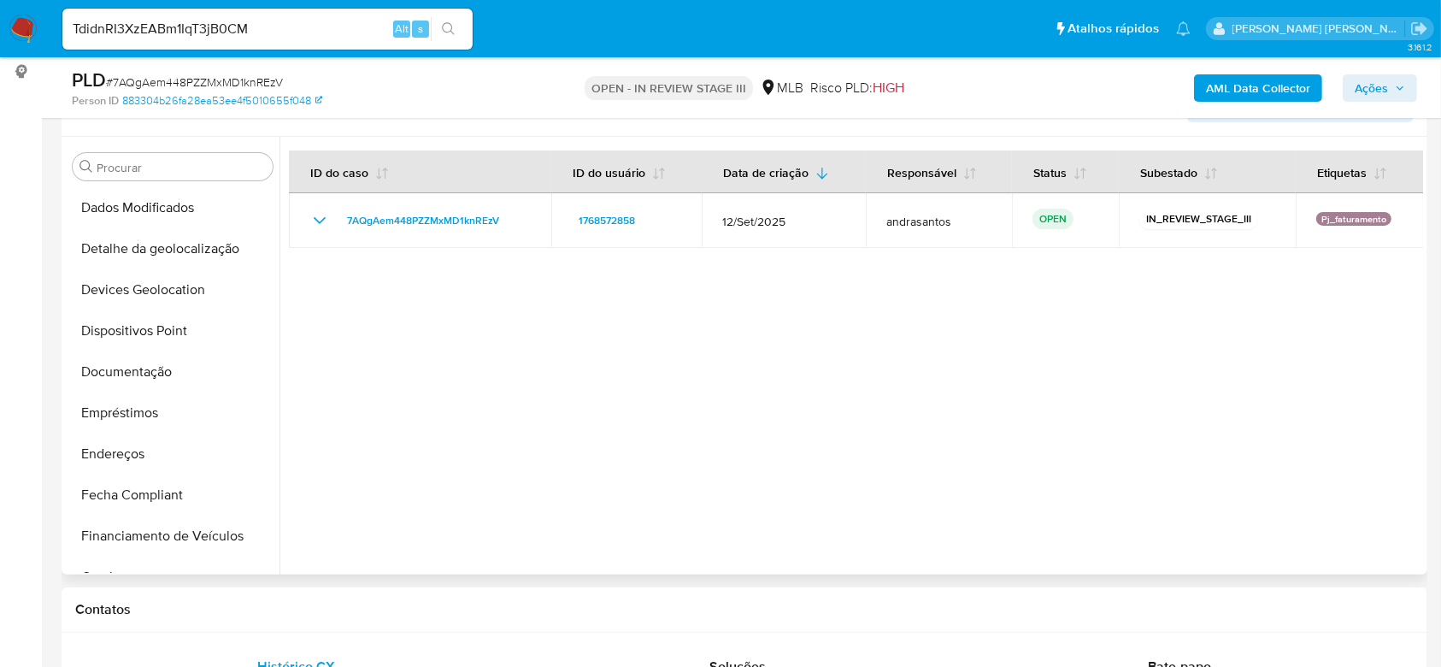
scroll to position [203, 0]
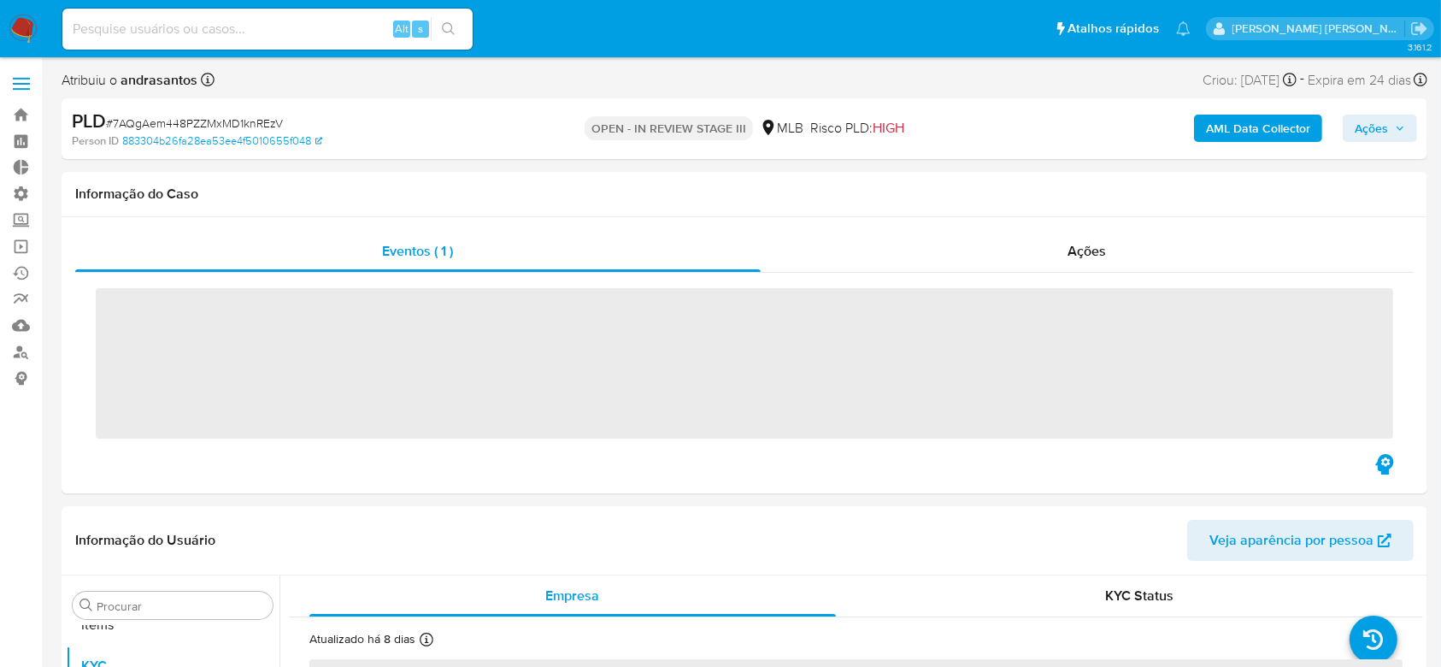
scroll to position [886, 0]
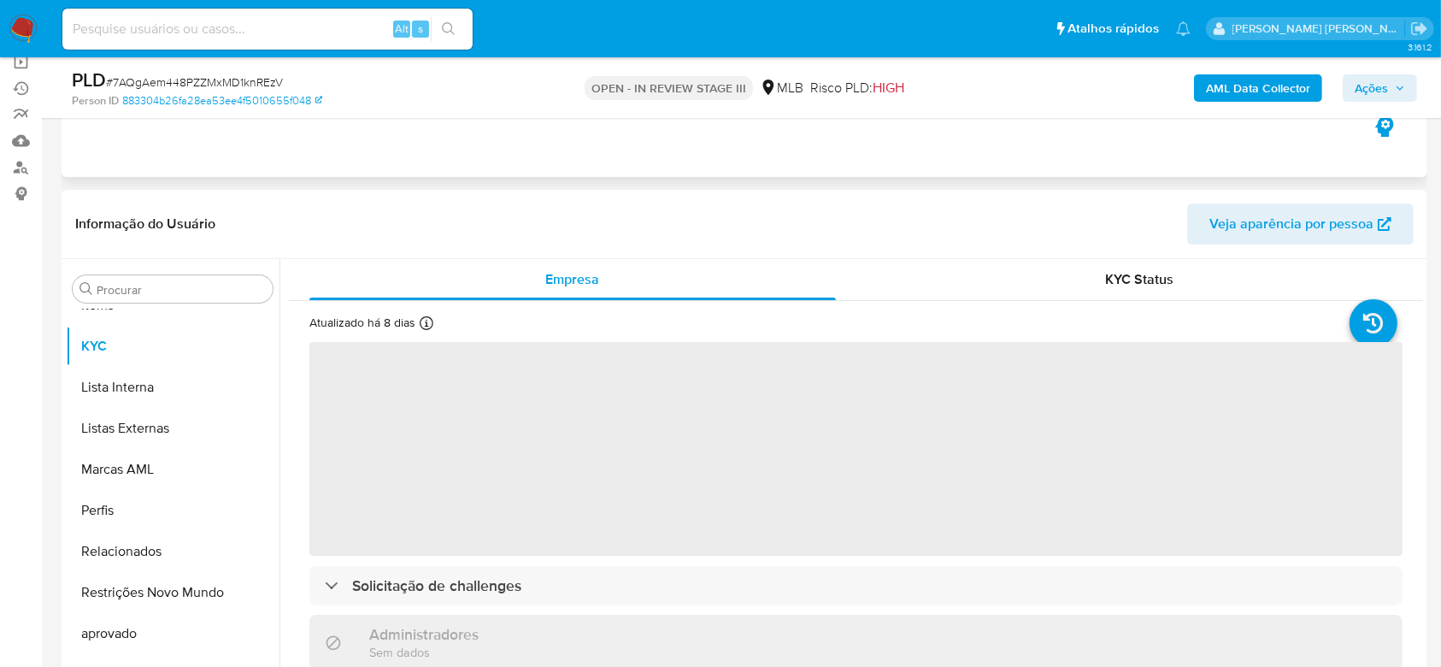
select select "10"
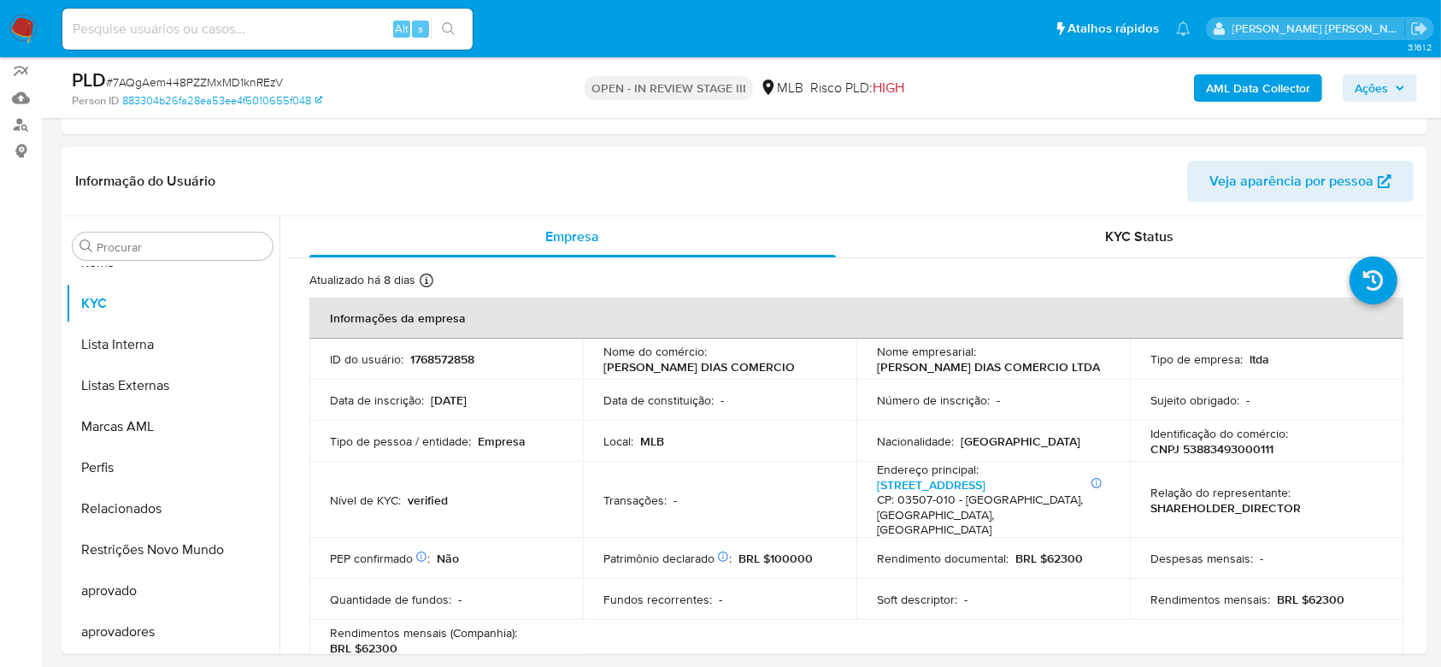
click at [190, 10] on div "Alt s" at bounding box center [267, 29] width 410 height 41
click at [285, 35] on input at bounding box center [267, 29] width 410 height 22
paste input "TdidnRI3XzEABm1IqT3jB0CM"
type input "TdidnRI3XzEABm1IqT3jB0CM"
click at [444, 32] on icon "search-icon" at bounding box center [449, 29] width 14 height 14
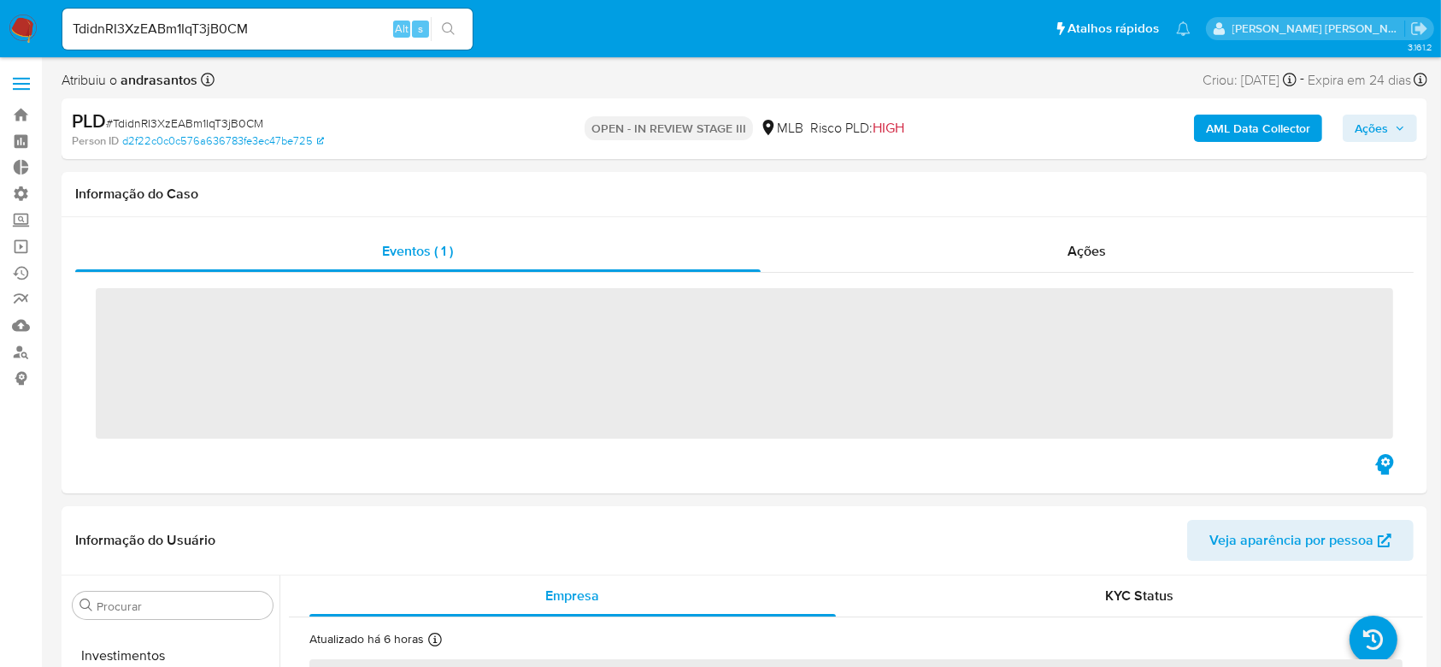
scroll to position [866, 0]
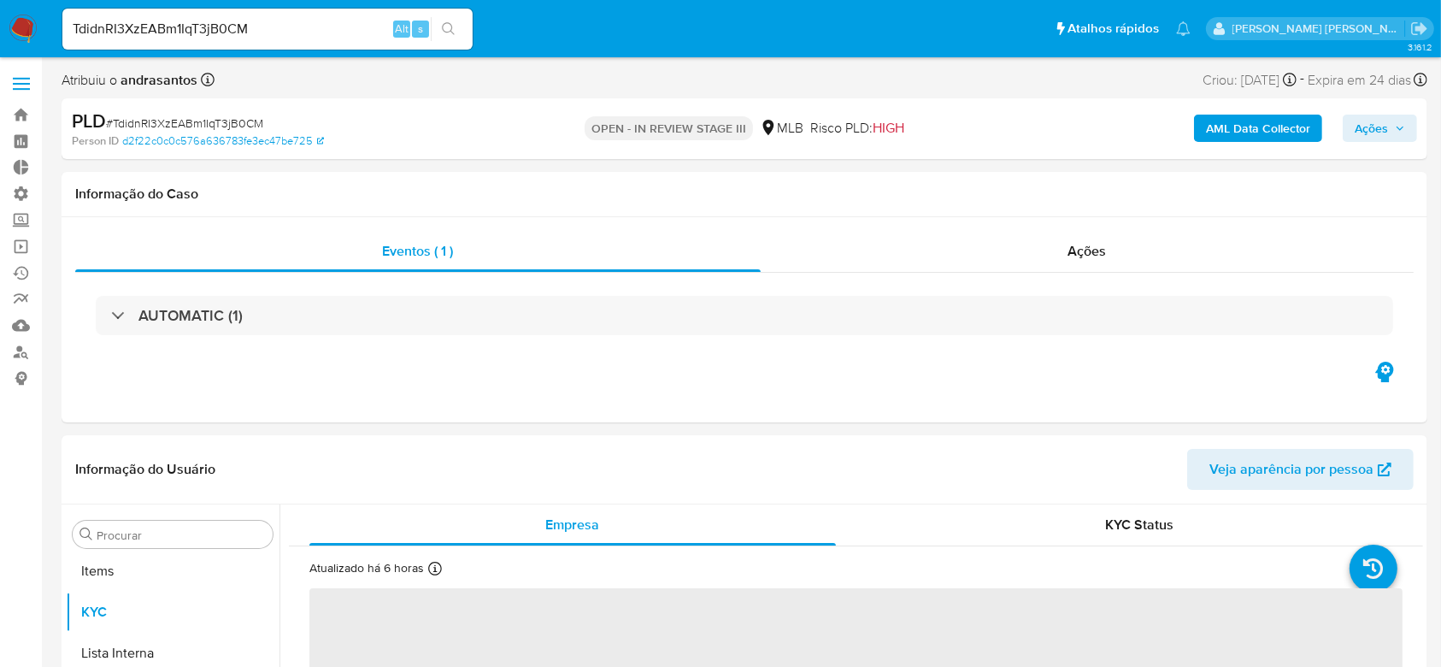
select select "10"
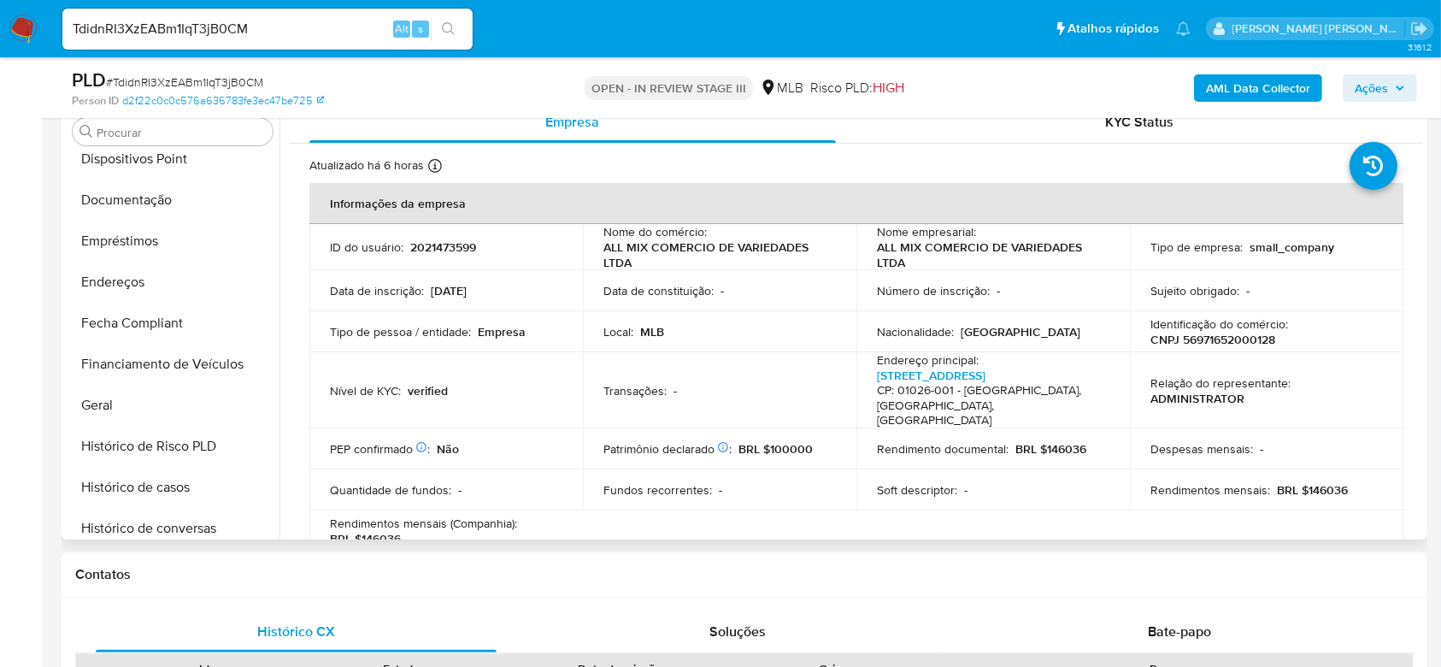
scroll to position [316, 0]
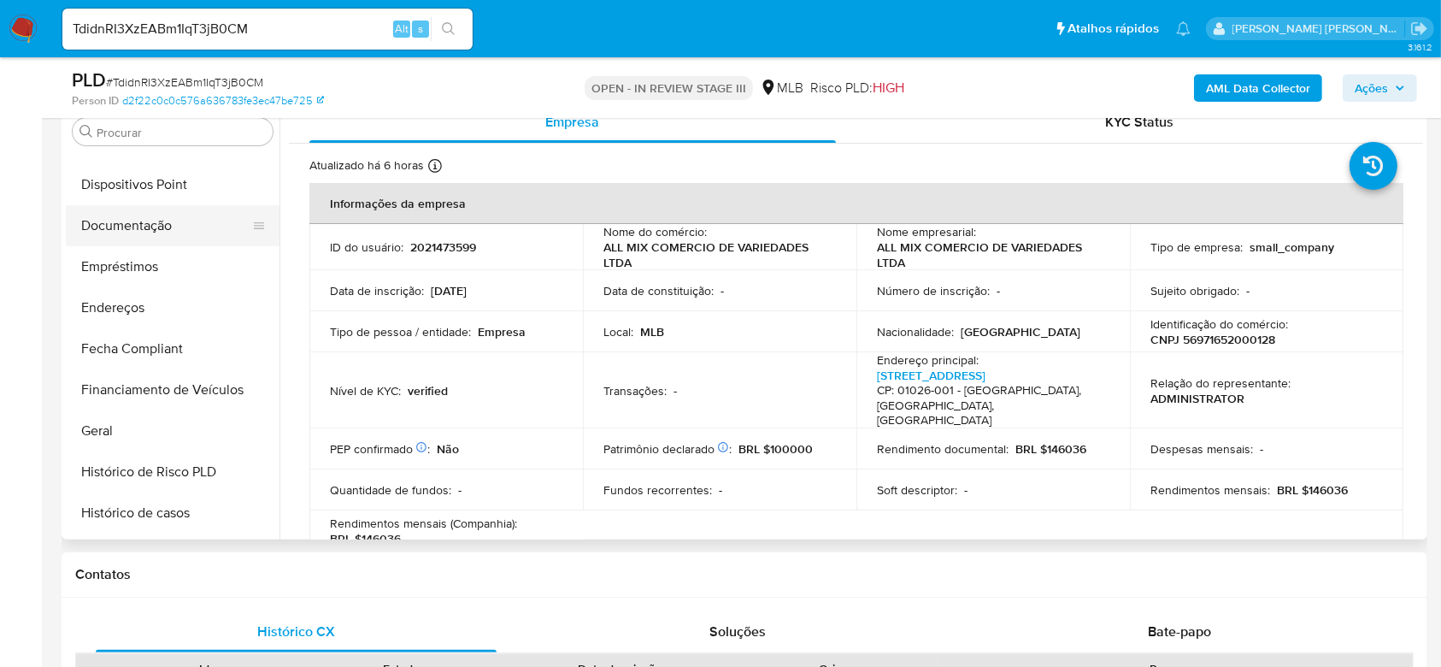
click at [179, 232] on button "Documentação" at bounding box center [166, 225] width 200 height 41
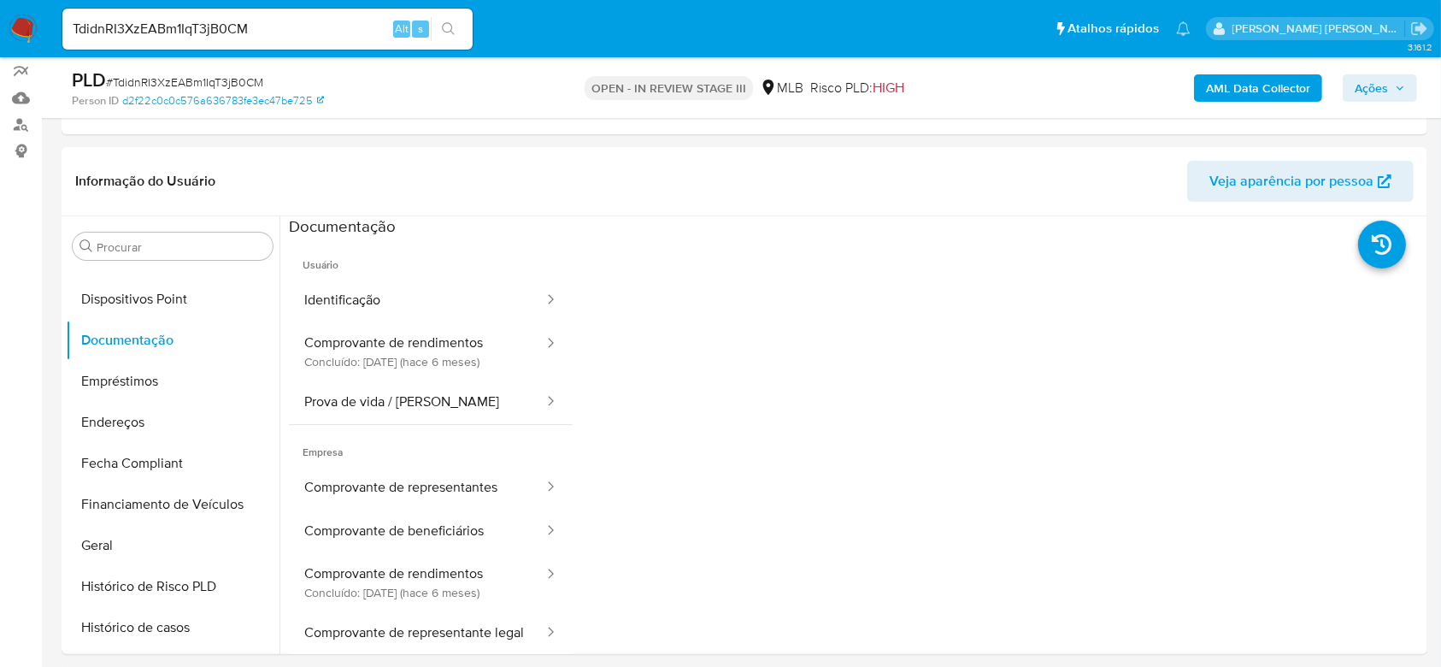
scroll to position [342, 0]
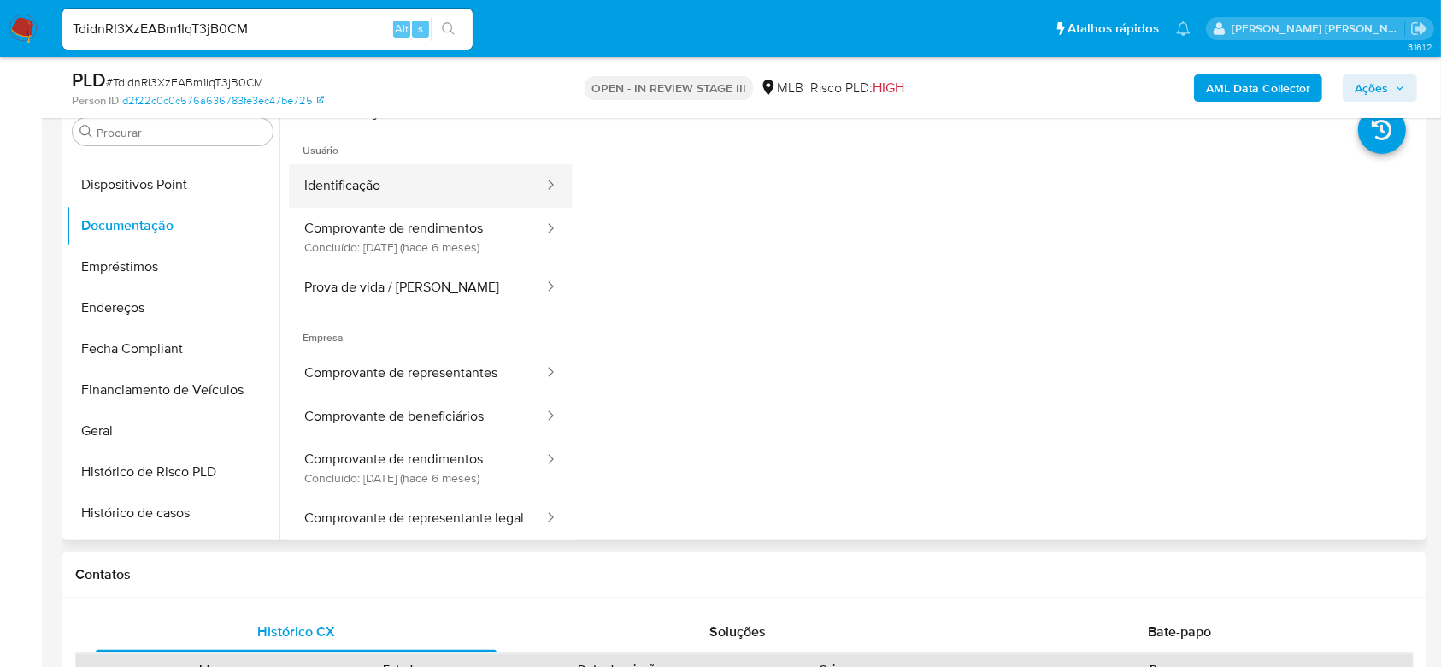
click at [399, 192] on button "Identificação" at bounding box center [417, 186] width 256 height 44
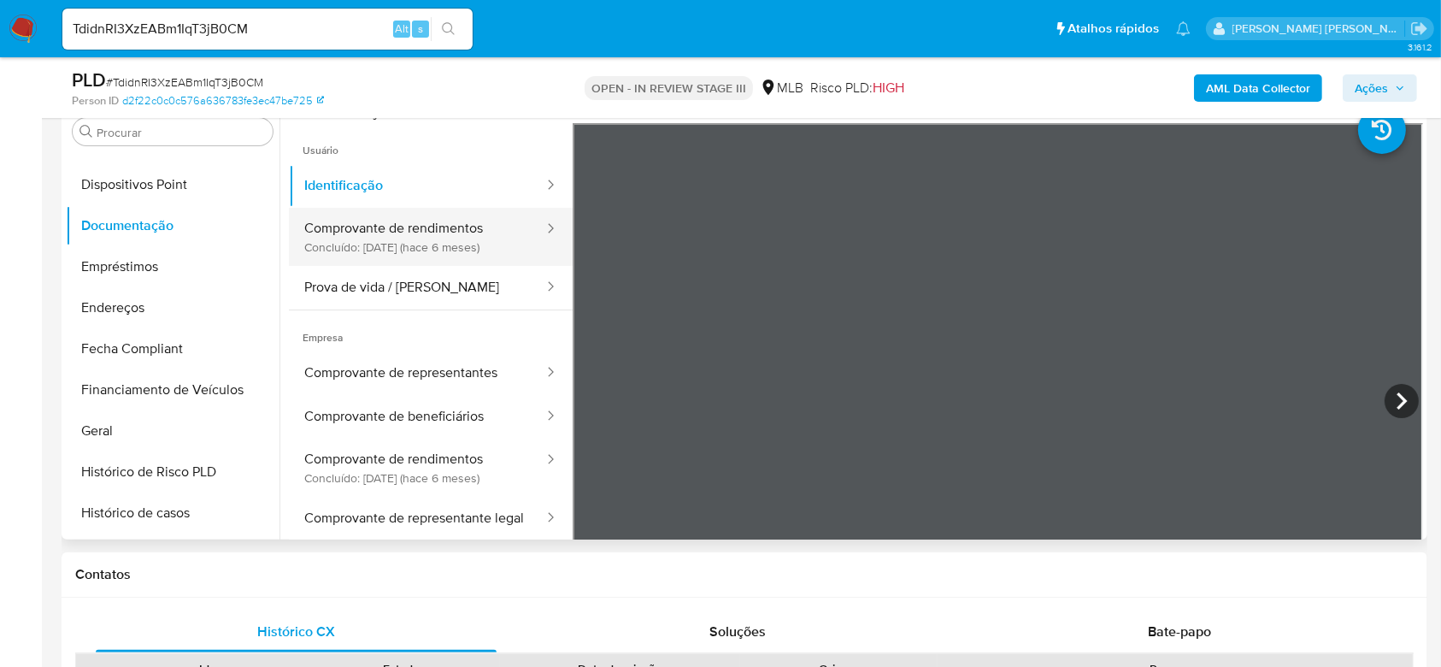
click at [448, 232] on button "Comprovante de rendimentos Concluído: [DATE] (hace 6 meses)" at bounding box center [417, 237] width 256 height 58
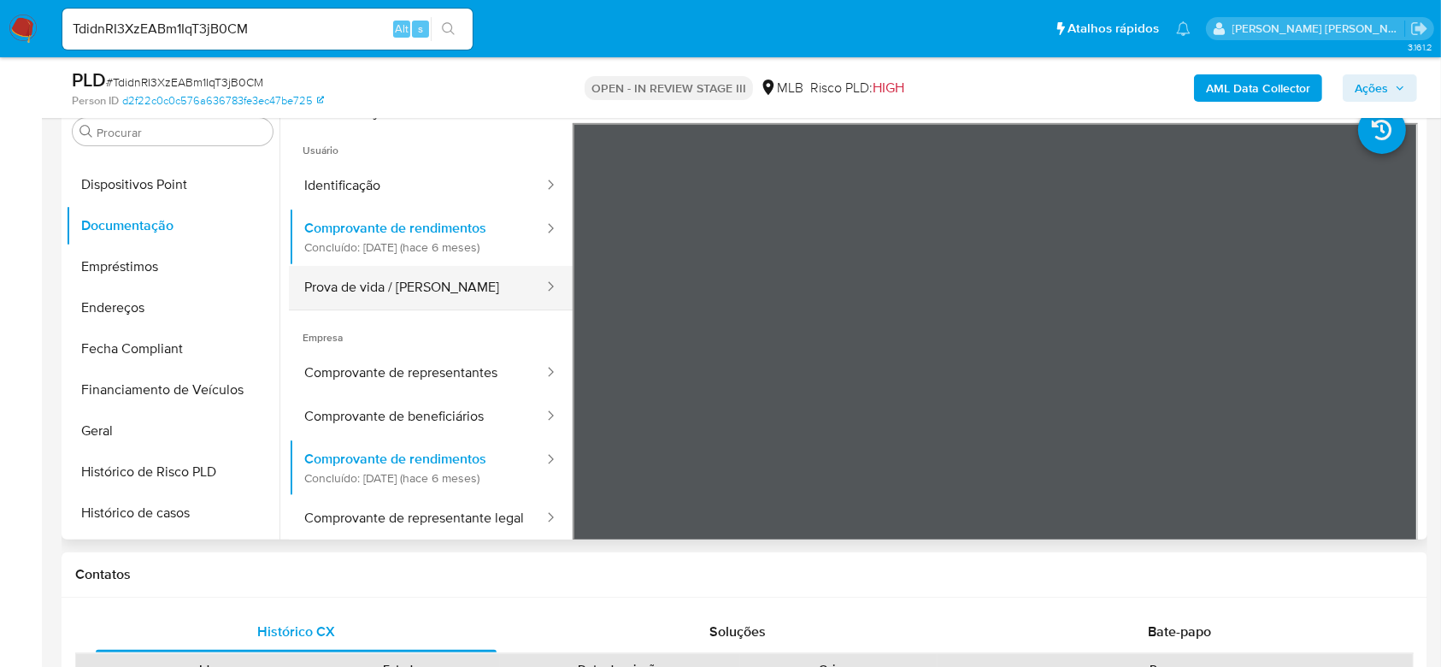
click at [387, 268] on button "Prova de vida / [PERSON_NAME]" at bounding box center [417, 288] width 256 height 44
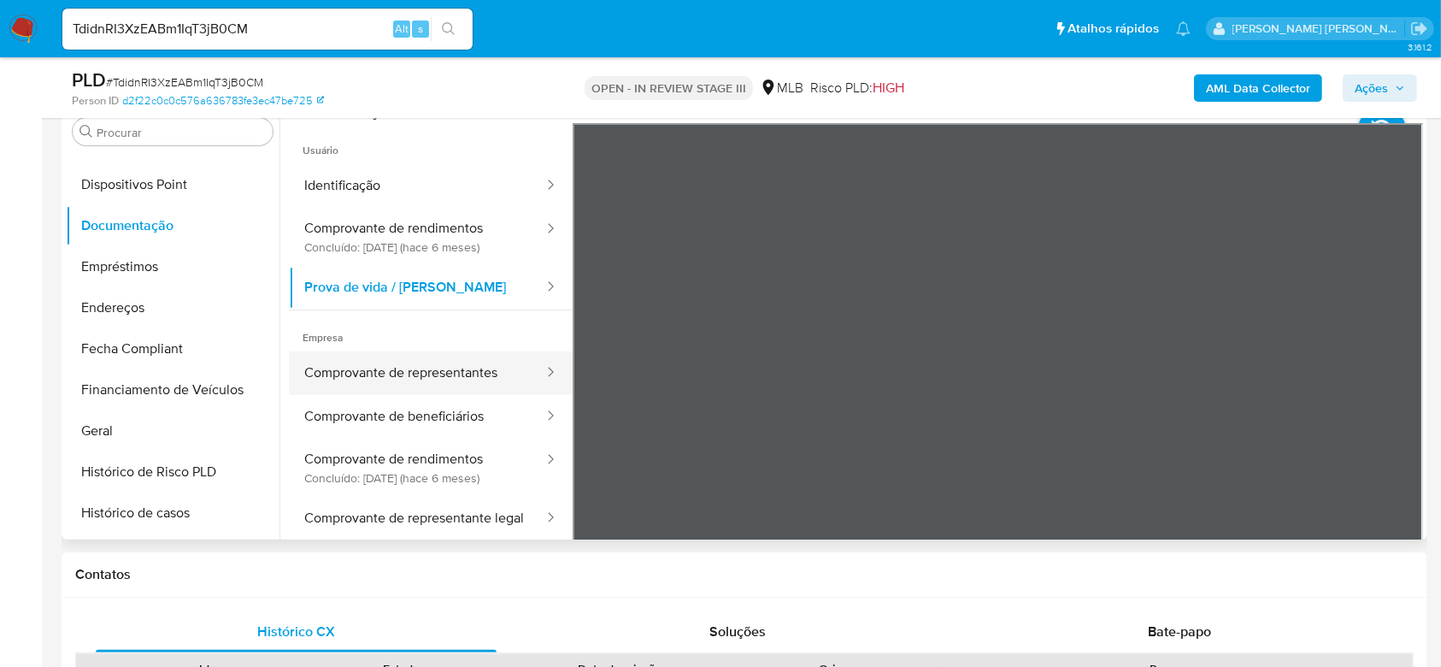
click at [425, 380] on button "Comprovante de representantes" at bounding box center [417, 373] width 256 height 44
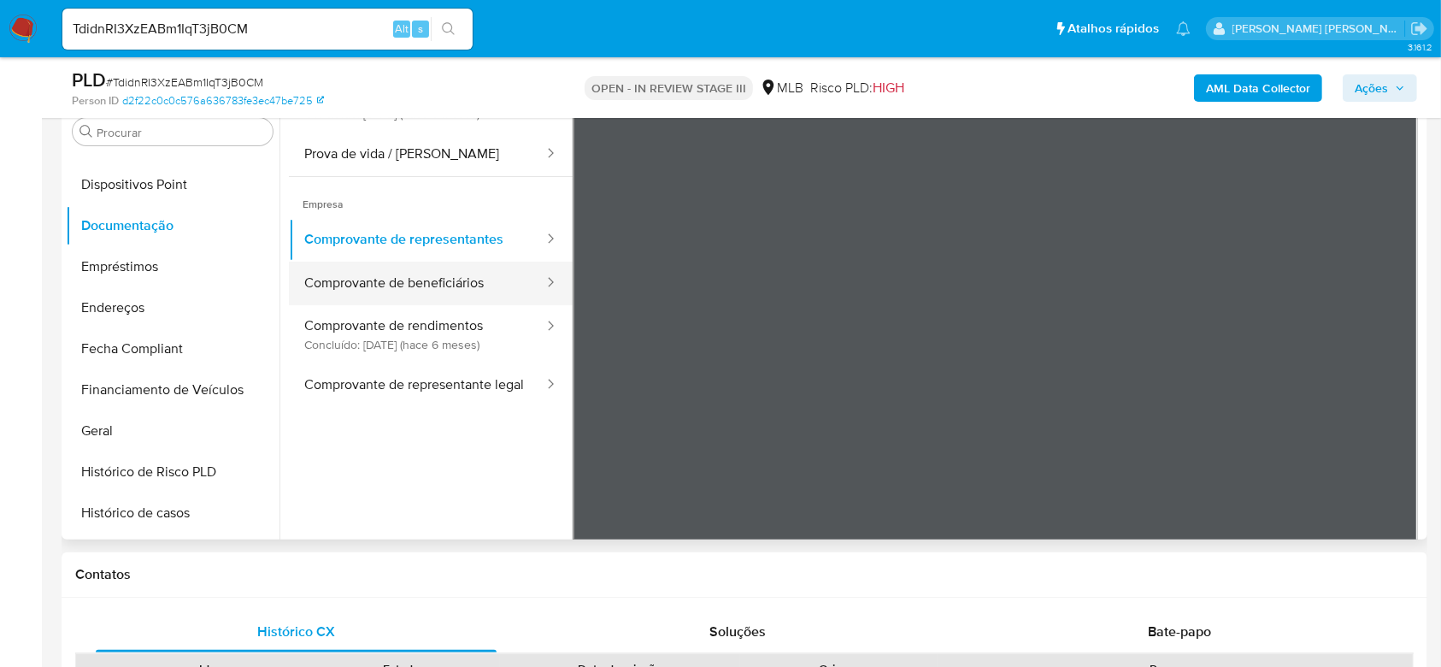
scroll to position [149, 0]
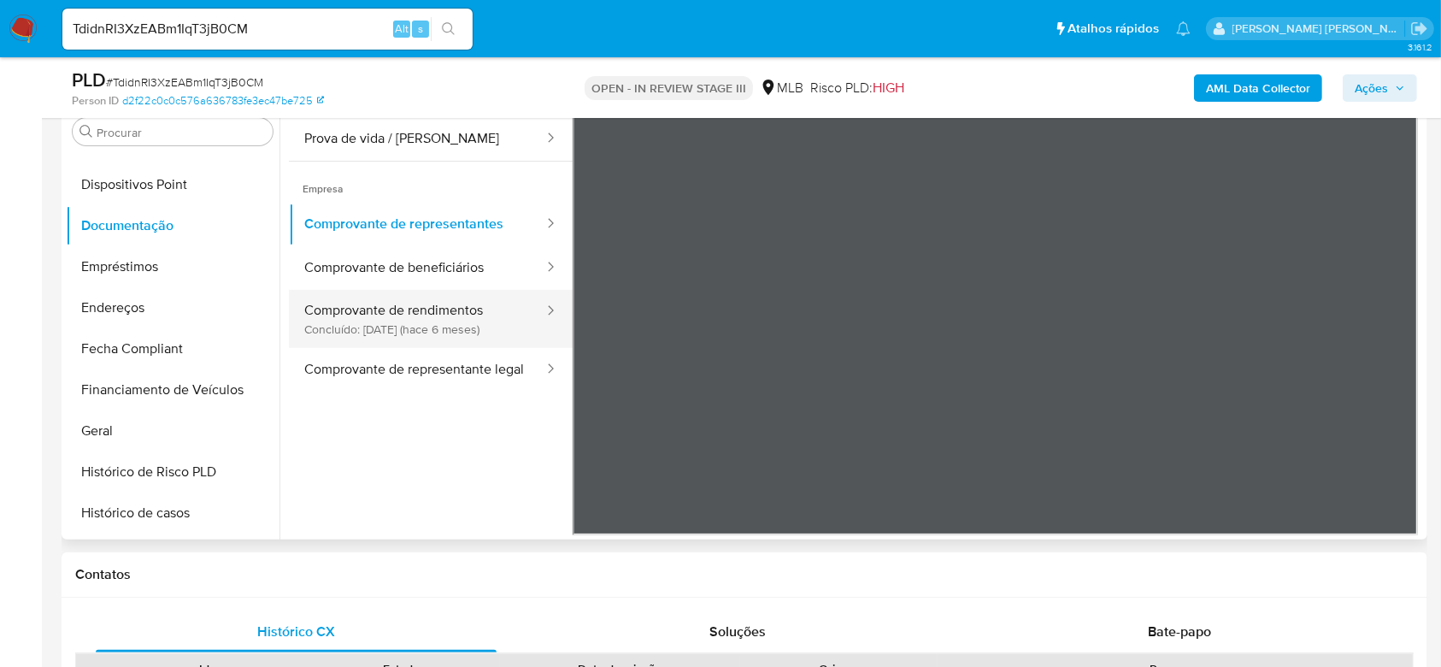
click at [444, 305] on button "Comprovante de rendimentos Concluído: [DATE] (hace 6 meses)" at bounding box center [417, 319] width 256 height 58
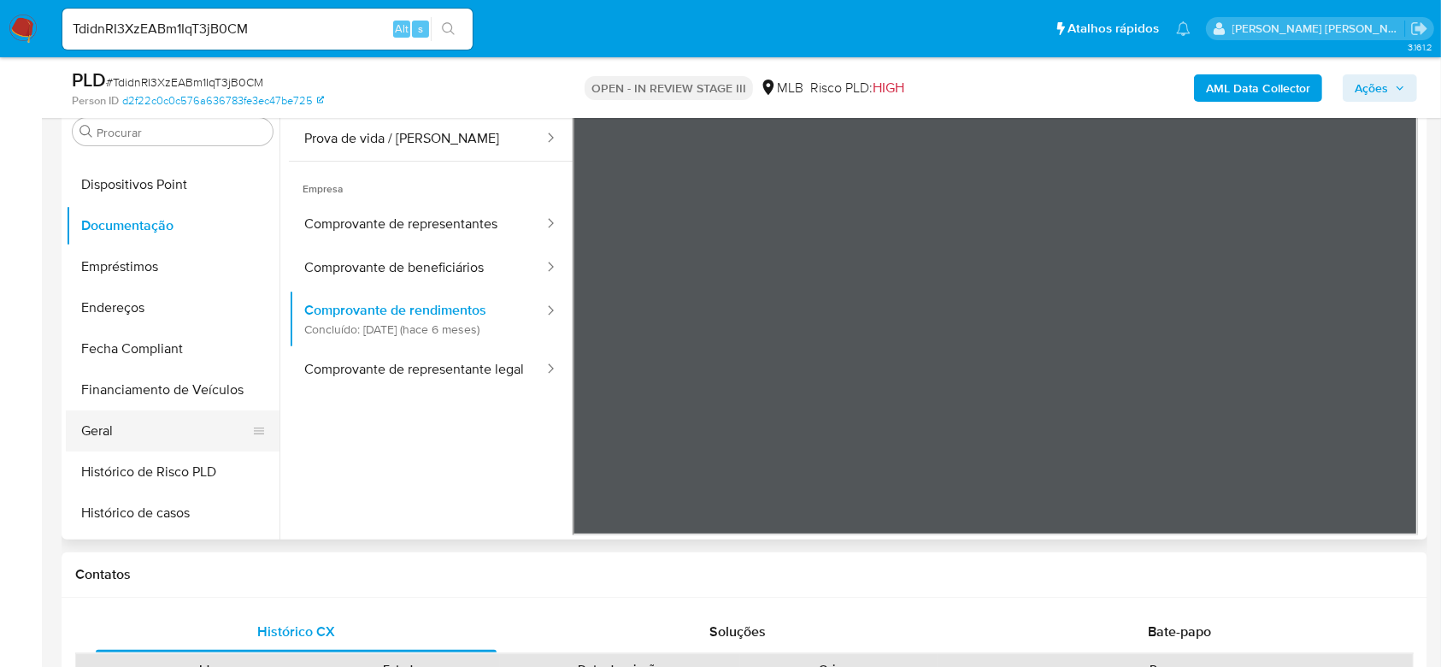
click at [115, 417] on button "Geral" at bounding box center [166, 430] width 200 height 41
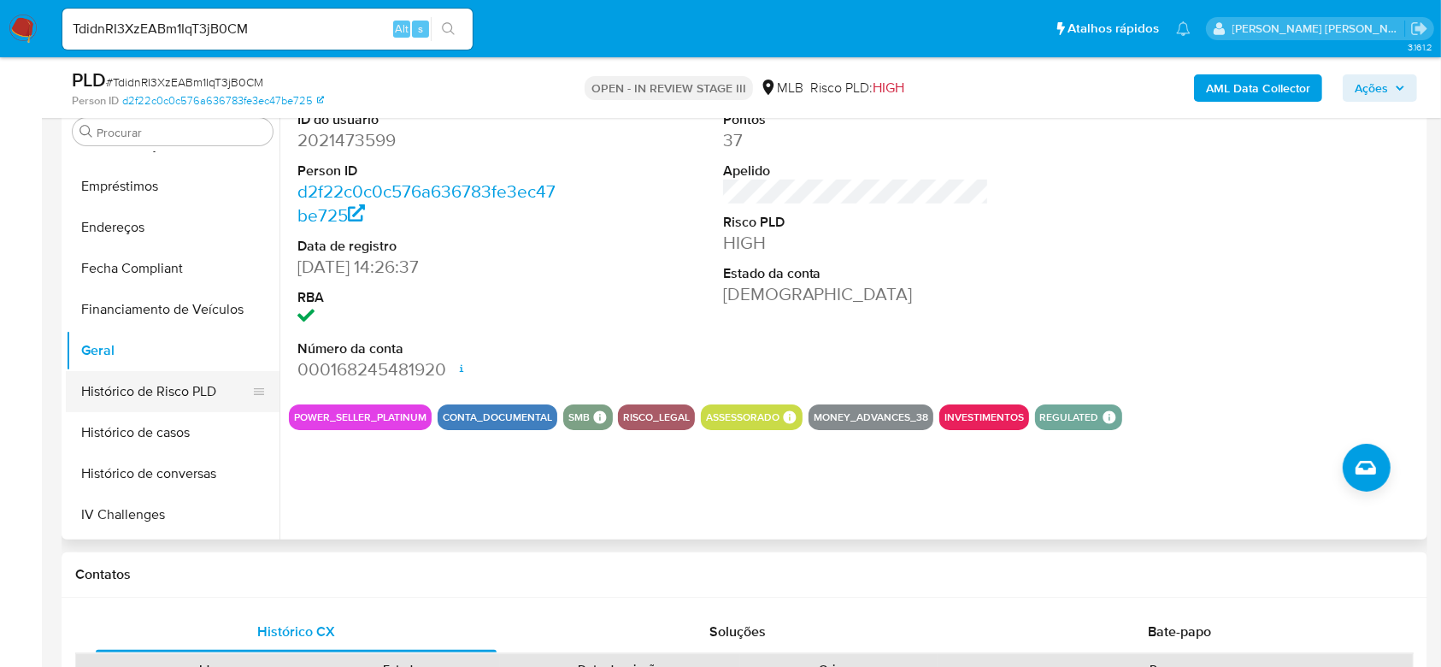
scroll to position [431, 0]
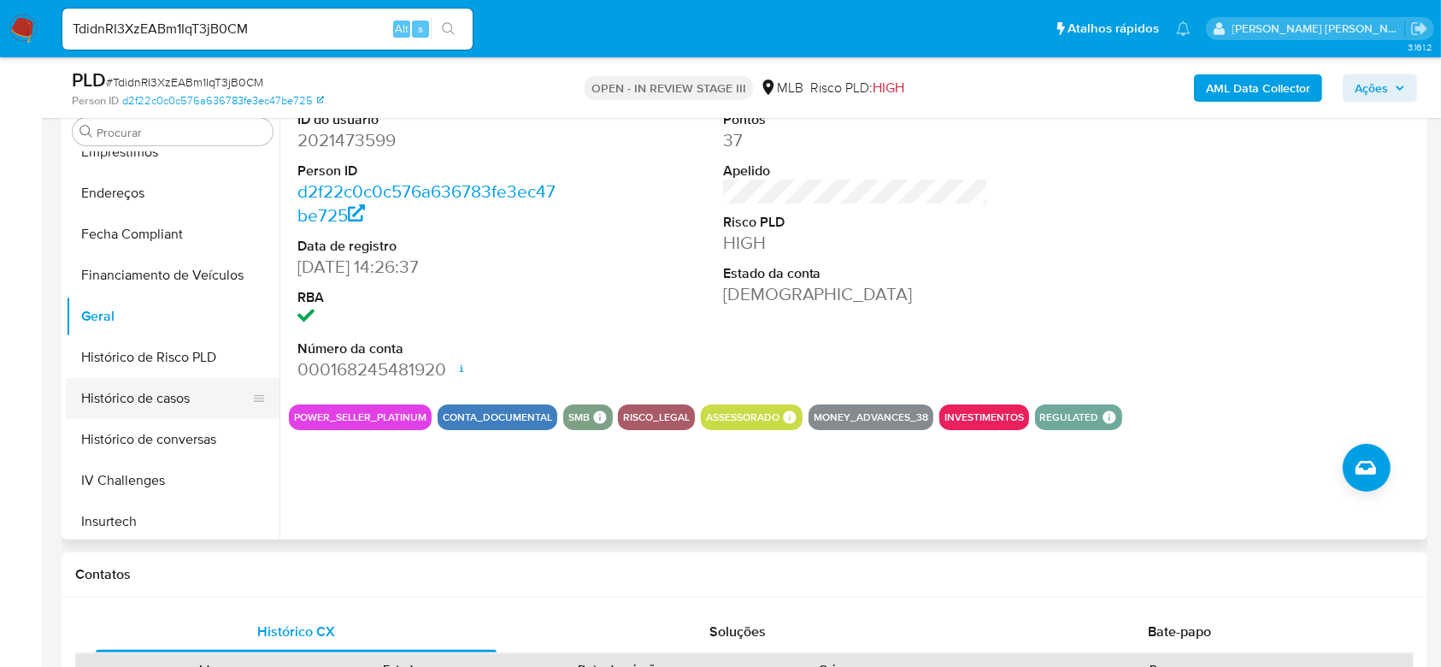
click at [168, 401] on button "Histórico de casos" at bounding box center [166, 398] width 200 height 41
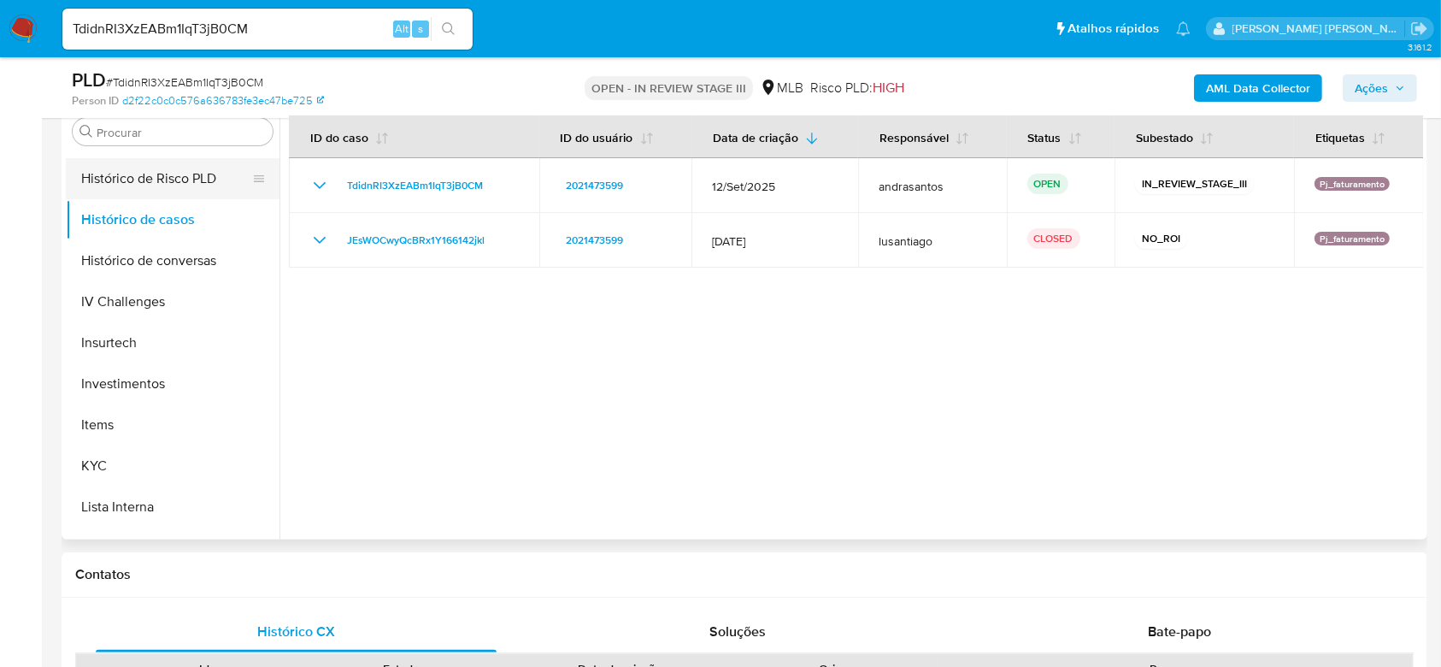
scroll to position [658, 0]
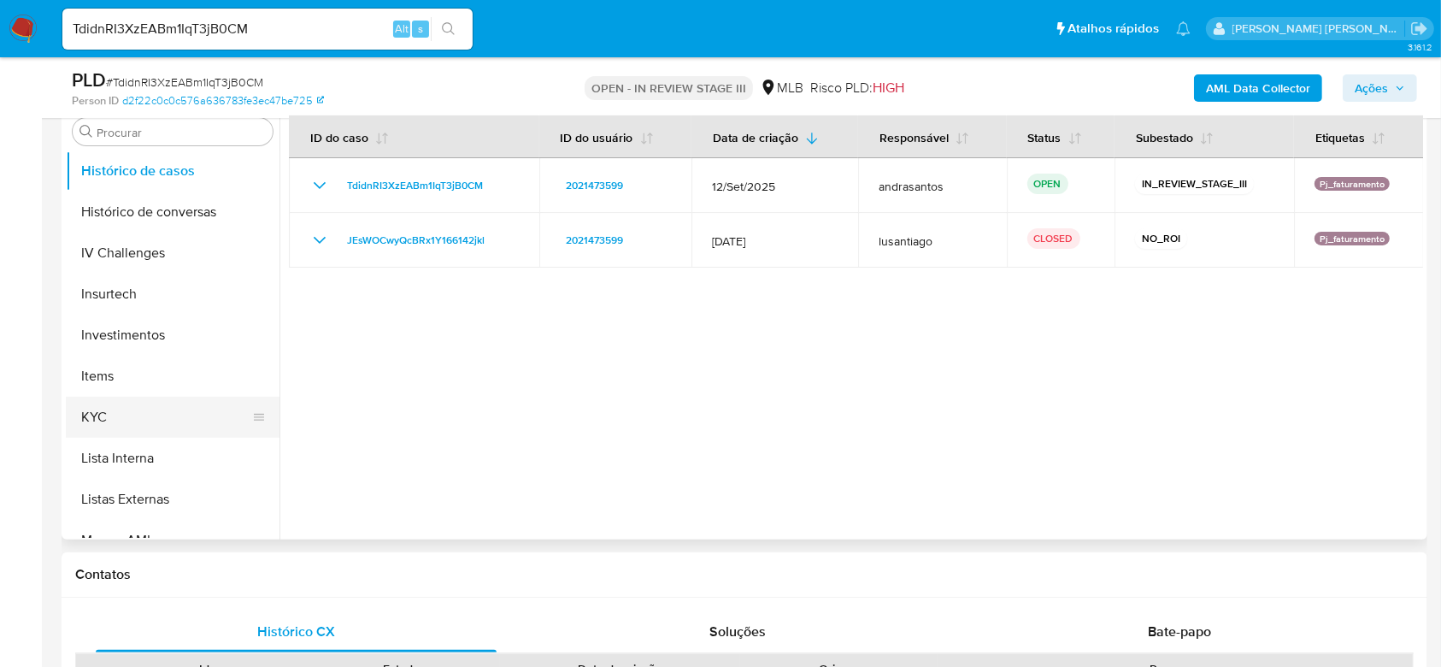
click at [135, 414] on button "KYC" at bounding box center [166, 417] width 200 height 41
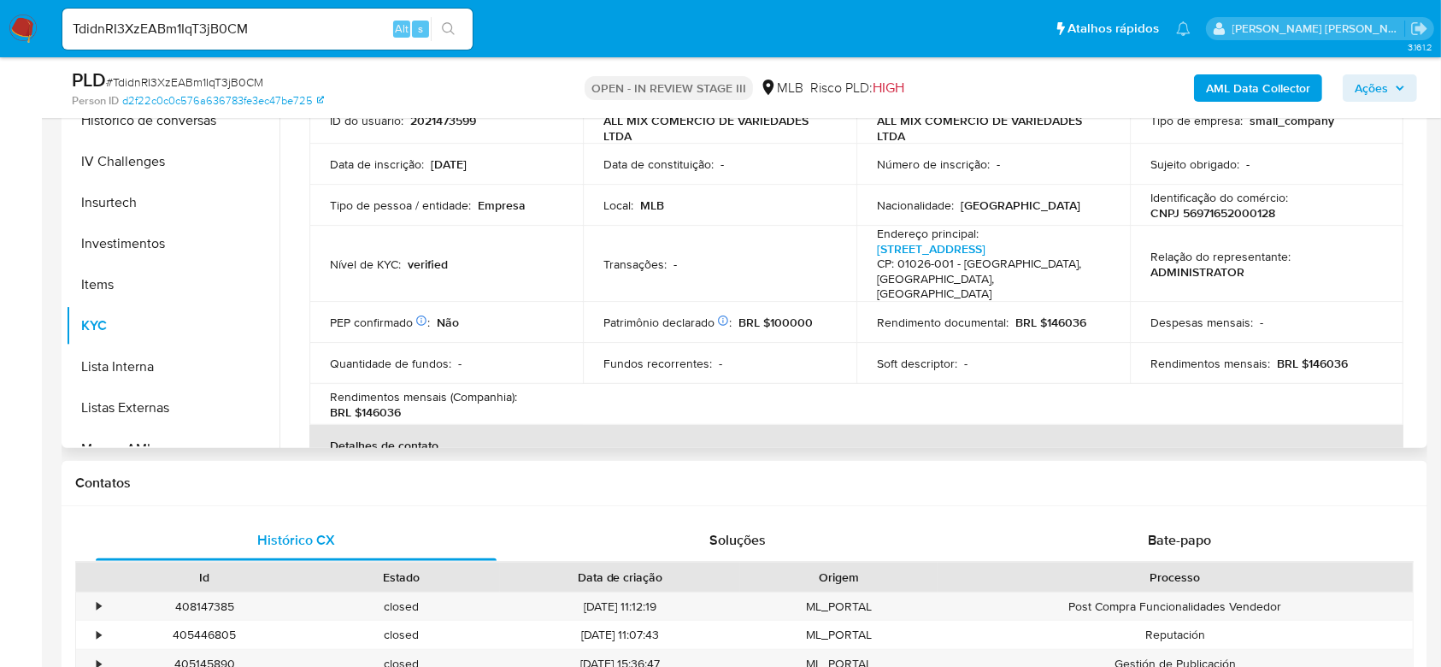
scroll to position [0, 0]
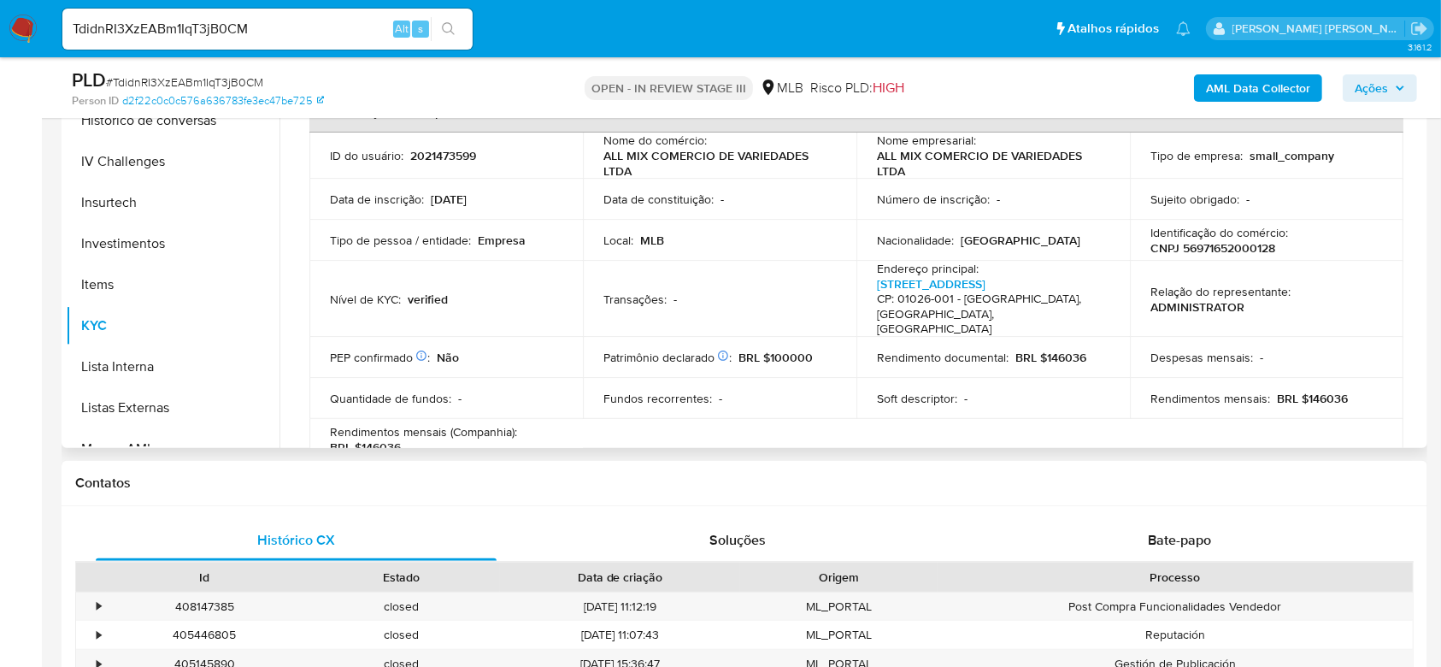
click at [1210, 245] on p "CNPJ 56971652000128" at bounding box center [1212, 247] width 125 height 15
click at [1214, 247] on p "CNPJ 56971652000128" at bounding box center [1212, 247] width 125 height 15
click at [1213, 247] on p "CNPJ 56971652000128" at bounding box center [1212, 247] width 125 height 15
copy p "56971652000128"
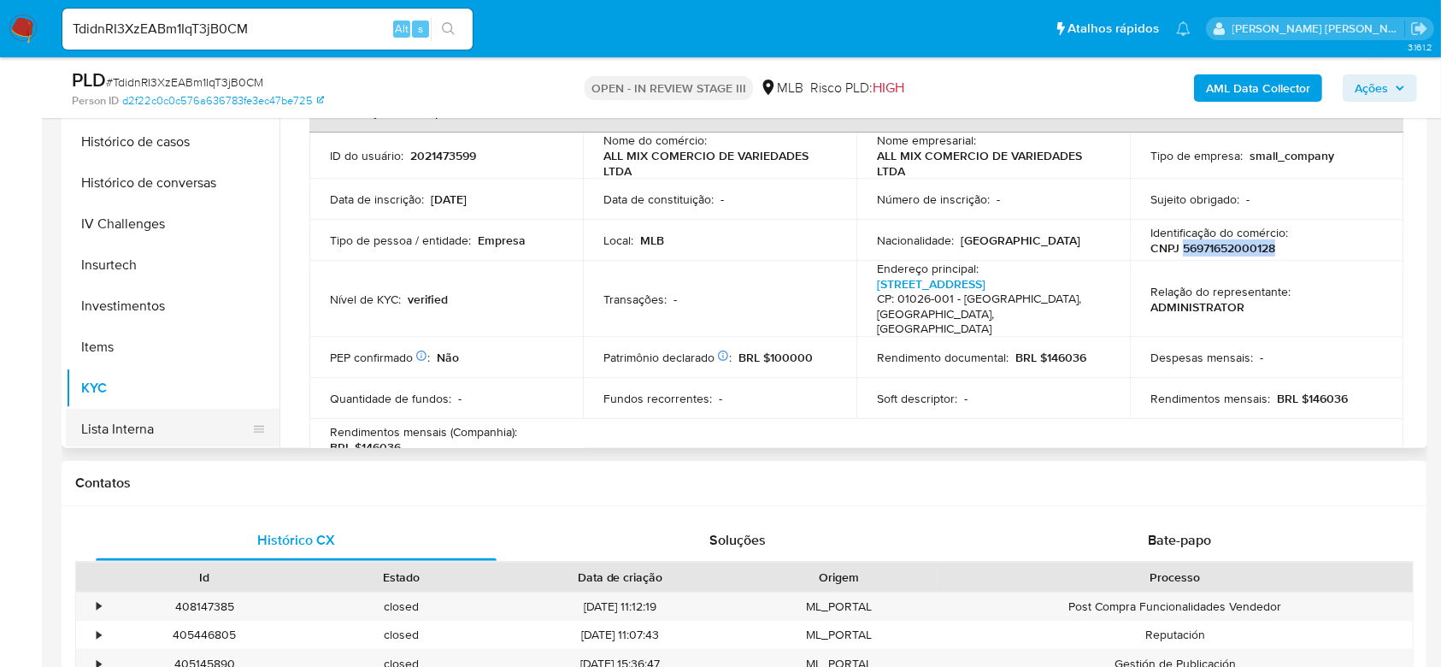
scroll to position [544, 0]
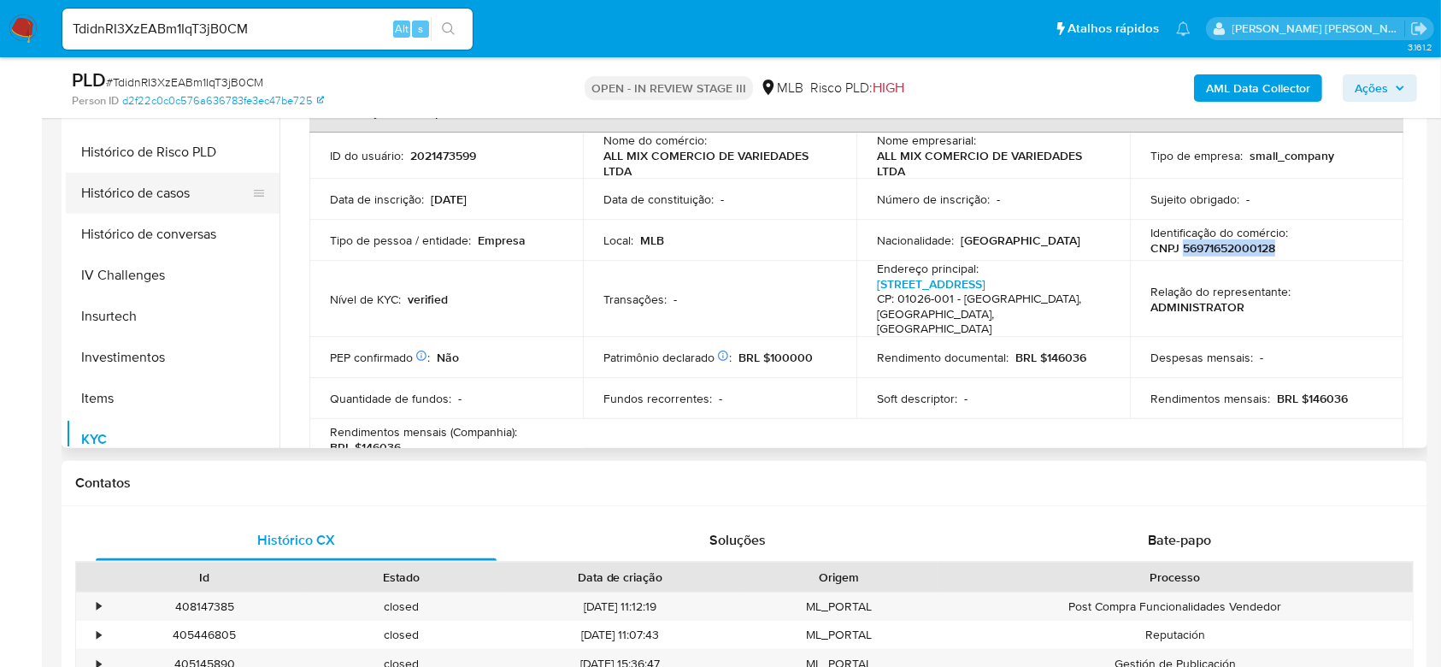
click at [174, 193] on button "Histórico de casos" at bounding box center [166, 193] width 200 height 41
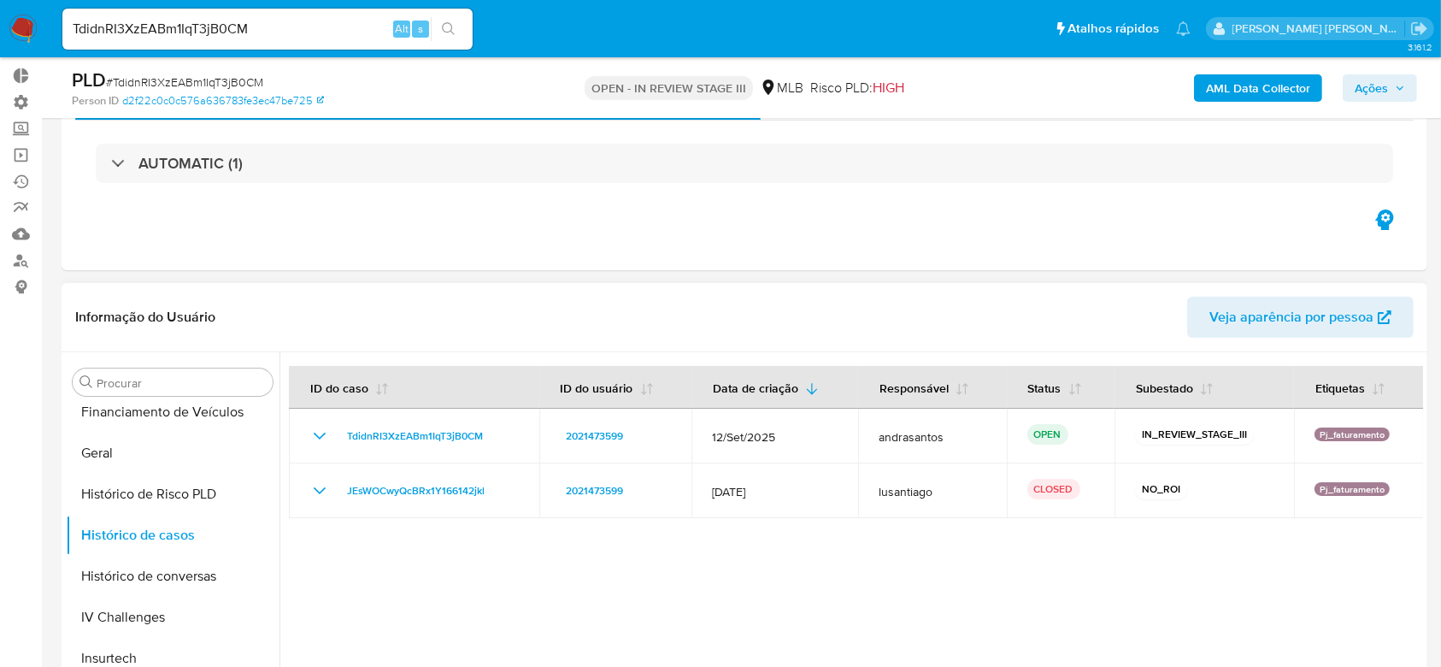
scroll to position [433, 0]
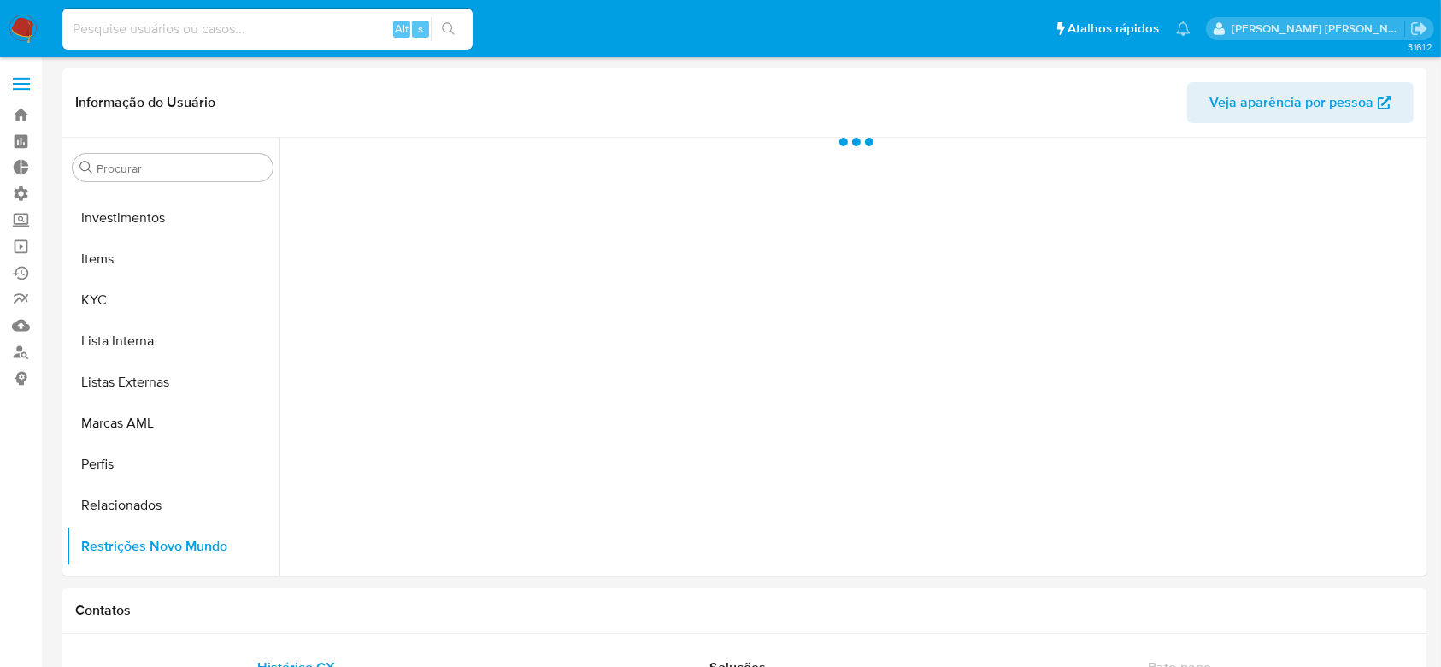
scroll to position [886, 0]
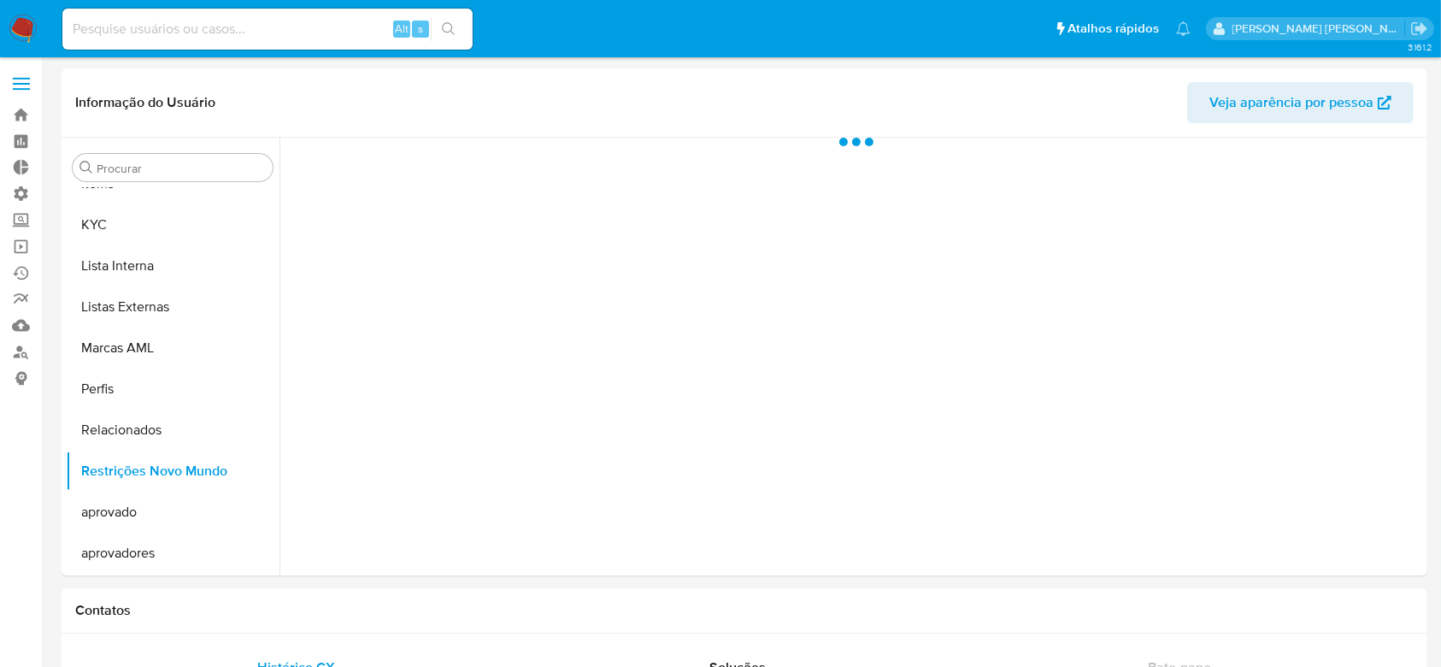
select select "10"
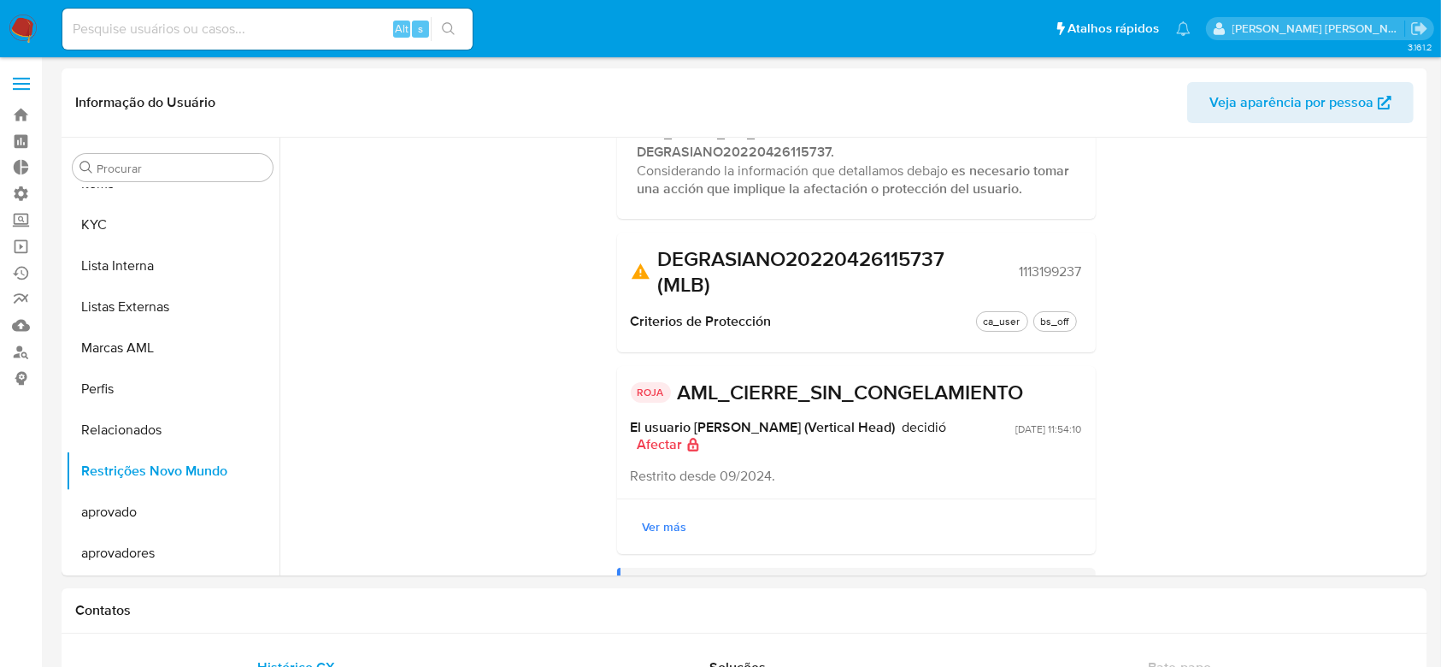
scroll to position [217, 0]
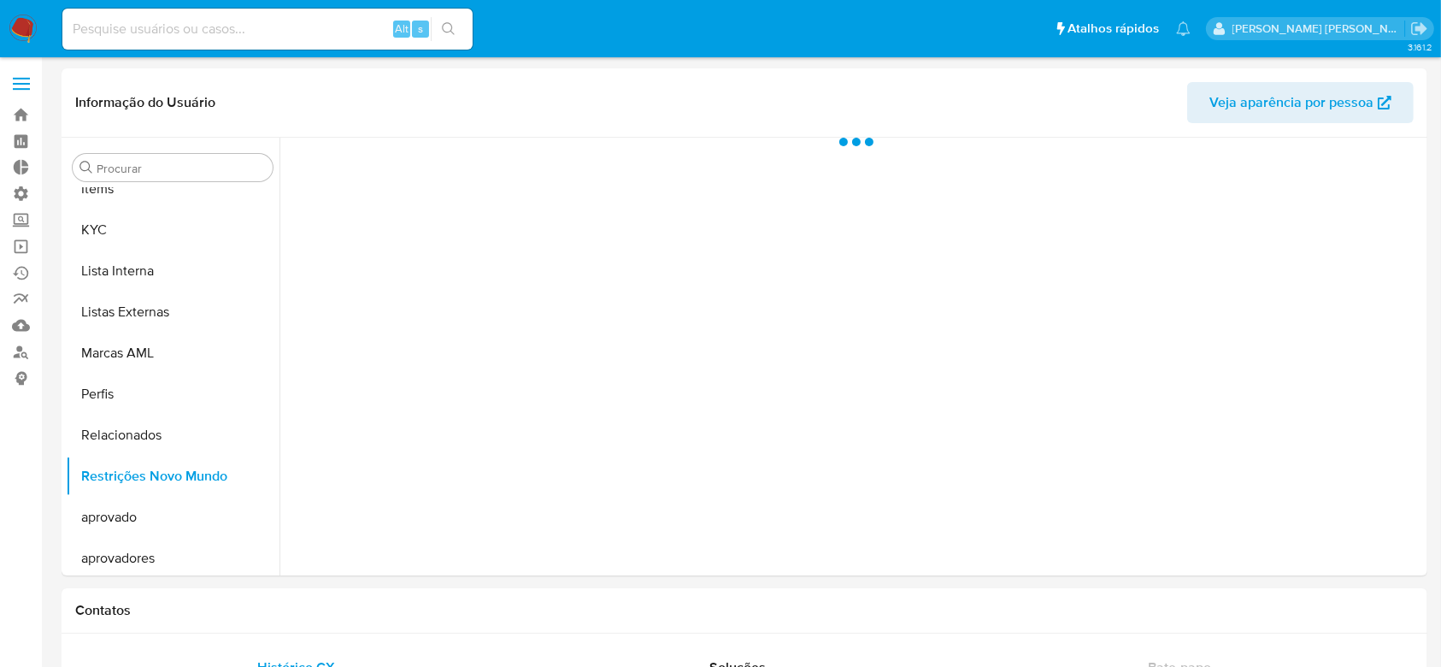
scroll to position [886, 0]
select select "10"
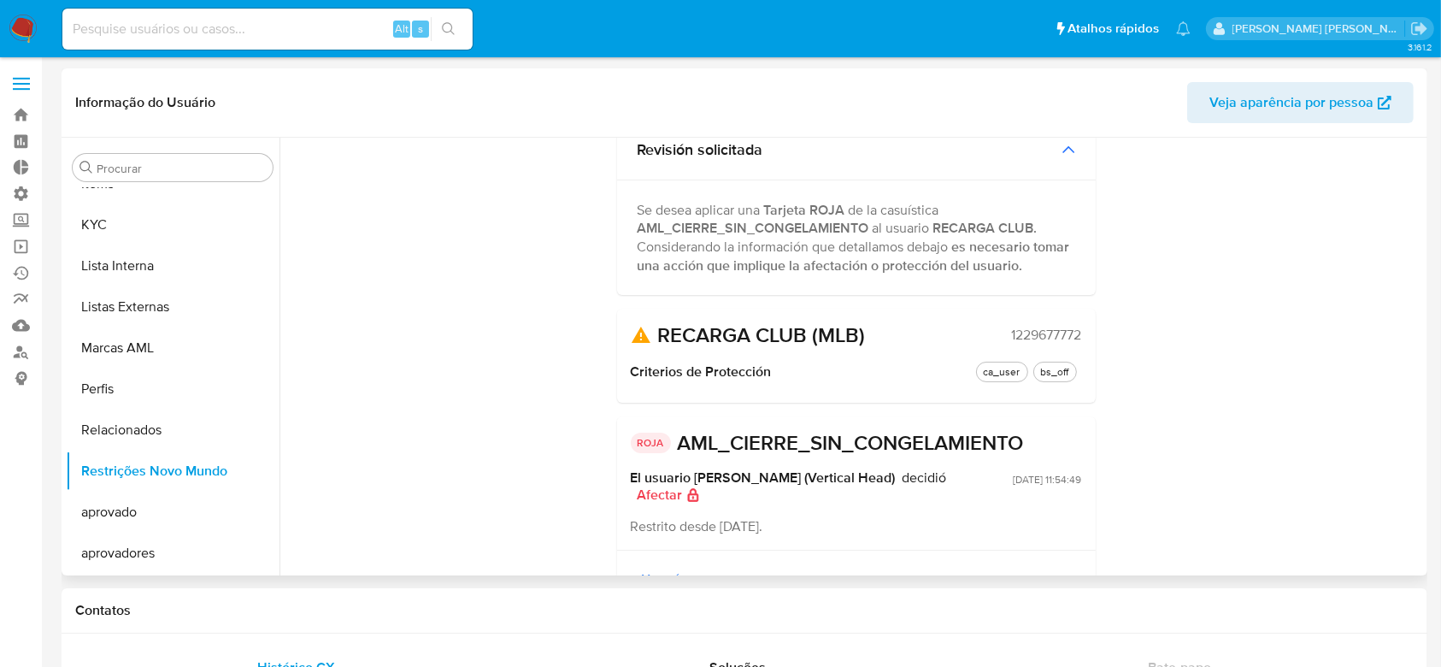
scroll to position [114, 0]
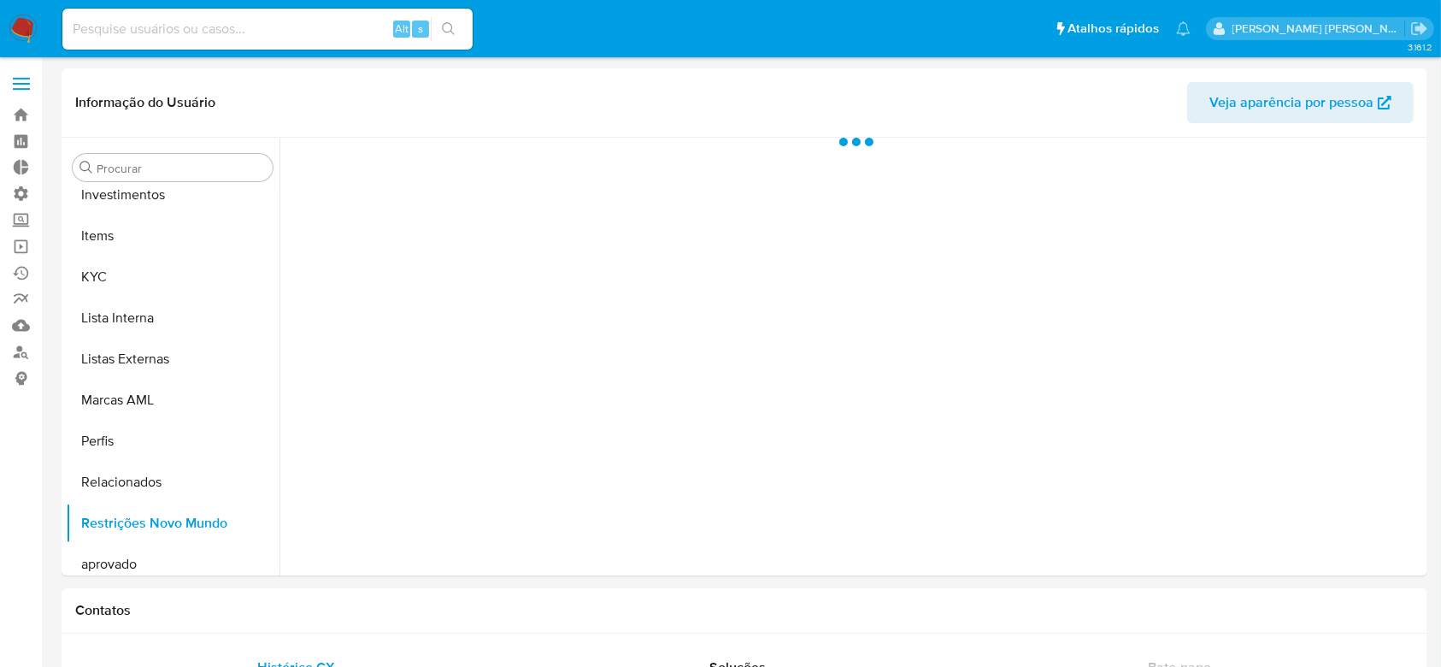
scroll to position [886, 0]
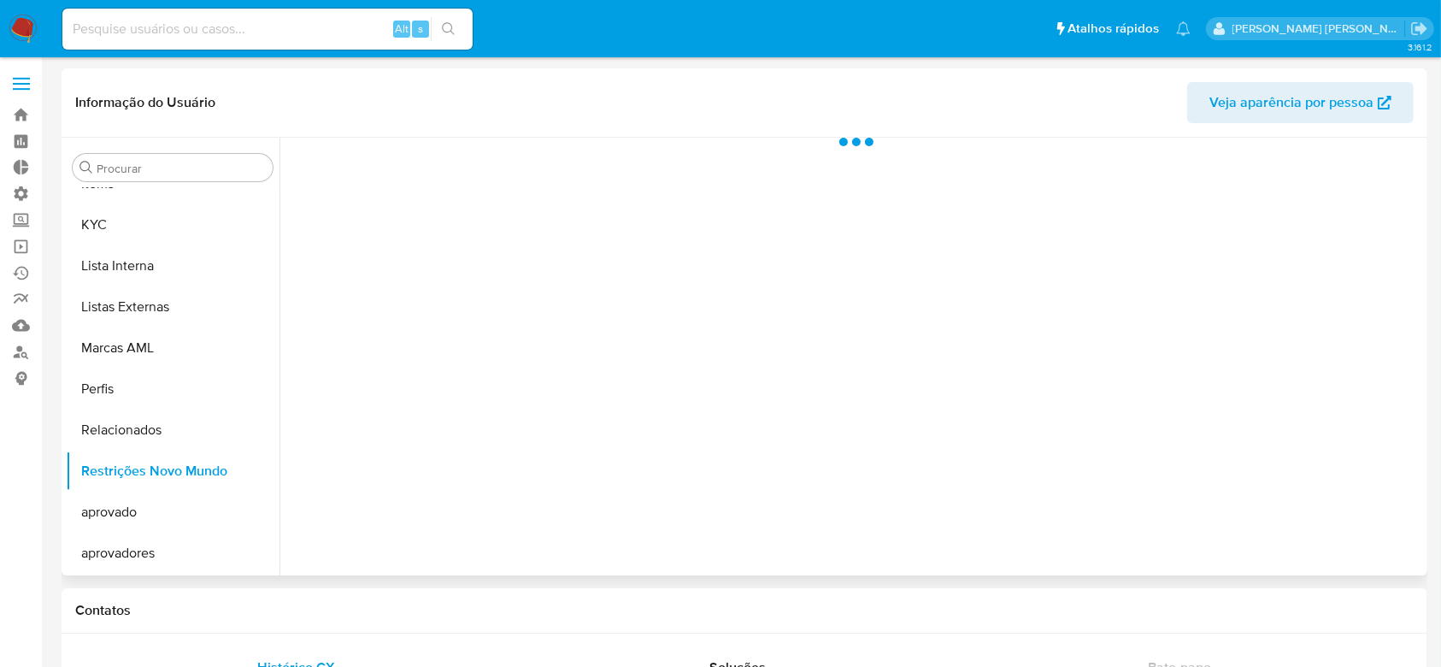
select select "10"
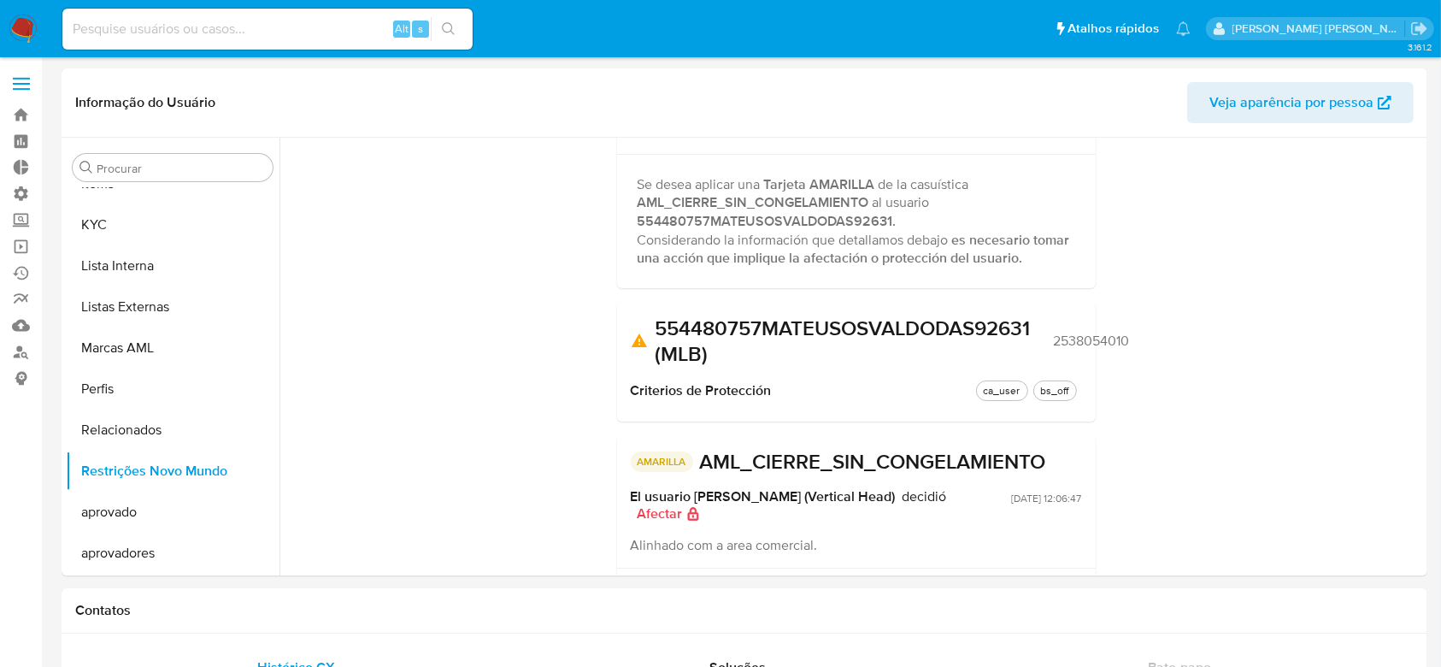
scroll to position [217, 0]
